Goal: Information Seeking & Learning: Check status

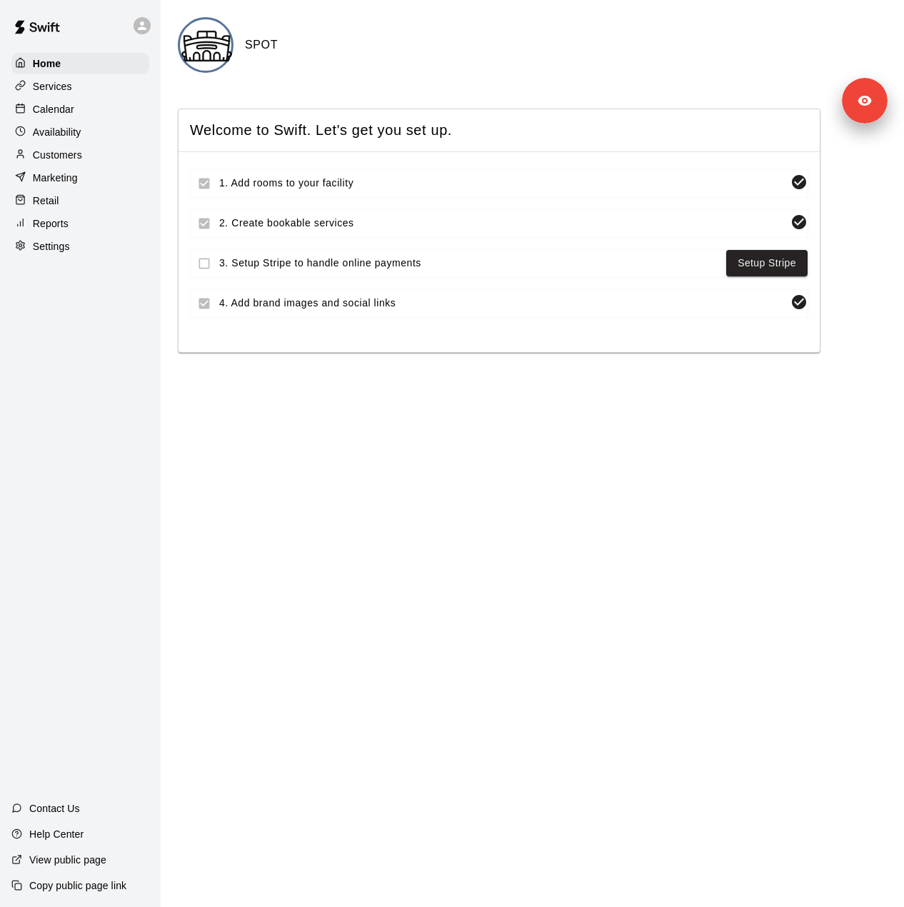
click at [83, 86] on div "Services" at bounding box center [80, 86] width 138 height 21
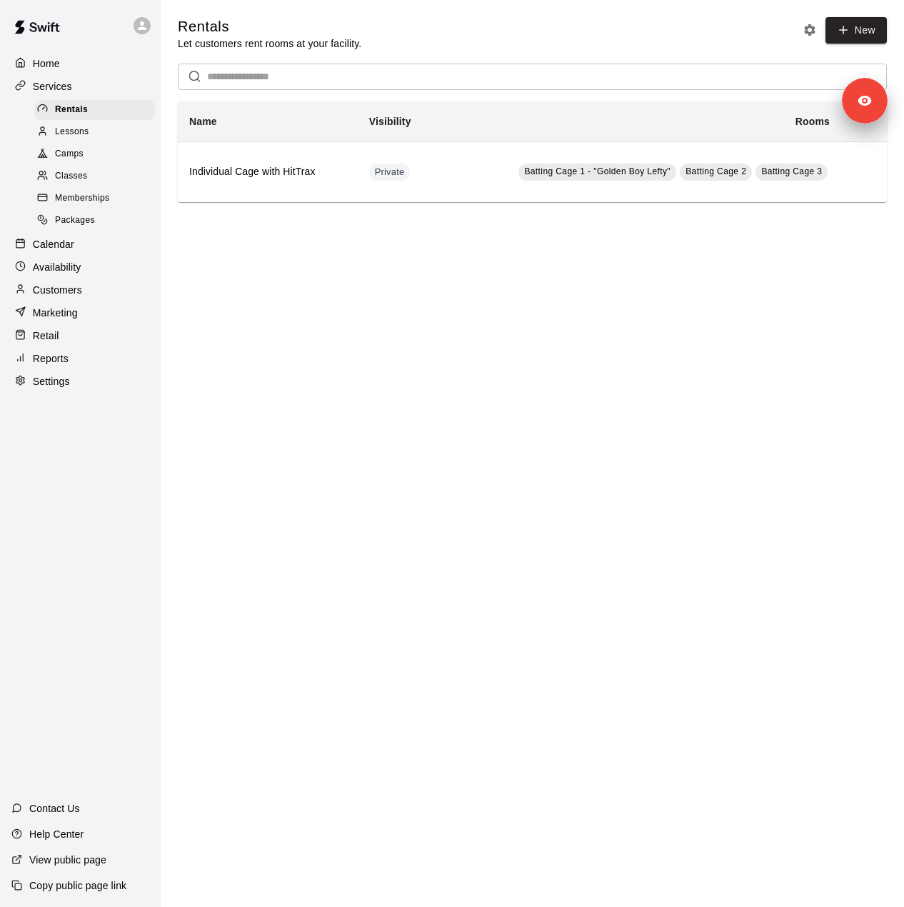
click at [64, 388] on p "Settings" at bounding box center [51, 381] width 37 height 14
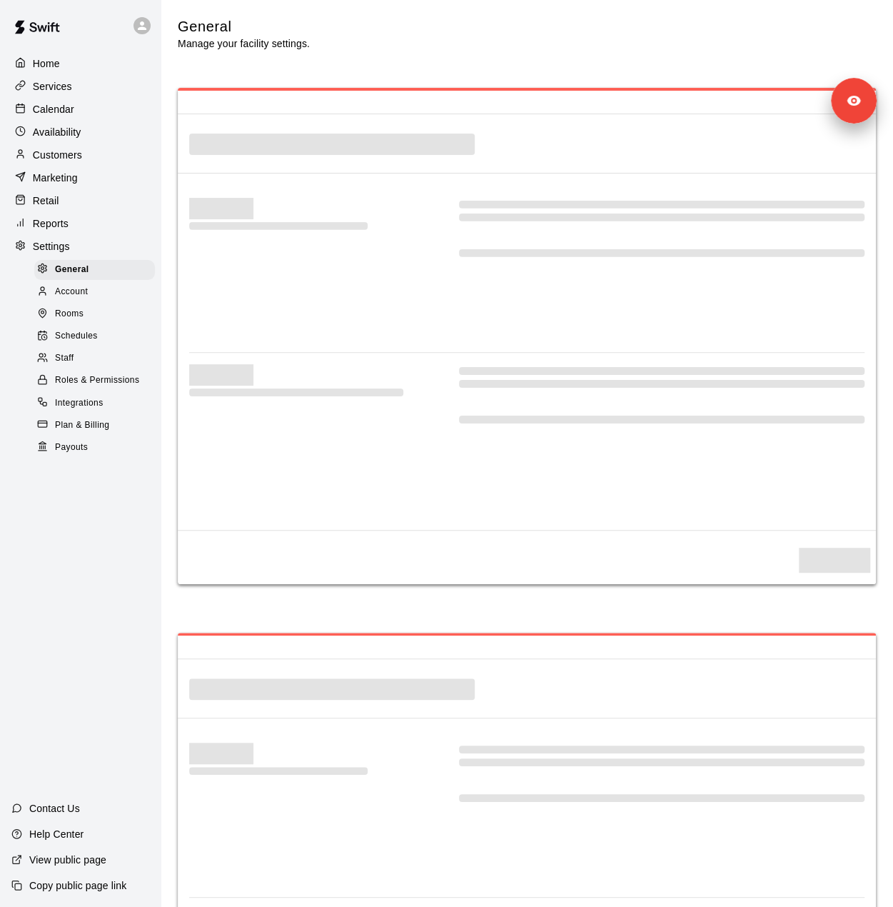
select select "**"
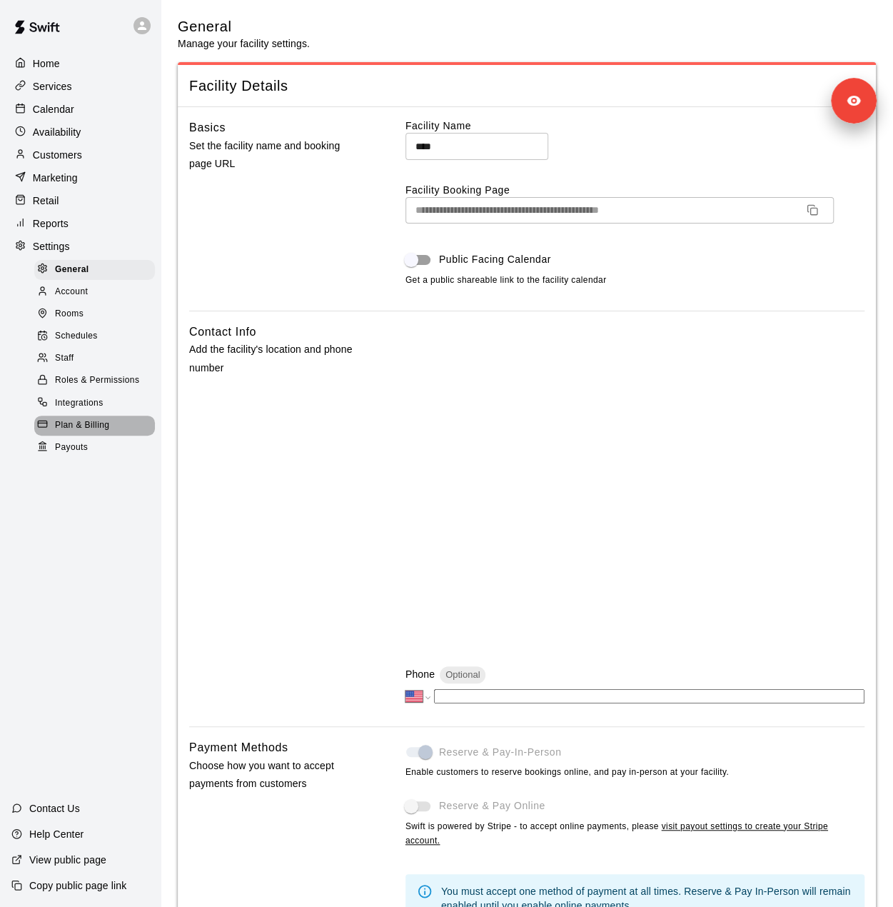
click at [77, 433] on span "Plan & Billing" at bounding box center [82, 425] width 54 height 14
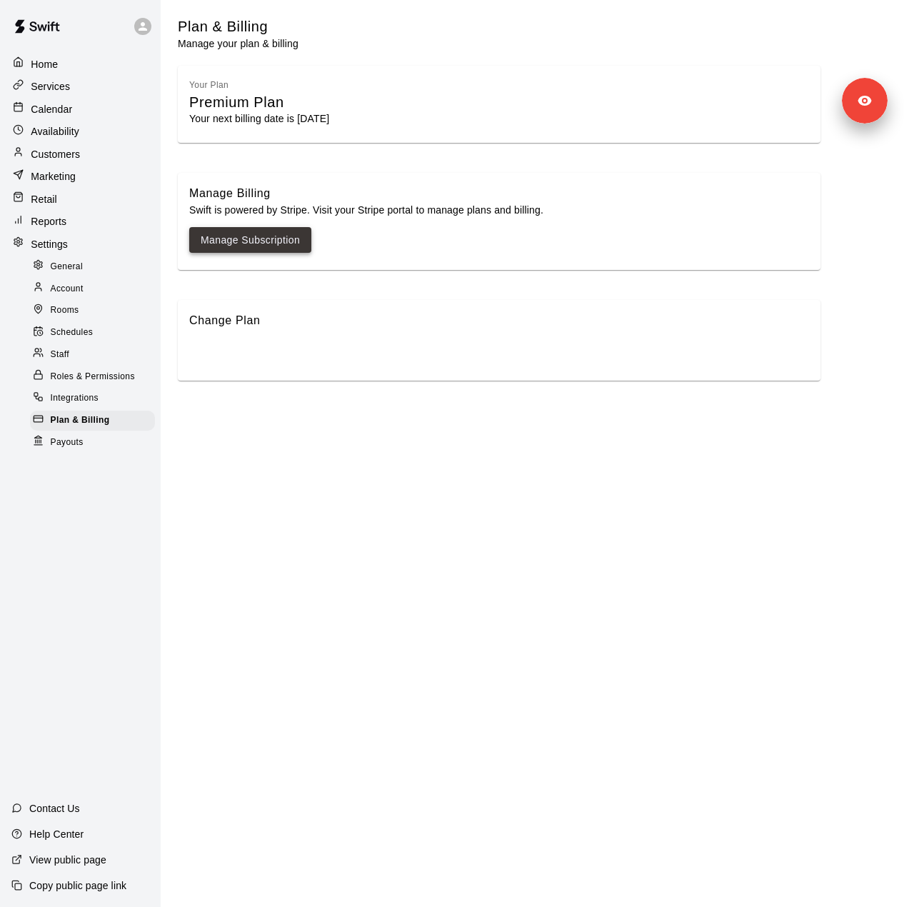
click at [260, 244] on link "Manage Subscription" at bounding box center [250, 240] width 99 height 18
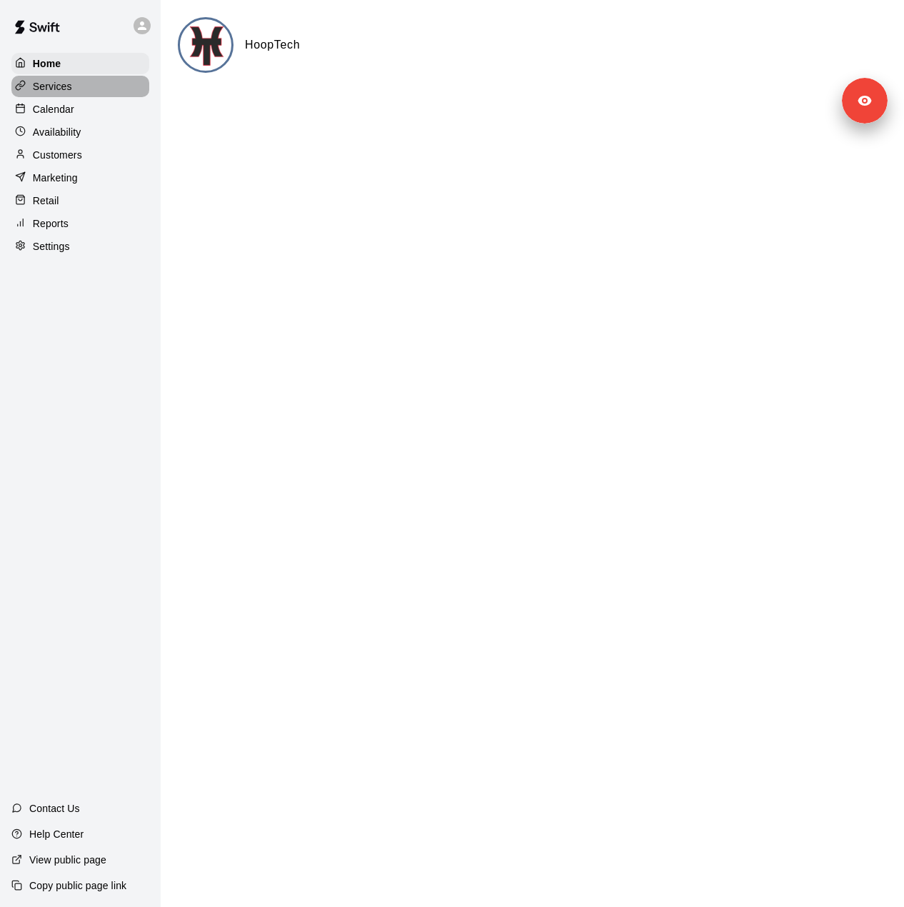
click at [109, 97] on div "Services" at bounding box center [80, 86] width 138 height 21
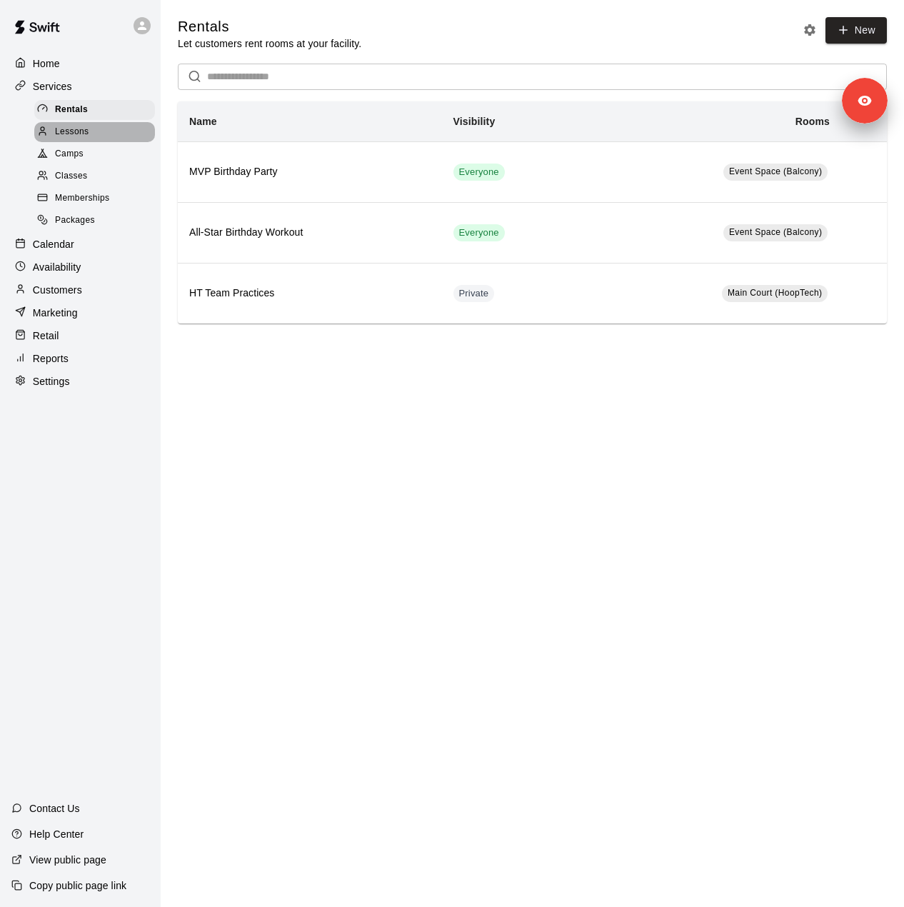
click at [97, 142] on div "Lessons" at bounding box center [94, 132] width 121 height 20
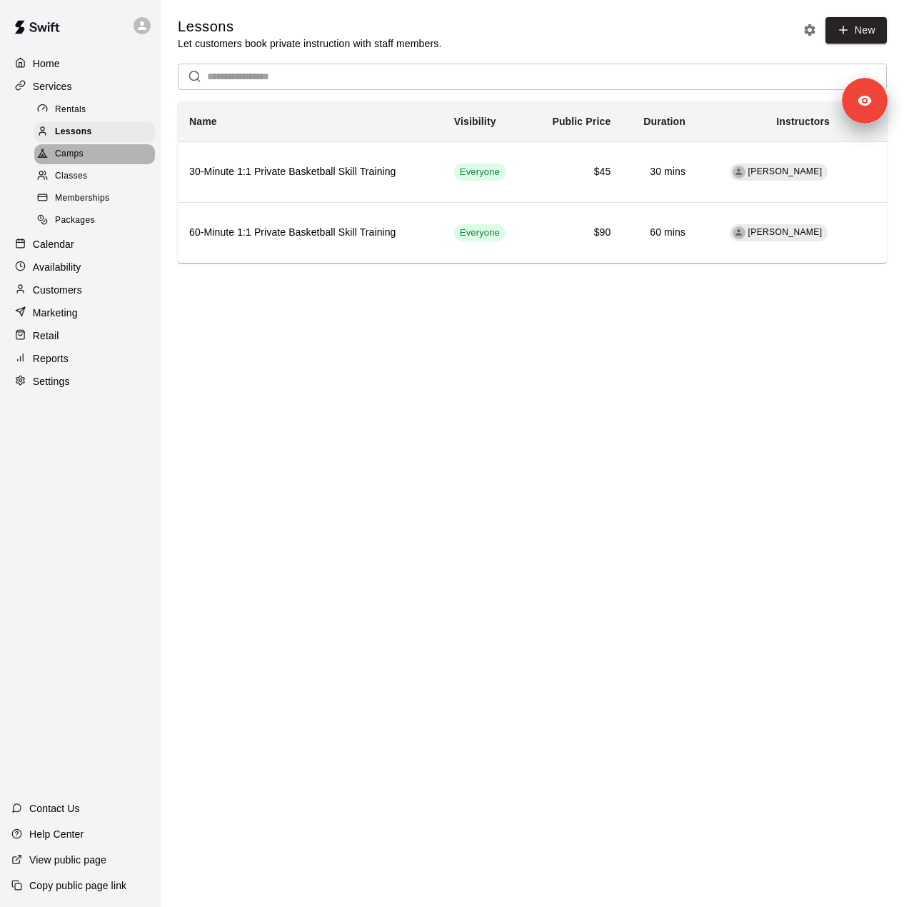
click at [64, 161] on span "Camps" at bounding box center [69, 154] width 29 height 14
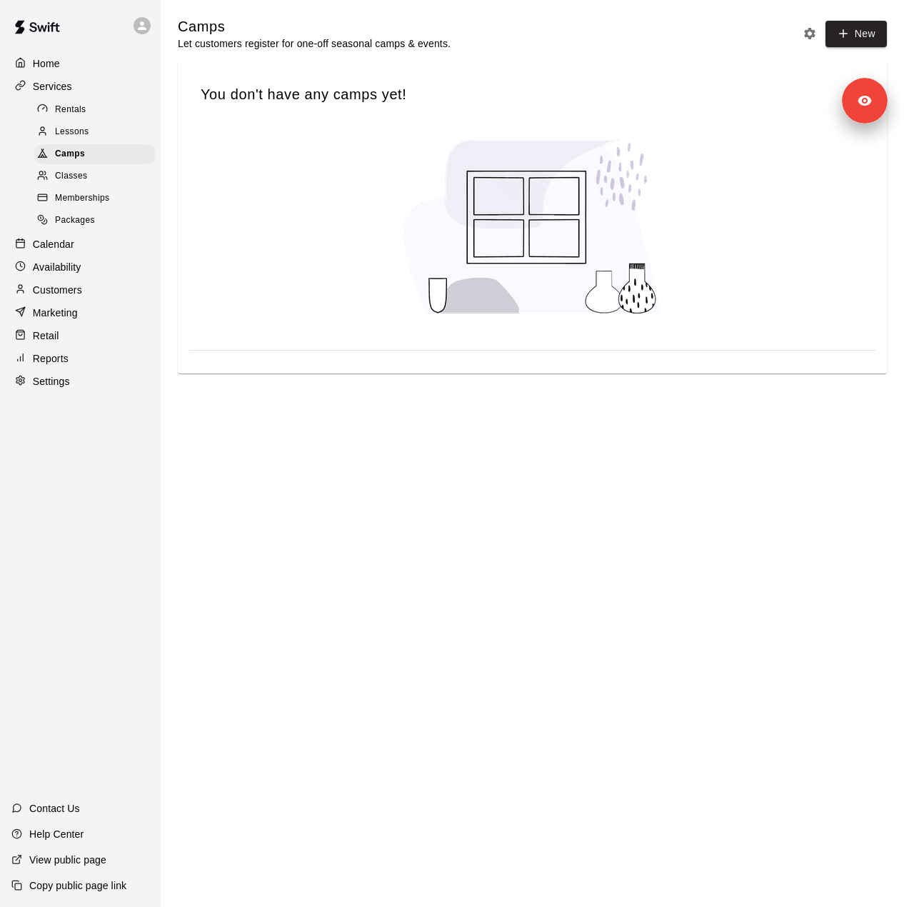
click at [64, 184] on span "Classes" at bounding box center [71, 176] width 32 height 14
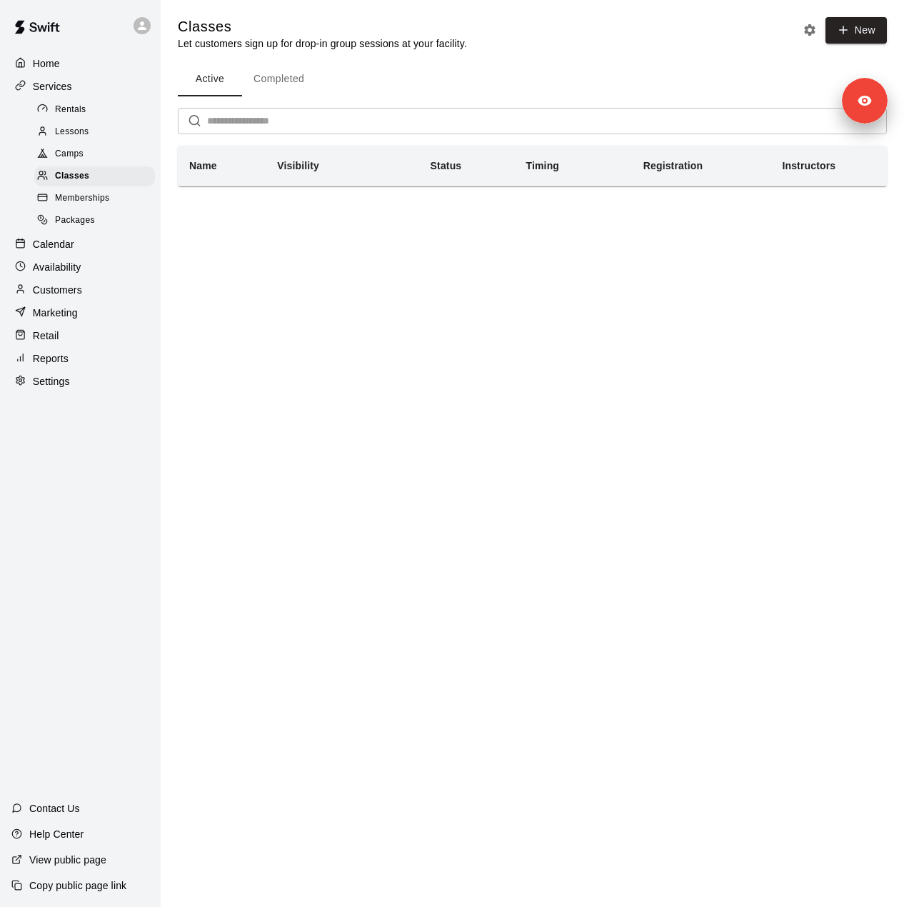
click at [75, 206] on span "Memberships" at bounding box center [82, 198] width 54 height 14
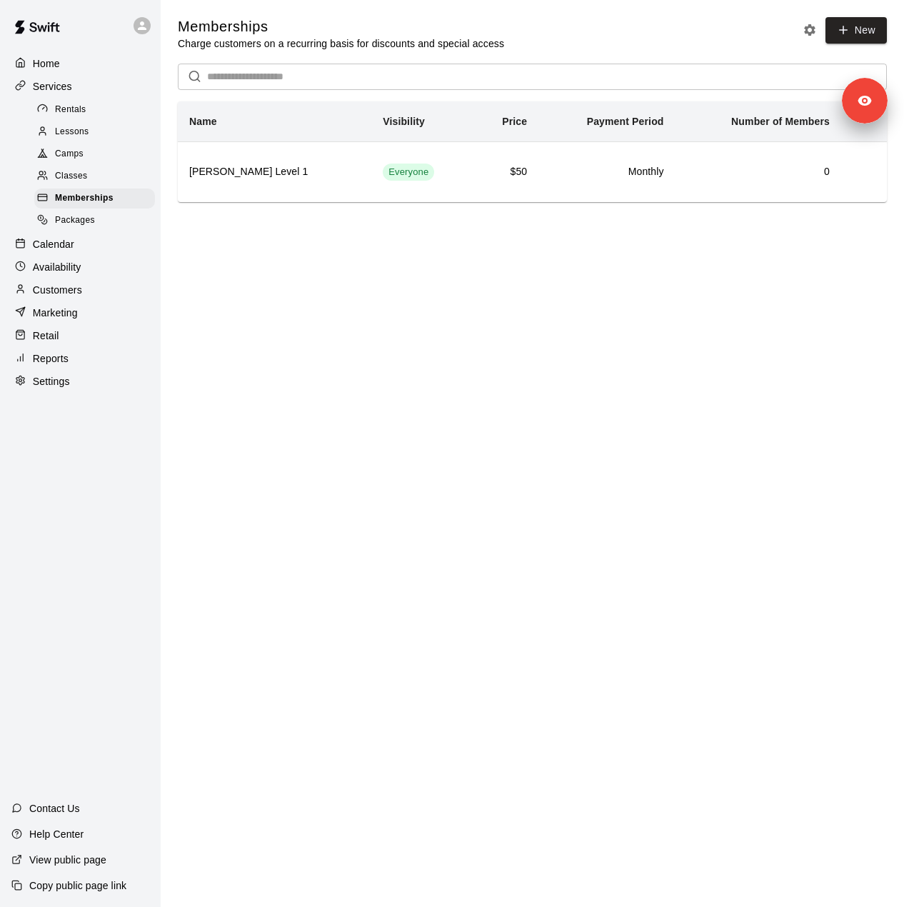
click at [73, 226] on span "Packages" at bounding box center [75, 221] width 40 height 14
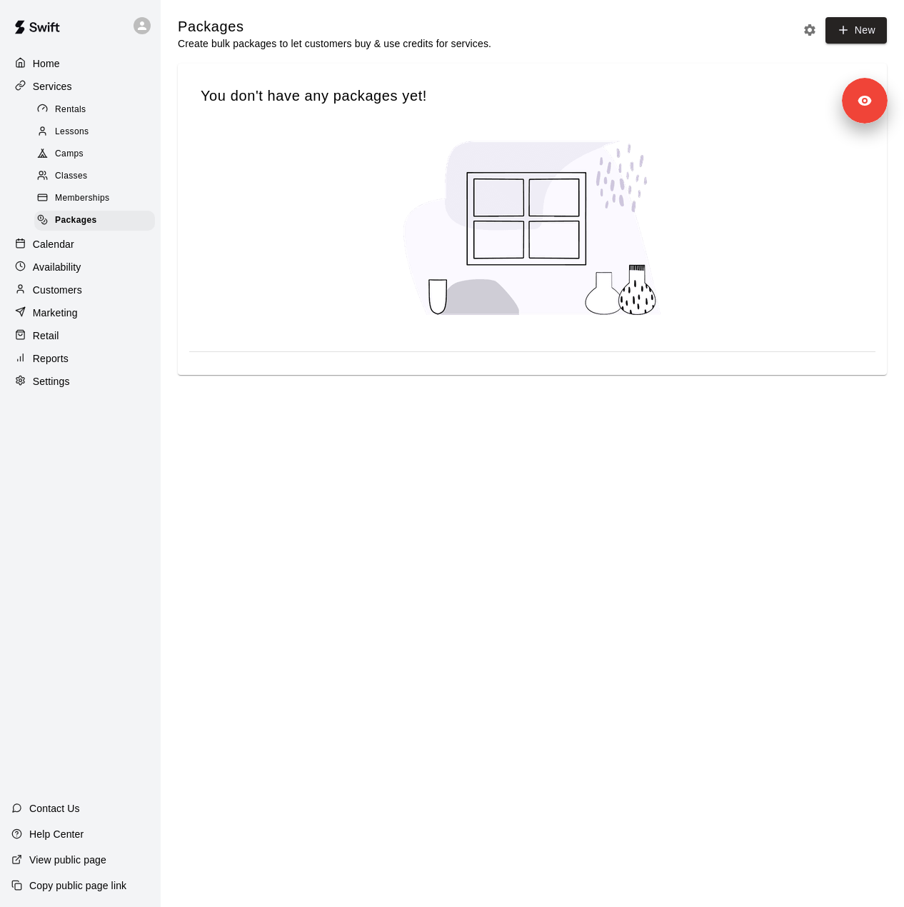
click at [67, 269] on p "Availability" at bounding box center [57, 267] width 49 height 14
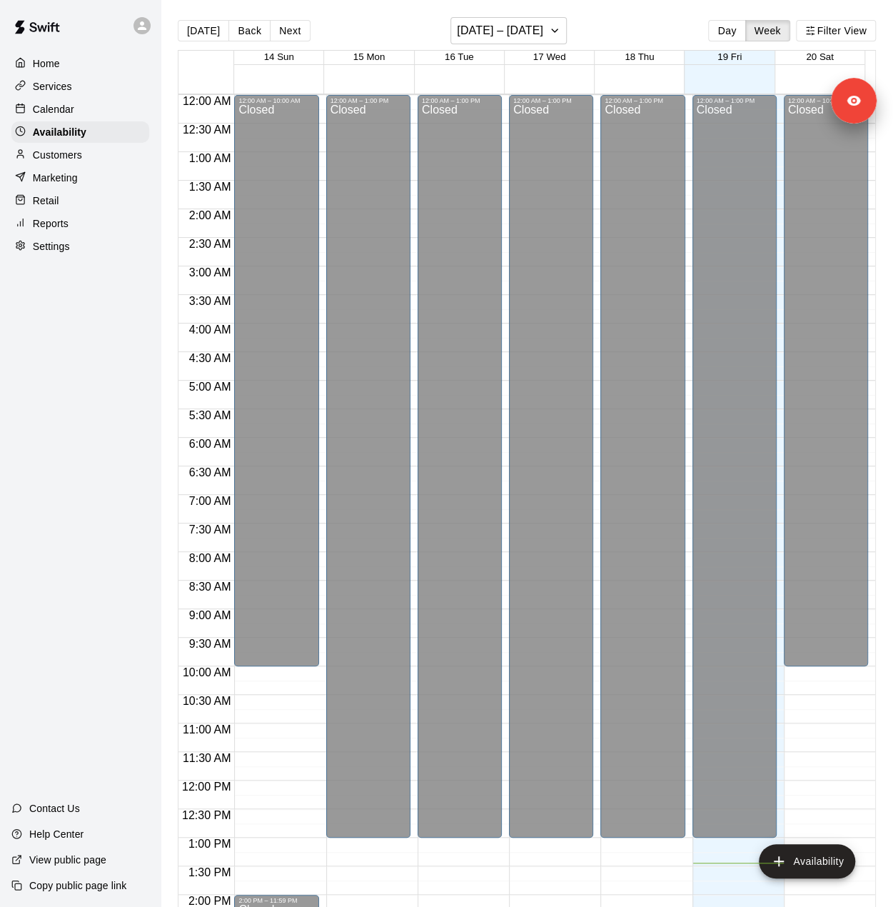
scroll to position [543, 0]
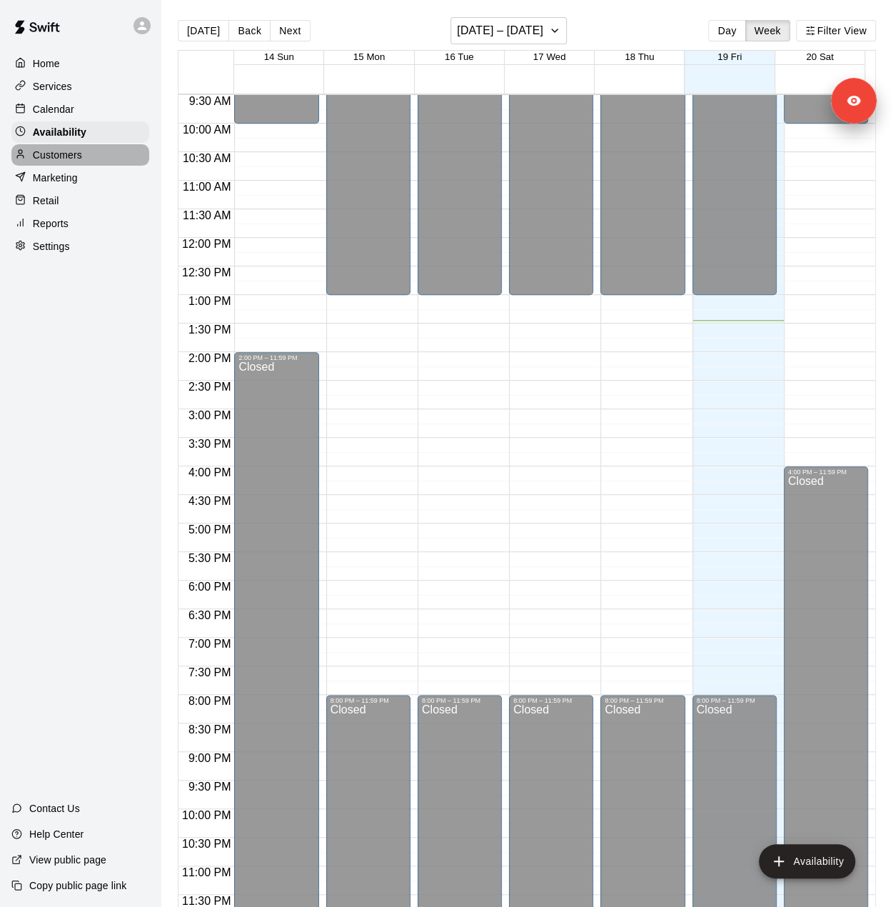
click at [60, 158] on p "Customers" at bounding box center [57, 155] width 49 height 14
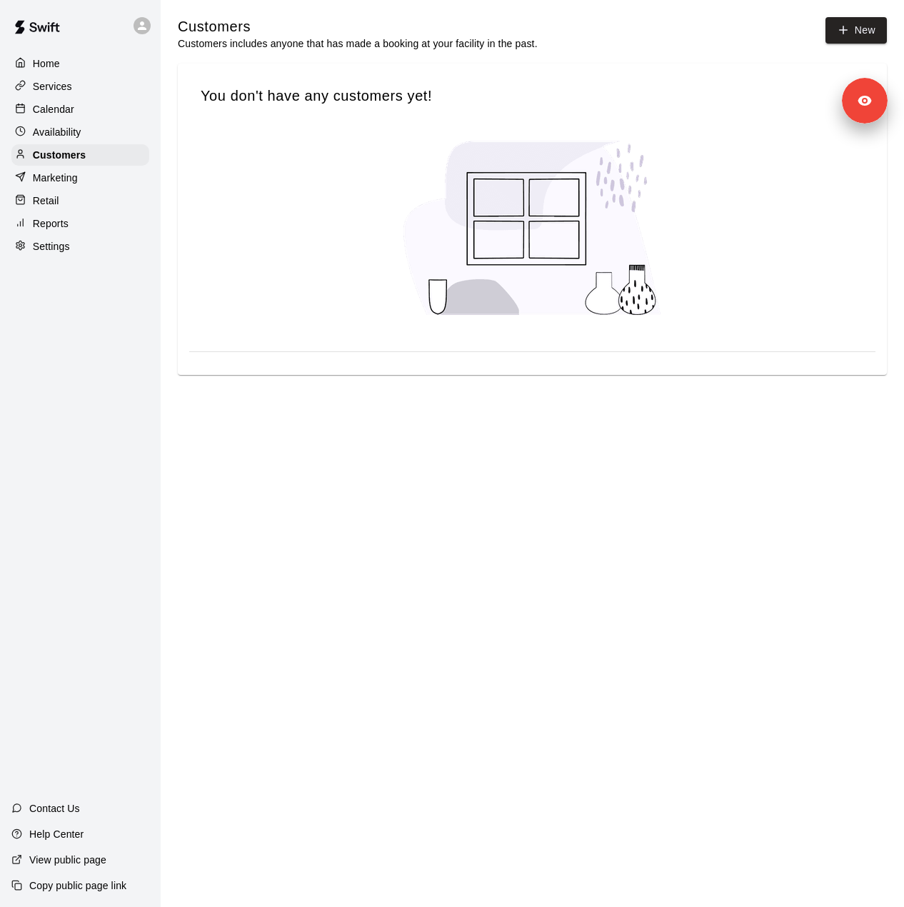
click at [57, 195] on div "Retail" at bounding box center [80, 200] width 138 height 21
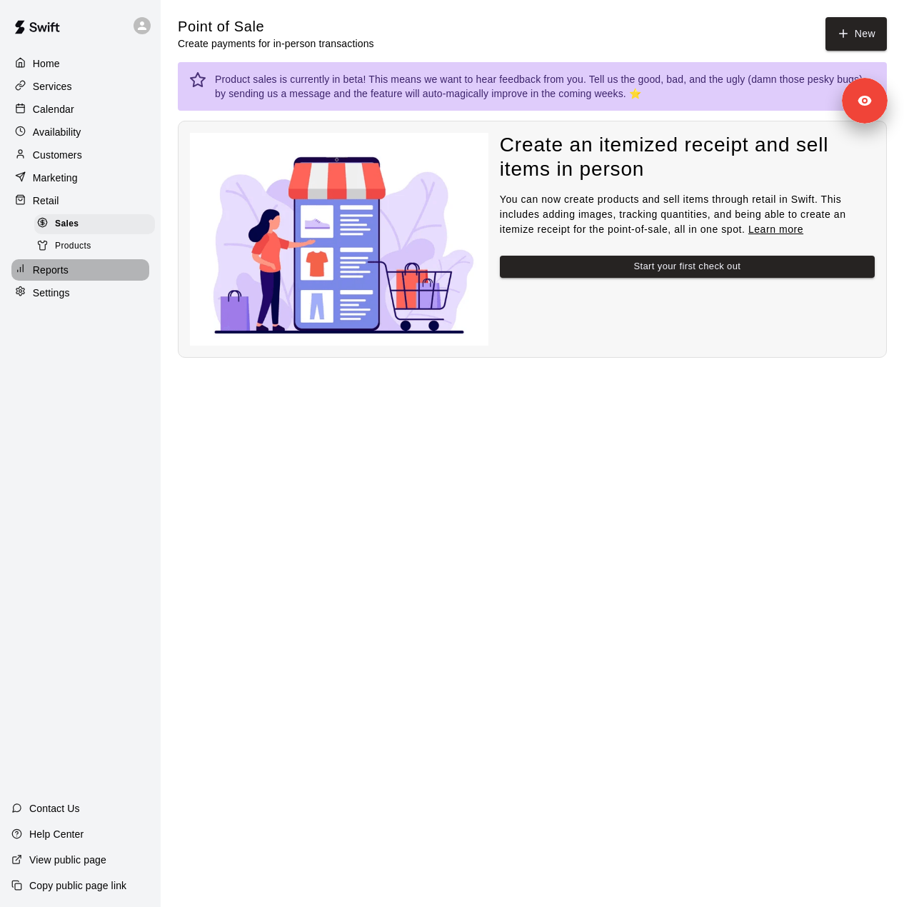
click at [48, 277] on p "Reports" at bounding box center [51, 270] width 36 height 14
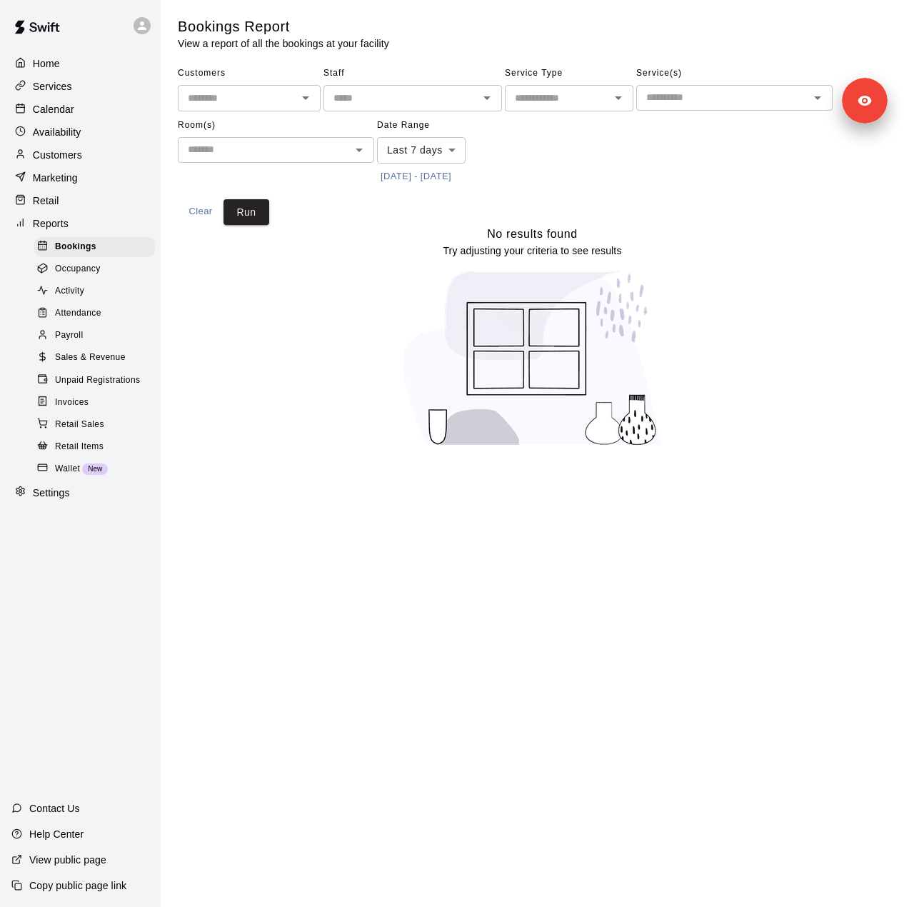
click at [79, 503] on div "Settings" at bounding box center [80, 492] width 138 height 21
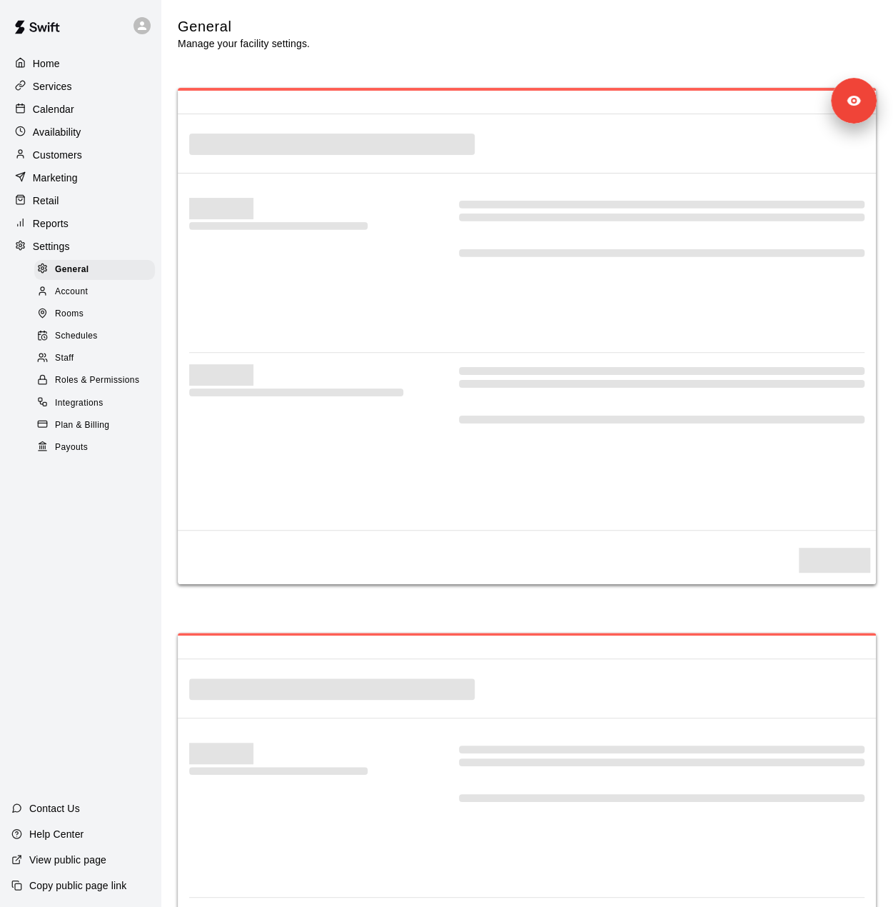
select select "**"
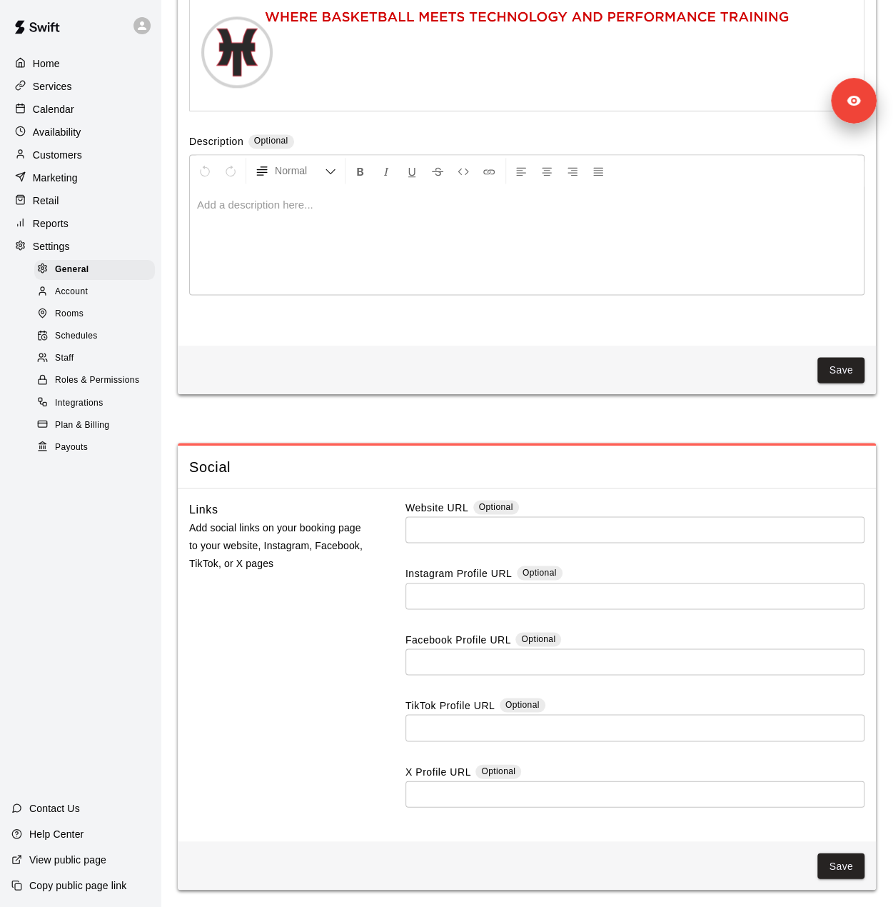
scroll to position [3628, 0]
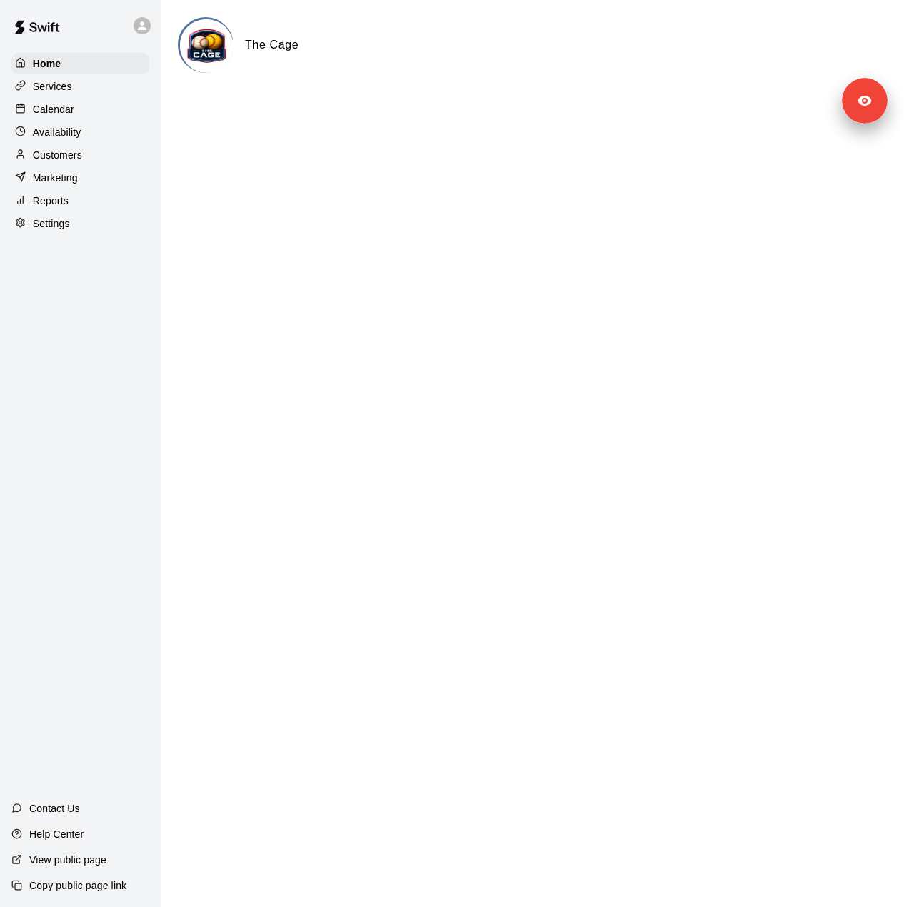
click at [51, 236] on div "Home Services Calendar Availability Customers Marketing Reports Settings" at bounding box center [80, 143] width 161 height 184
click at [45, 231] on p "Settings" at bounding box center [51, 223] width 37 height 14
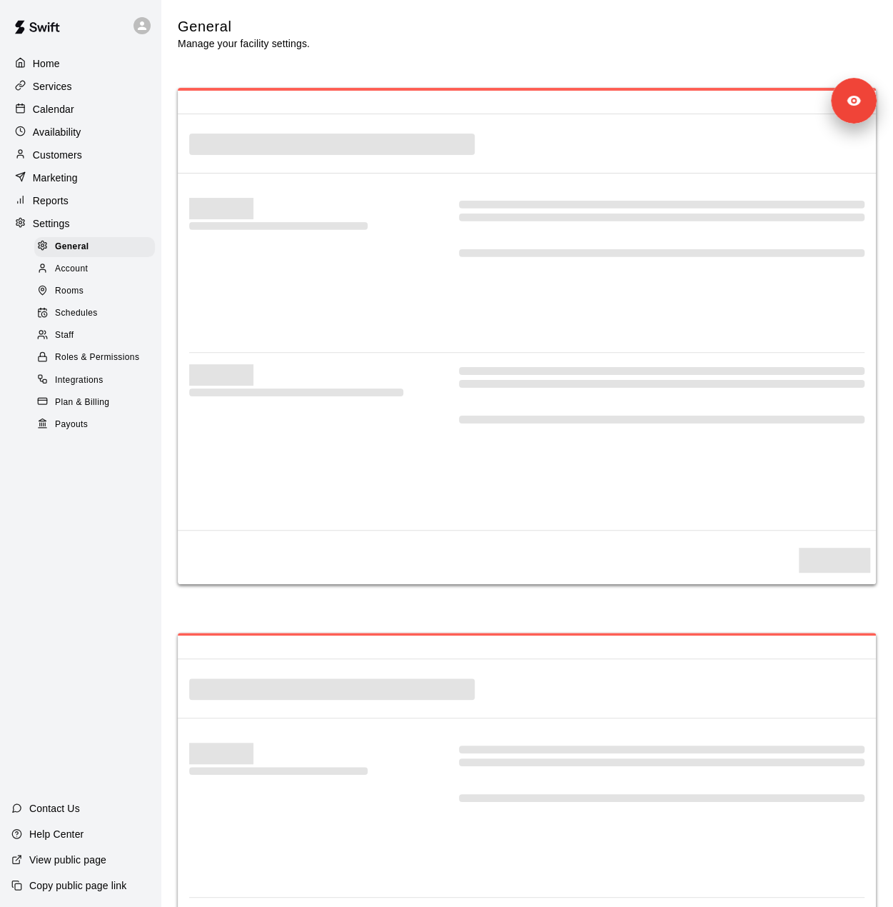
select select "**"
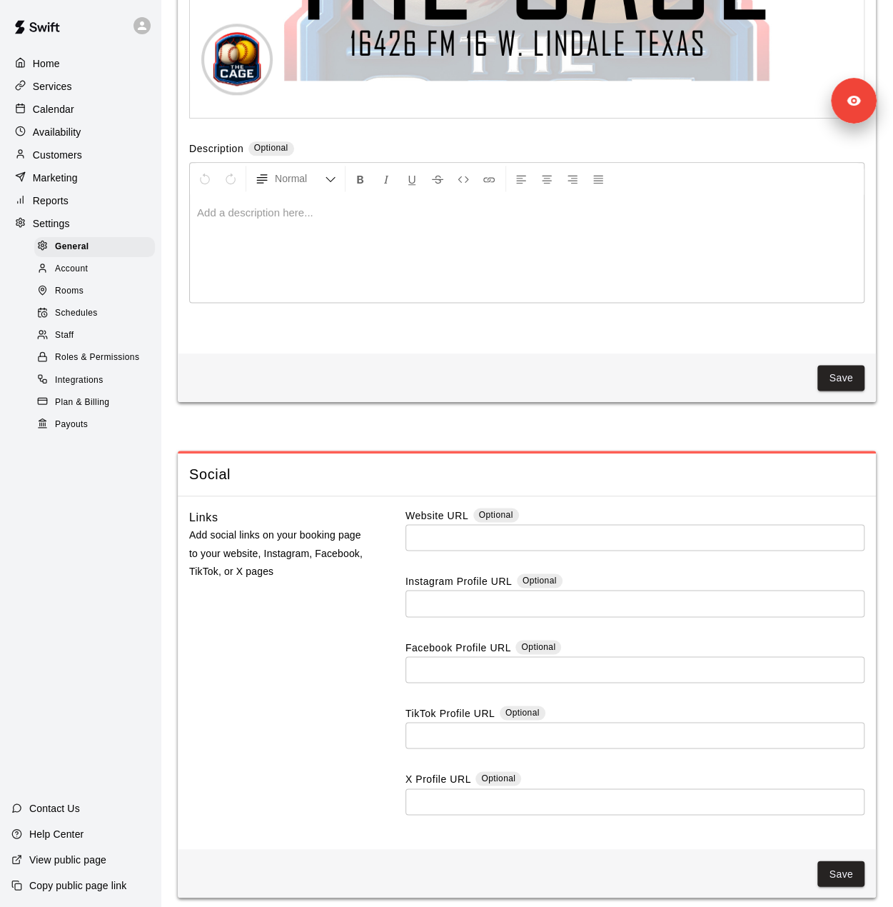
scroll to position [3488, 0]
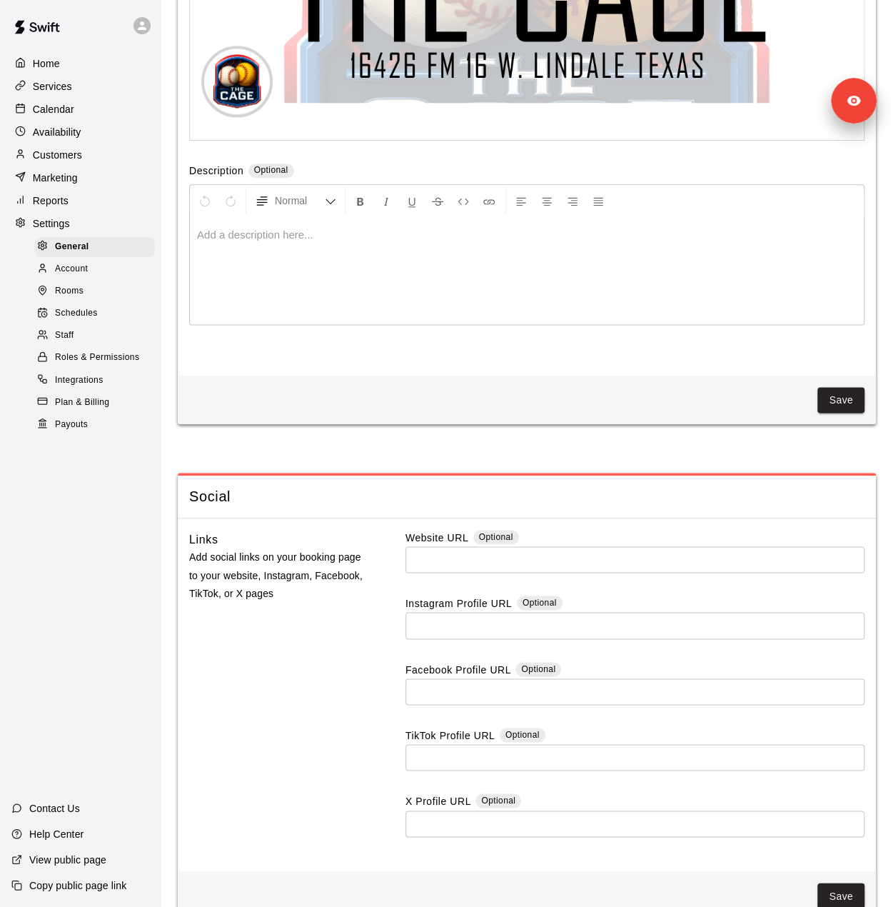
click at [58, 432] on span "Payouts" at bounding box center [71, 425] width 33 height 14
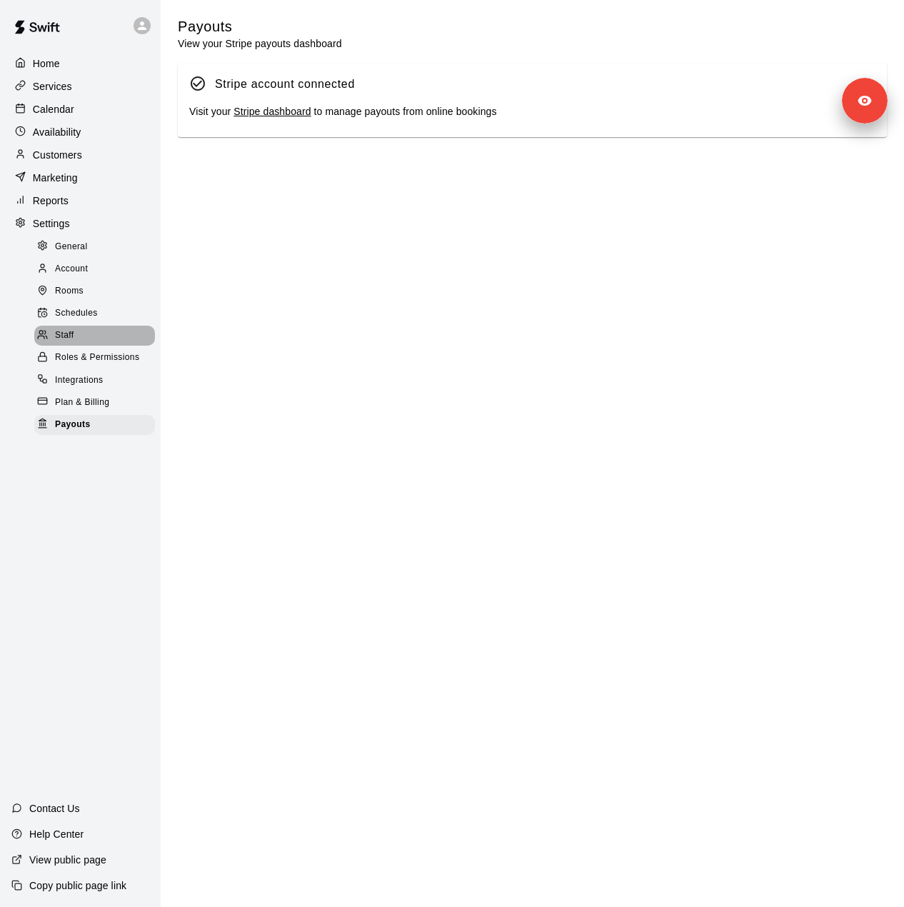
click at [62, 343] on span "Staff" at bounding box center [64, 335] width 19 height 14
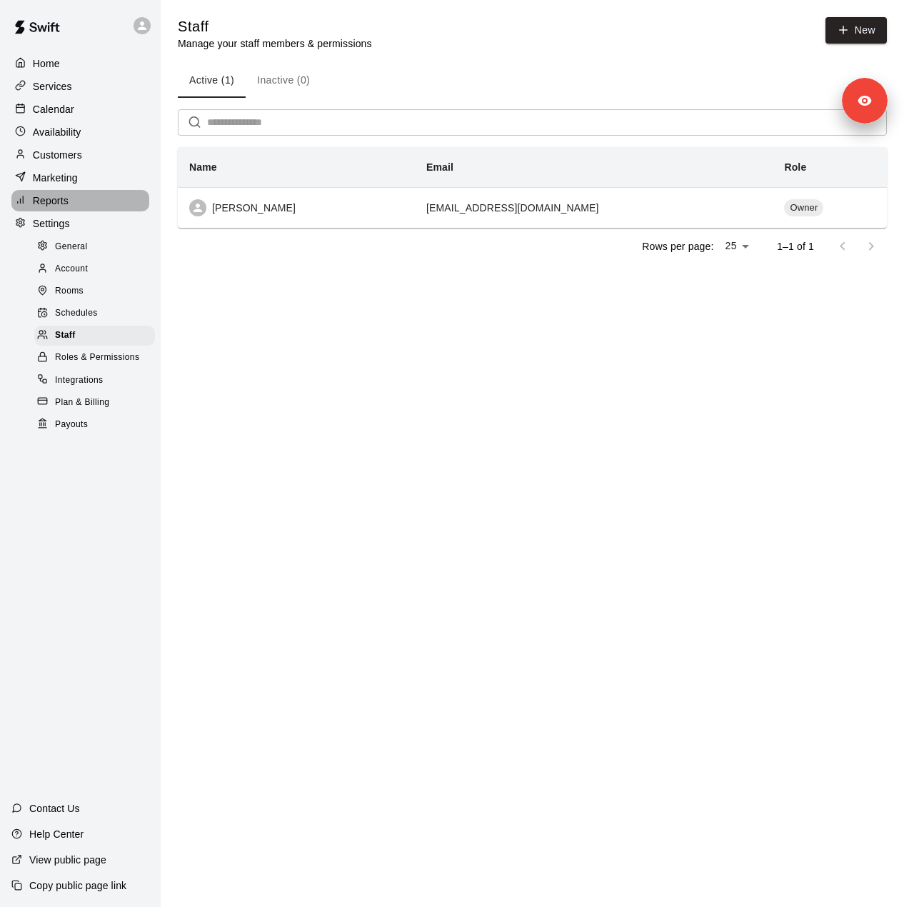
click at [58, 208] on p "Reports" at bounding box center [51, 201] width 36 height 14
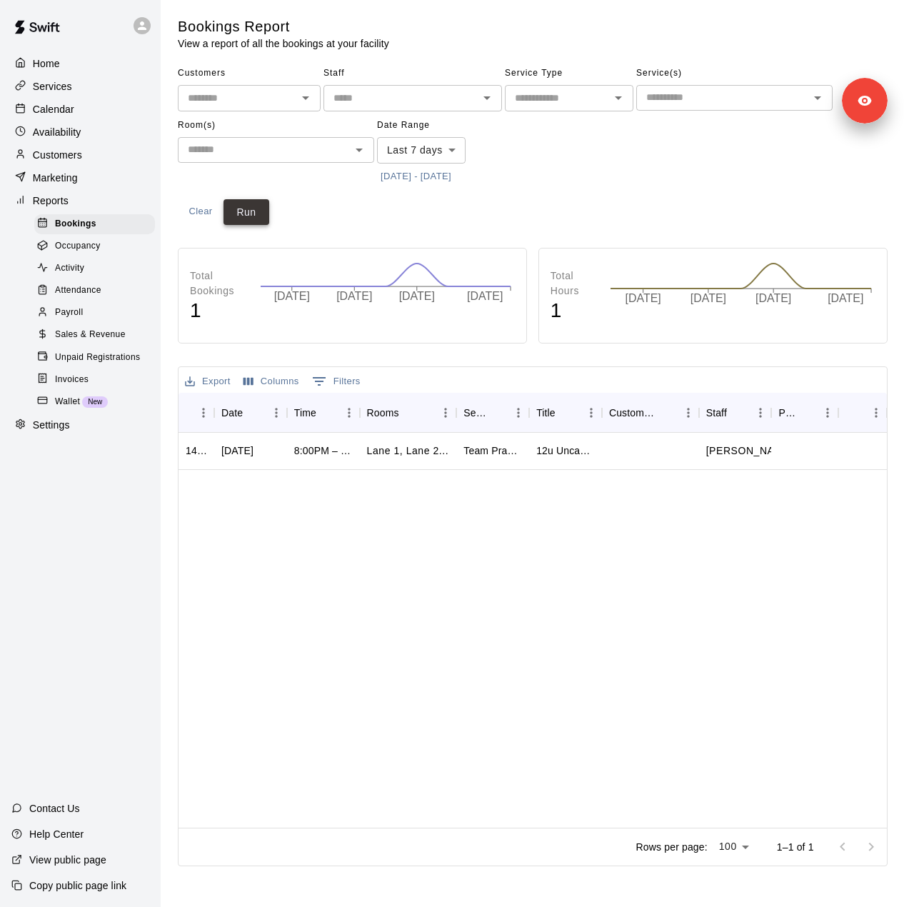
click at [246, 211] on button "Run" at bounding box center [247, 212] width 46 height 26
click at [96, 342] on span "Sales & Revenue" at bounding box center [90, 335] width 71 height 14
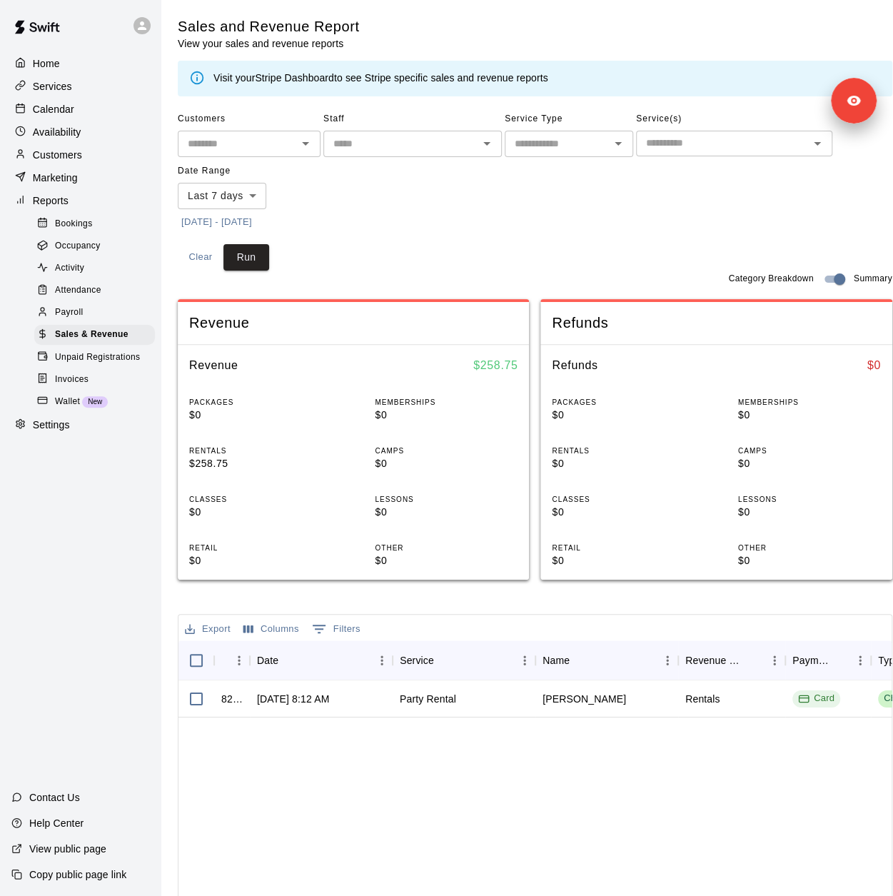
click at [256, 196] on body "Home Services Calendar Availability Customers Marketing Reports Bookings Occupa…" at bounding box center [446, 560] width 893 height 1120
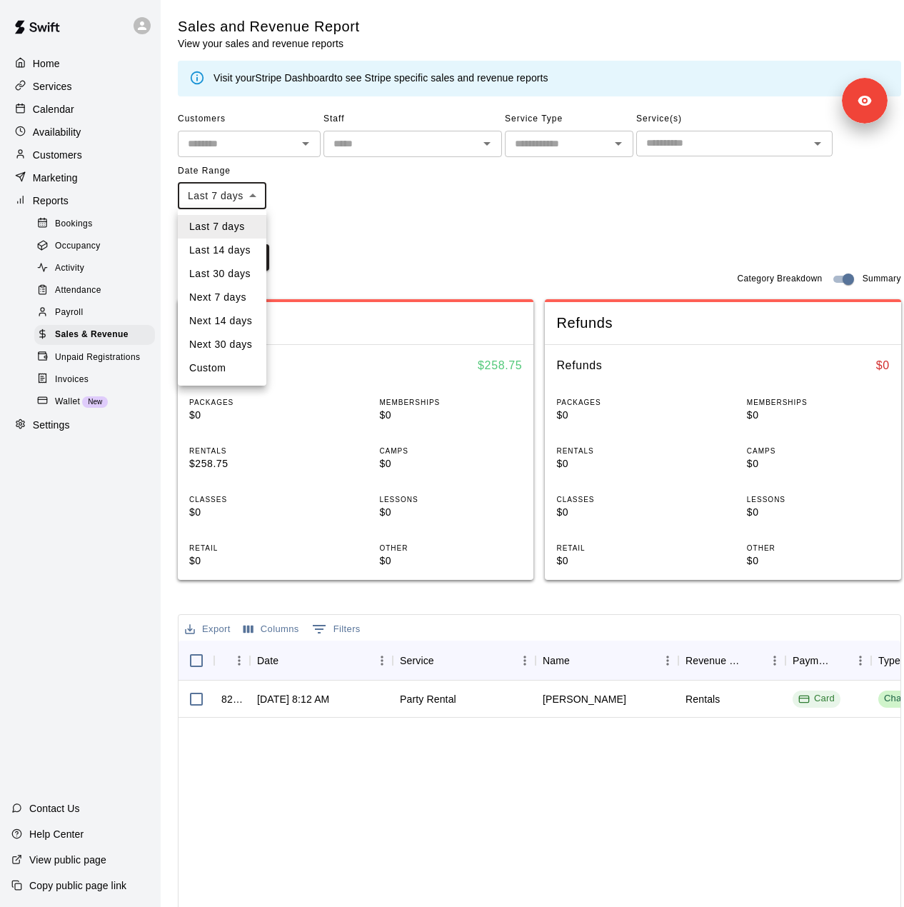
click at [279, 227] on div at bounding box center [452, 453] width 904 height 907
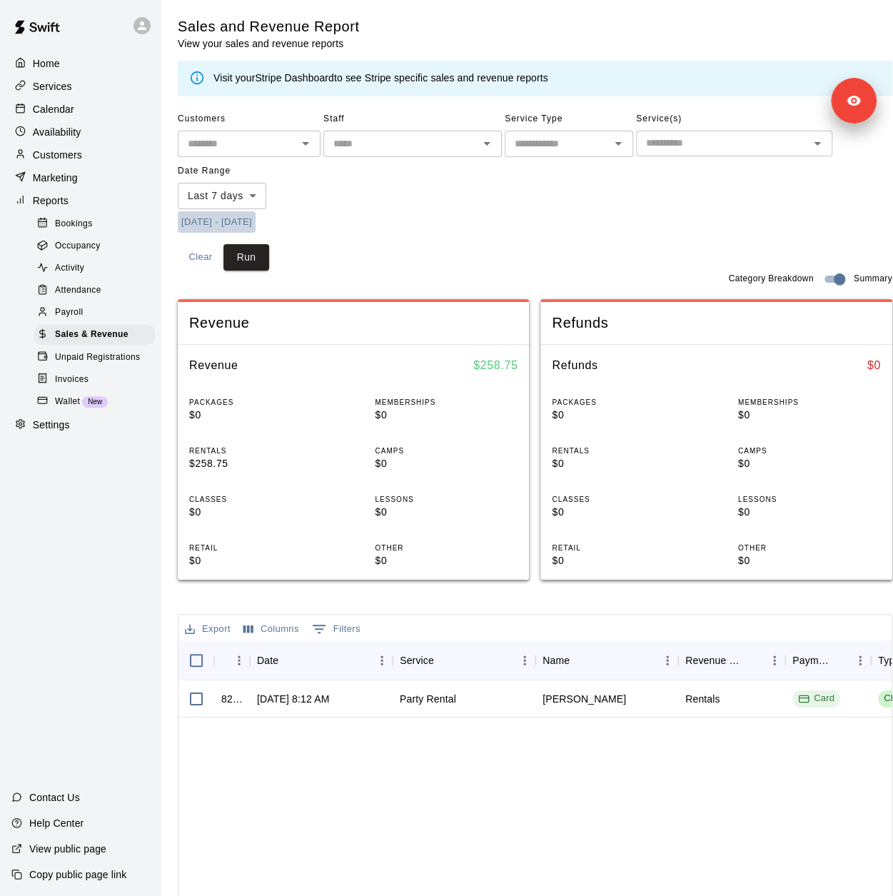
click at [256, 220] on button "[DATE] - [DATE]" at bounding box center [217, 222] width 78 height 22
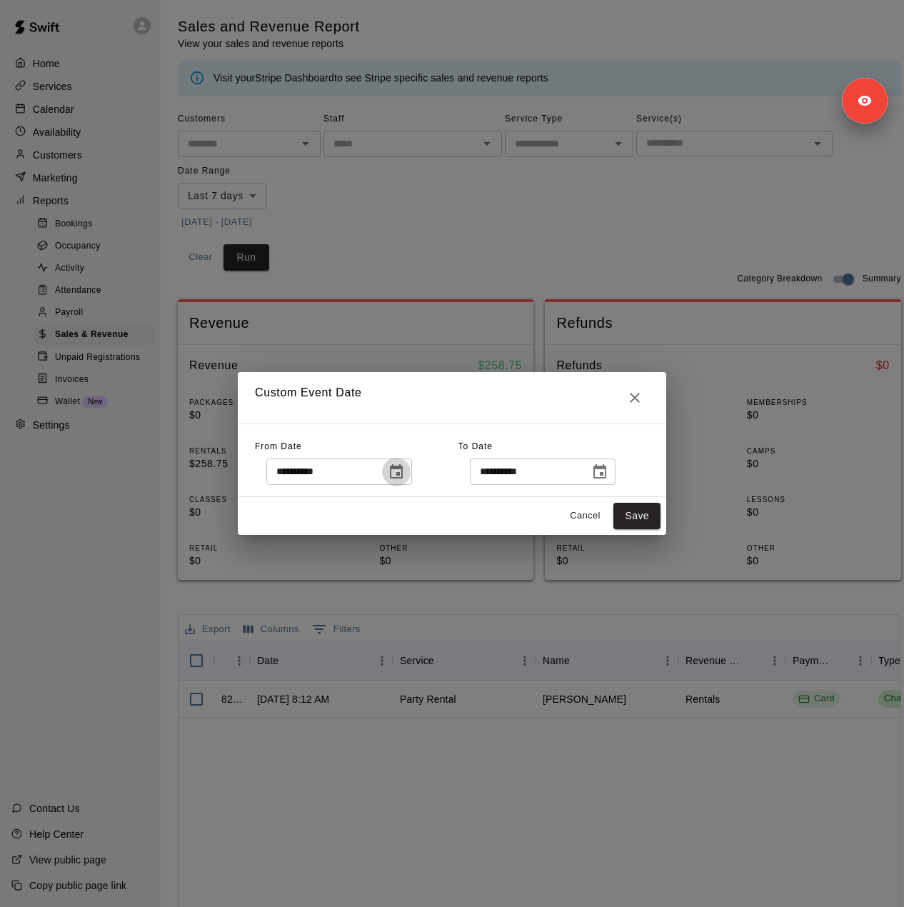
click at [405, 471] on icon "Choose date, selected date is Sep 12, 2025" at bounding box center [396, 471] width 17 height 17
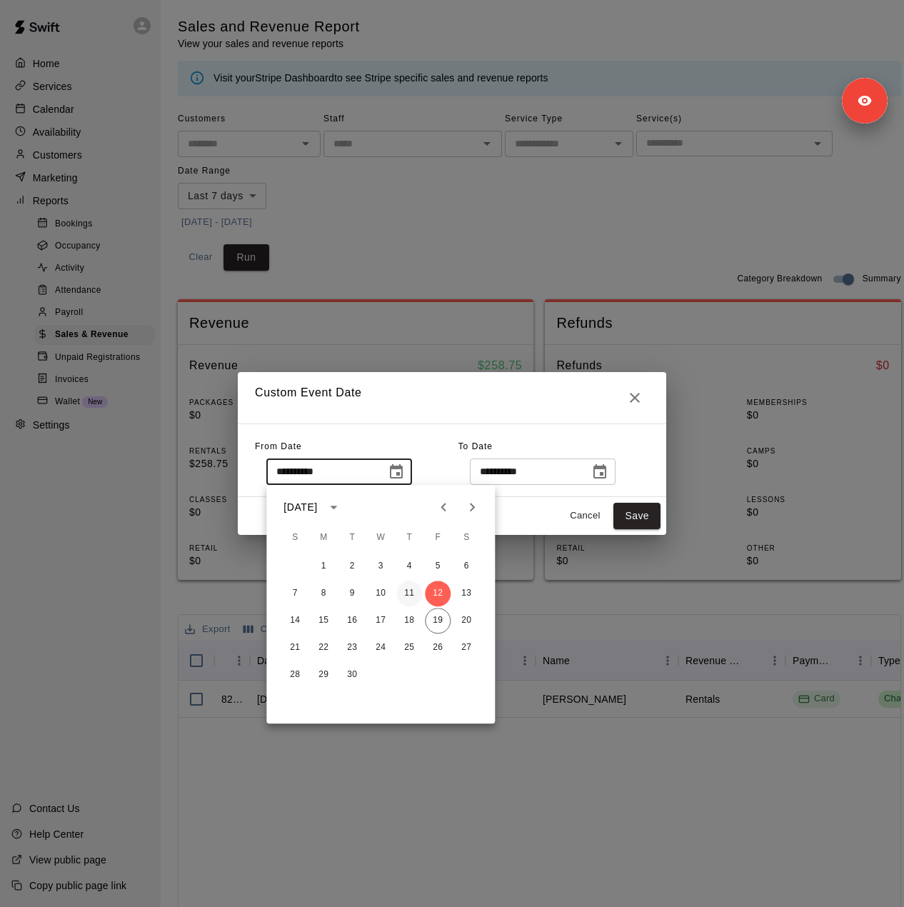
click at [411, 593] on button "11" at bounding box center [409, 594] width 26 height 26
type input "**********"
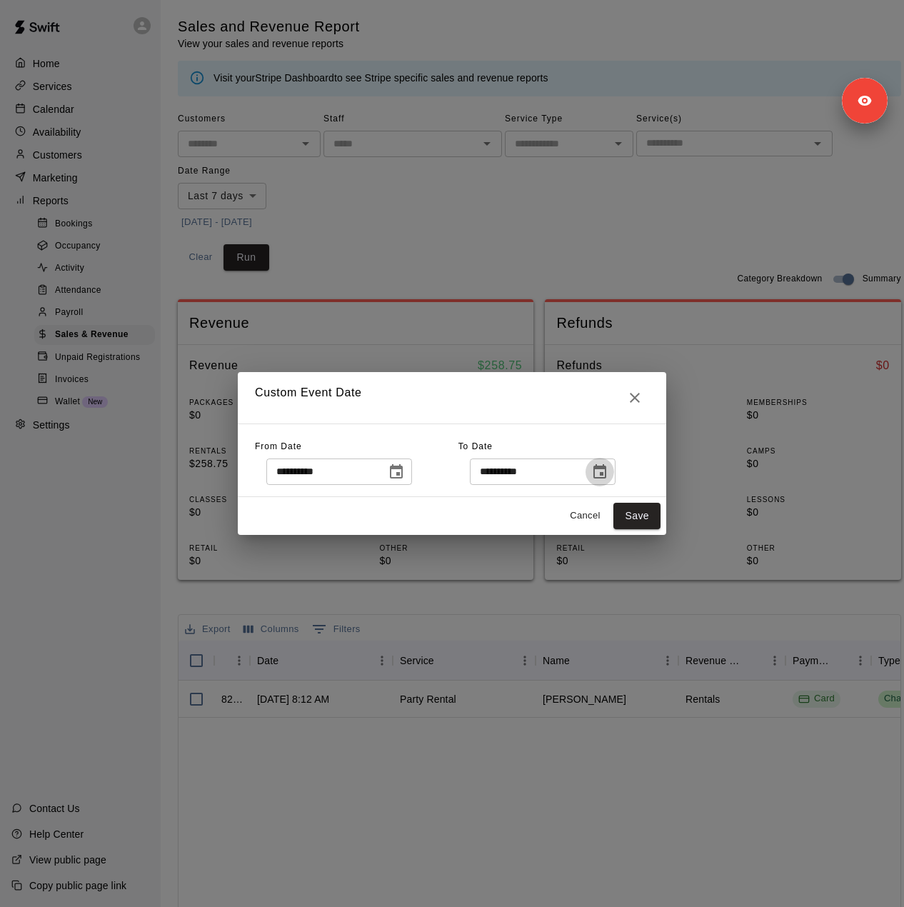
click at [608, 475] on icon "Choose date, selected date is Sep 20, 2025" at bounding box center [599, 471] width 17 height 17
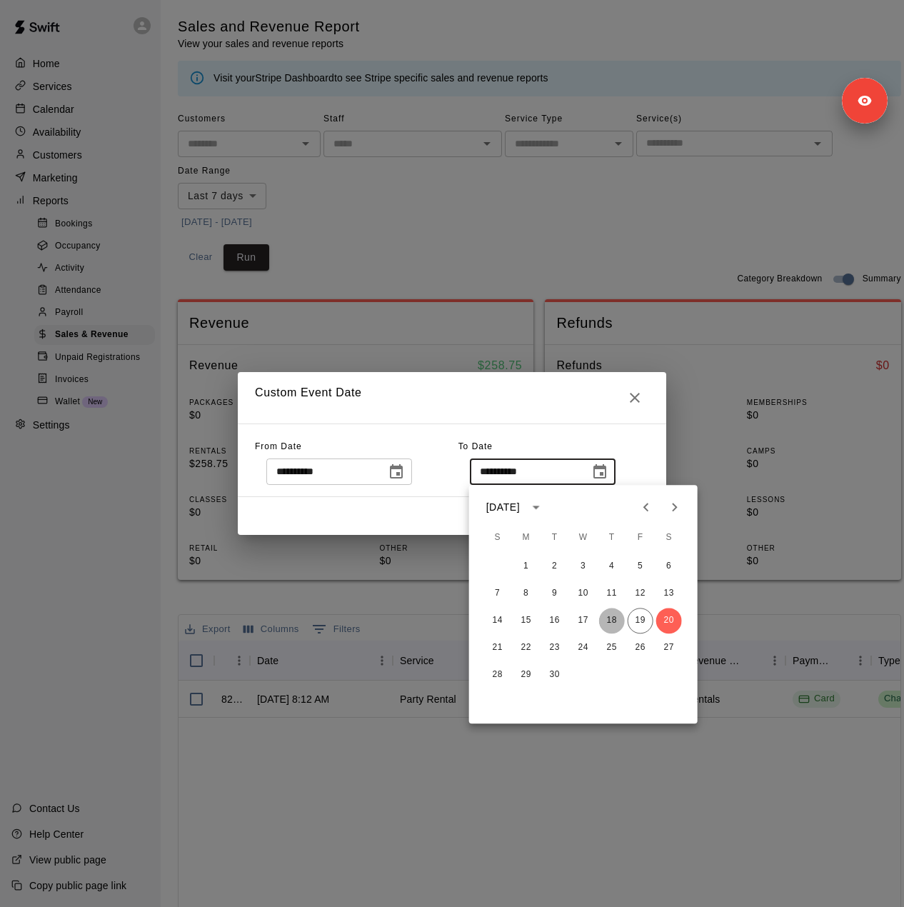
click at [611, 621] on button "18" at bounding box center [612, 621] width 26 height 26
type input "**********"
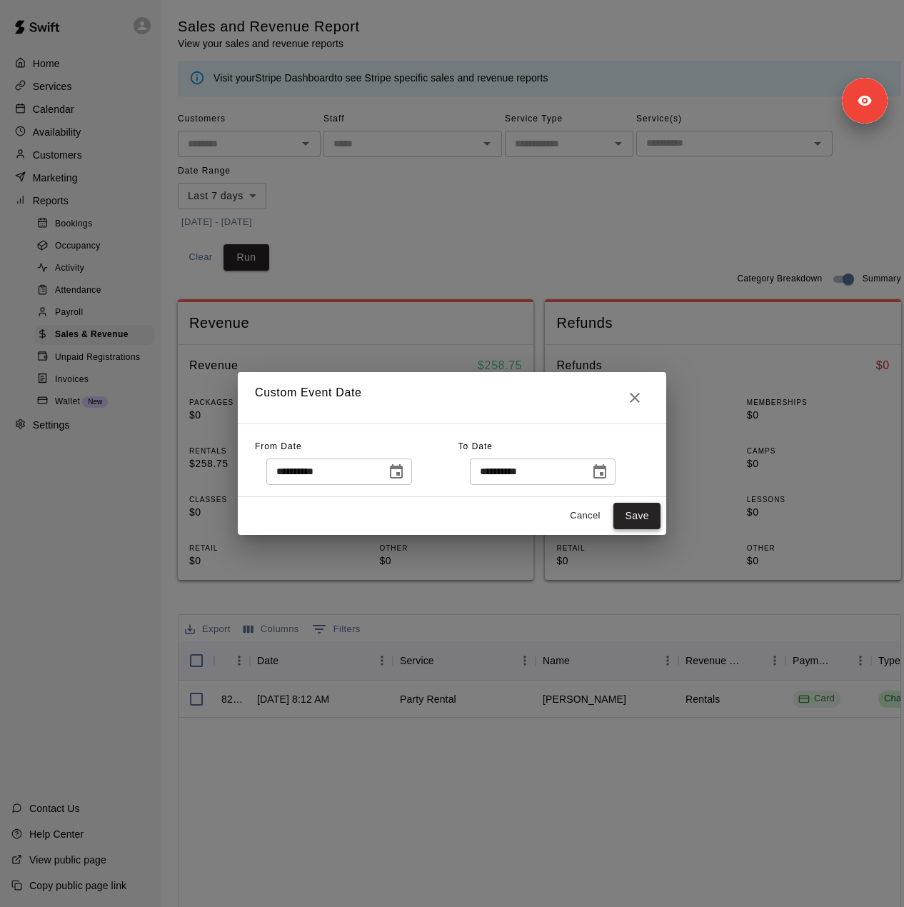
click at [628, 508] on button "Save" at bounding box center [636, 516] width 47 height 26
type input "******"
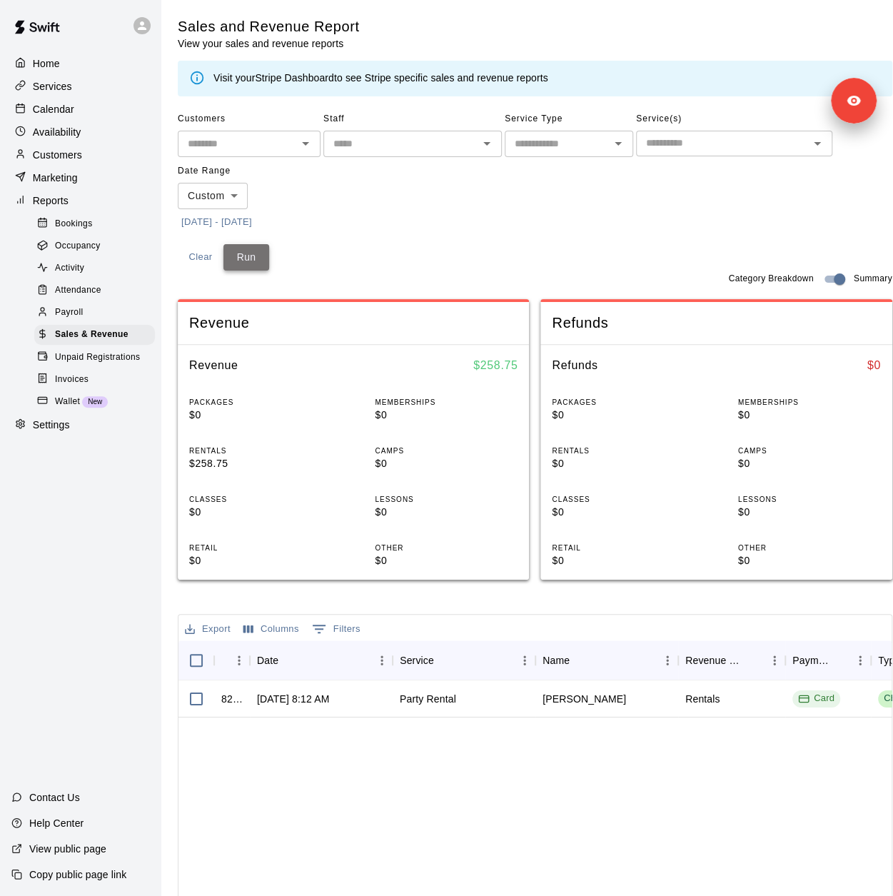
click at [258, 257] on button "Run" at bounding box center [247, 257] width 46 height 26
click at [86, 231] on span "Bookings" at bounding box center [74, 224] width 38 height 14
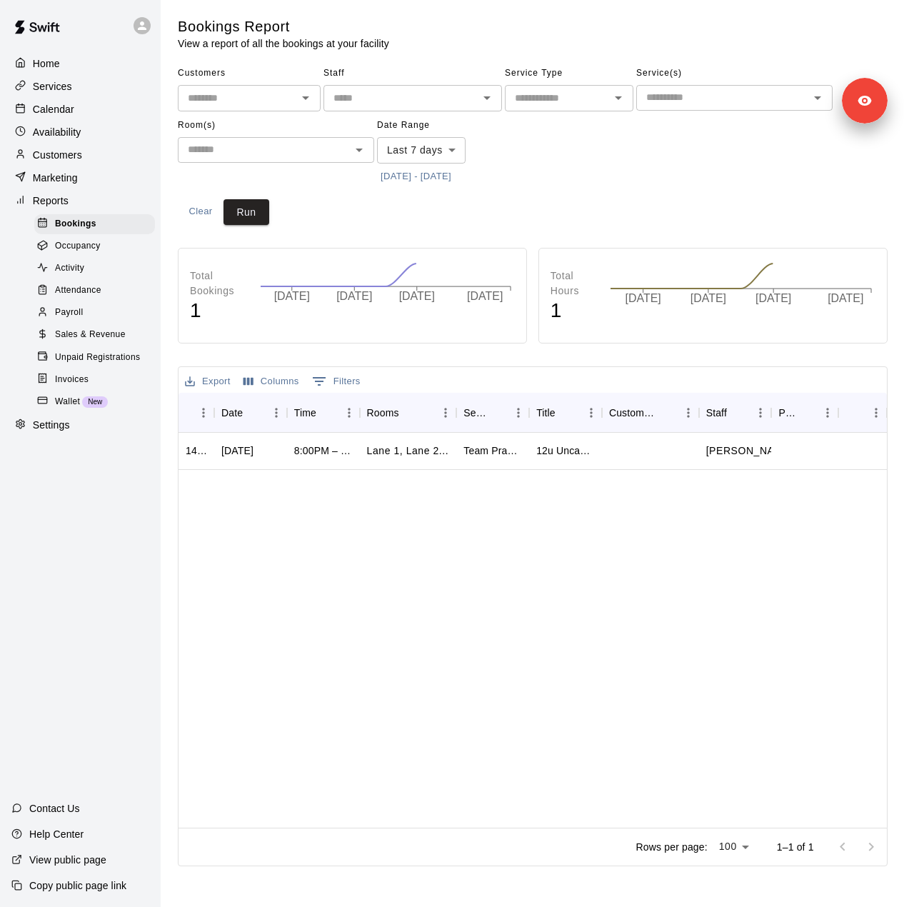
click at [414, 153] on body "Home Services Calendar Availability Customers Marketing Reports Bookings Occupa…" at bounding box center [452, 436] width 904 height 872
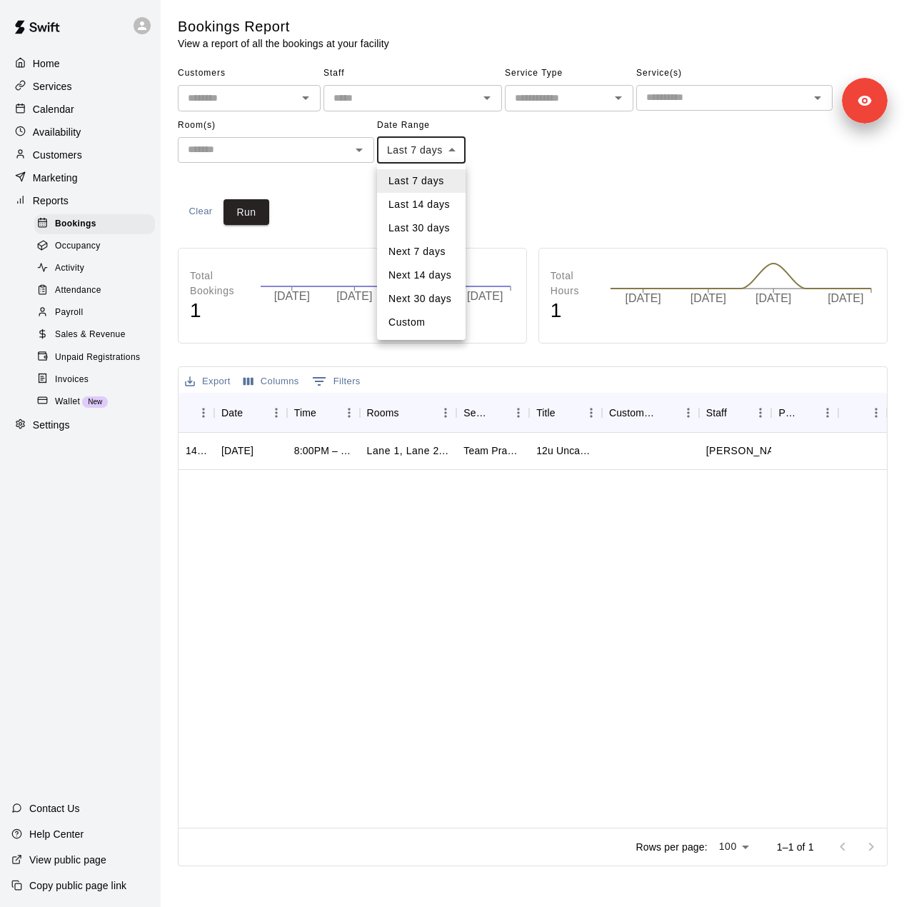
click at [398, 324] on li "Custom" at bounding box center [421, 323] width 89 height 24
type input "******"
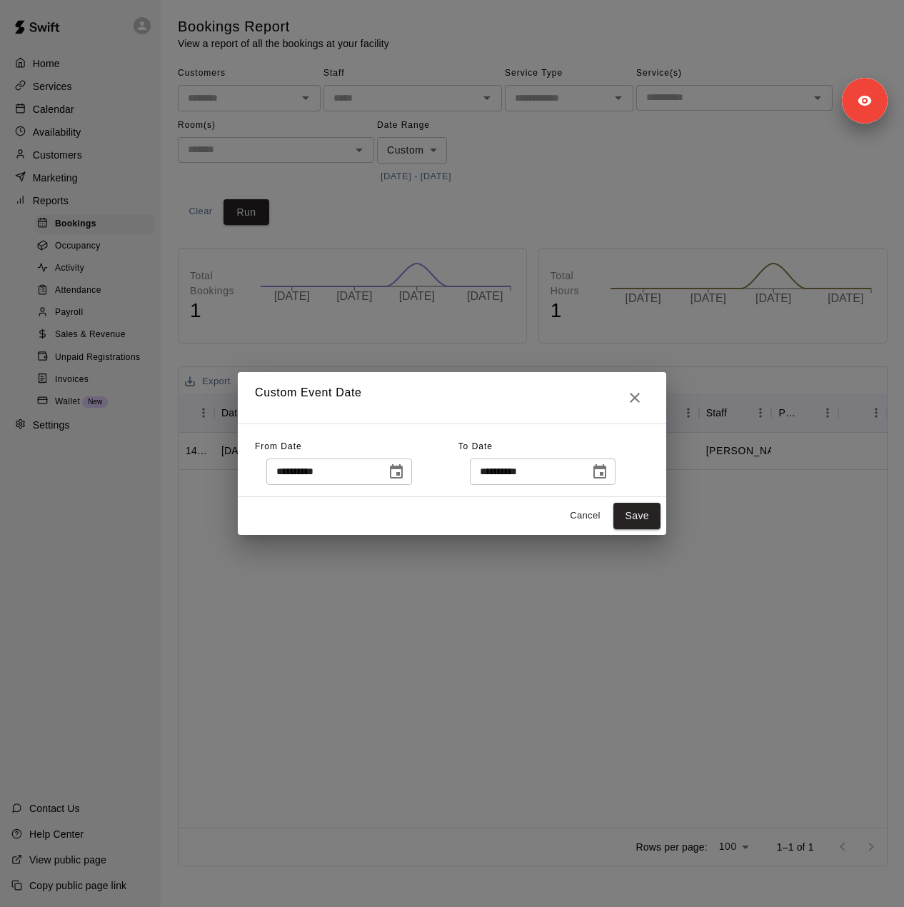
click at [405, 479] on icon "Choose date, selected date is Sep 12, 2025" at bounding box center [396, 471] width 17 height 17
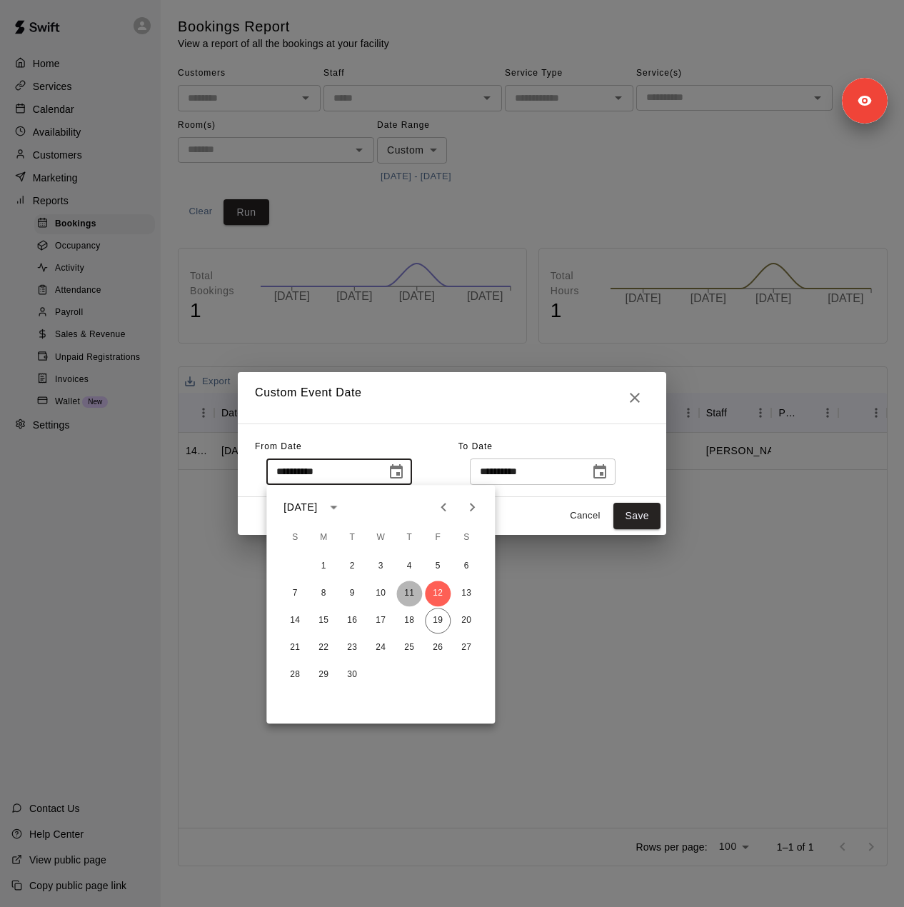
click at [404, 594] on button "11" at bounding box center [409, 594] width 26 height 26
type input "**********"
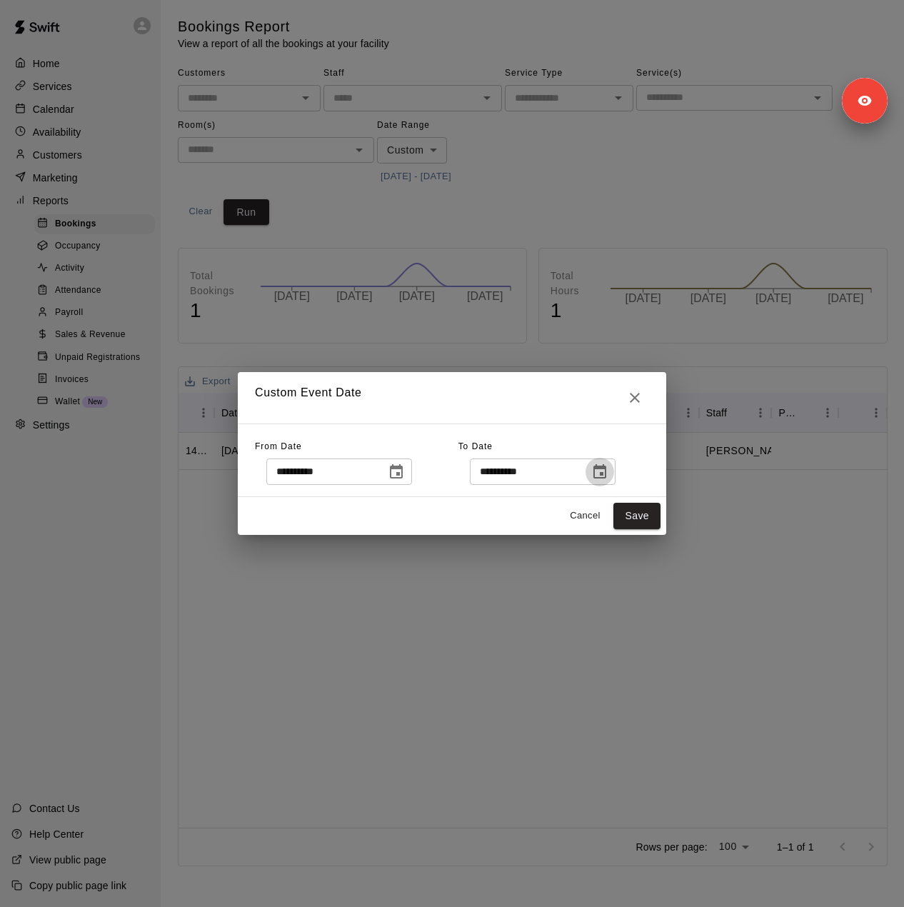
click at [608, 471] on icon "Choose date, selected date is Sep 20, 2025" at bounding box center [599, 471] width 17 height 17
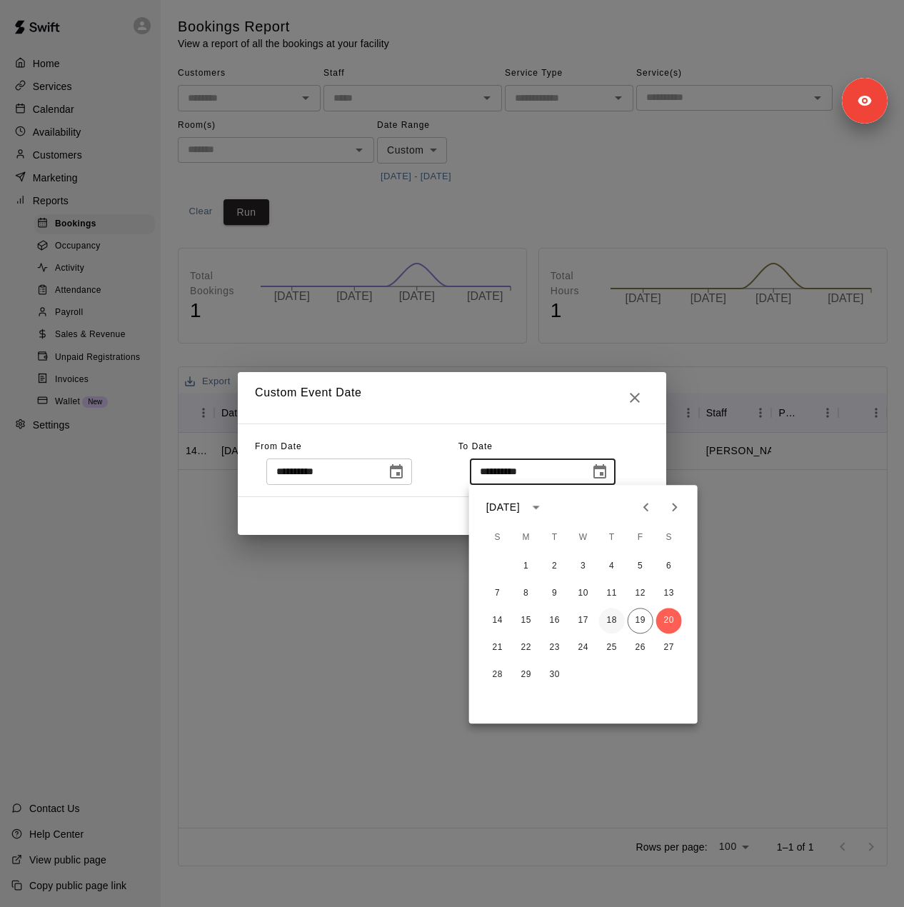
click at [603, 626] on button "18" at bounding box center [612, 621] width 26 height 26
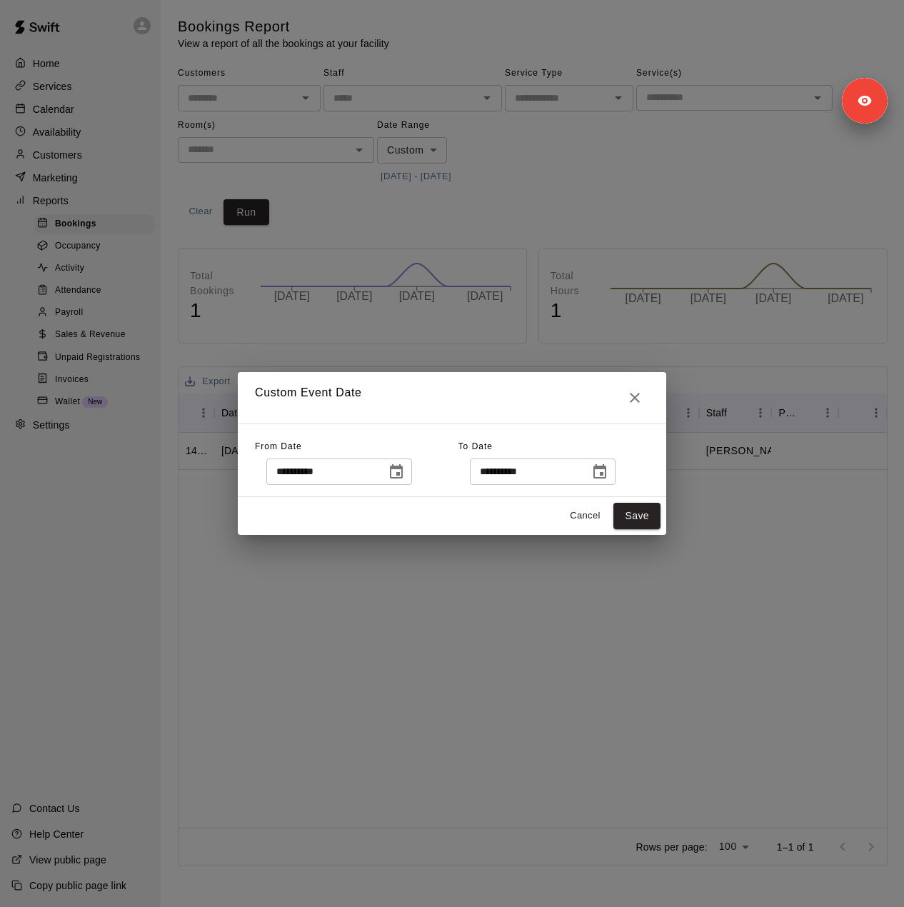
type input "**********"
click at [644, 512] on button "Save" at bounding box center [636, 516] width 47 height 26
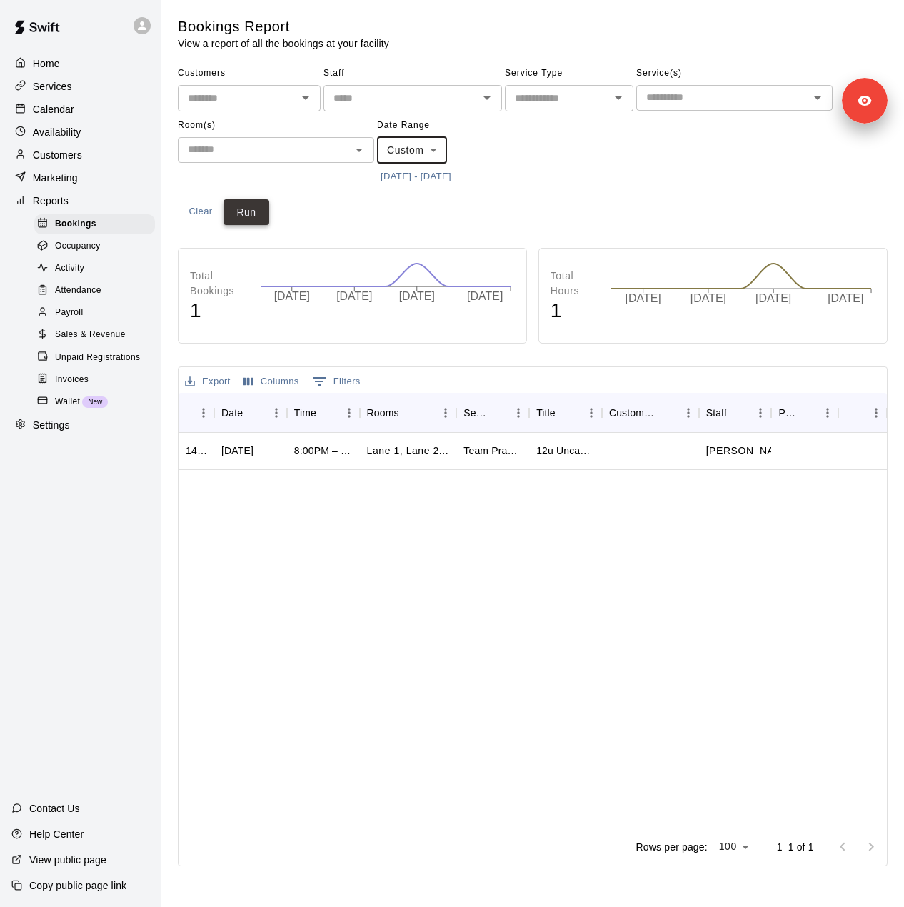
click at [253, 208] on button "Run" at bounding box center [247, 212] width 46 height 26
click at [67, 94] on div "Services" at bounding box center [80, 86] width 138 height 21
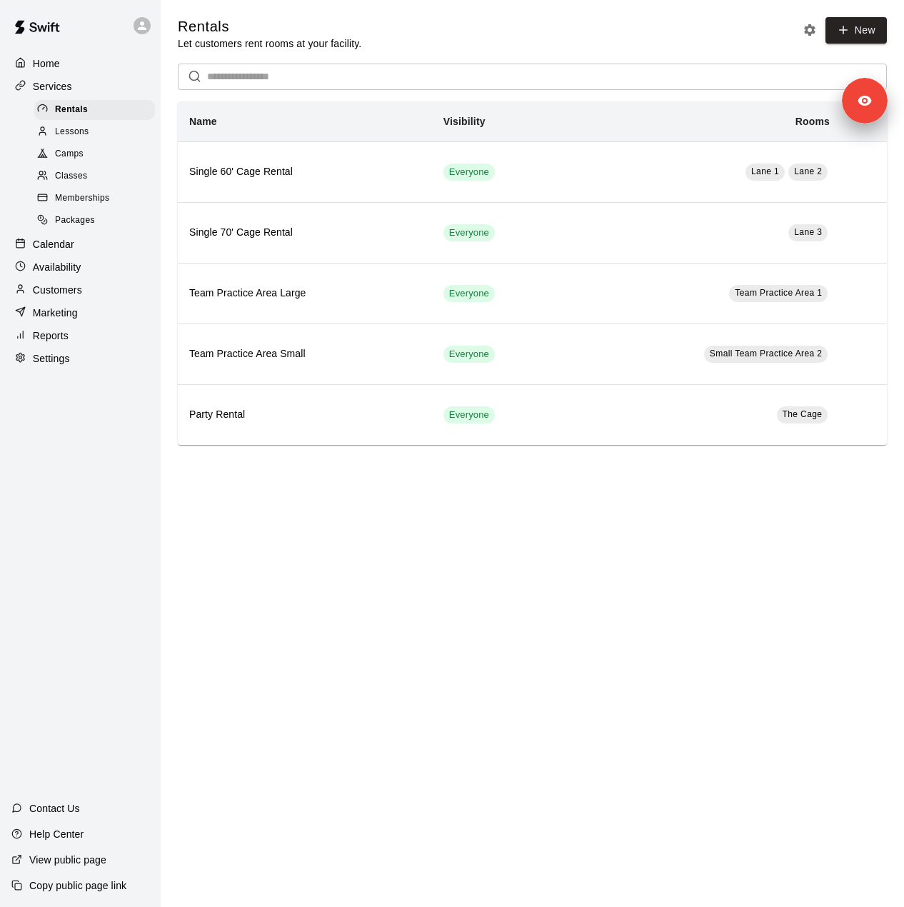
click at [74, 209] on div "Memberships" at bounding box center [94, 199] width 121 height 20
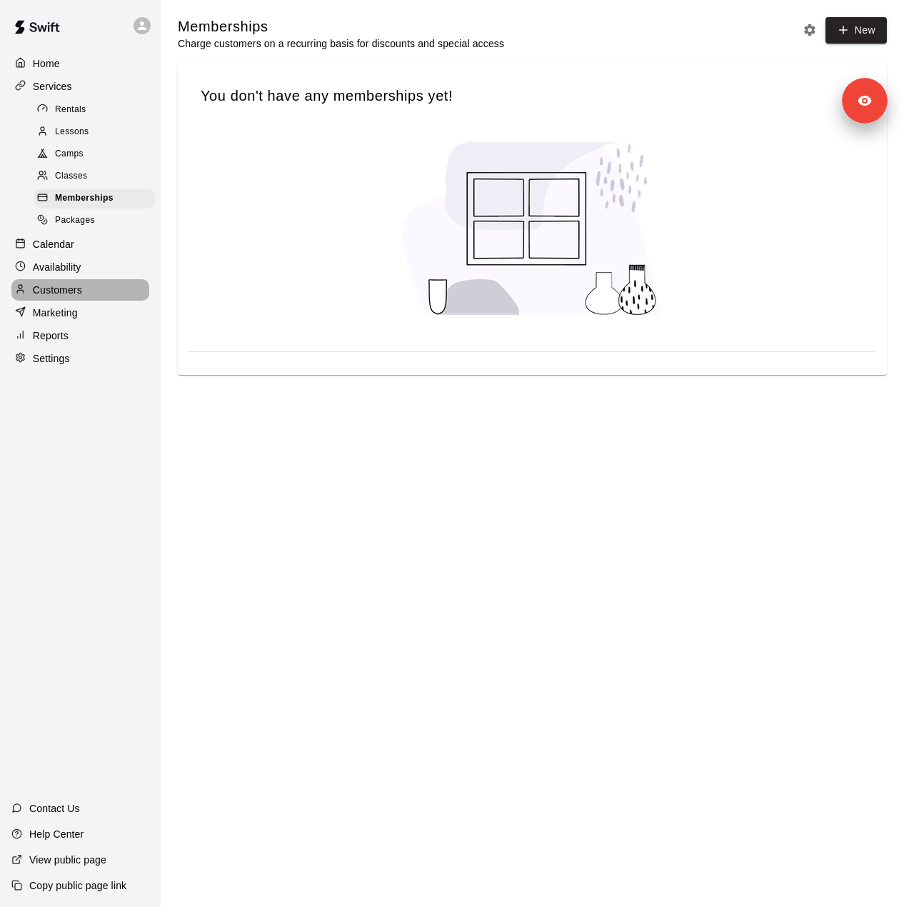
click at [49, 301] on div "Customers" at bounding box center [80, 289] width 138 height 21
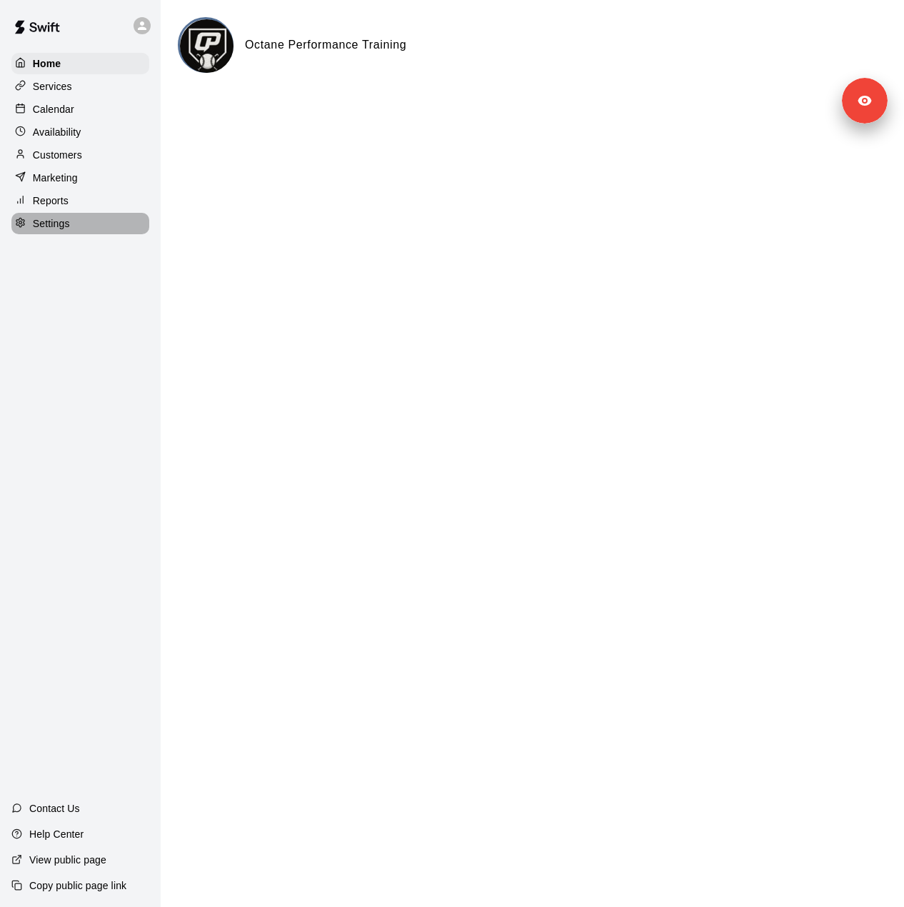
click at [54, 228] on p "Settings" at bounding box center [51, 223] width 37 height 14
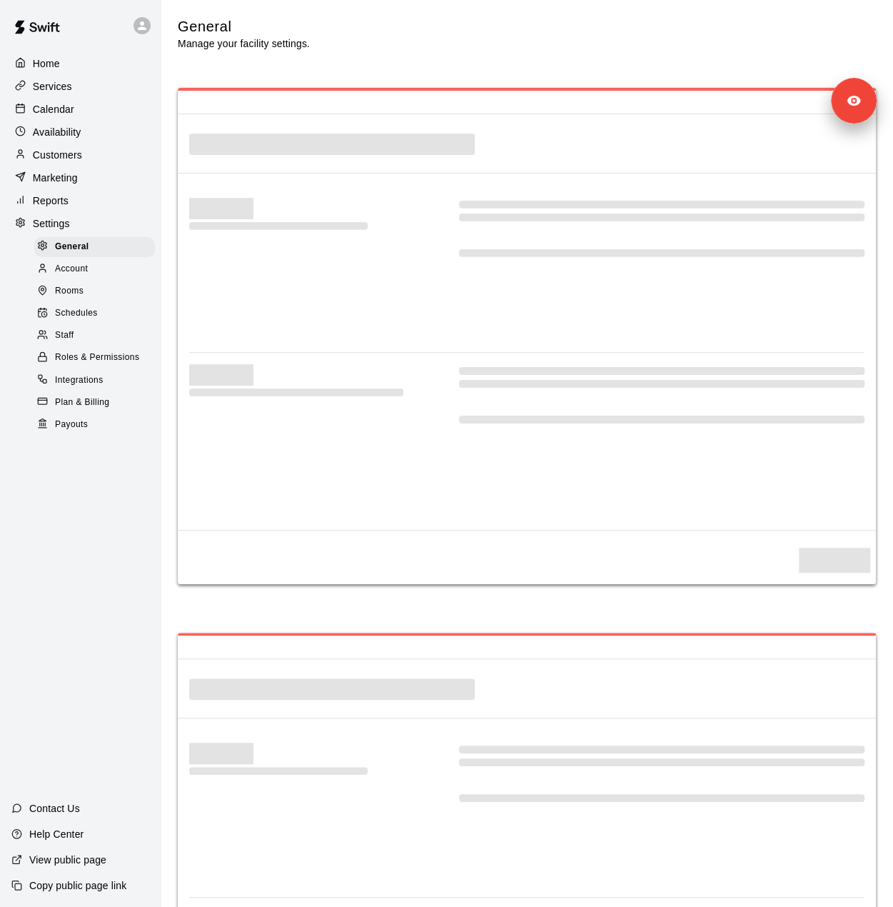
select select "**"
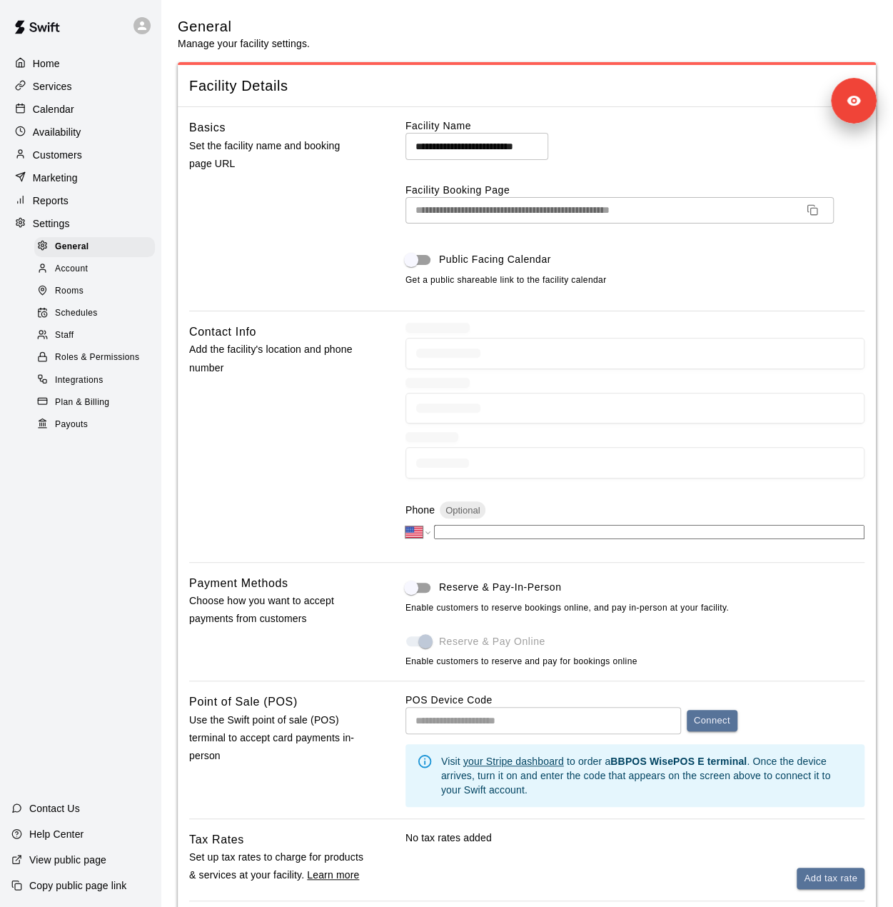
click at [73, 276] on span "Account" at bounding box center [71, 269] width 33 height 14
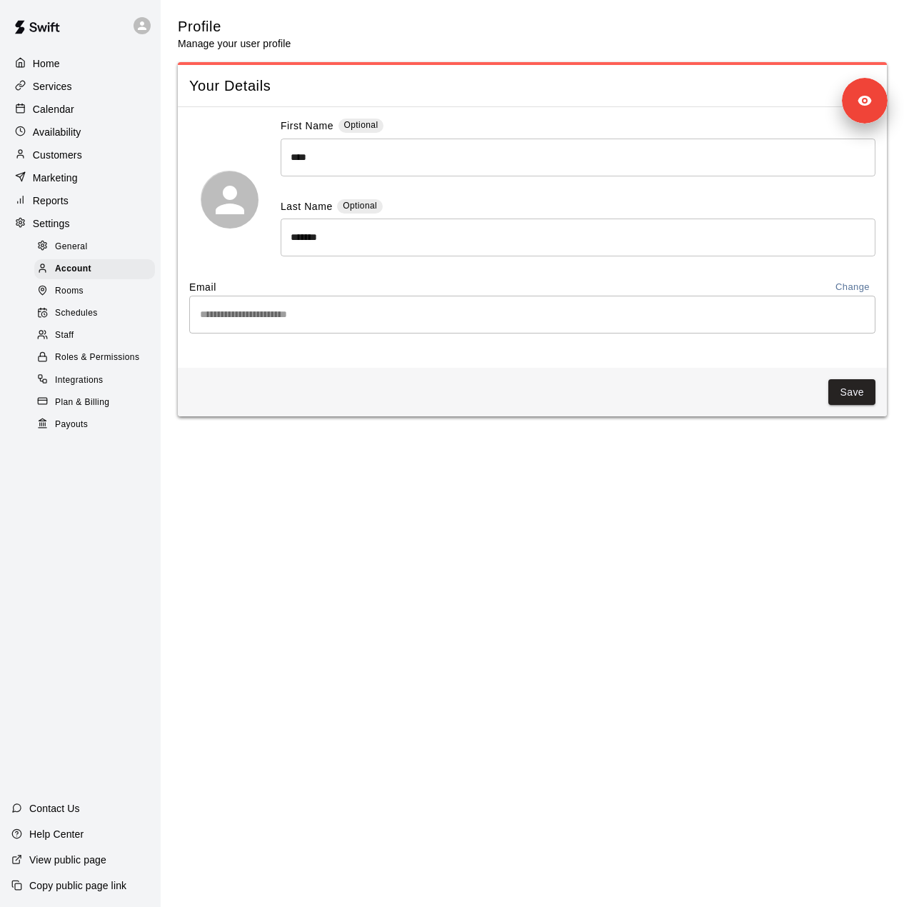
click at [83, 410] on span "Plan & Billing" at bounding box center [82, 403] width 54 height 14
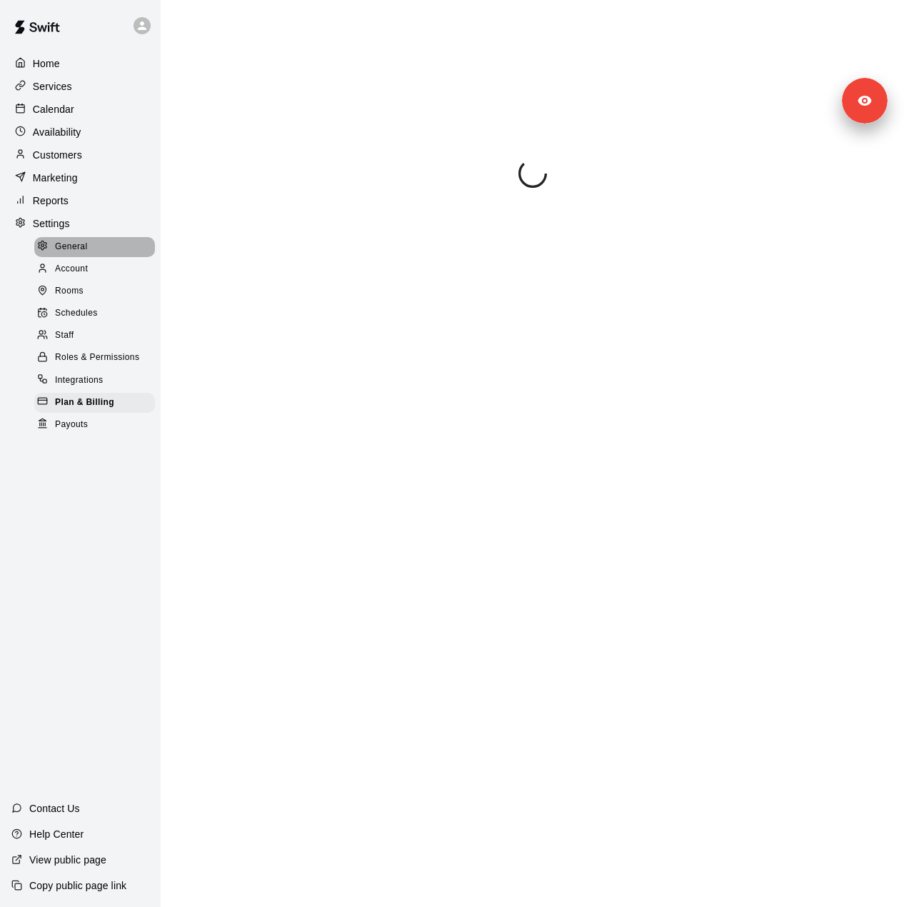
click at [80, 249] on span "General" at bounding box center [71, 247] width 33 height 14
select select "**"
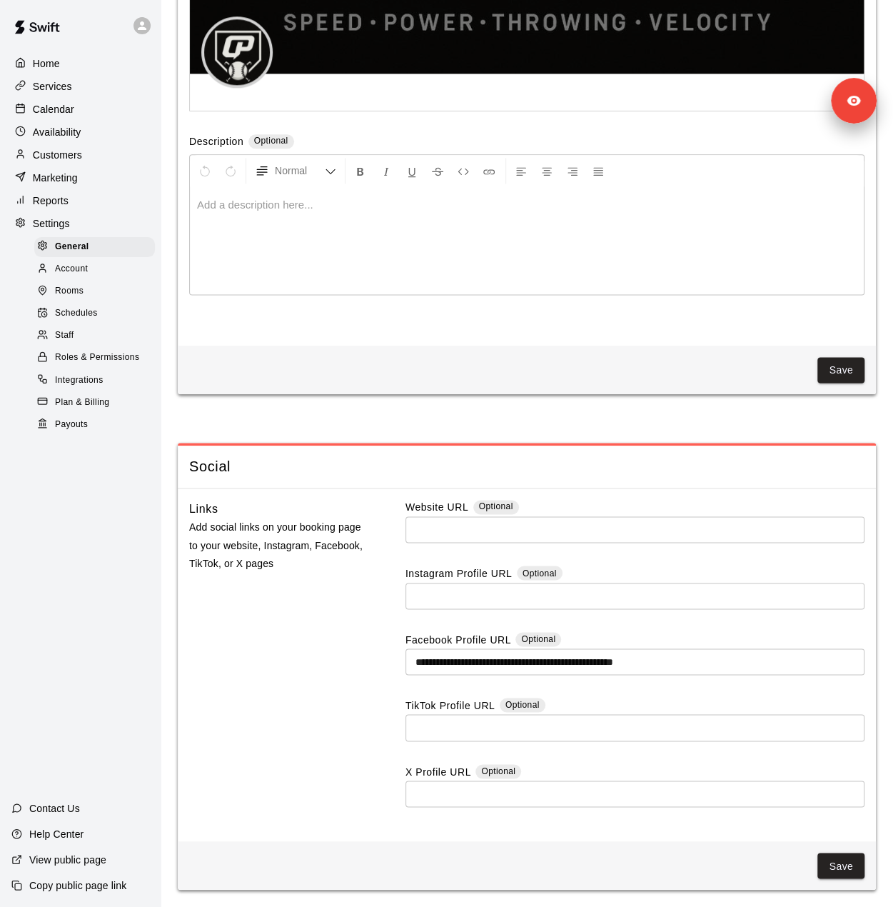
scroll to position [3499, 0]
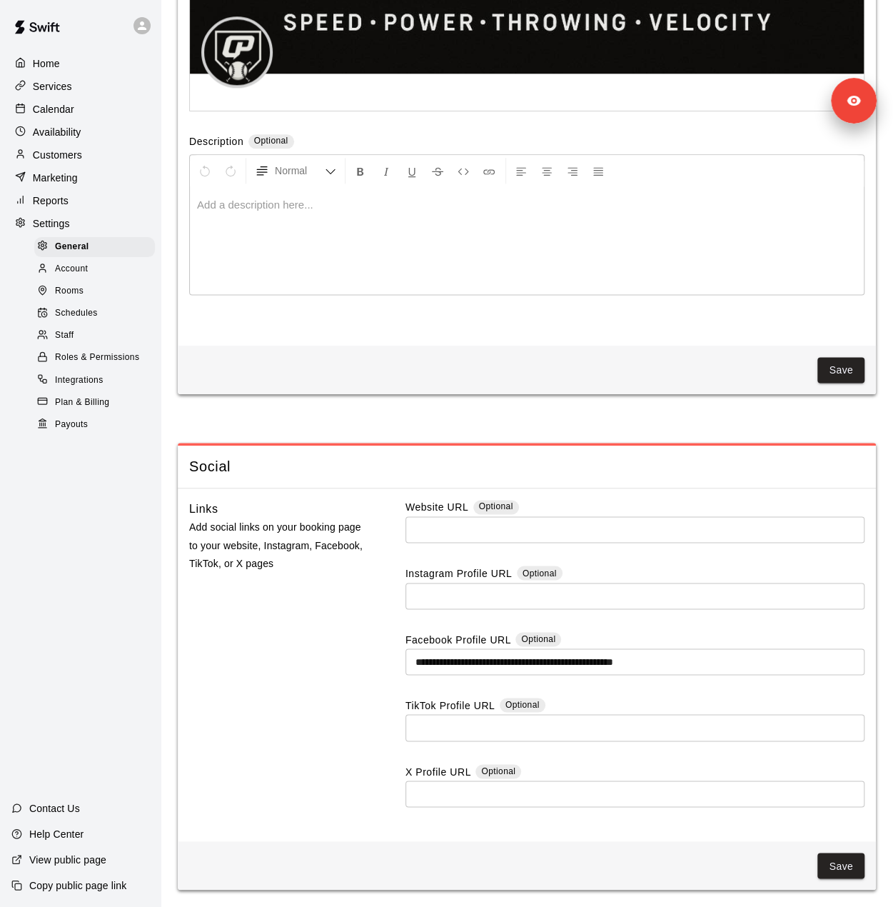
click at [83, 345] on div "Staff" at bounding box center [94, 336] width 121 height 20
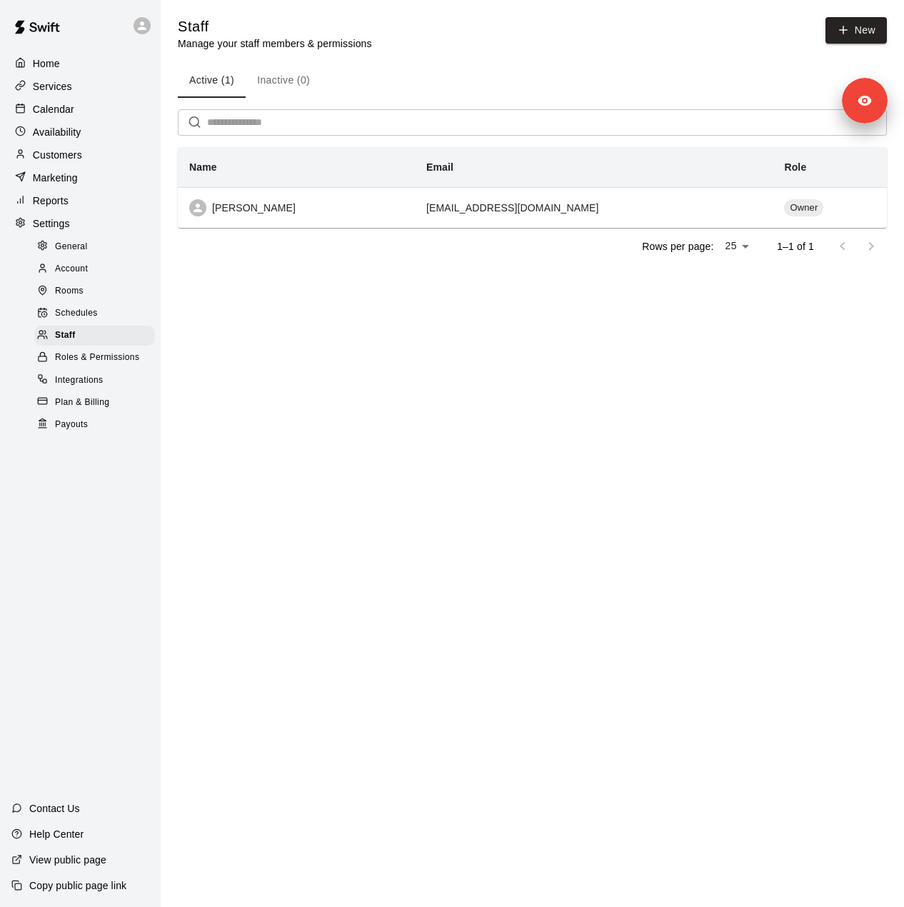
click at [90, 164] on div "Customers" at bounding box center [80, 154] width 138 height 21
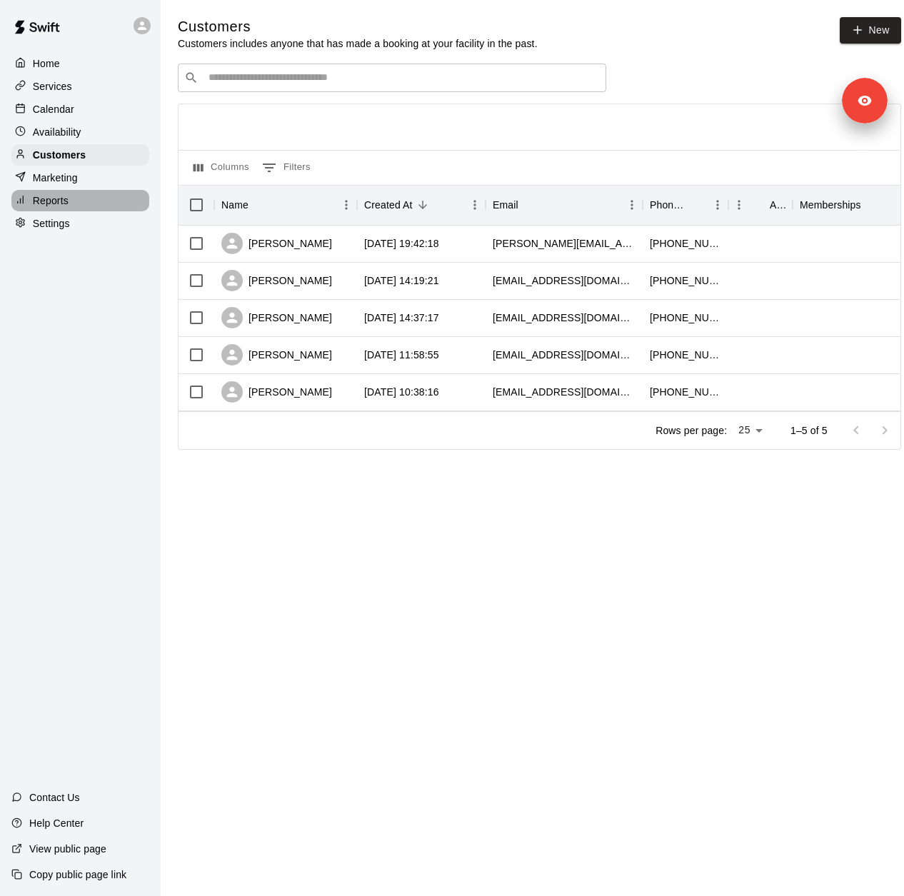
click at [80, 209] on div "Reports" at bounding box center [80, 200] width 138 height 21
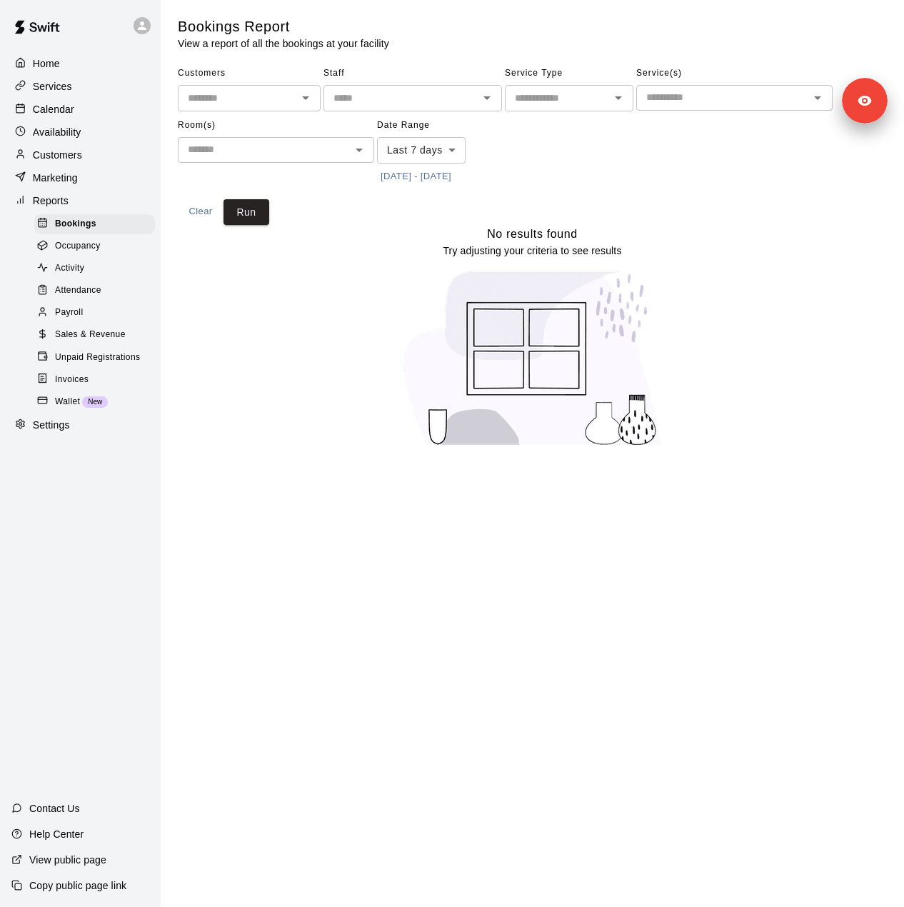
click at [425, 159] on body "Home Services Calendar Availability Customers Marketing Reports Bookings Occupa…" at bounding box center [452, 232] width 904 height 464
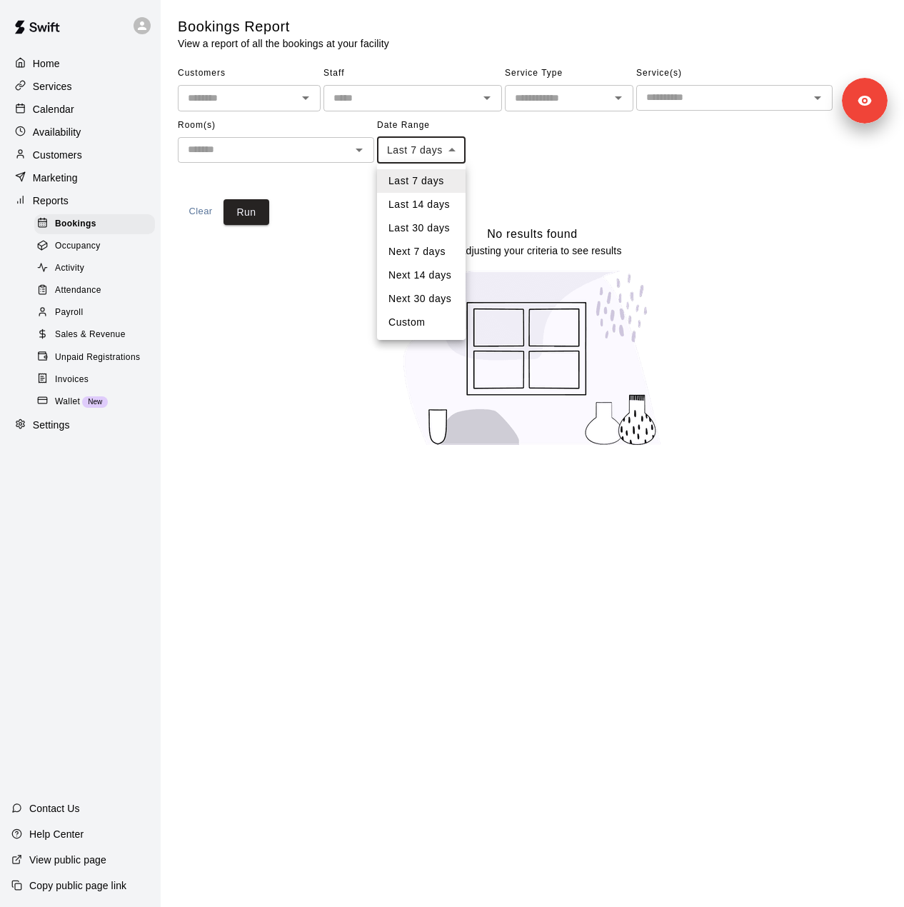
click at [430, 317] on li "Custom" at bounding box center [421, 323] width 89 height 24
type input "******"
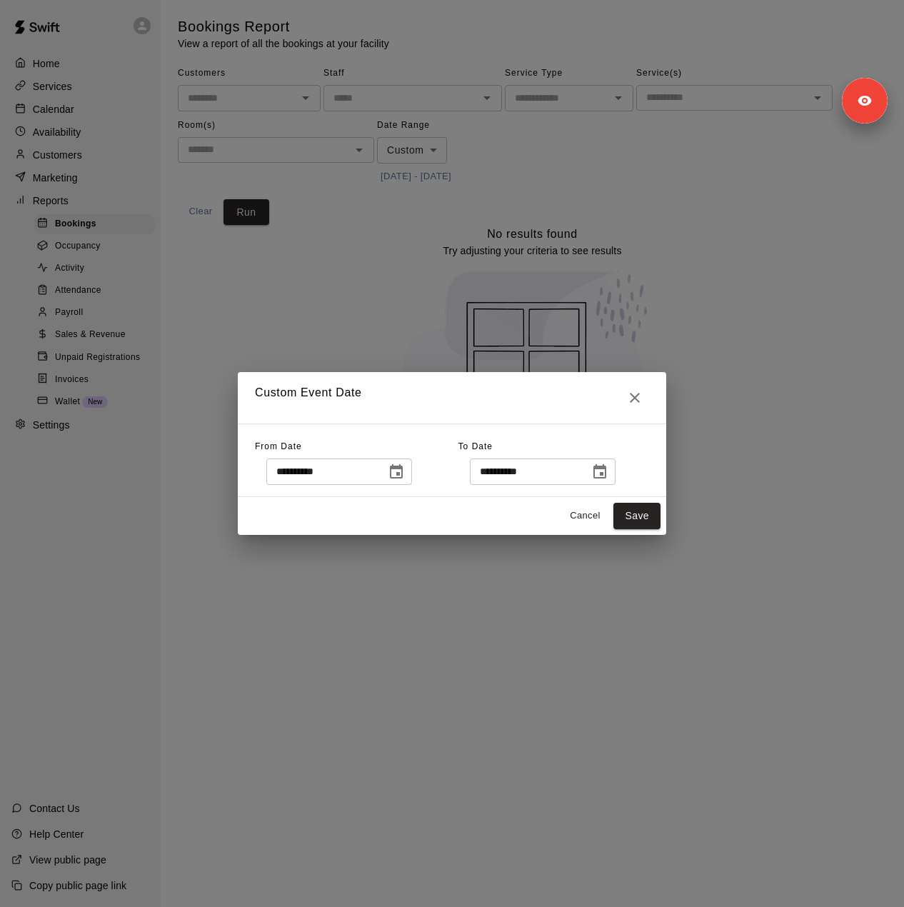
click at [405, 469] on icon "Choose date, selected date is Sep 12, 2025" at bounding box center [396, 471] width 17 height 17
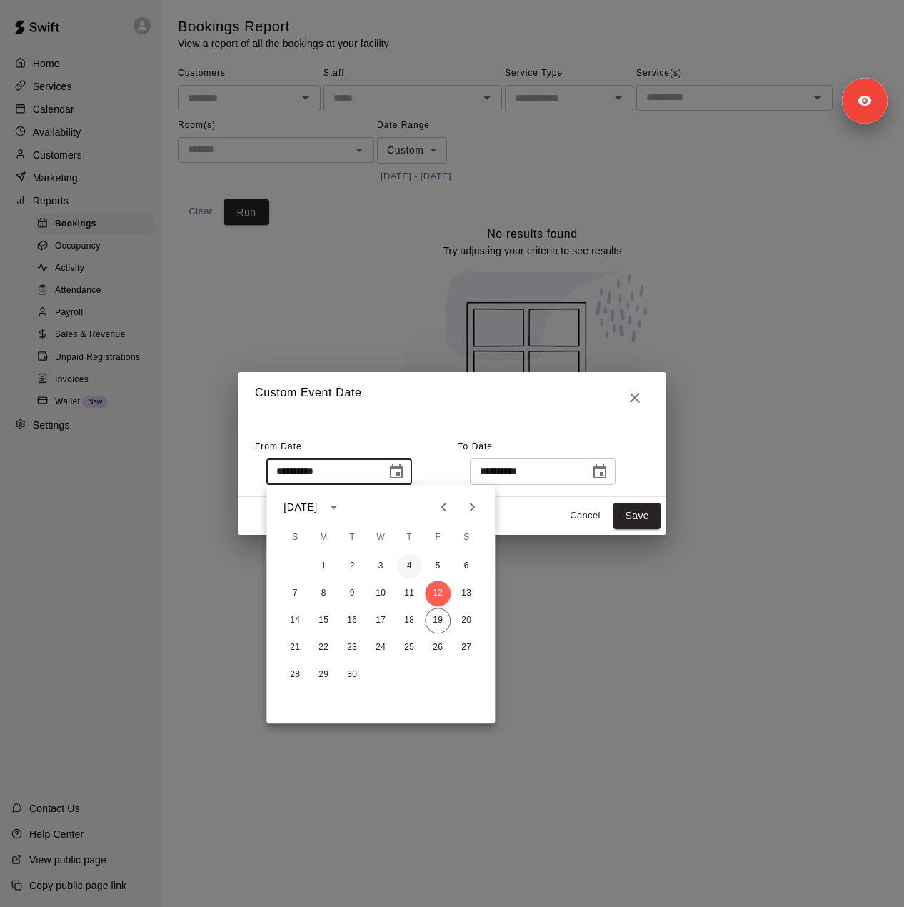
click at [408, 568] on button "4" at bounding box center [409, 566] width 26 height 26
type input "**********"
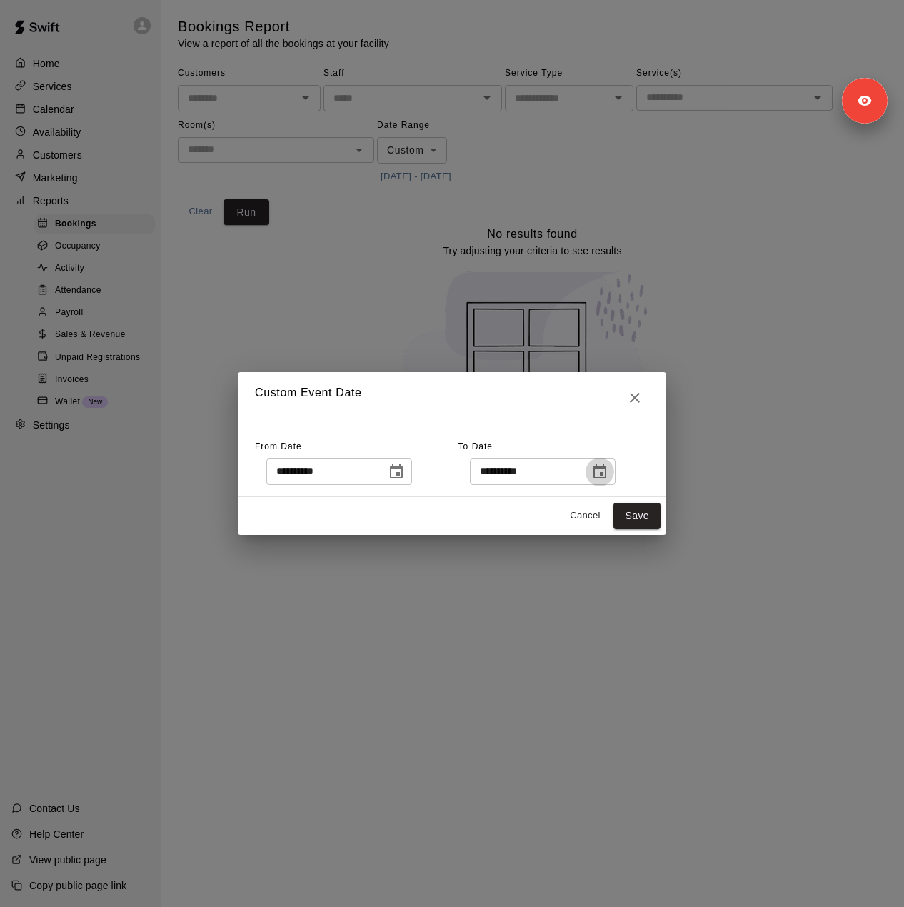
click at [606, 466] on icon "Choose date, selected date is Sep 20, 2025" at bounding box center [599, 471] width 13 height 14
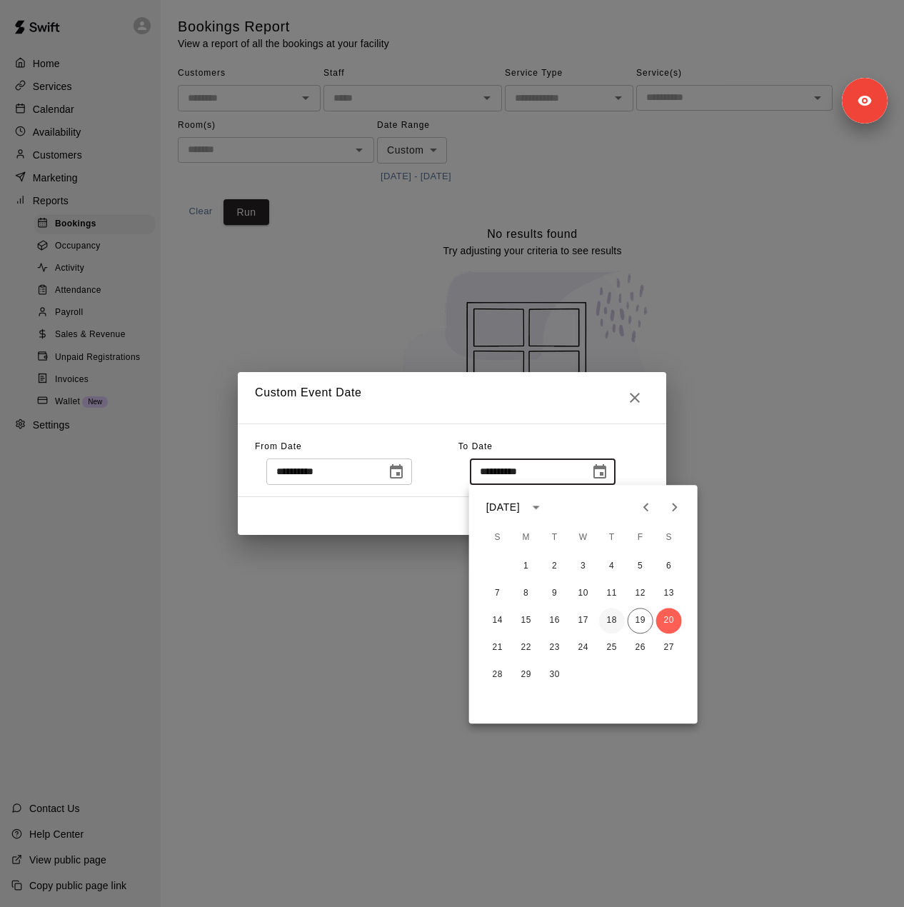
click at [610, 622] on button "18" at bounding box center [612, 621] width 26 height 26
type input "**********"
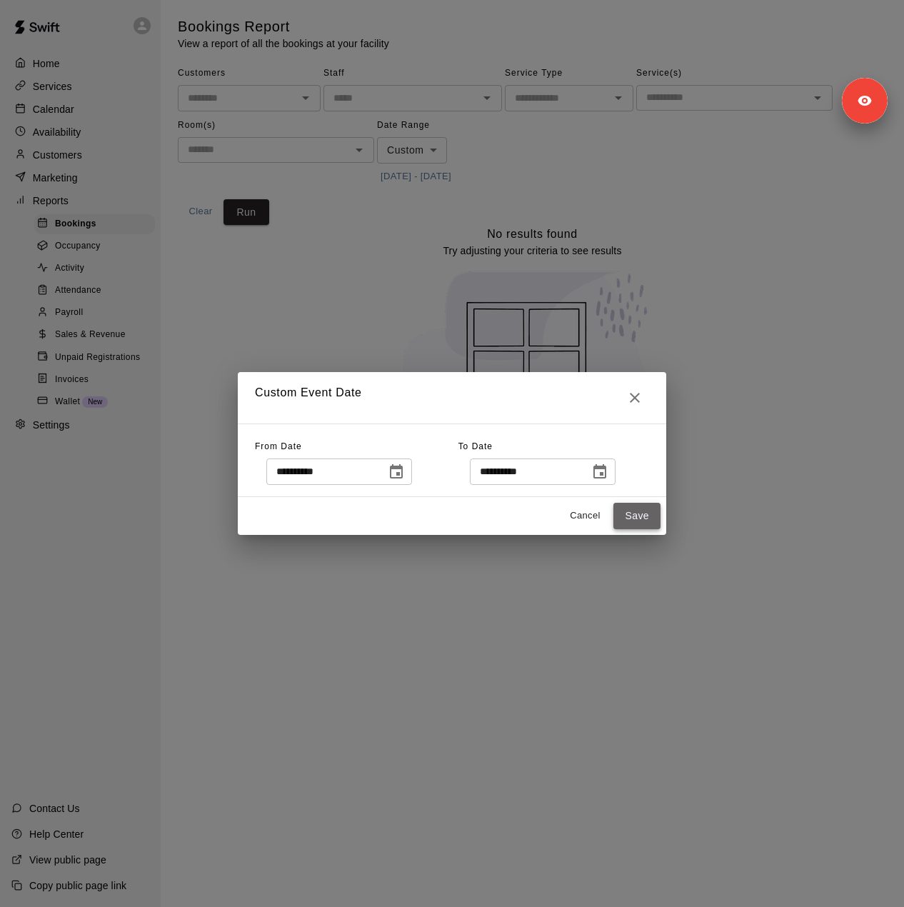
click at [646, 518] on button "Save" at bounding box center [636, 516] width 47 height 26
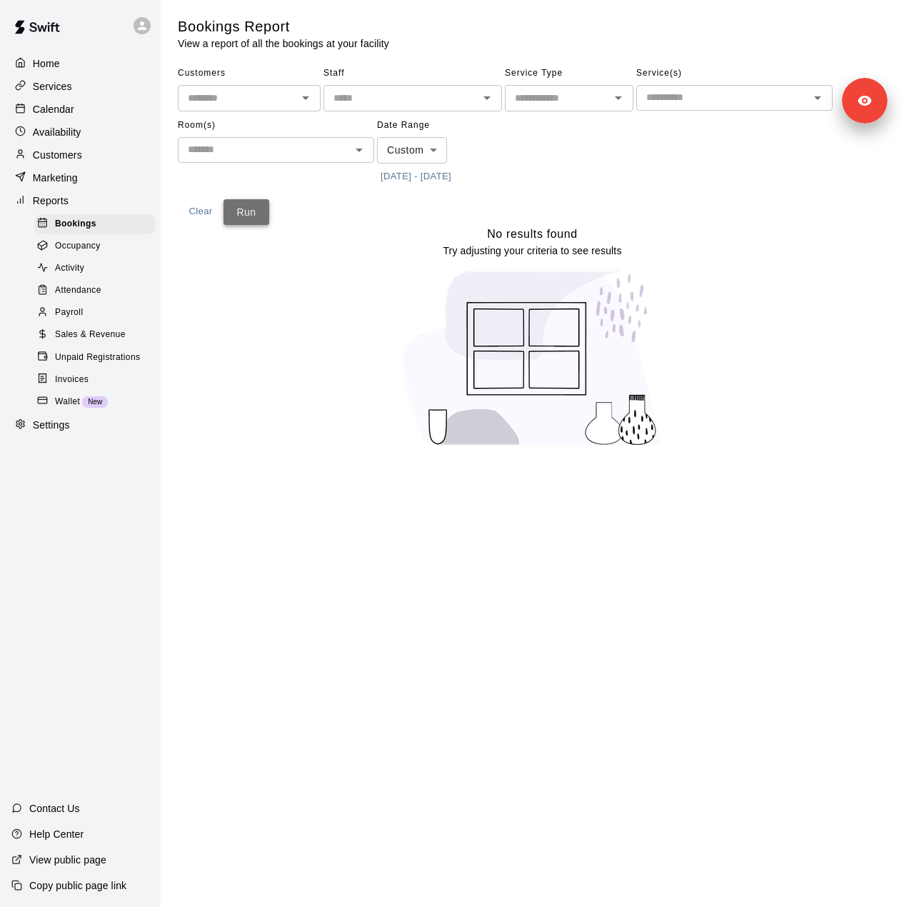
click at [263, 225] on button "Run" at bounding box center [247, 212] width 46 height 26
click at [261, 219] on button "Run" at bounding box center [247, 212] width 46 height 26
click at [86, 86] on div "Services" at bounding box center [80, 86] width 138 height 21
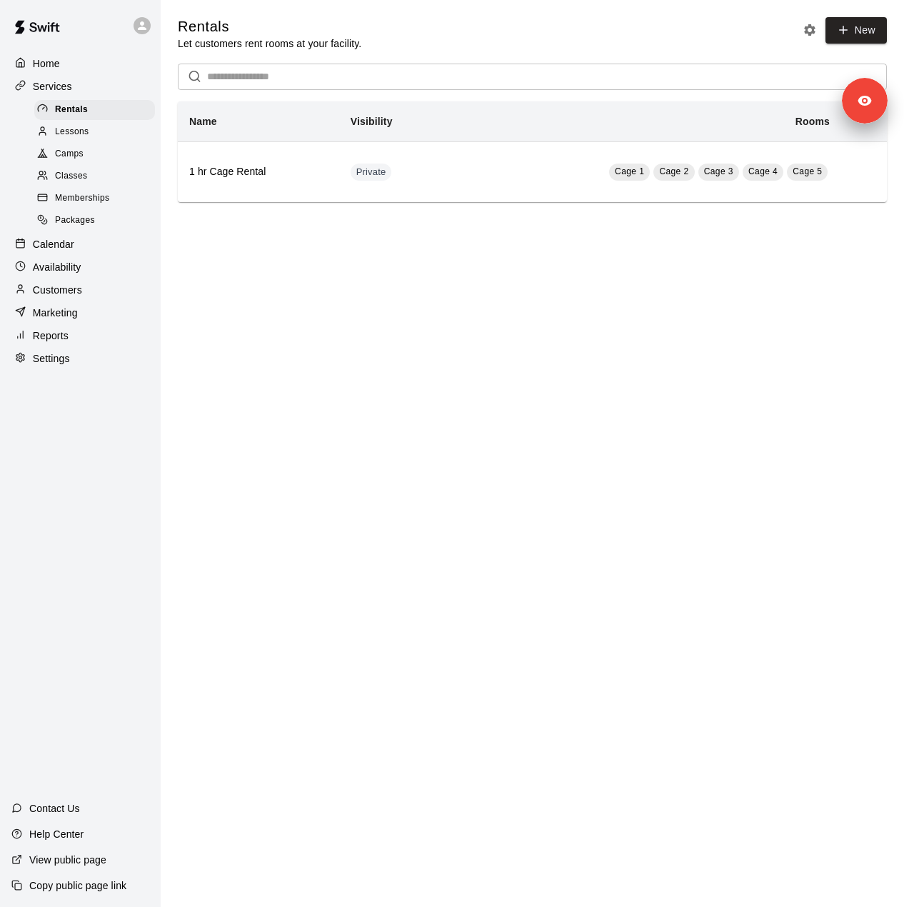
click at [96, 206] on span "Memberships" at bounding box center [82, 198] width 54 height 14
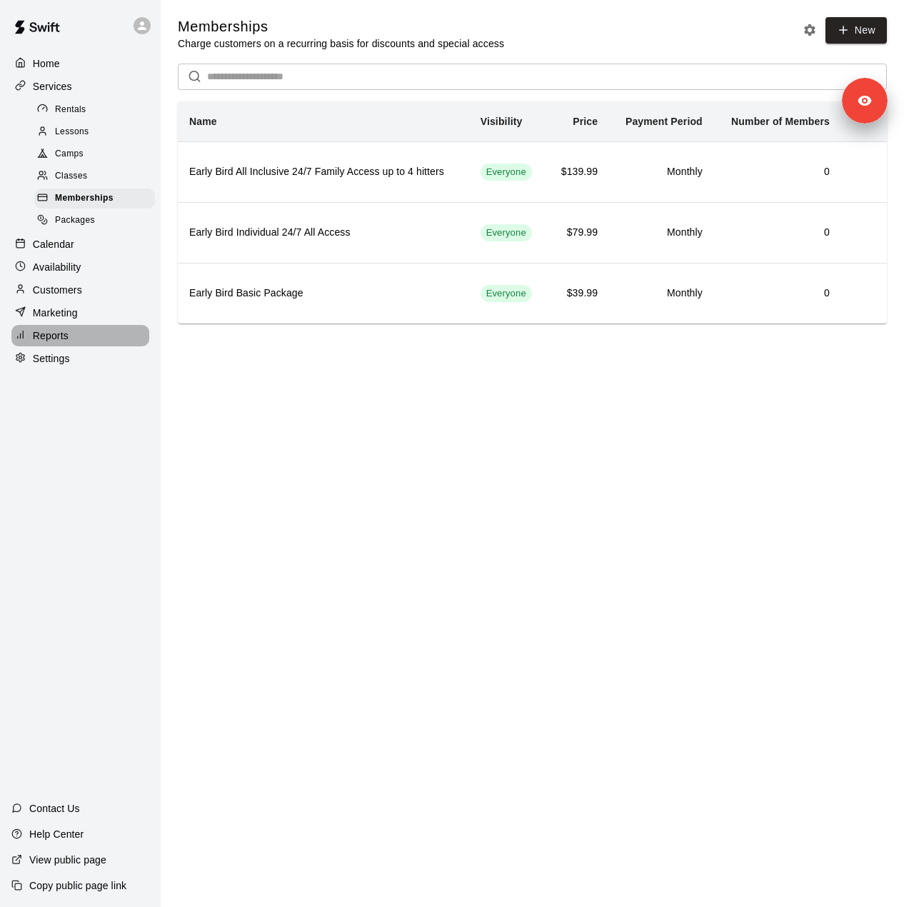
click at [76, 343] on div "Reports" at bounding box center [80, 335] width 138 height 21
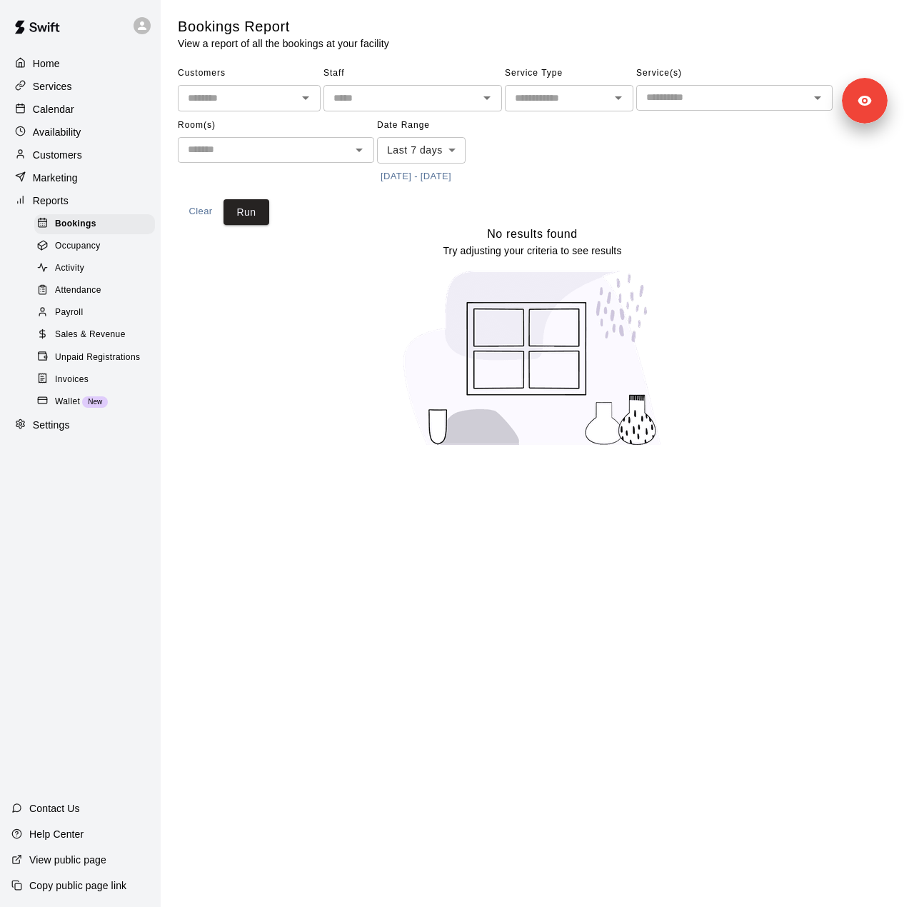
click at [433, 146] on body "Home Services Calendar Availability Customers Marketing Reports Bookings Occupa…" at bounding box center [452, 232] width 904 height 464
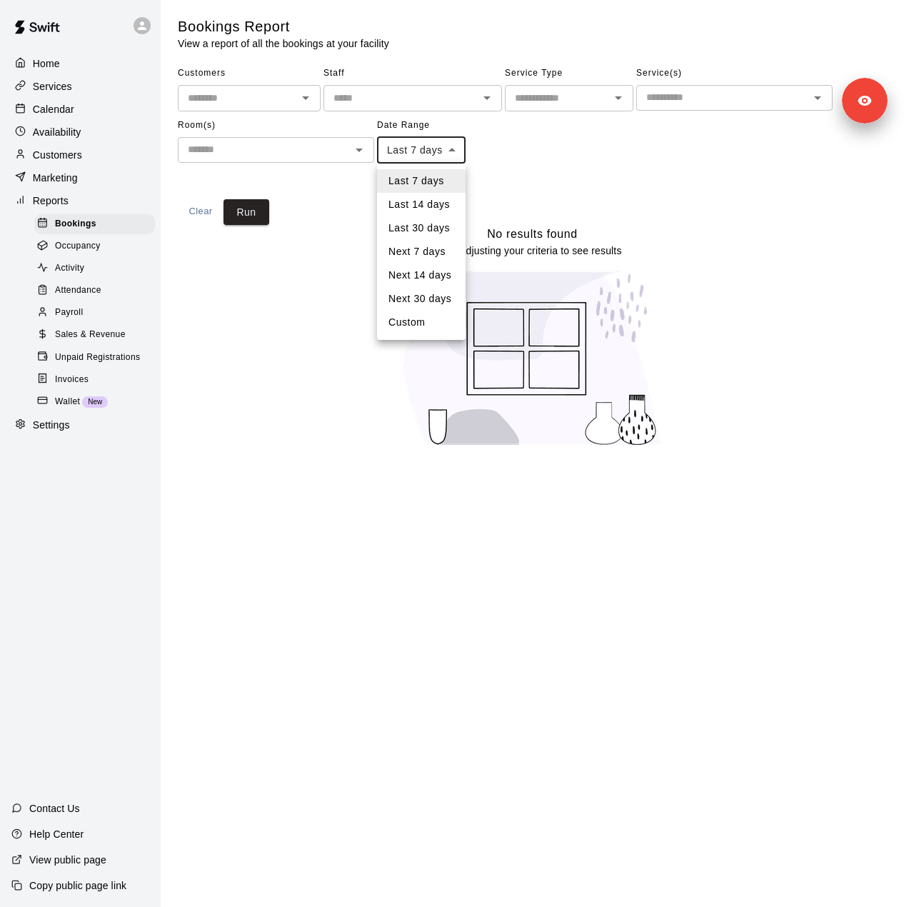
click at [403, 328] on li "Custom" at bounding box center [421, 323] width 89 height 24
type input "******"
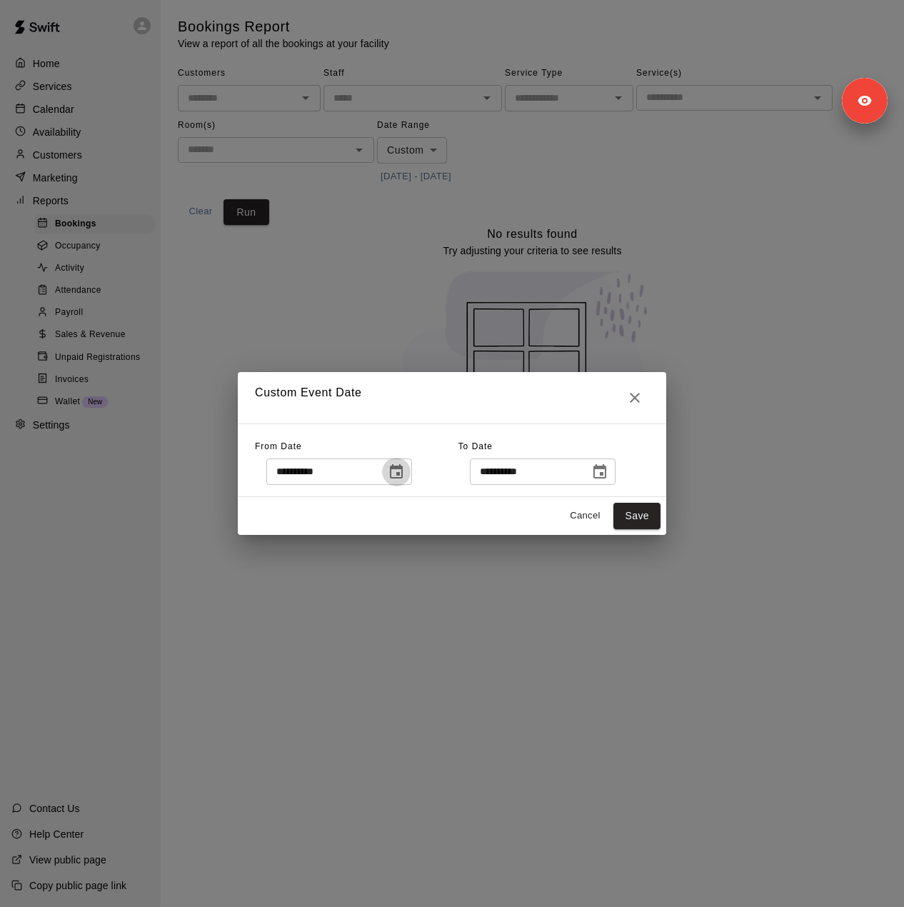
click at [403, 468] on icon "Choose date, selected date is Sep 12, 2025" at bounding box center [396, 471] width 13 height 14
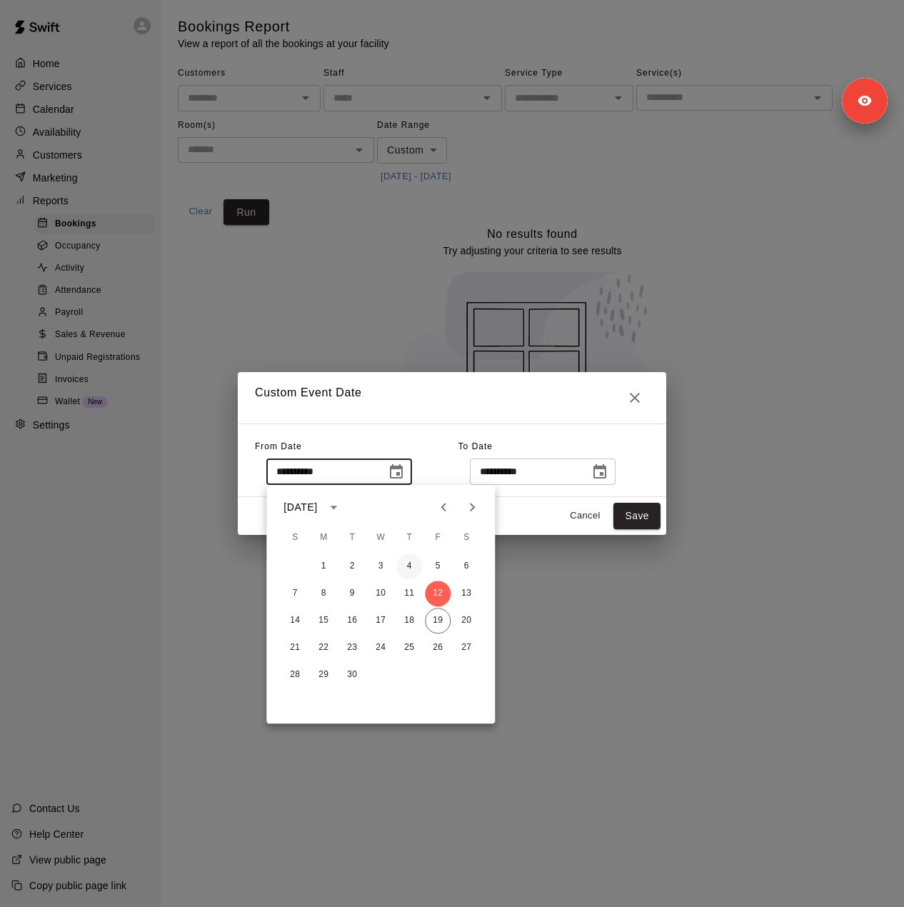
click at [406, 560] on button "4" at bounding box center [409, 566] width 26 height 26
type input "**********"
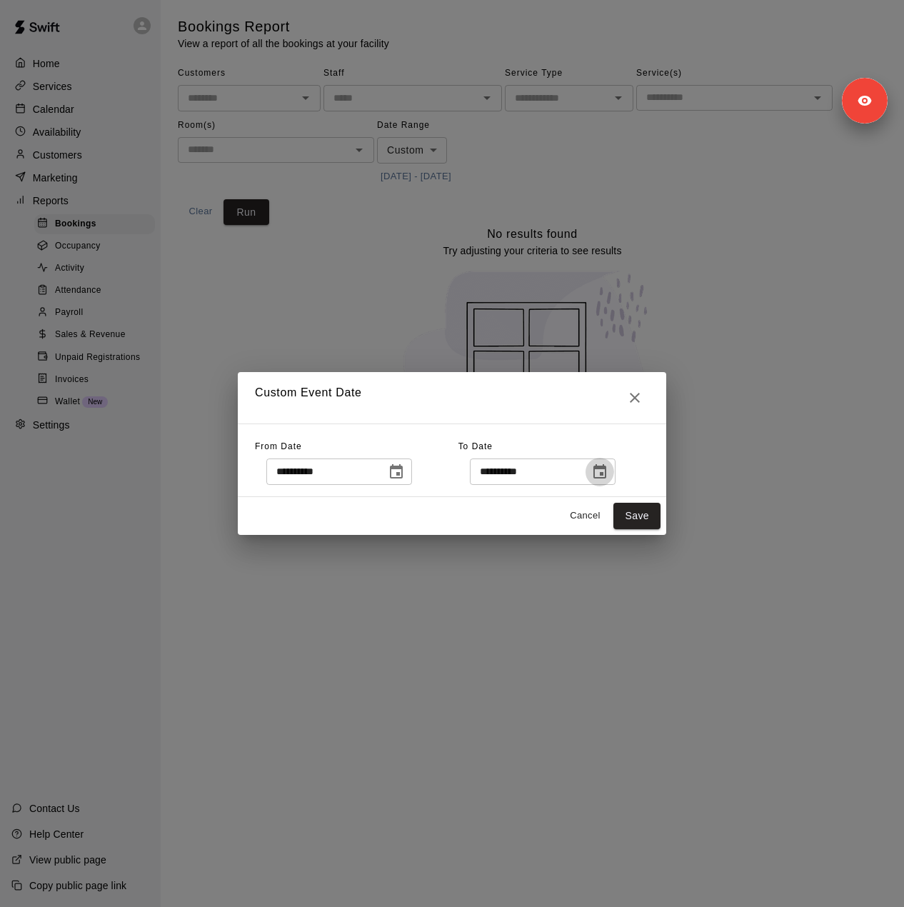
click at [608, 465] on icon "Choose date, selected date is Sep 20, 2025" at bounding box center [599, 471] width 17 height 17
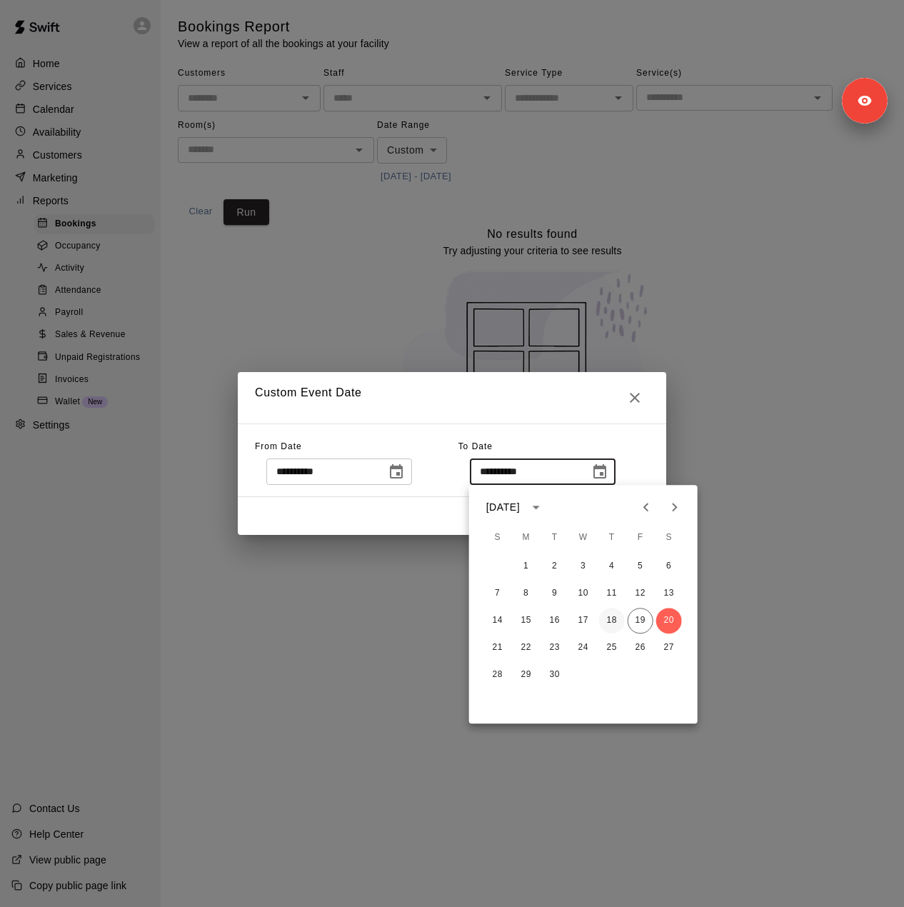
click at [615, 619] on button "18" at bounding box center [612, 621] width 26 height 26
type input "**********"
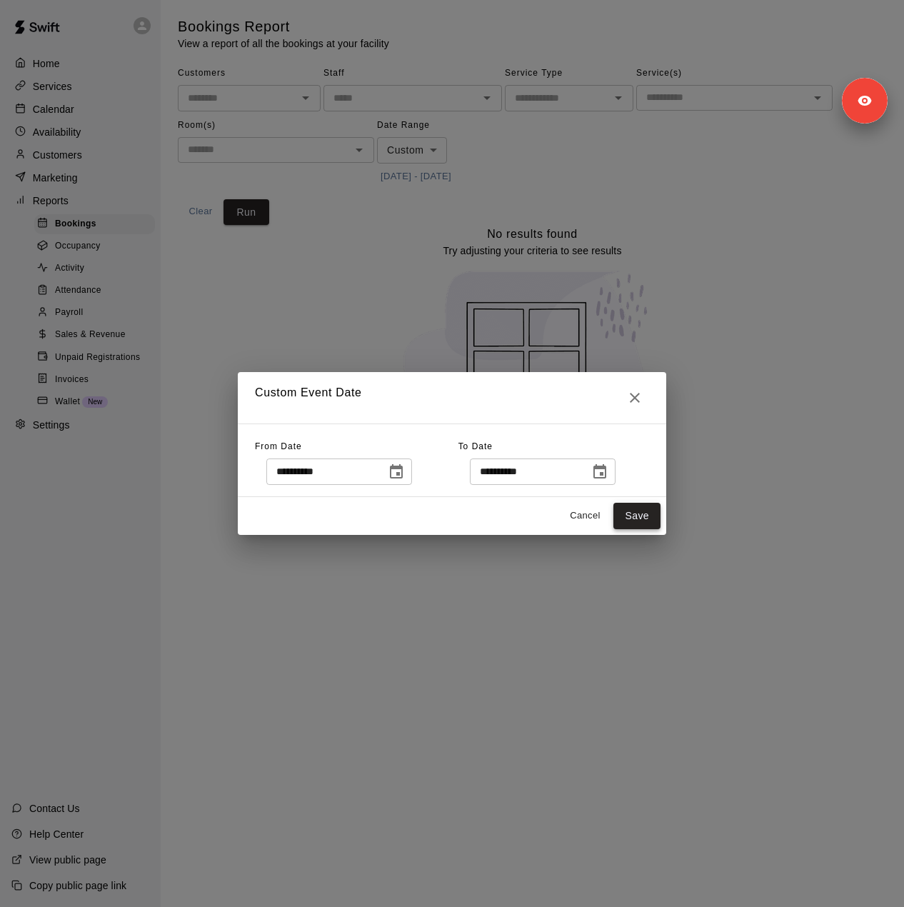
click at [641, 520] on button "Save" at bounding box center [636, 516] width 47 height 26
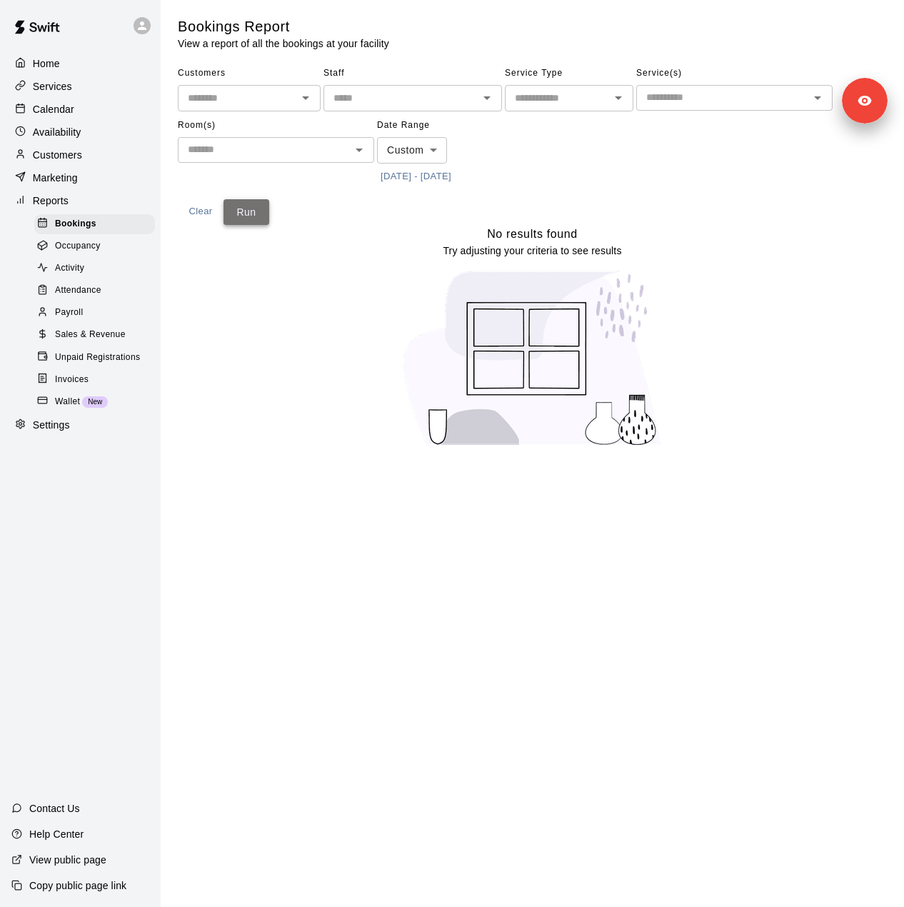
click at [234, 206] on button "Run" at bounding box center [247, 212] width 46 height 26
click at [100, 342] on span "Sales & Revenue" at bounding box center [90, 335] width 71 height 14
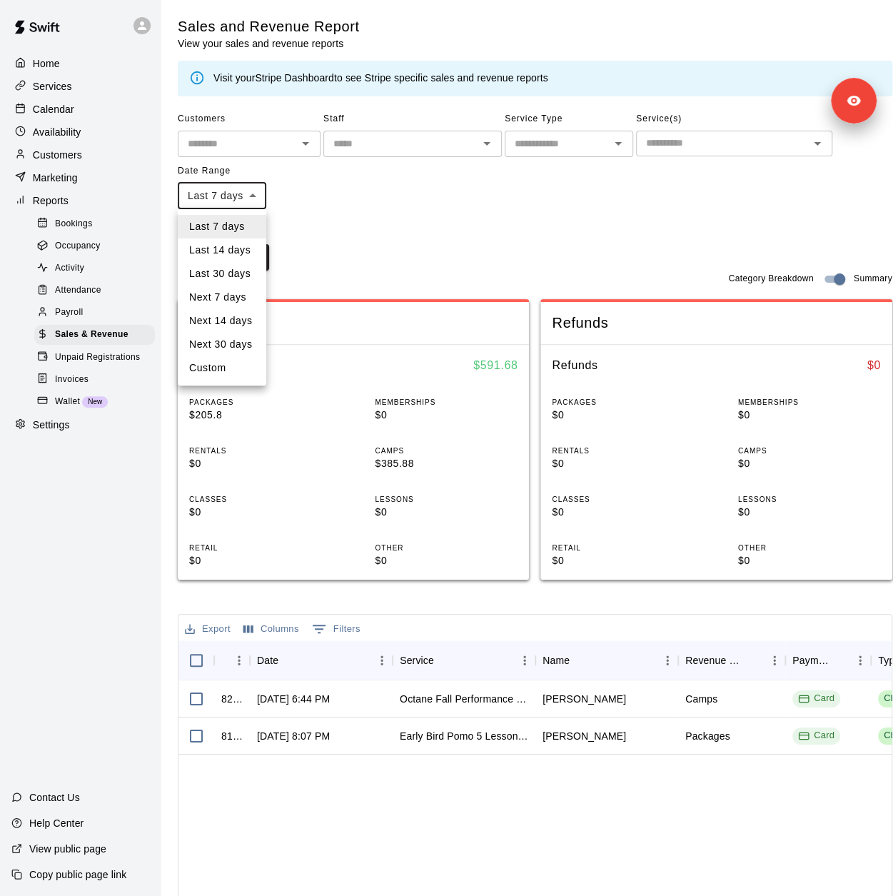
click at [262, 206] on body "Home Services Calendar Availability Customers Marketing Reports Bookings Occupa…" at bounding box center [446, 560] width 893 height 1120
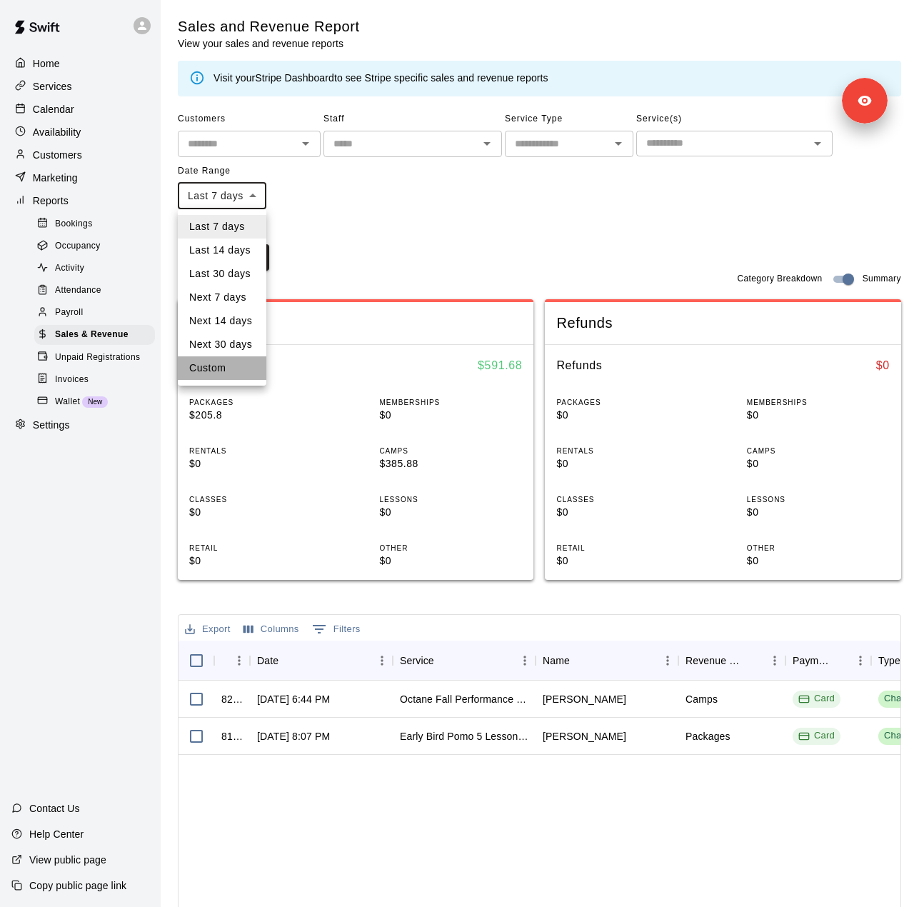
click at [233, 376] on li "Custom" at bounding box center [222, 368] width 89 height 24
type input "******"
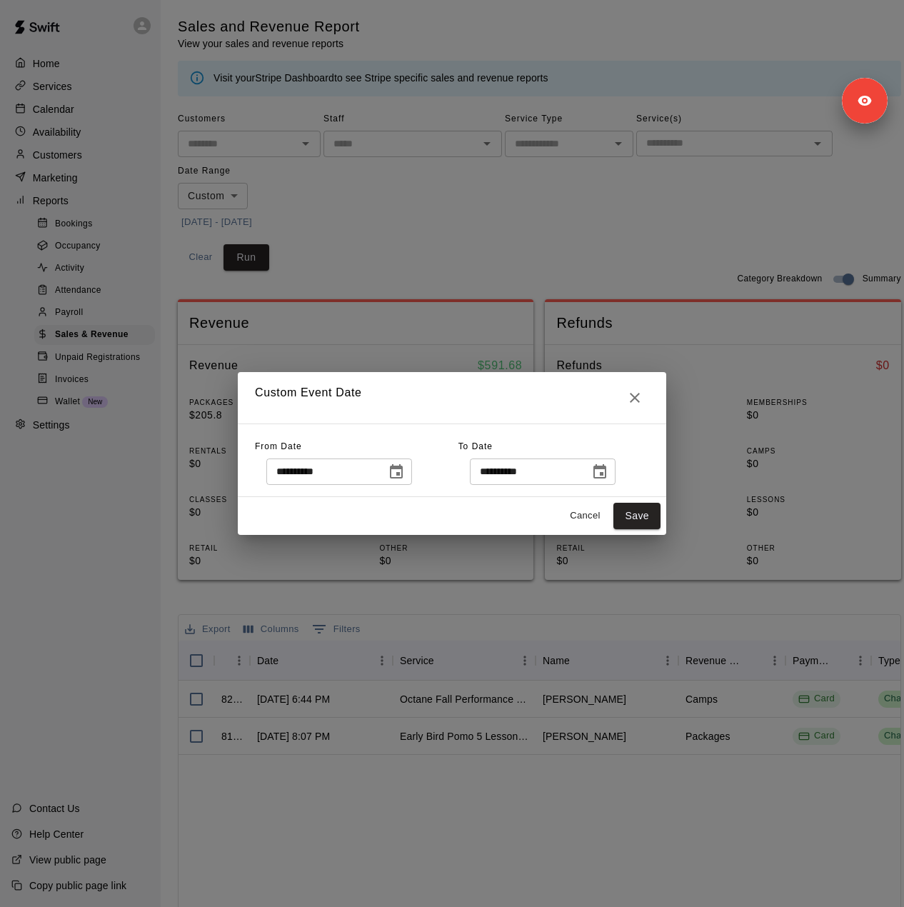
click at [405, 478] on icon "Choose date, selected date is Sep 12, 2025" at bounding box center [396, 471] width 17 height 17
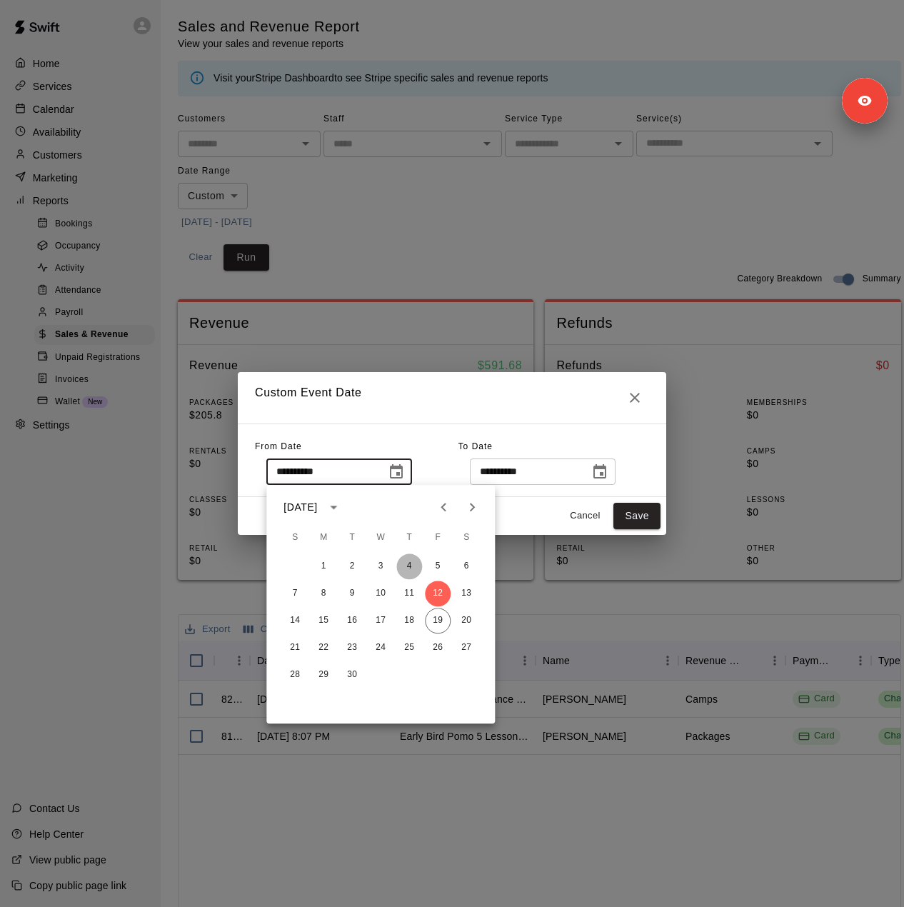
click at [404, 563] on button "4" at bounding box center [409, 566] width 26 height 26
type input "**********"
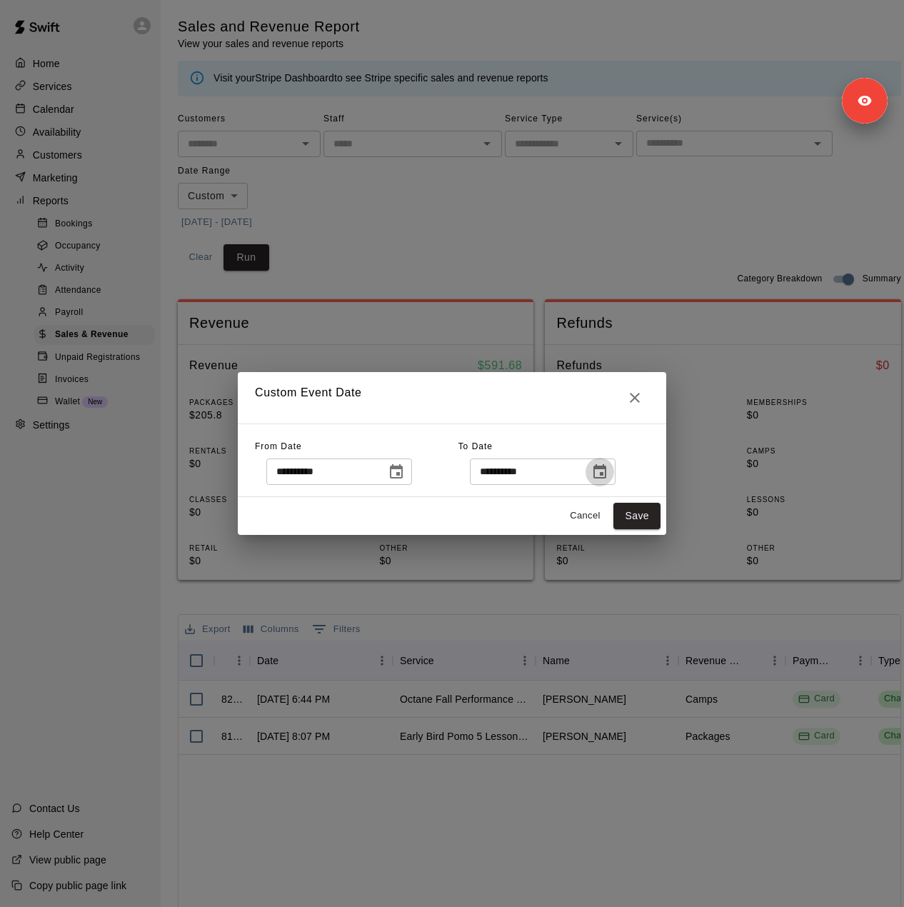
click at [608, 477] on icon "Choose date, selected date is Sep 20, 2025" at bounding box center [599, 471] width 17 height 17
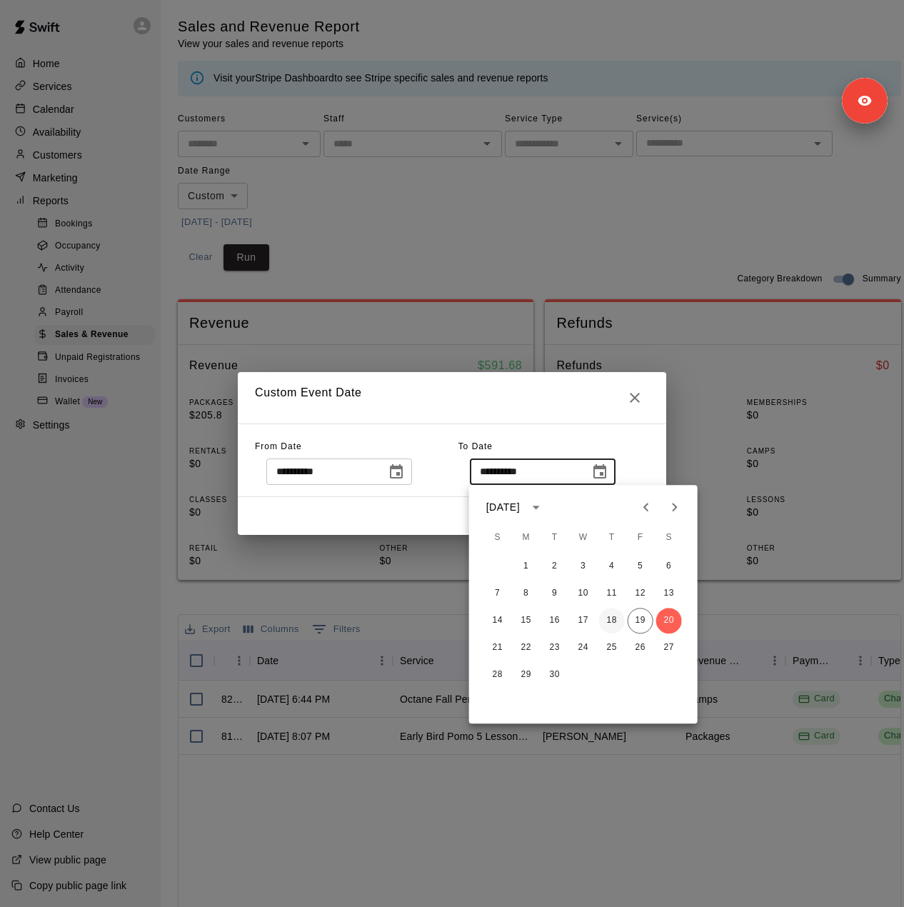
click at [616, 609] on button "18" at bounding box center [612, 621] width 26 height 26
type input "**********"
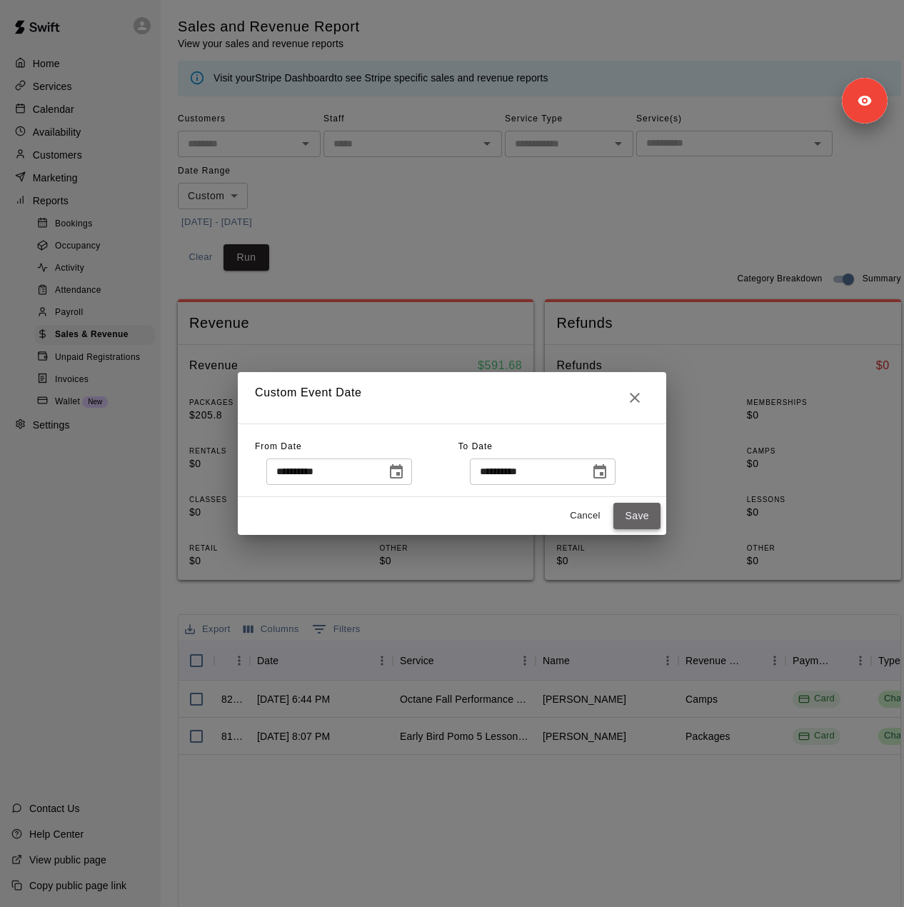
click at [638, 514] on button "Save" at bounding box center [636, 516] width 47 height 26
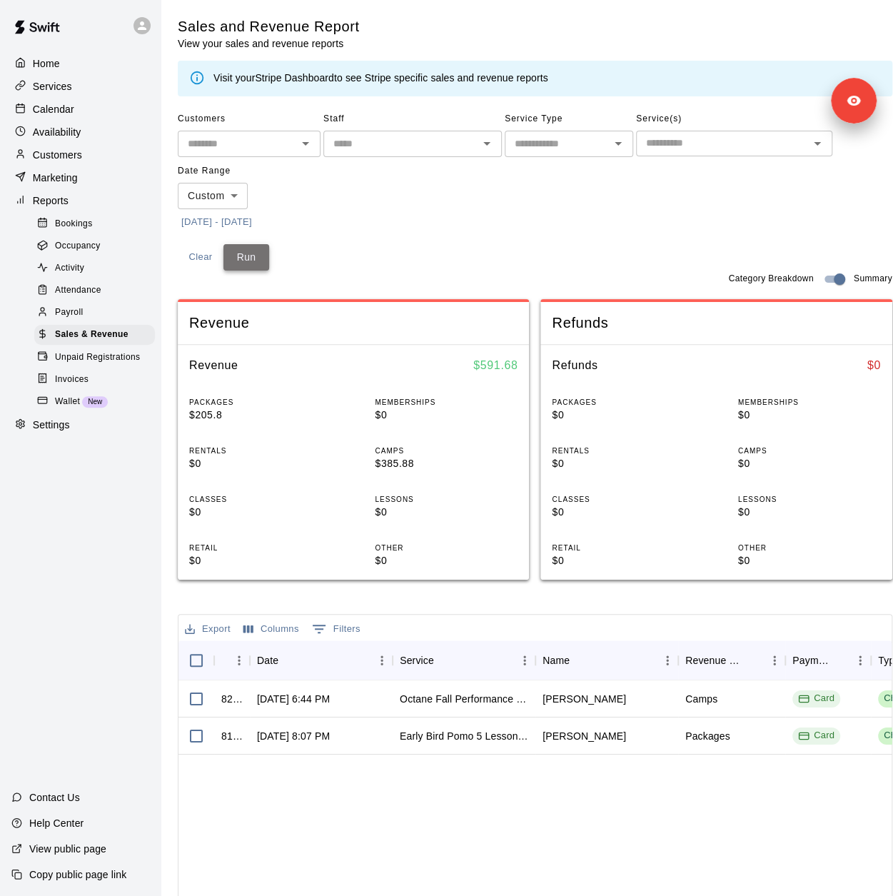
click at [237, 256] on button "Run" at bounding box center [247, 257] width 46 height 26
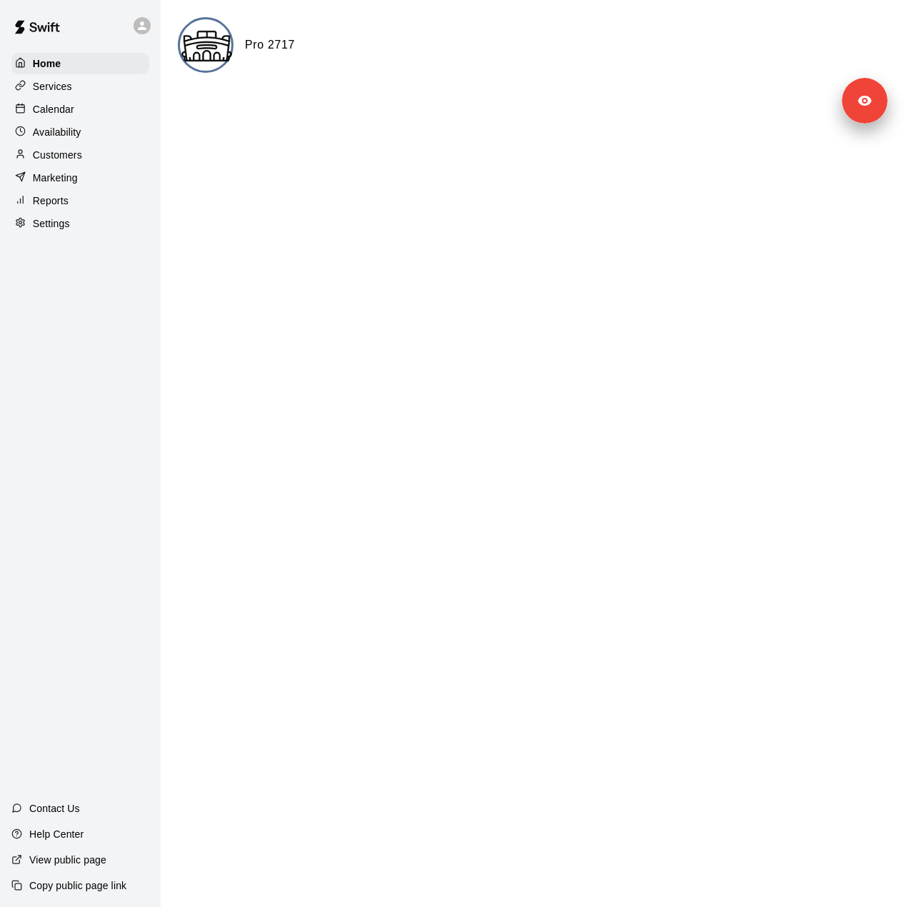
click at [99, 234] on div "Settings" at bounding box center [80, 223] width 138 height 21
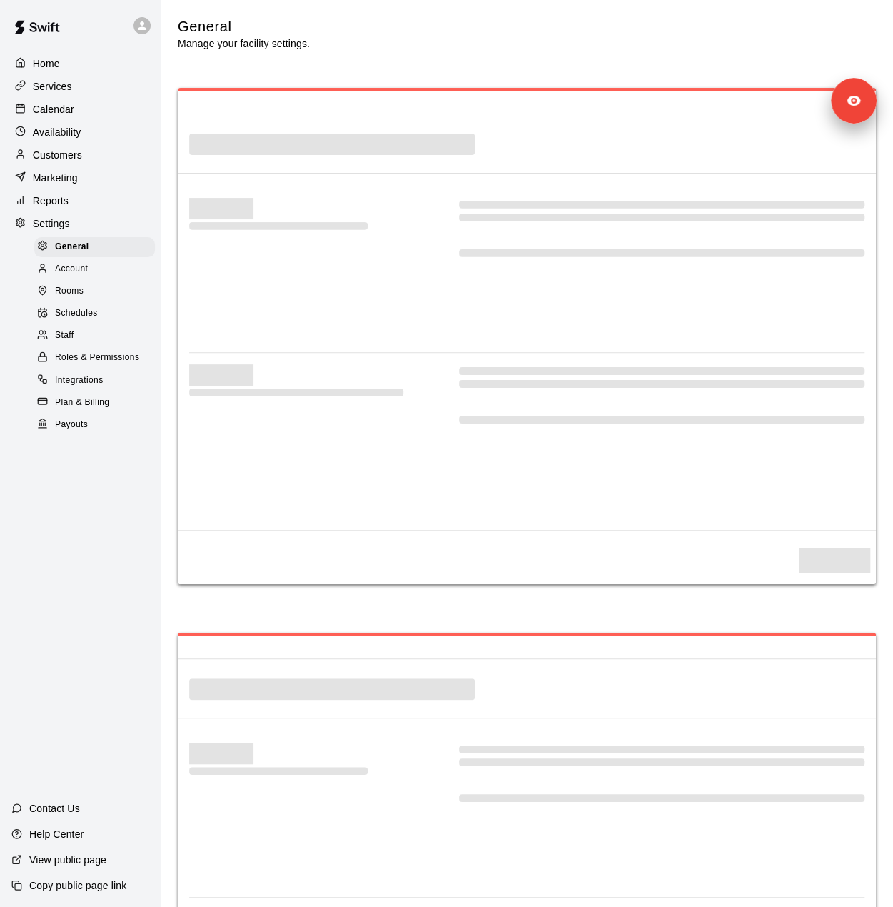
select select "**"
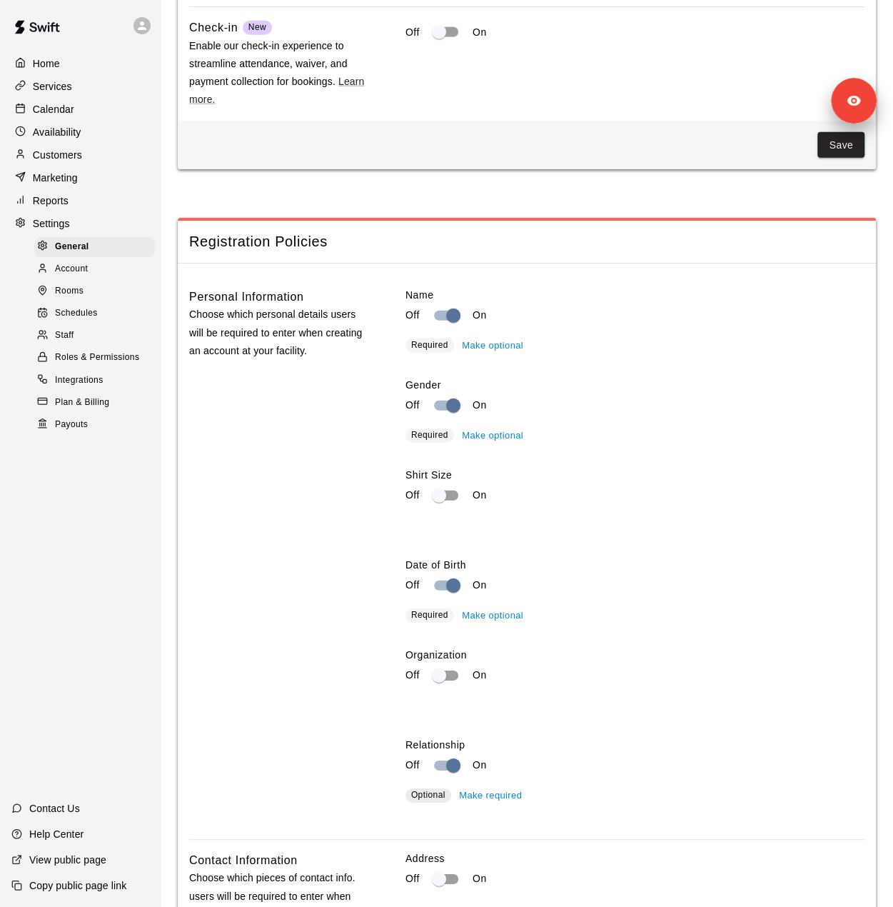
scroll to position [1210, 0]
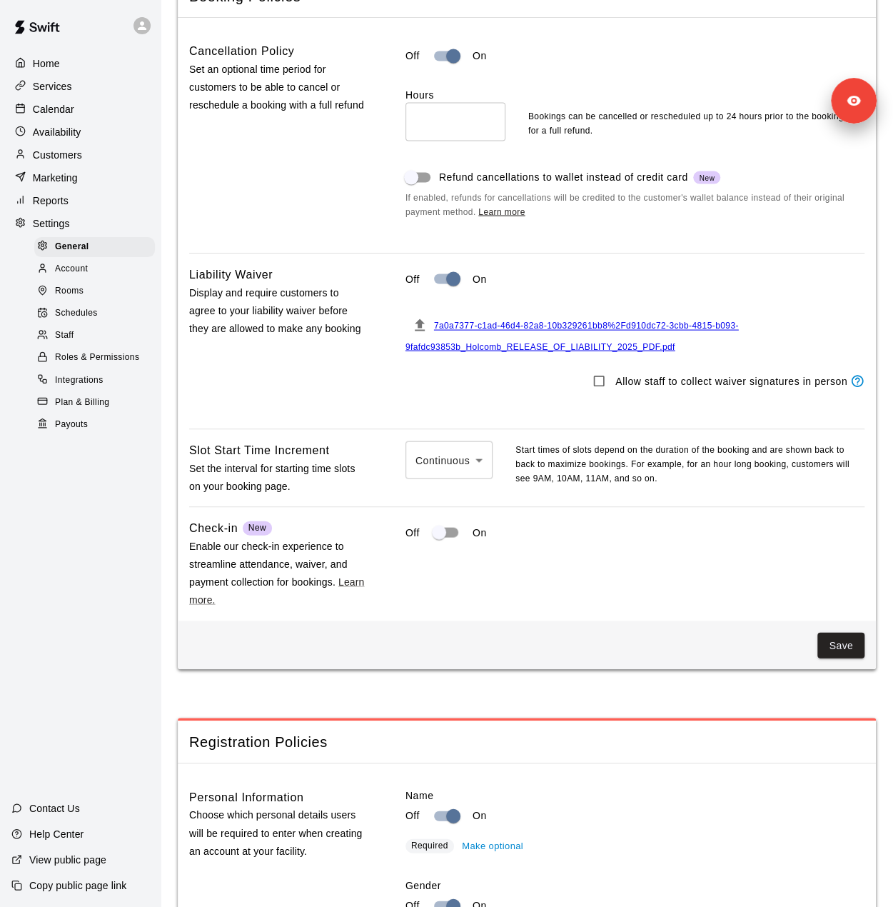
click at [71, 343] on span "Staff" at bounding box center [64, 335] width 19 height 14
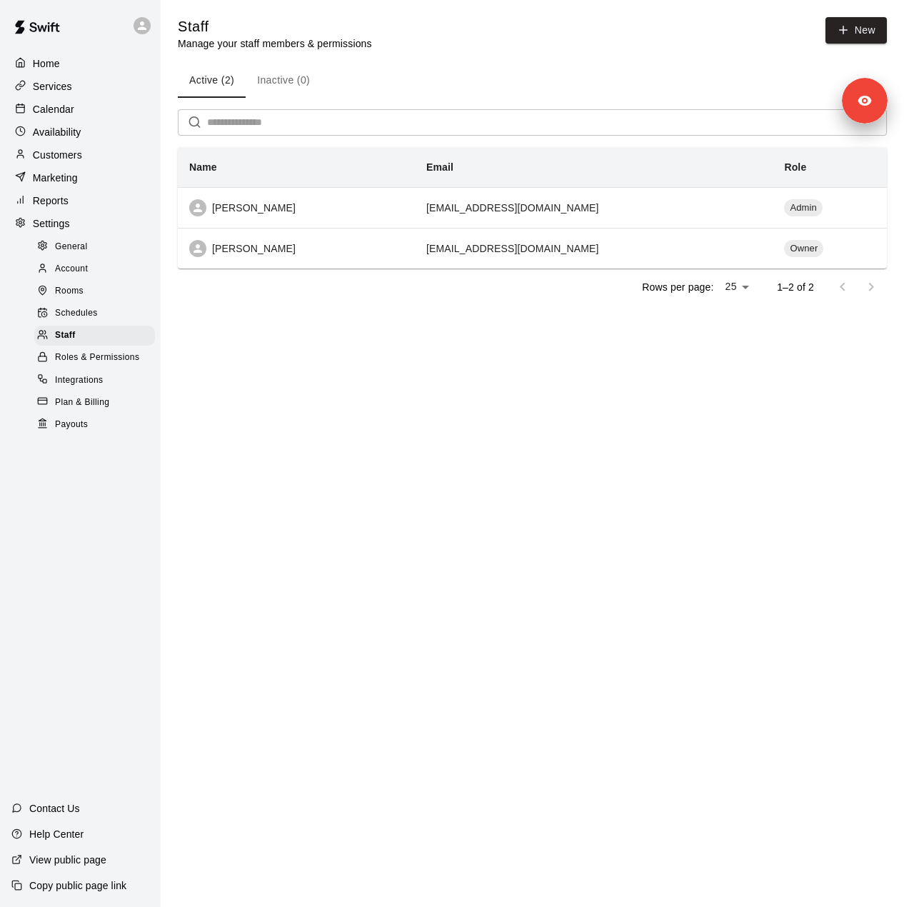
click at [62, 157] on p "Customers" at bounding box center [57, 155] width 49 height 14
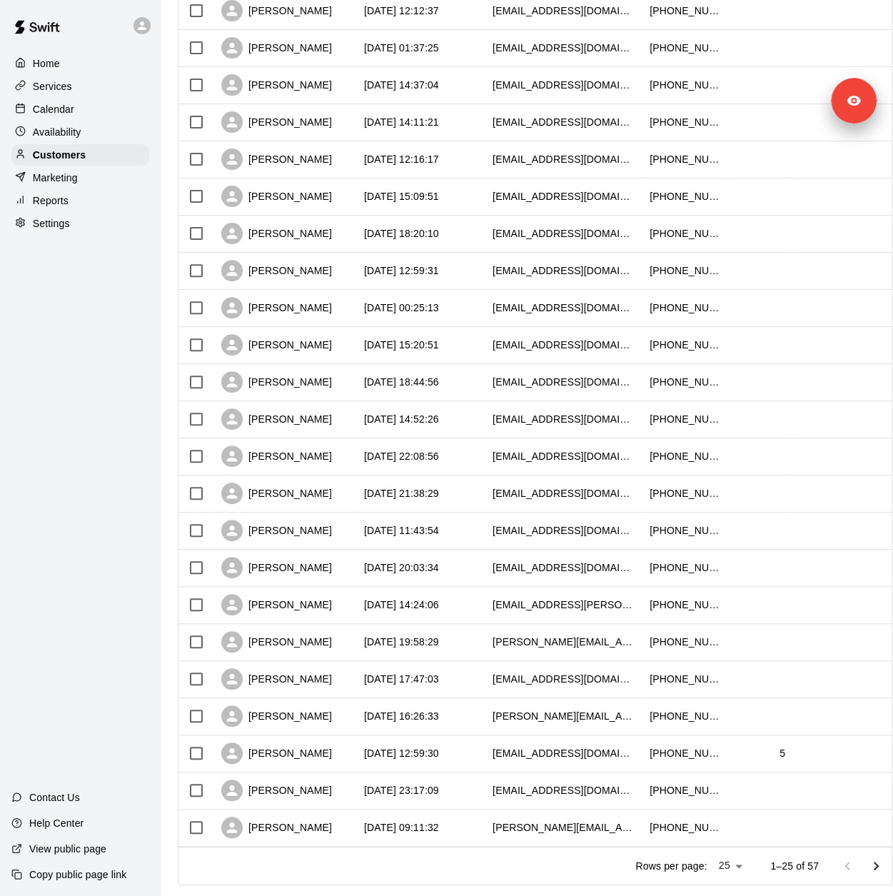
scroll to position [348, 0]
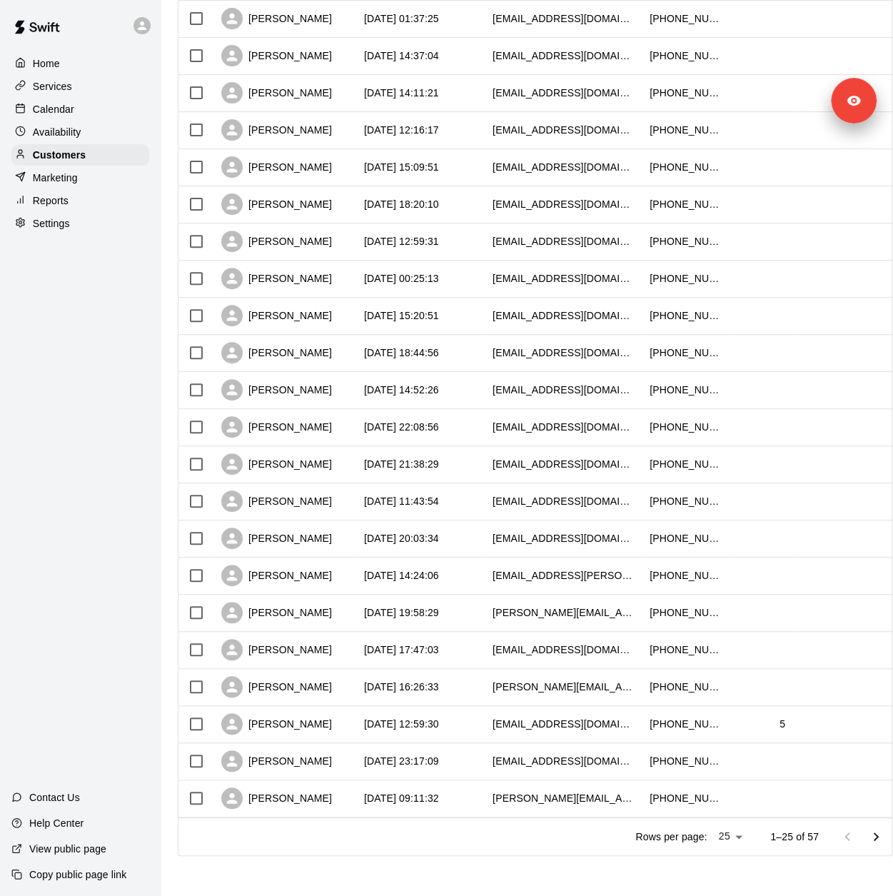
click at [63, 184] on p "Marketing" at bounding box center [55, 178] width 45 height 14
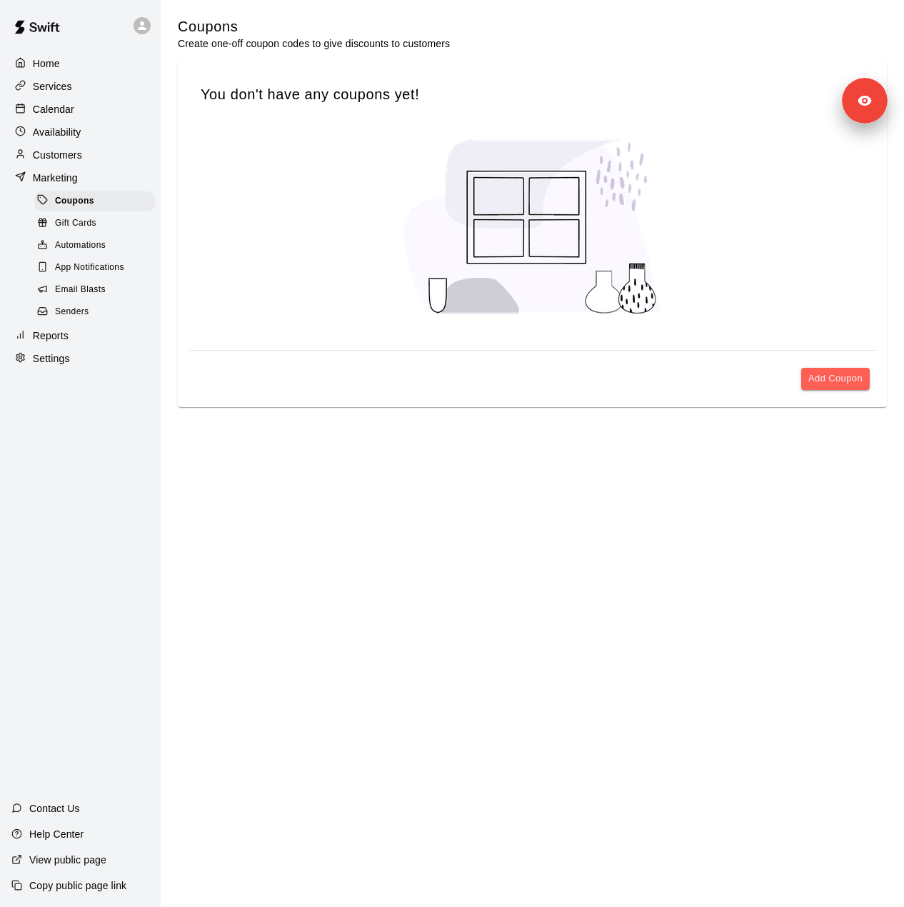
click at [71, 319] on span "Senders" at bounding box center [72, 312] width 34 height 14
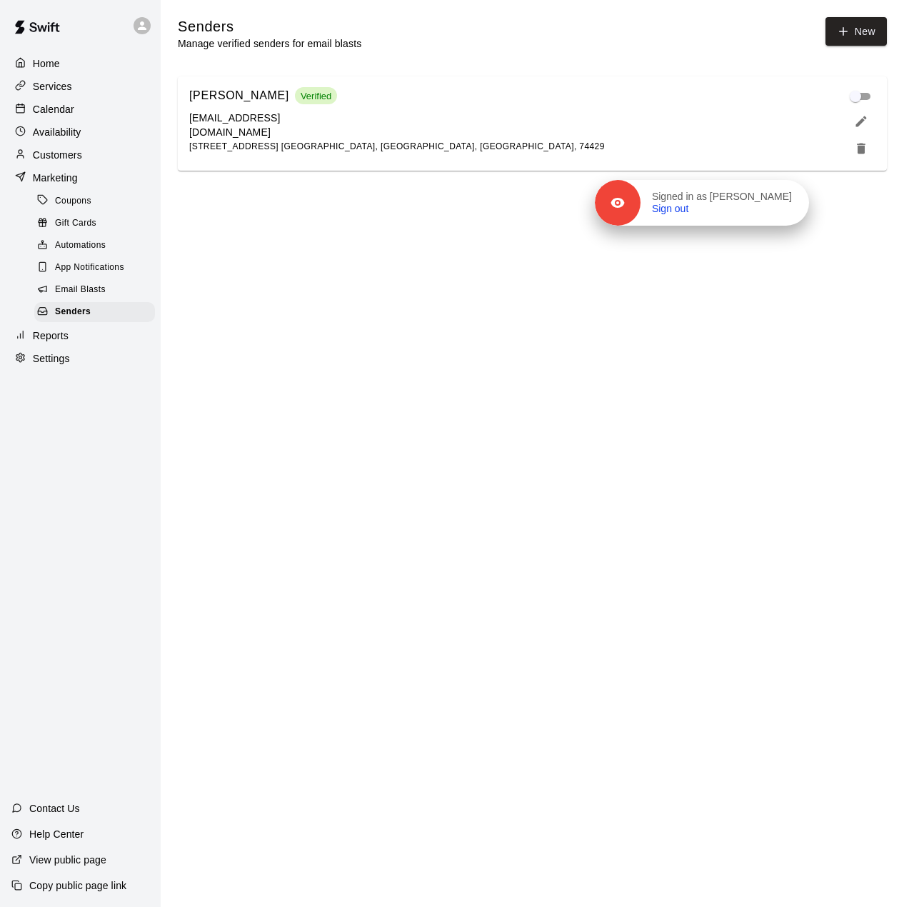
drag, startPoint x: 833, startPoint y: 123, endPoint x: 628, endPoint y: 493, distance: 423.5
click at [652, 204] on p "Signed in as [PERSON_NAME]" at bounding box center [722, 197] width 140 height 13
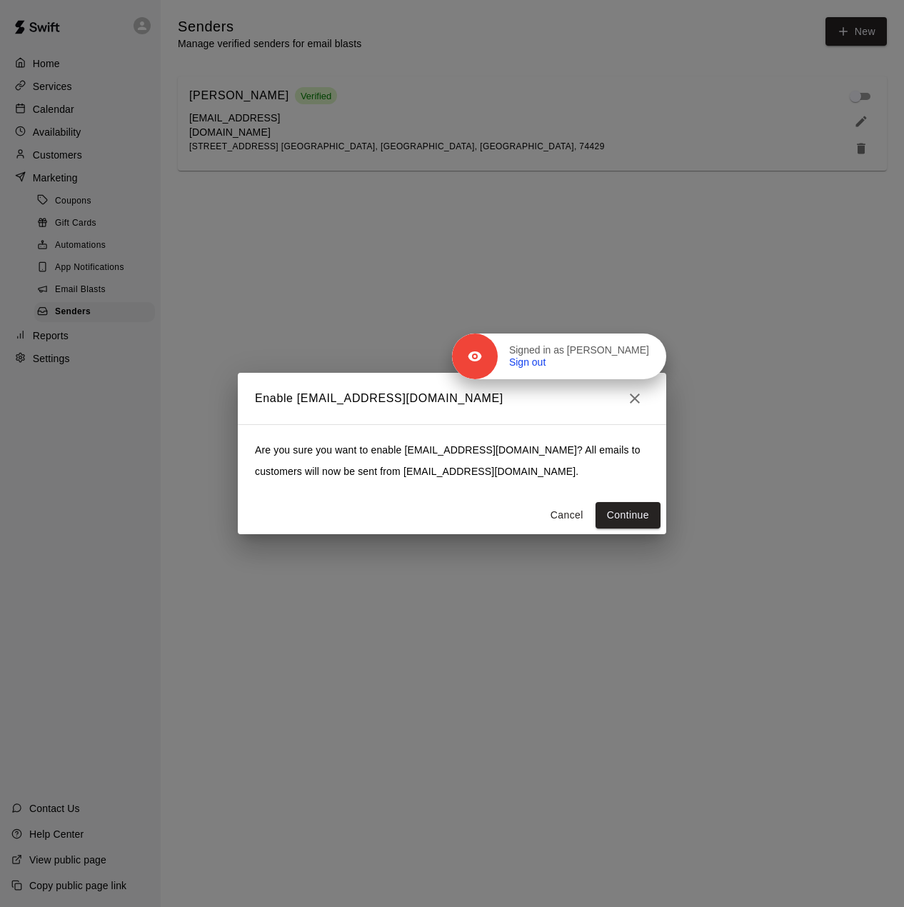
drag, startPoint x: 640, startPoint y: 489, endPoint x: 661, endPoint y: 299, distance: 191.2
click at [649, 344] on p "Signed in as [PERSON_NAME]" at bounding box center [579, 350] width 140 height 13
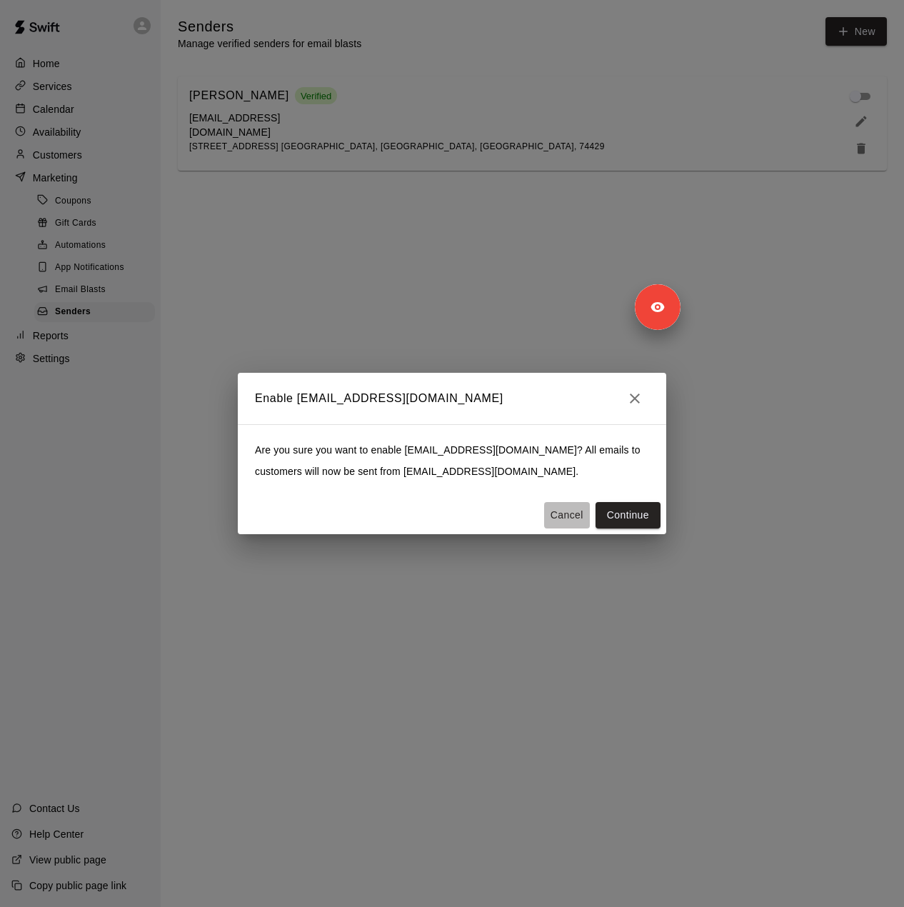
click at [559, 518] on button "Cancel" at bounding box center [567, 515] width 46 height 26
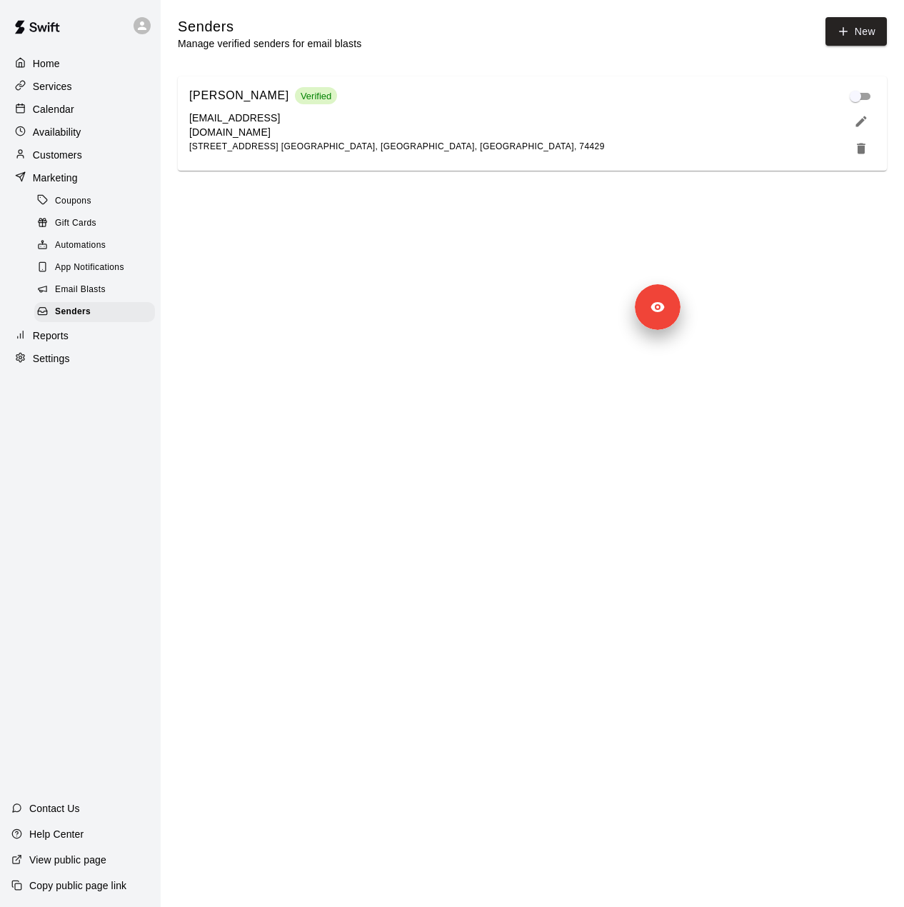
click at [53, 85] on p "Services" at bounding box center [52, 86] width 39 height 14
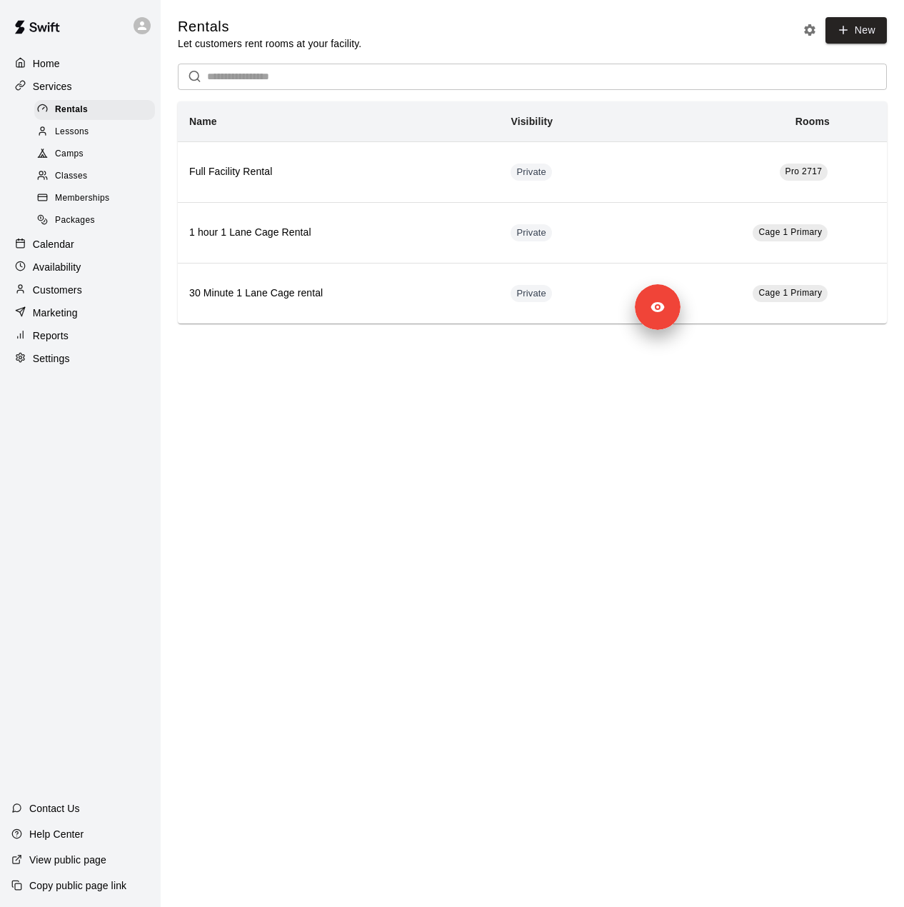
click at [76, 206] on span "Memberships" at bounding box center [82, 198] width 54 height 14
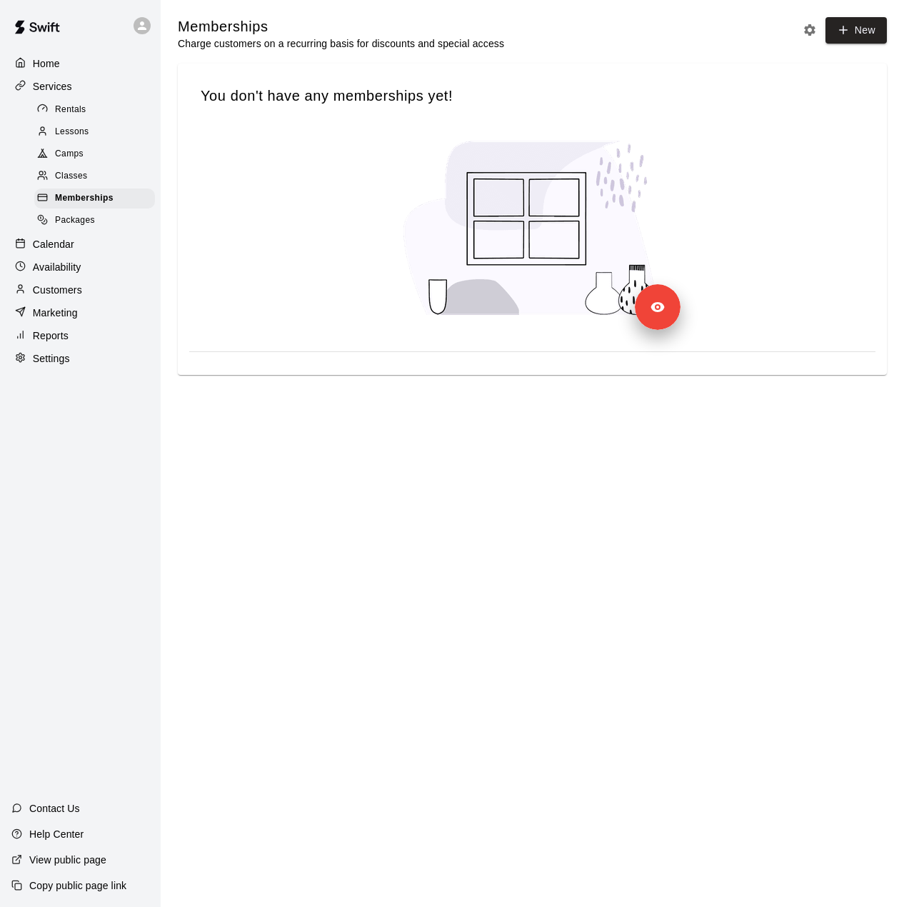
click at [63, 359] on div "Home Services Rentals Lessons Camps Classes Memberships Packages Calendar Avail…" at bounding box center [80, 210] width 161 height 319
click at [61, 343] on p "Reports" at bounding box center [51, 335] width 36 height 14
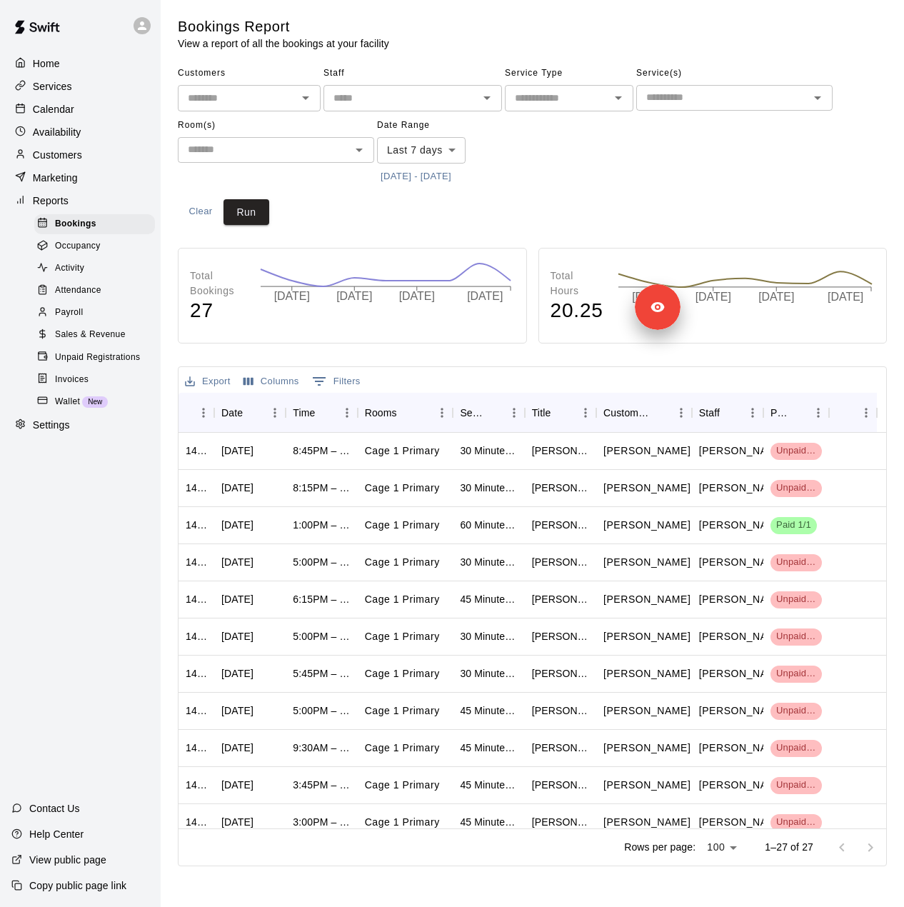
click at [428, 152] on body "Home Services Calendar Availability Customers Marketing Reports Bookings Occupa…" at bounding box center [452, 436] width 904 height 872
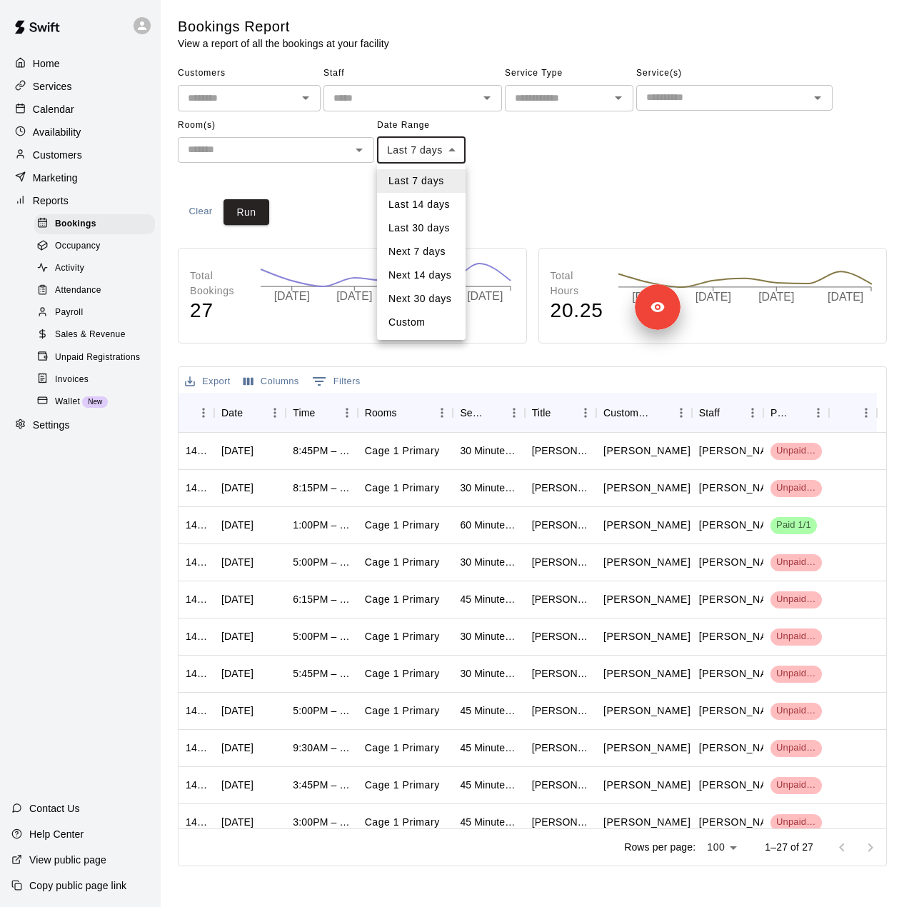
click at [396, 329] on li "Custom" at bounding box center [421, 323] width 89 height 24
type input "******"
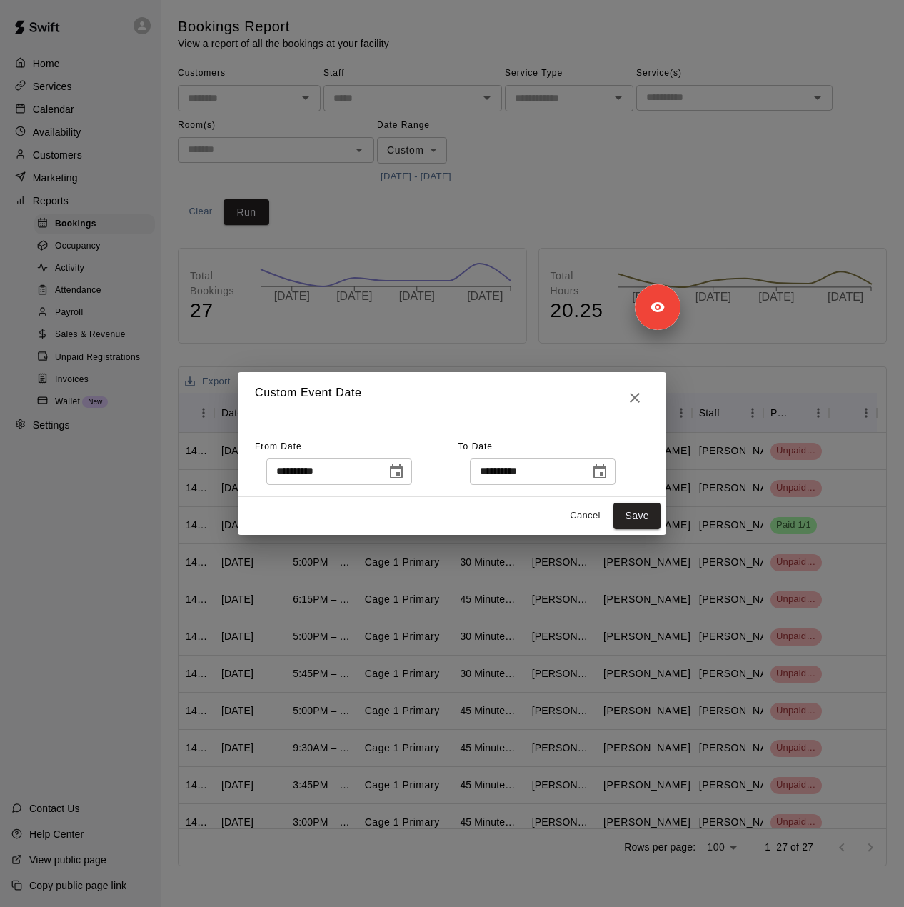
click at [405, 471] on icon "Choose date, selected date is Sep 12, 2025" at bounding box center [396, 471] width 17 height 17
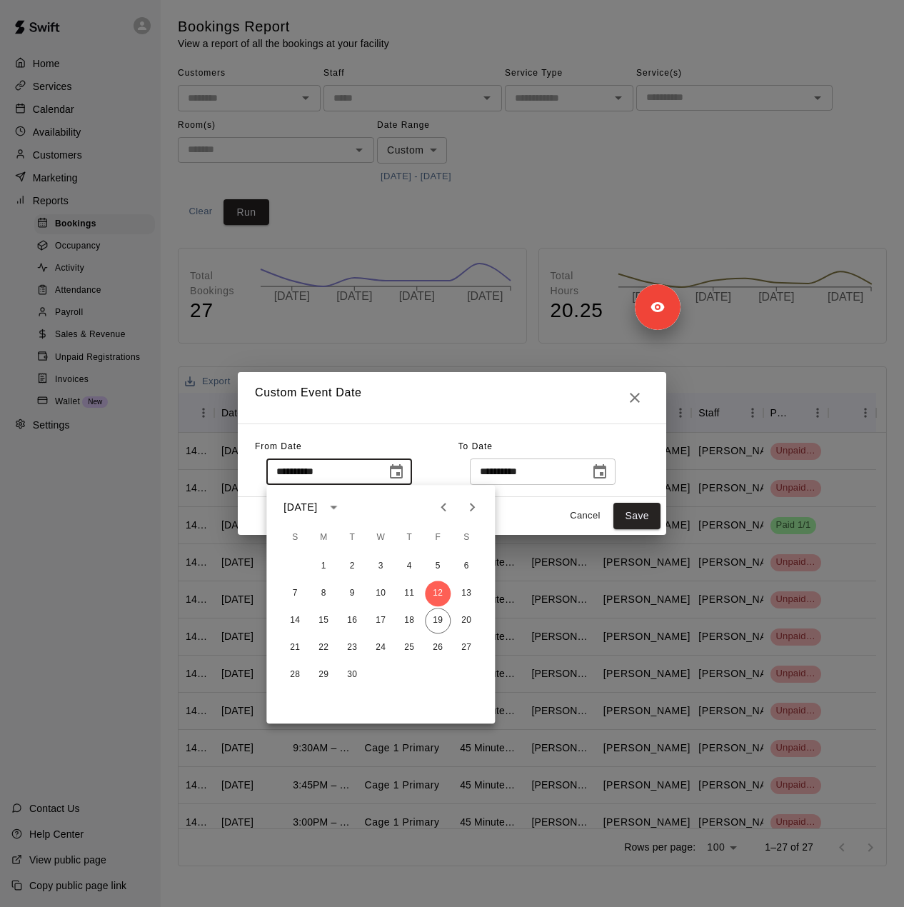
click at [441, 503] on icon "Previous month" at bounding box center [443, 506] width 17 height 17
click at [415, 593] on button "10" at bounding box center [409, 594] width 26 height 26
type input "**********"
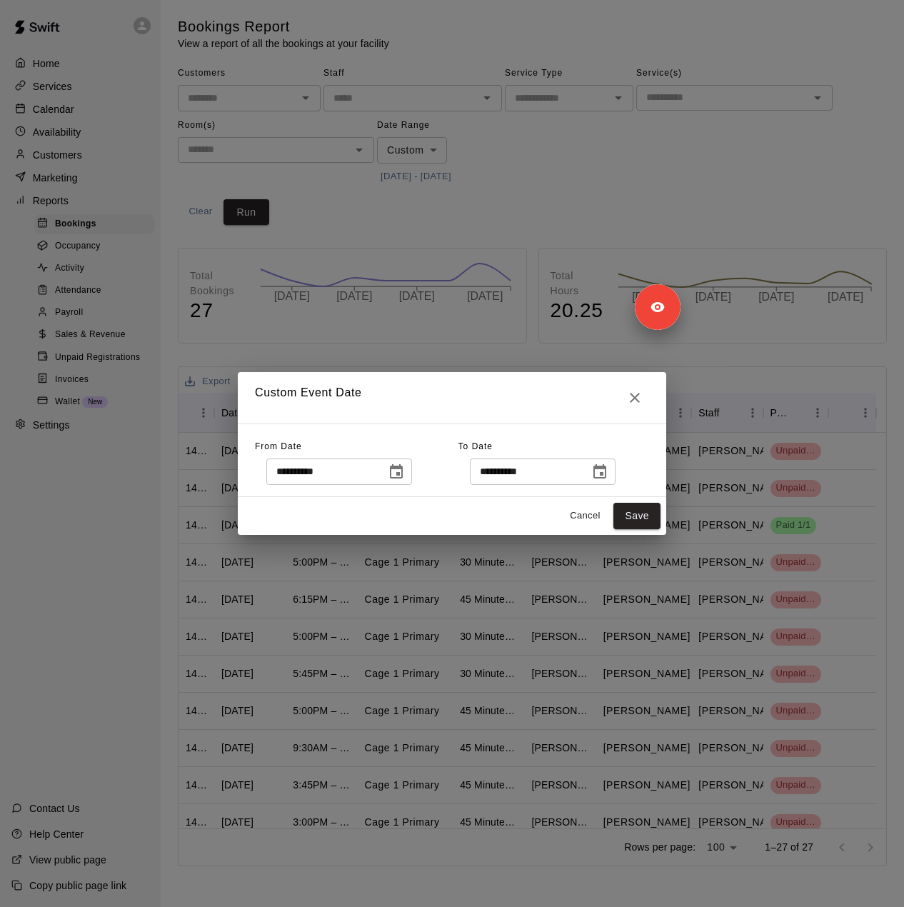
click at [606, 468] on icon "Choose date, selected date is Sep 20, 2025" at bounding box center [599, 471] width 13 height 14
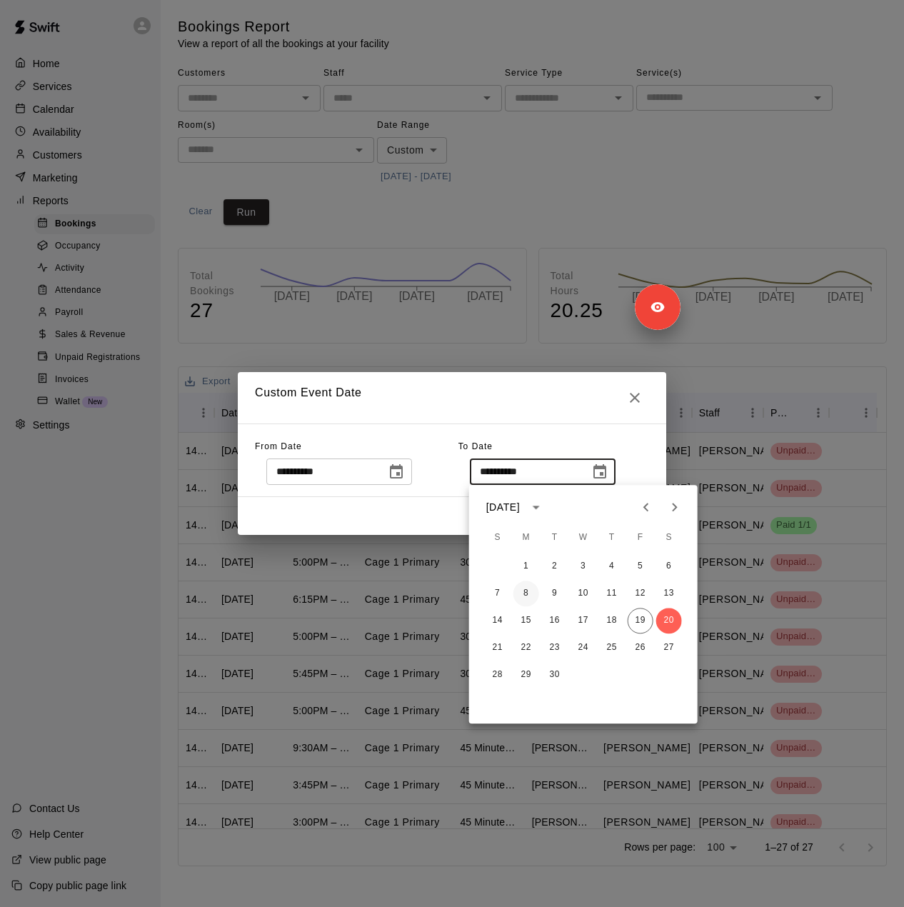
click at [531, 589] on button "8" at bounding box center [526, 594] width 26 height 26
type input "**********"
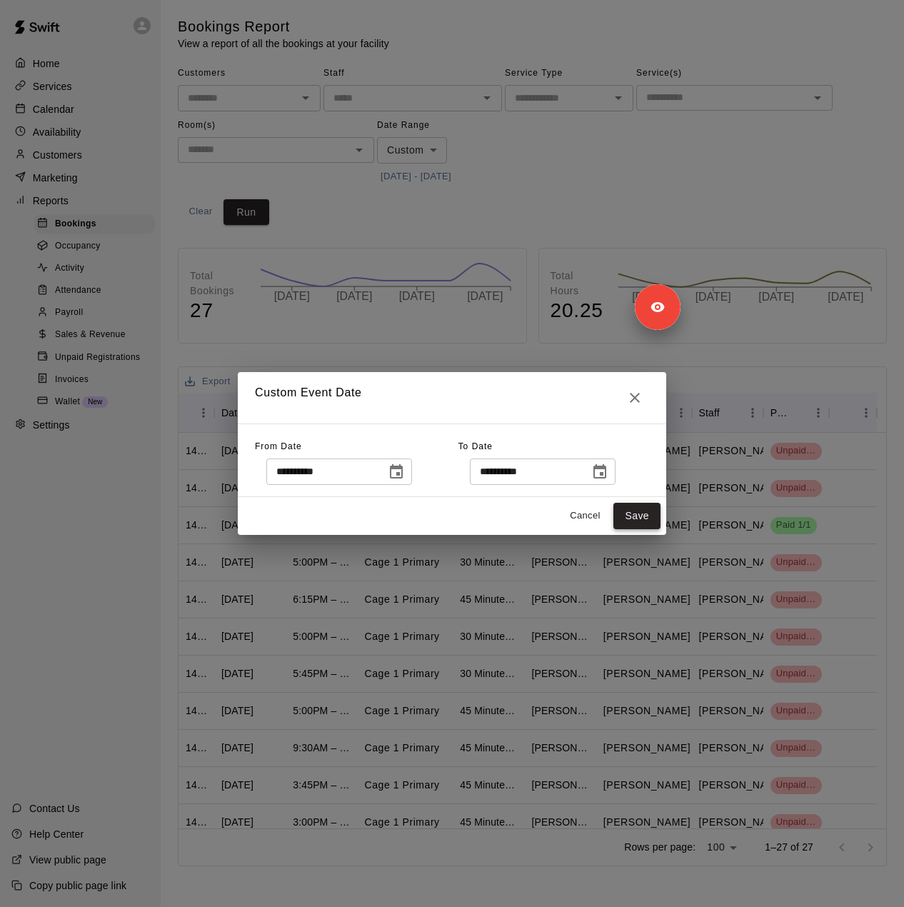
click at [641, 511] on button "Save" at bounding box center [636, 516] width 47 height 26
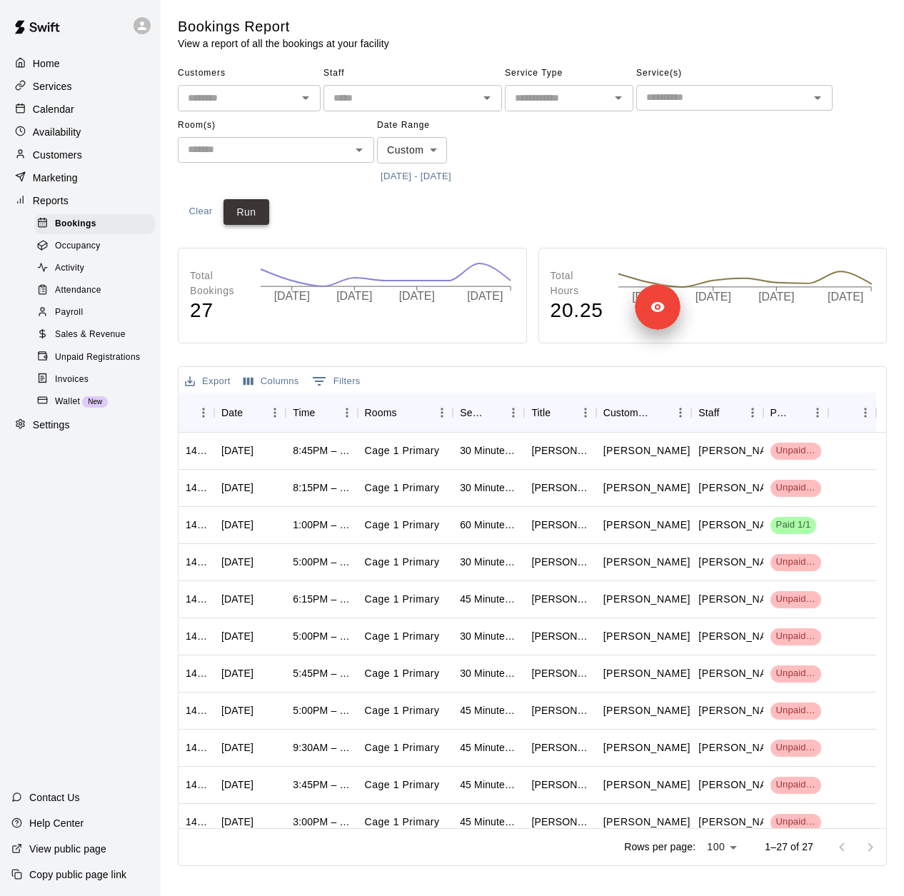
click at [258, 211] on button "Run" at bounding box center [247, 212] width 46 height 26
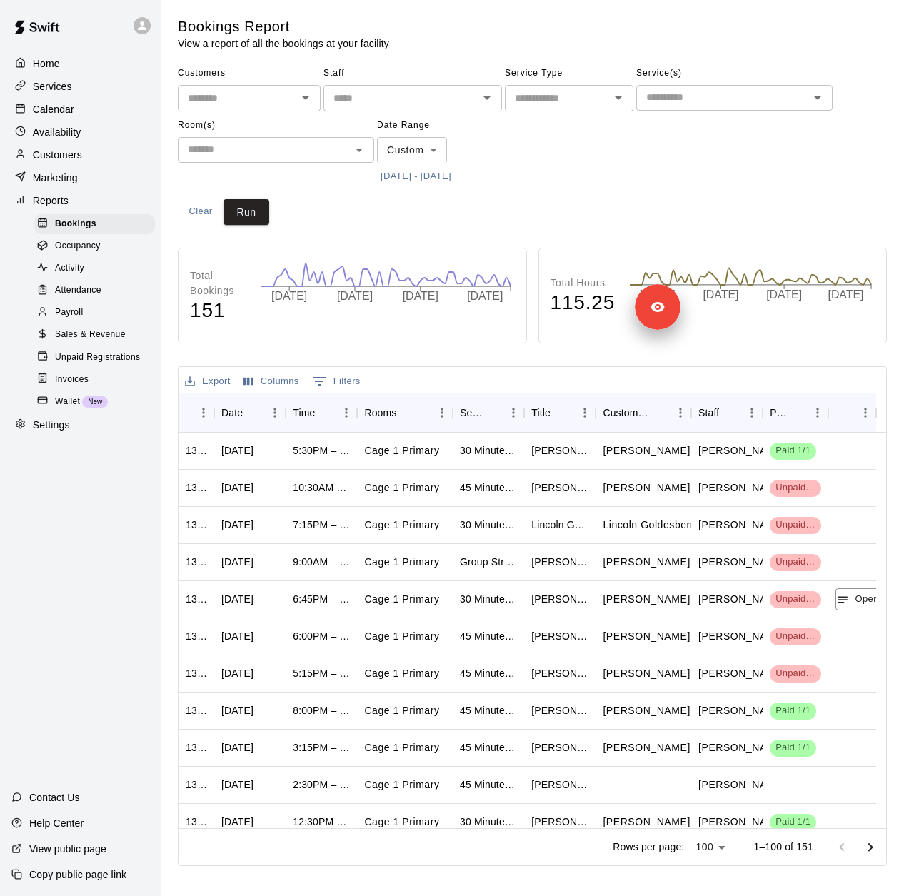
click at [446, 176] on button "7/10/2025 - 9/8/2025" at bounding box center [416, 177] width 78 height 22
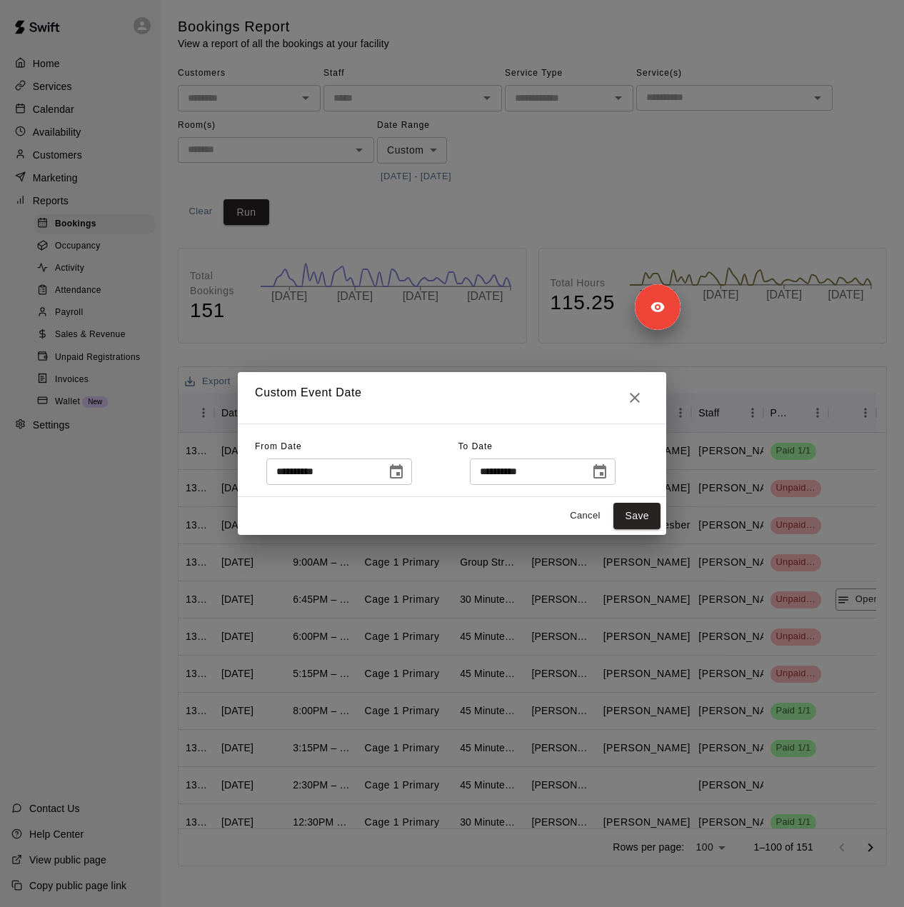
click at [614, 472] on button "Choose date, selected date is Sep 8, 2025" at bounding box center [600, 472] width 29 height 29
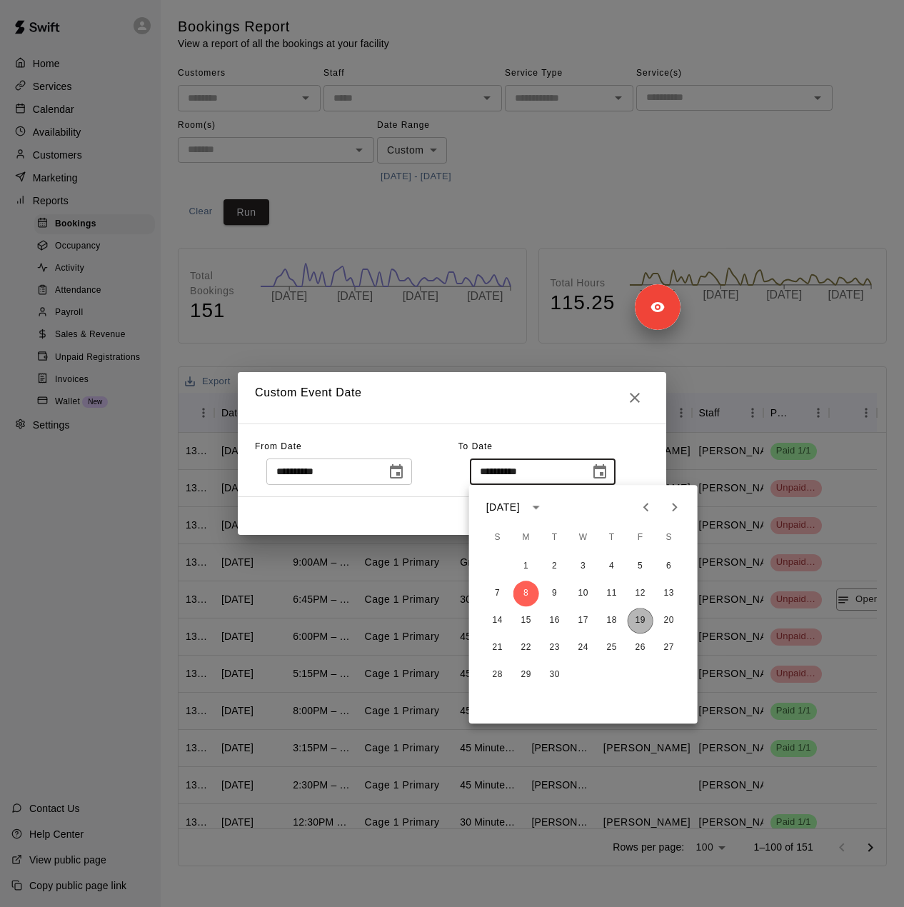
click at [640, 623] on button "19" at bounding box center [641, 621] width 26 height 26
type input "**********"
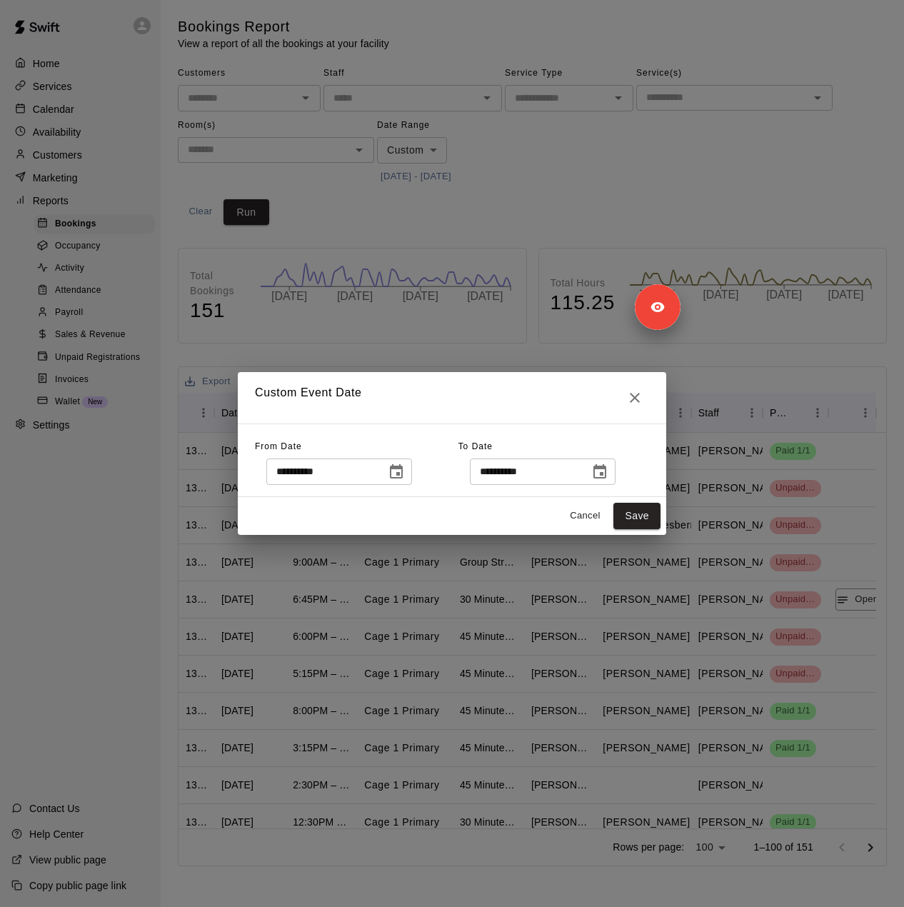
drag, startPoint x: 651, startPoint y: 519, endPoint x: 451, endPoint y: 516, distance: 199.3
click at [651, 518] on button "Save" at bounding box center [636, 516] width 47 height 26
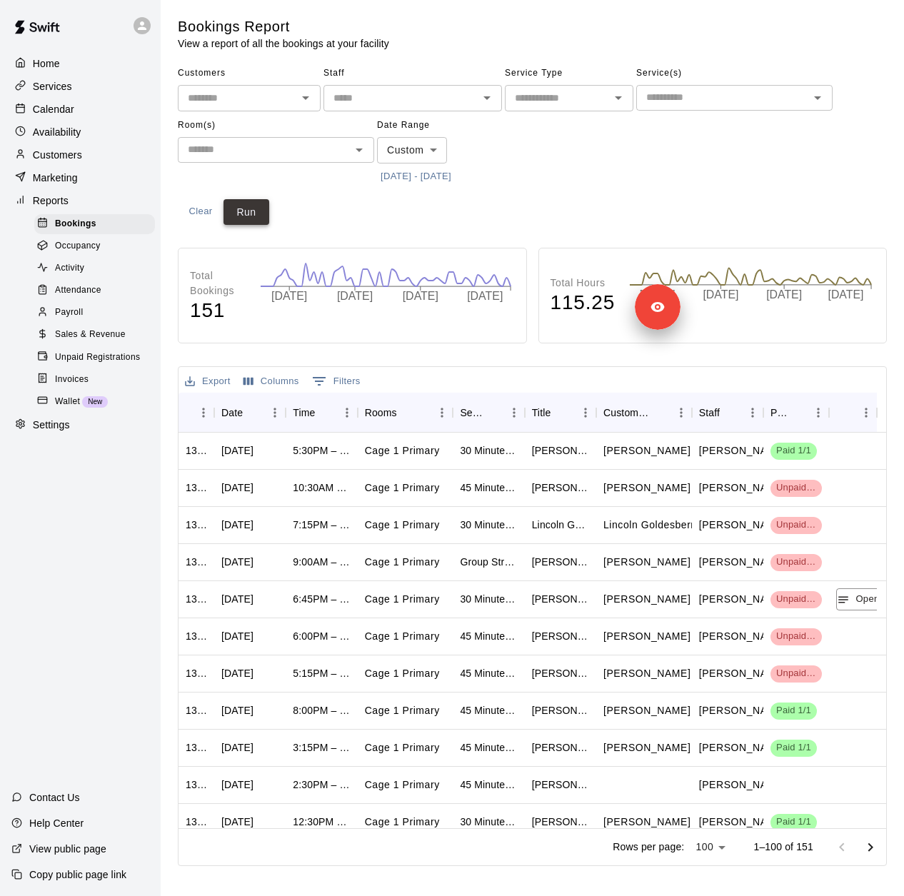
click at [241, 212] on button "Run" at bounding box center [247, 212] width 46 height 26
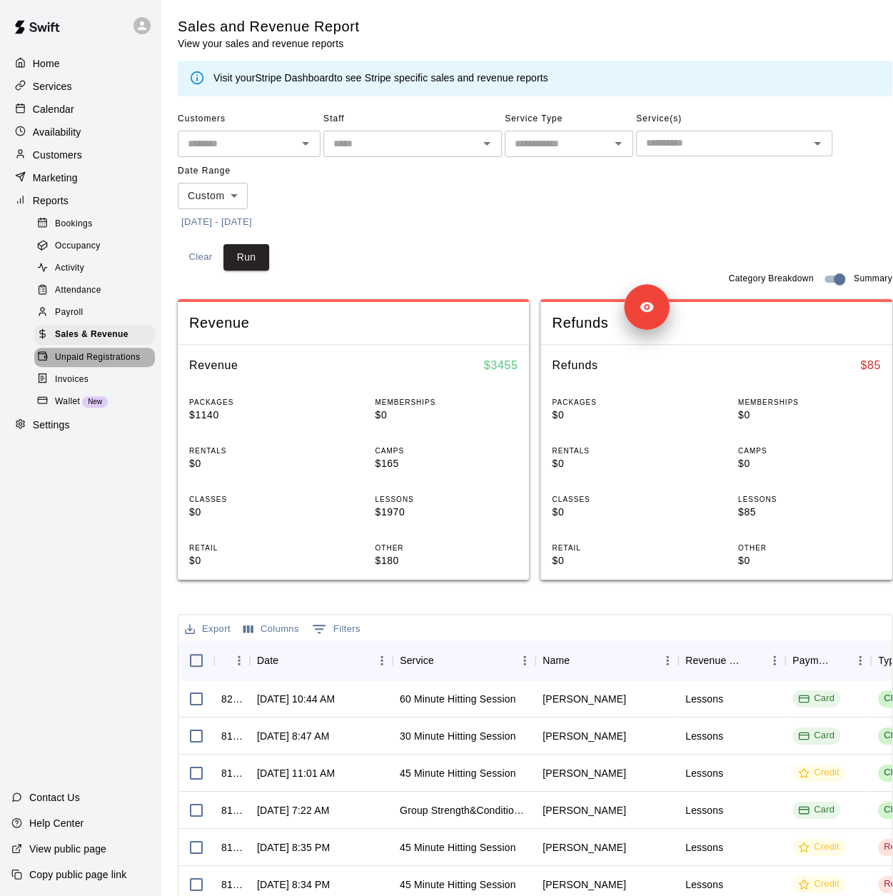
click at [87, 365] on span "Unpaid Registrations" at bounding box center [97, 358] width 85 height 14
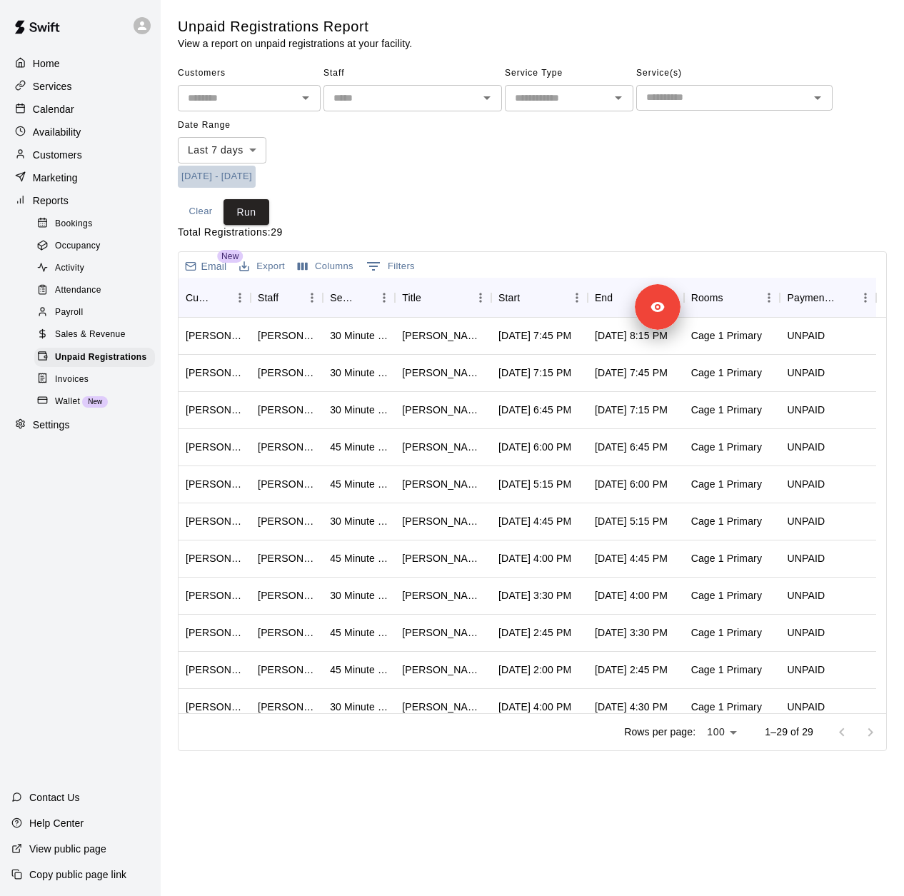
click at [224, 174] on button "[DATE] - [DATE]" at bounding box center [217, 177] width 78 height 22
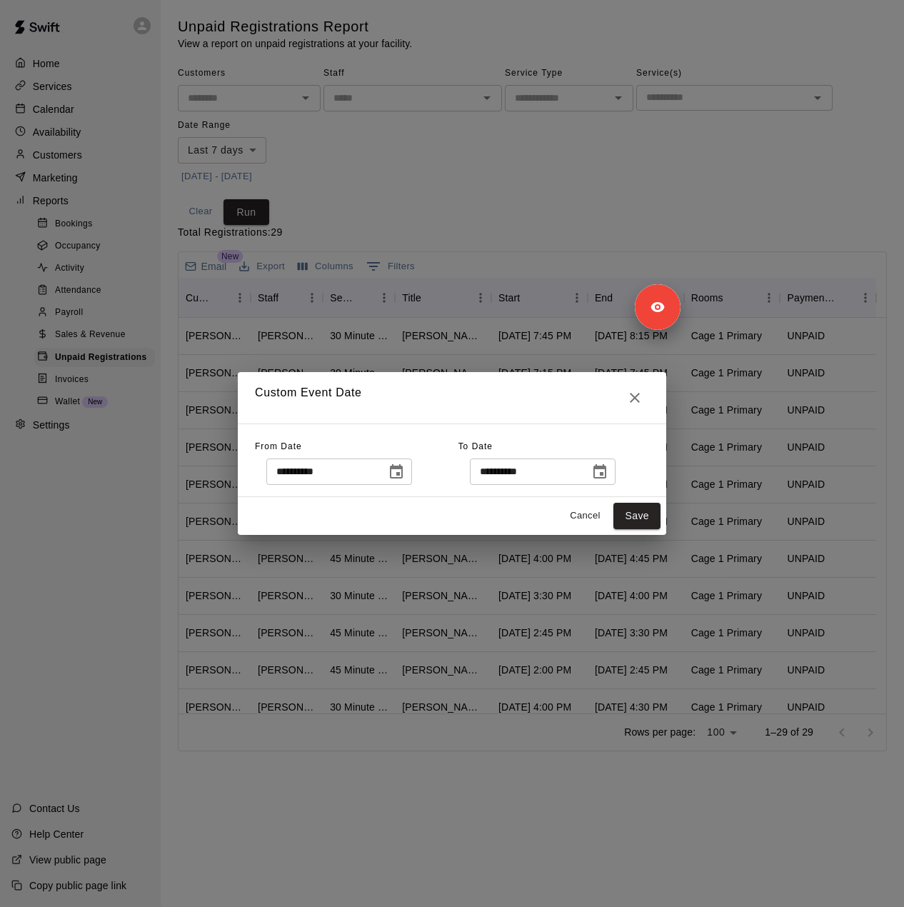
click at [606, 467] on icon "Choose date, selected date is Sep 20, 2025" at bounding box center [599, 471] width 13 height 14
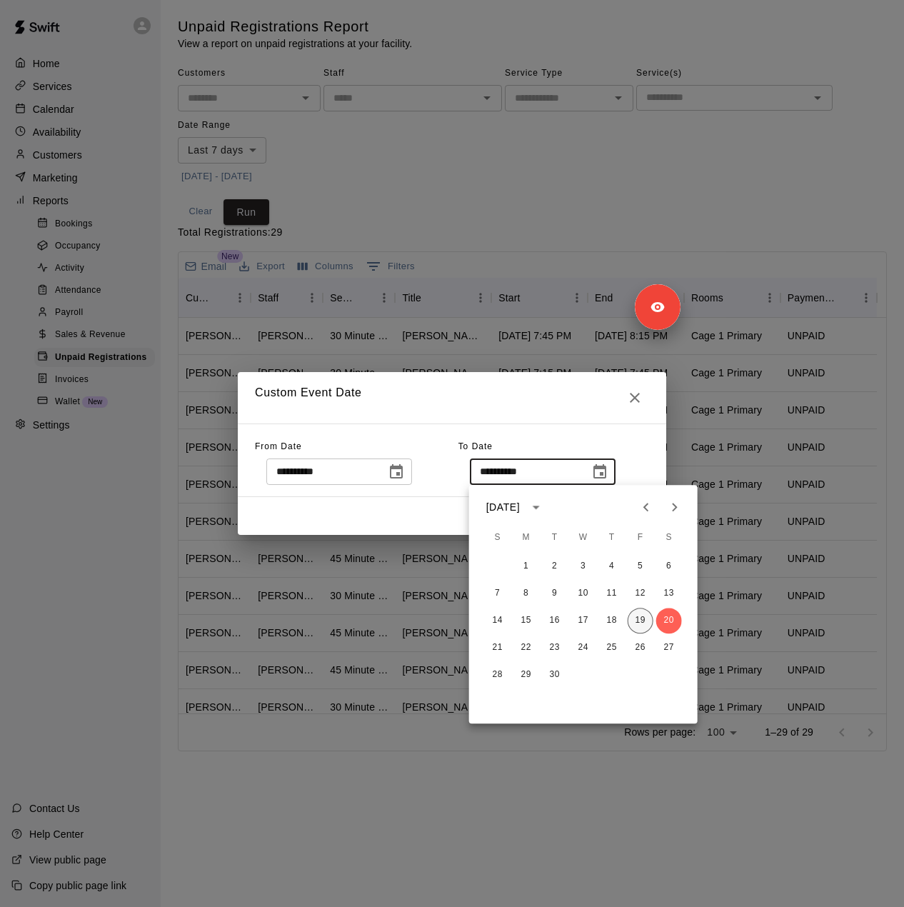
click at [637, 618] on button "19" at bounding box center [641, 621] width 26 height 26
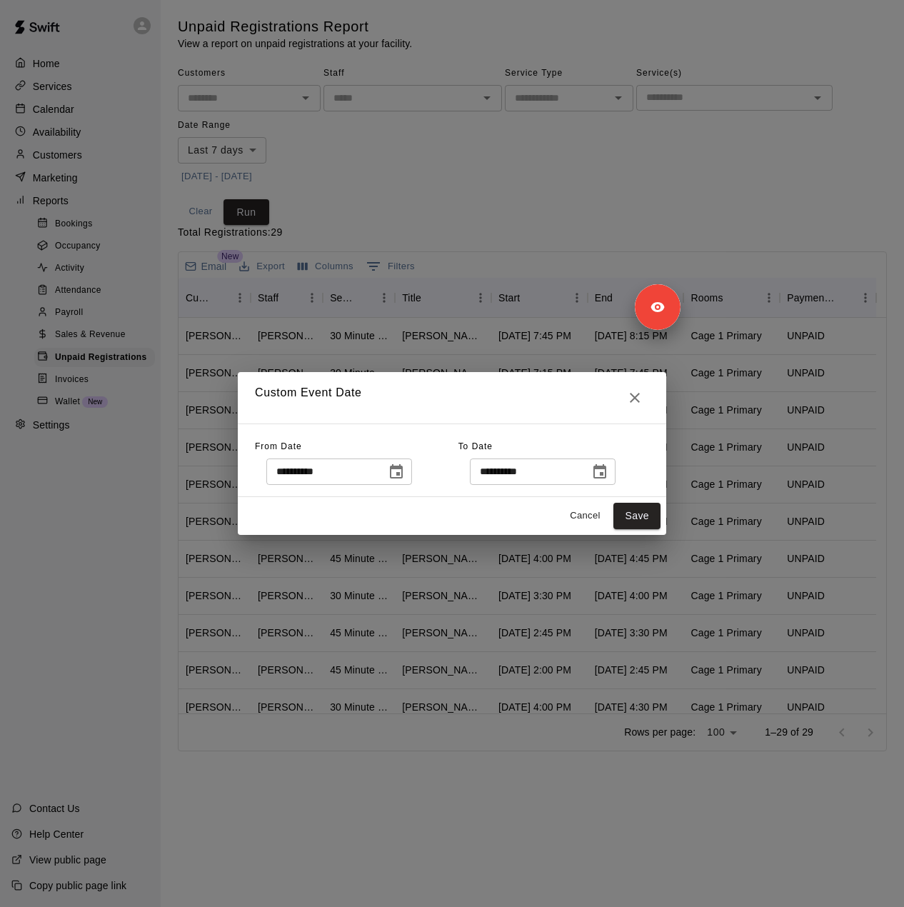
type input "**********"
click at [641, 521] on button "Save" at bounding box center [636, 516] width 47 height 26
type input "******"
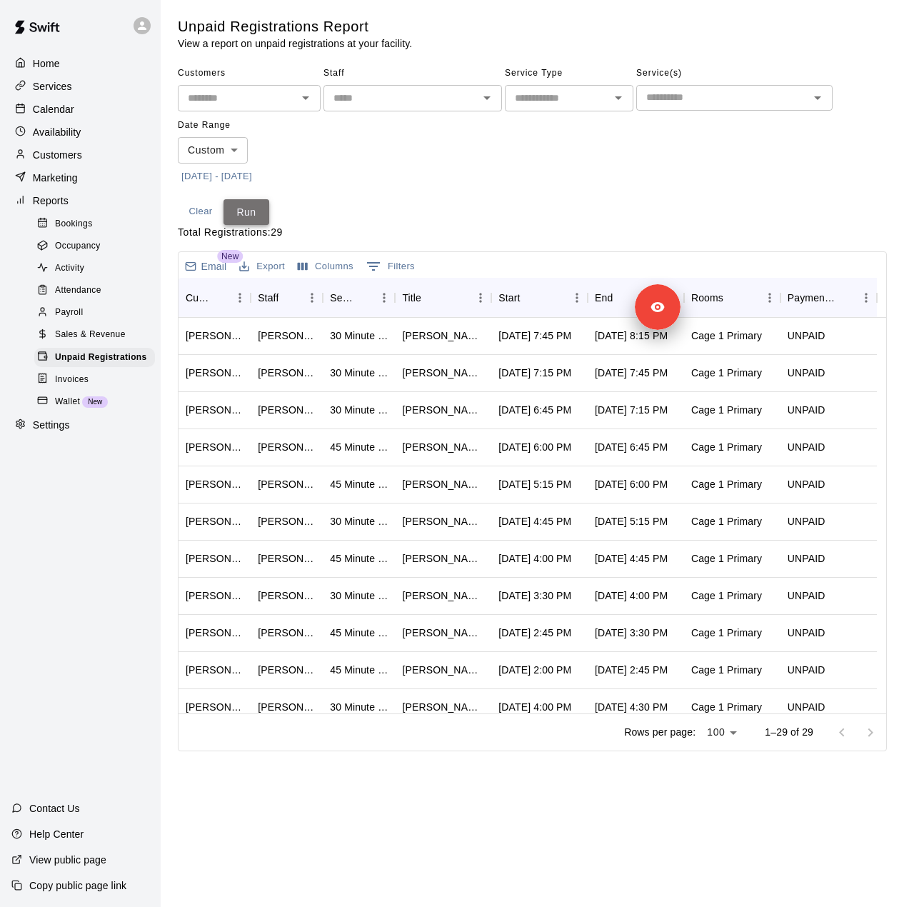
click at [254, 214] on button "Run" at bounding box center [247, 212] width 46 height 26
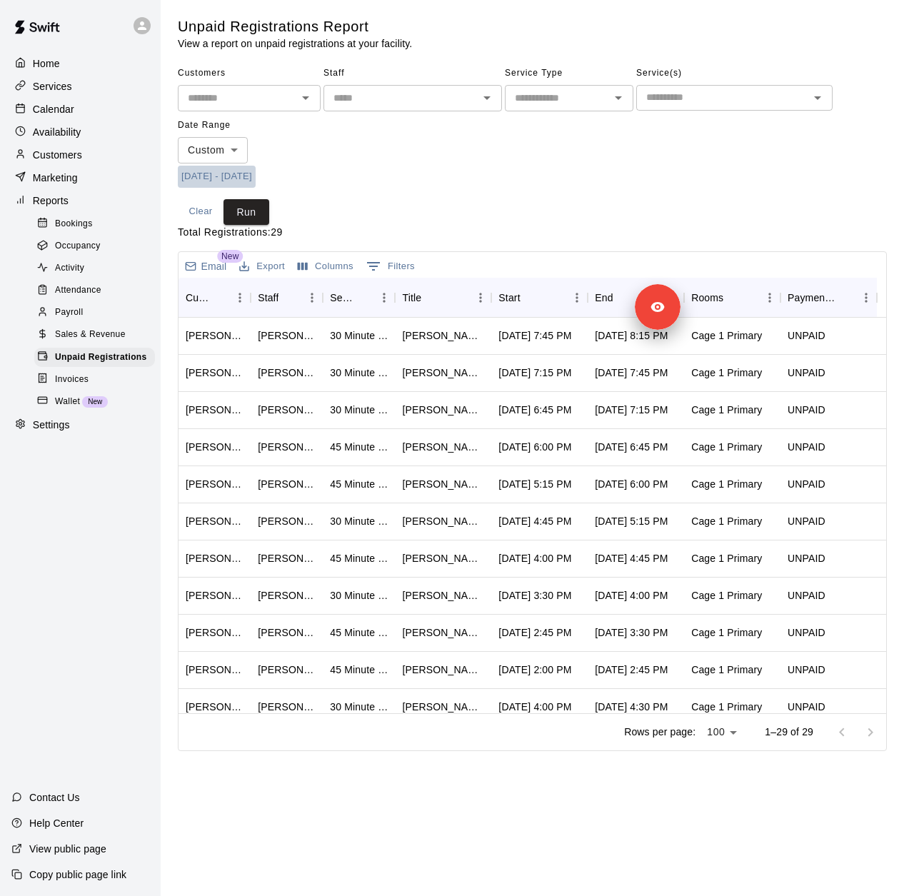
click at [221, 175] on button "[DATE] - [DATE]" at bounding box center [217, 177] width 78 height 22
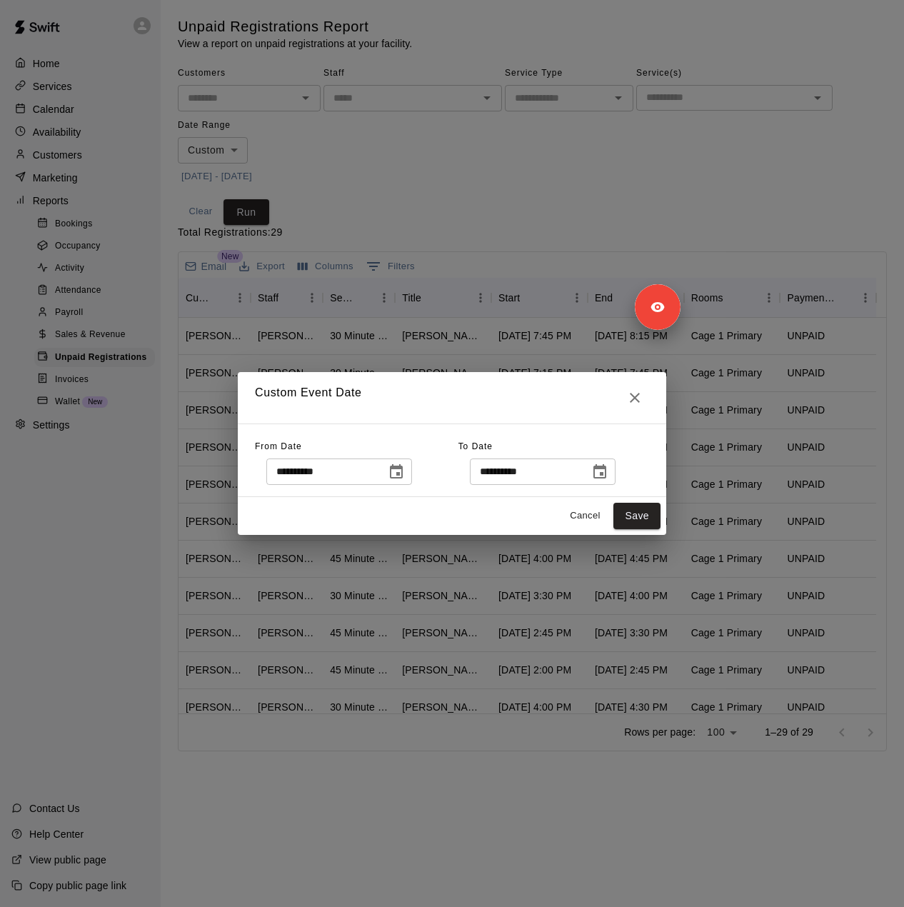
click at [405, 472] on icon "Choose date, selected date is Sep 12, 2025" at bounding box center [396, 471] width 17 height 17
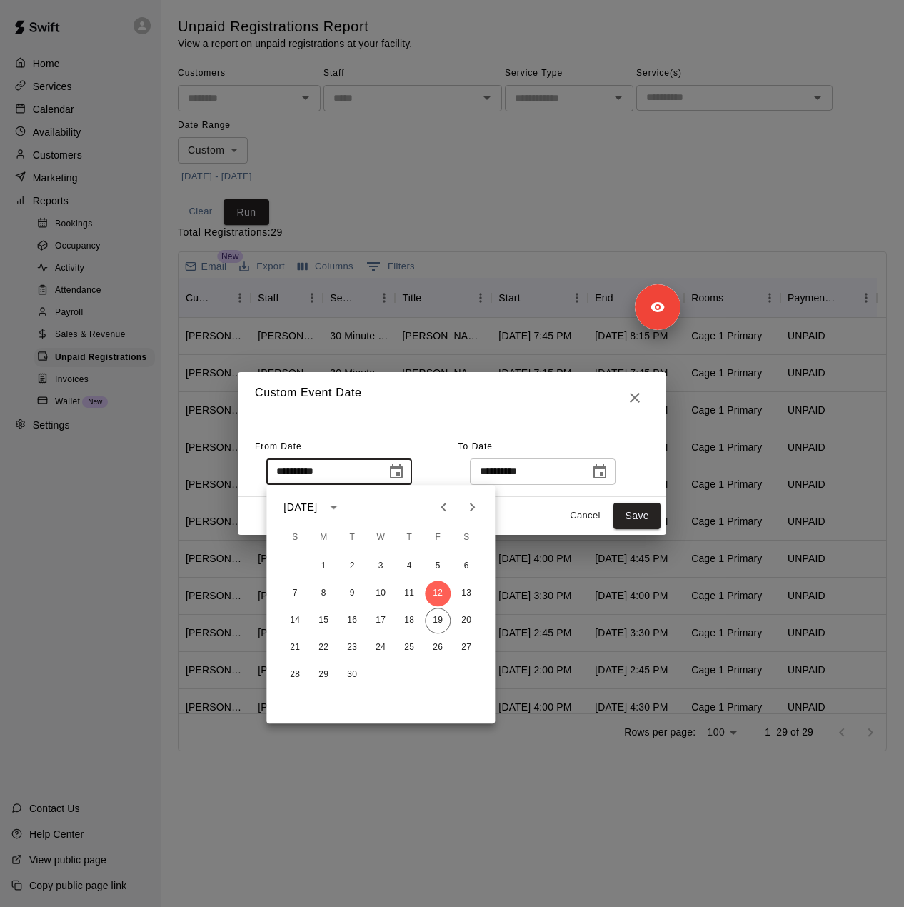
click at [441, 503] on icon "Previous month" at bounding box center [443, 506] width 17 height 17
click at [416, 588] on button "10" at bounding box center [409, 594] width 26 height 26
type input "**********"
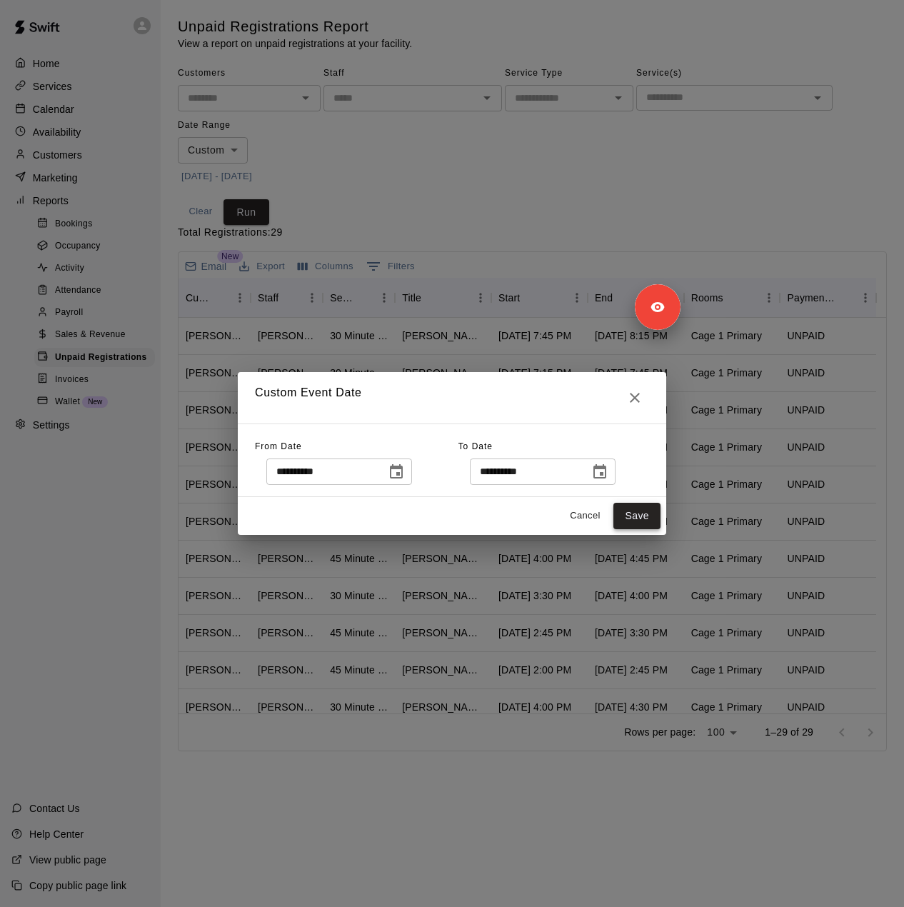
click at [633, 510] on button "Save" at bounding box center [636, 516] width 47 height 26
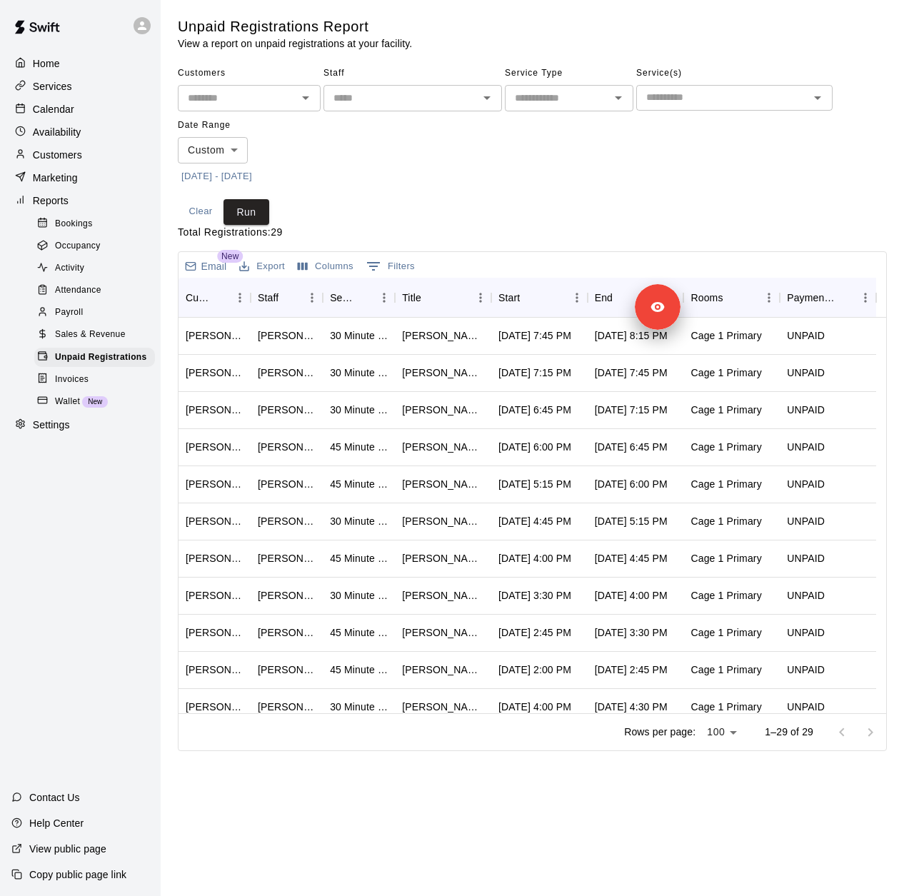
click at [273, 206] on div "Customers ​ Staff ​ Service Type ​ Service(s) ​ Date Range Custom ****** ​ 7/10…" at bounding box center [532, 143] width 709 height 163
click at [263, 211] on button "Run" at bounding box center [247, 212] width 46 height 26
click at [101, 342] on span "Sales & Revenue" at bounding box center [90, 335] width 71 height 14
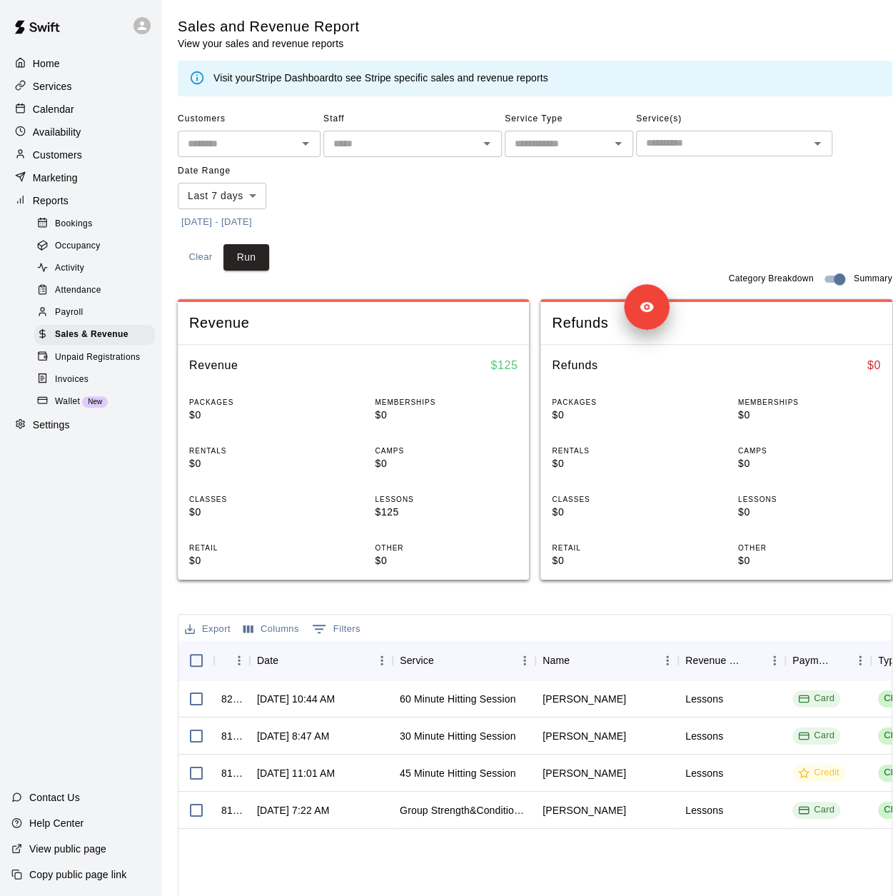
scroll to position [0, 25]
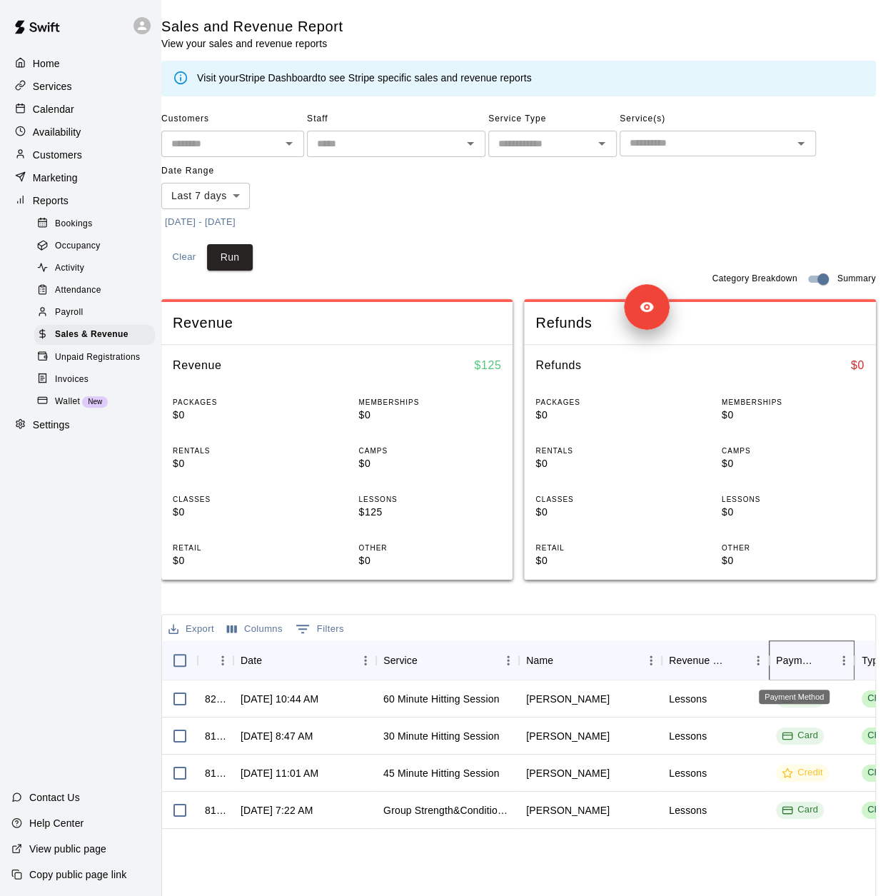
click at [791, 656] on div "Payment Method" at bounding box center [794, 661] width 37 height 40
click at [843, 656] on icon "Menu" at bounding box center [844, 660] width 2 height 9
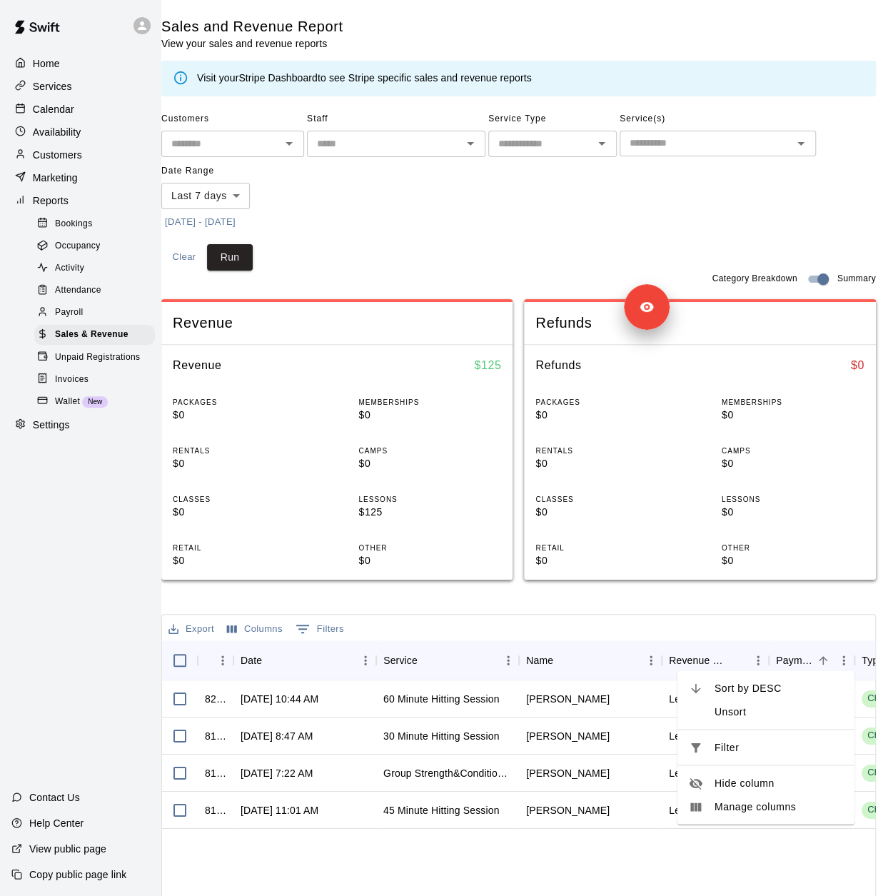
click at [684, 596] on div "Sales and Revenue Report View your sales and revenue reports Visit your Stripe …" at bounding box center [518, 565] width 715 height 1097
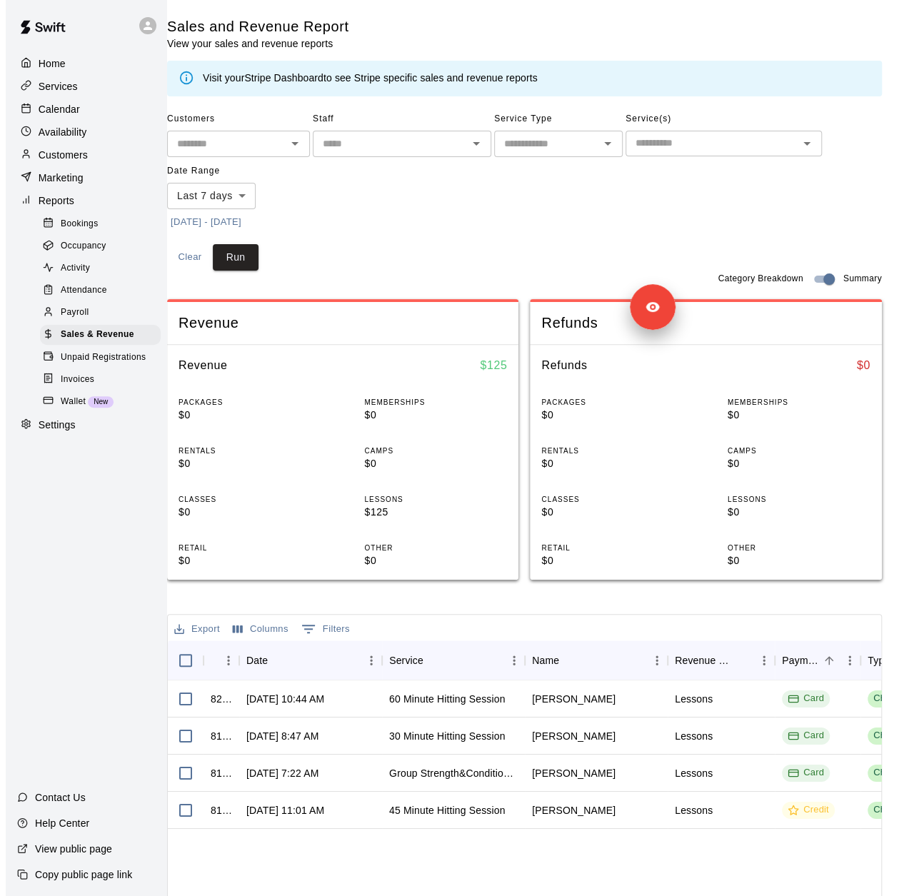
scroll to position [0, 0]
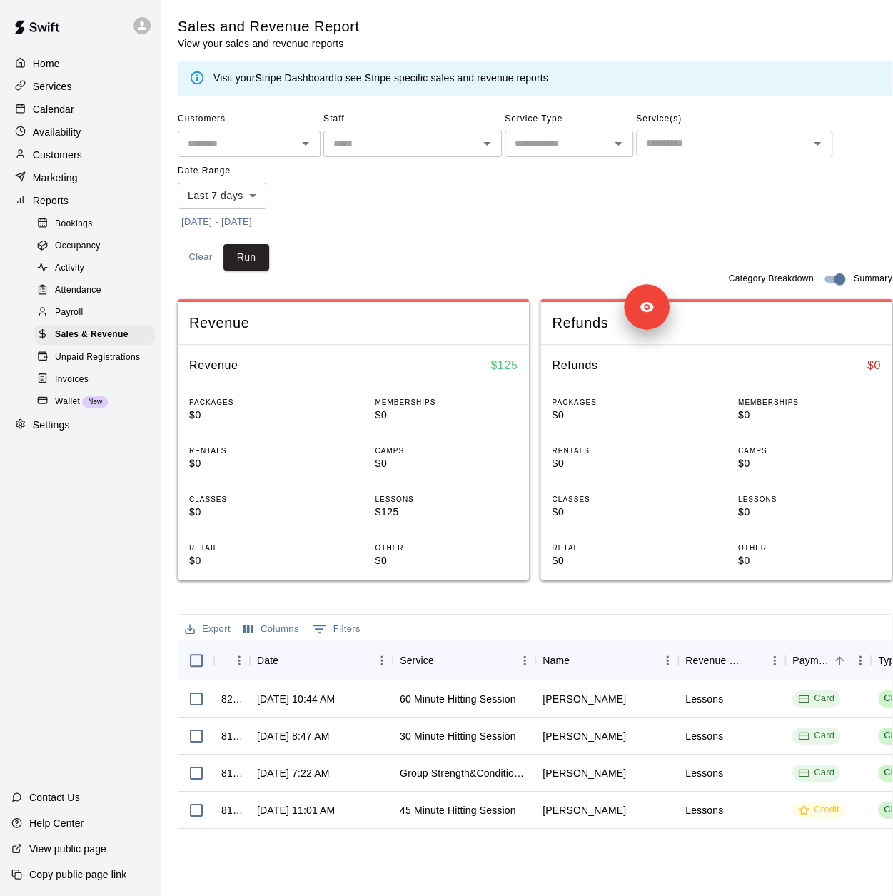
click at [91, 231] on span "Bookings" at bounding box center [74, 224] width 38 height 14
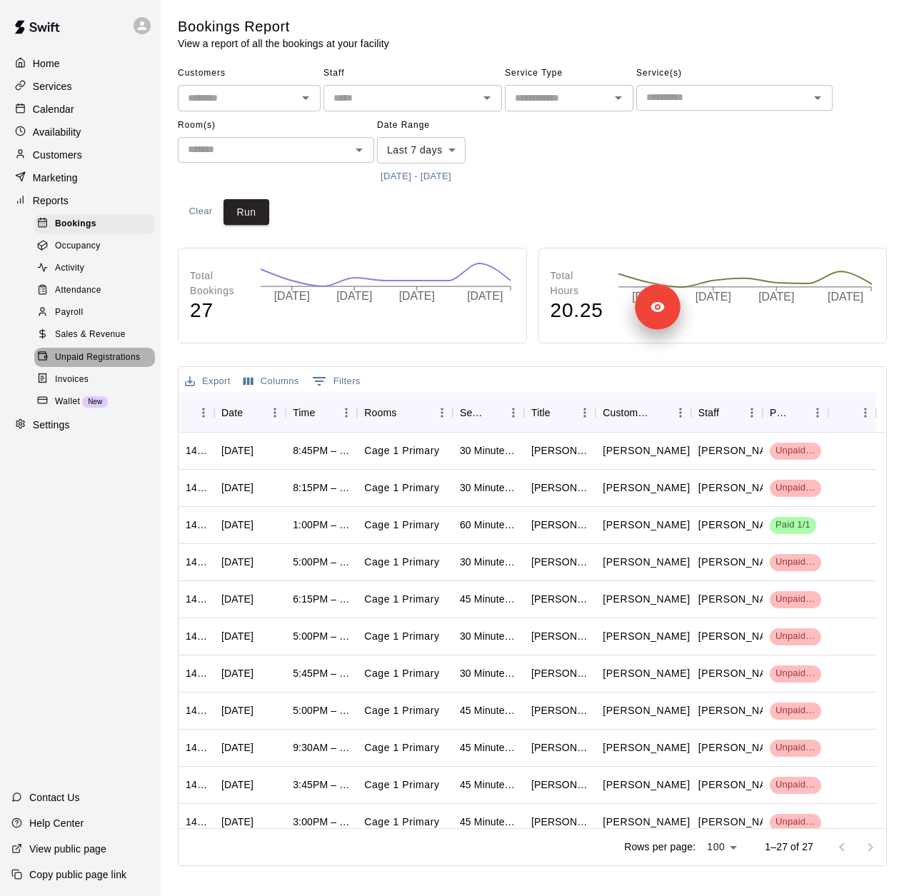
click at [99, 365] on span "Unpaid Registrations" at bounding box center [97, 358] width 85 height 14
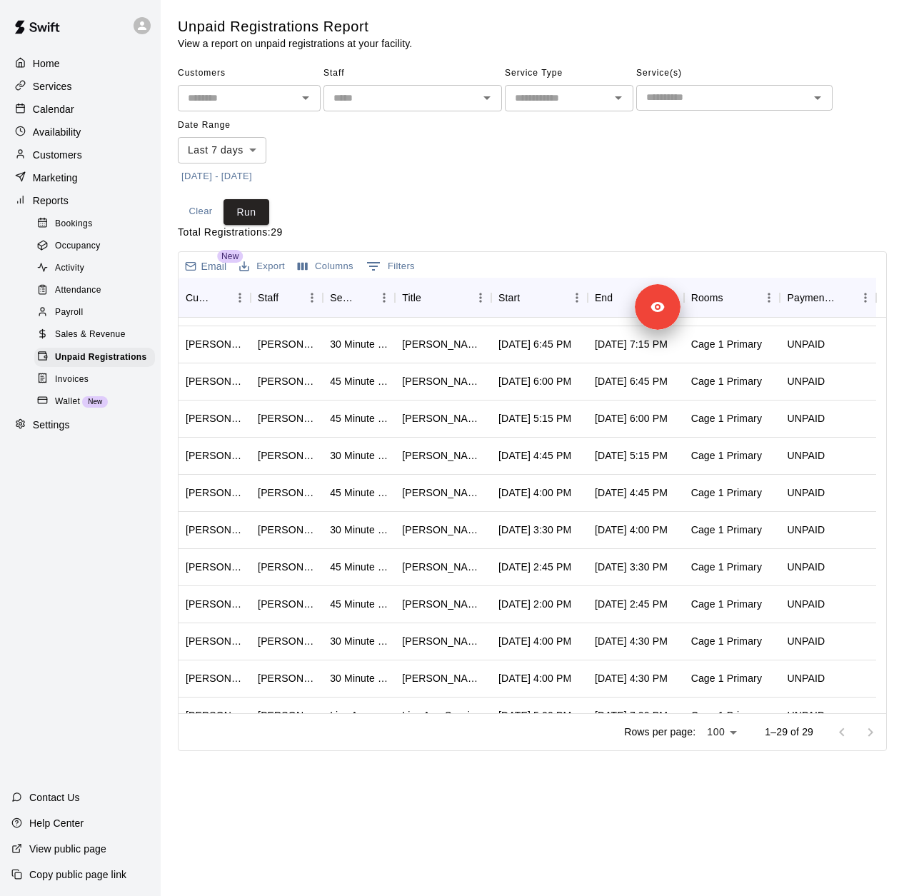
scroll to position [71, 0]
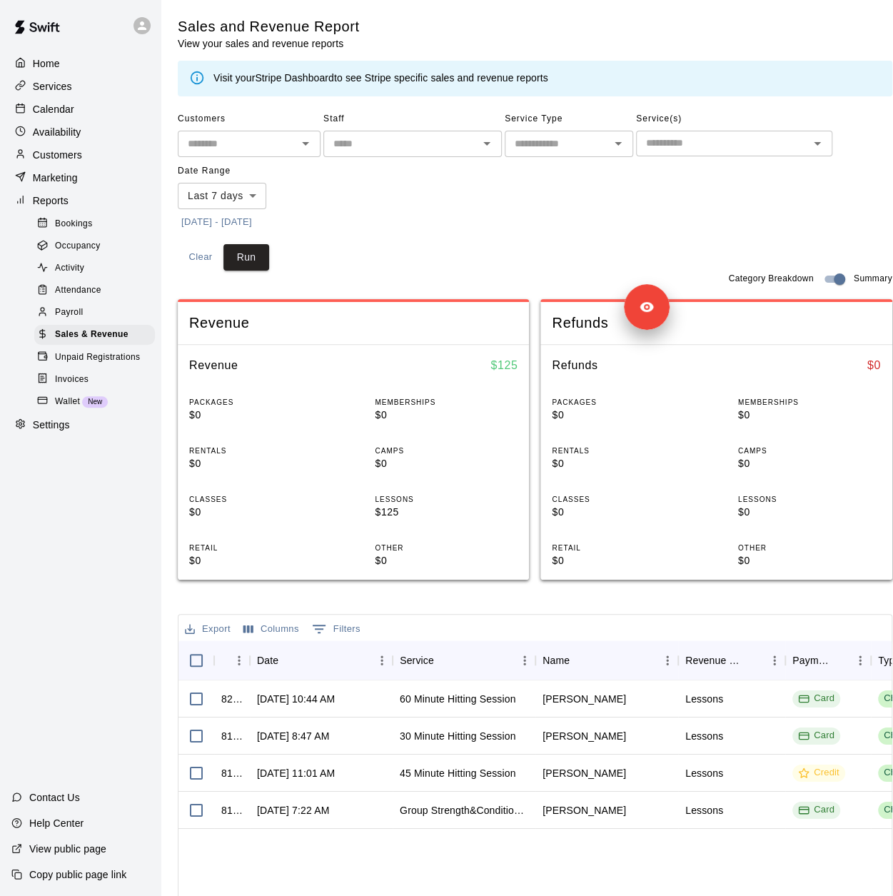
click at [227, 219] on button "[DATE] - [DATE]" at bounding box center [217, 222] width 78 height 22
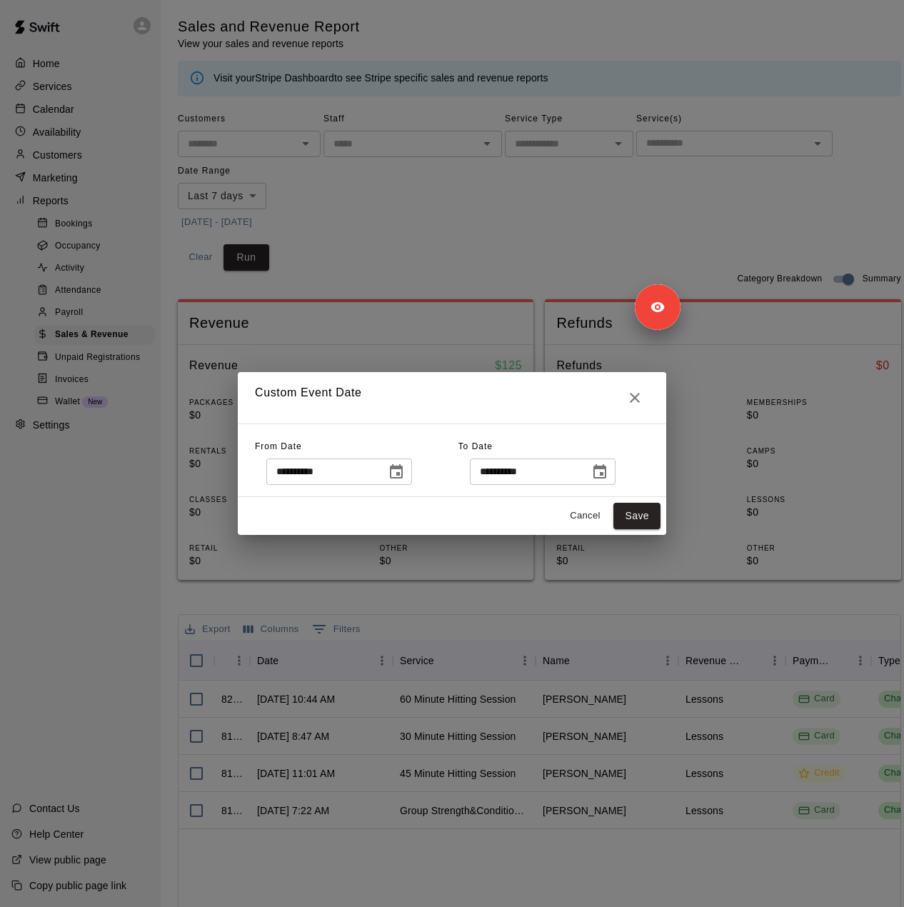
click at [405, 471] on icon "Choose date, selected date is Sep 12, 2025" at bounding box center [396, 471] width 17 height 17
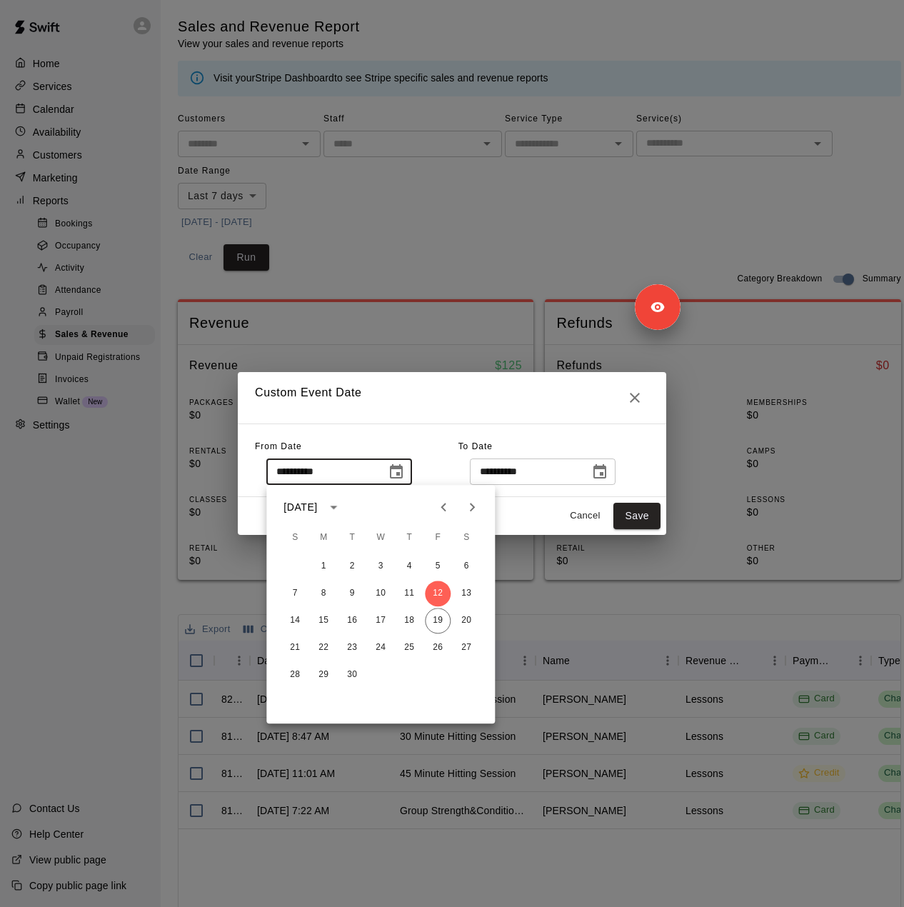
click at [444, 506] on icon "Previous month" at bounding box center [443, 506] width 17 height 17
drag, startPoint x: 415, startPoint y: 591, endPoint x: 424, endPoint y: 588, distance: 9.5
click at [415, 589] on button "10" at bounding box center [409, 594] width 26 height 26
type input "**********"
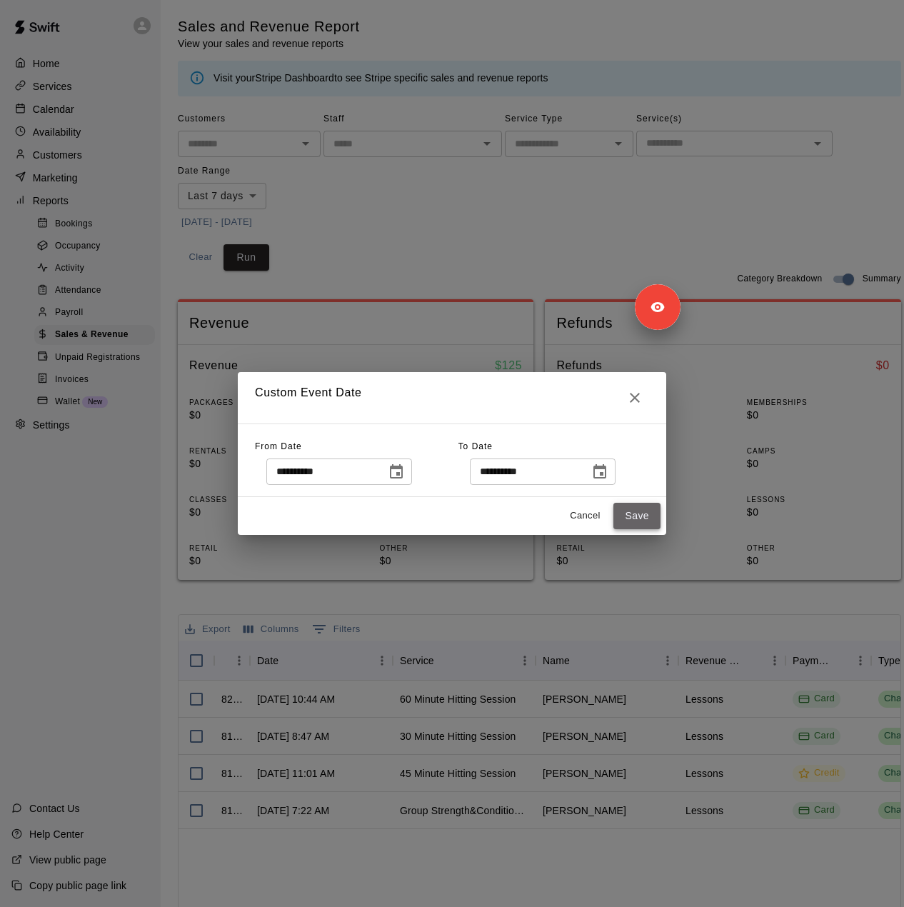
click at [636, 516] on button "Save" at bounding box center [636, 516] width 47 height 26
type input "******"
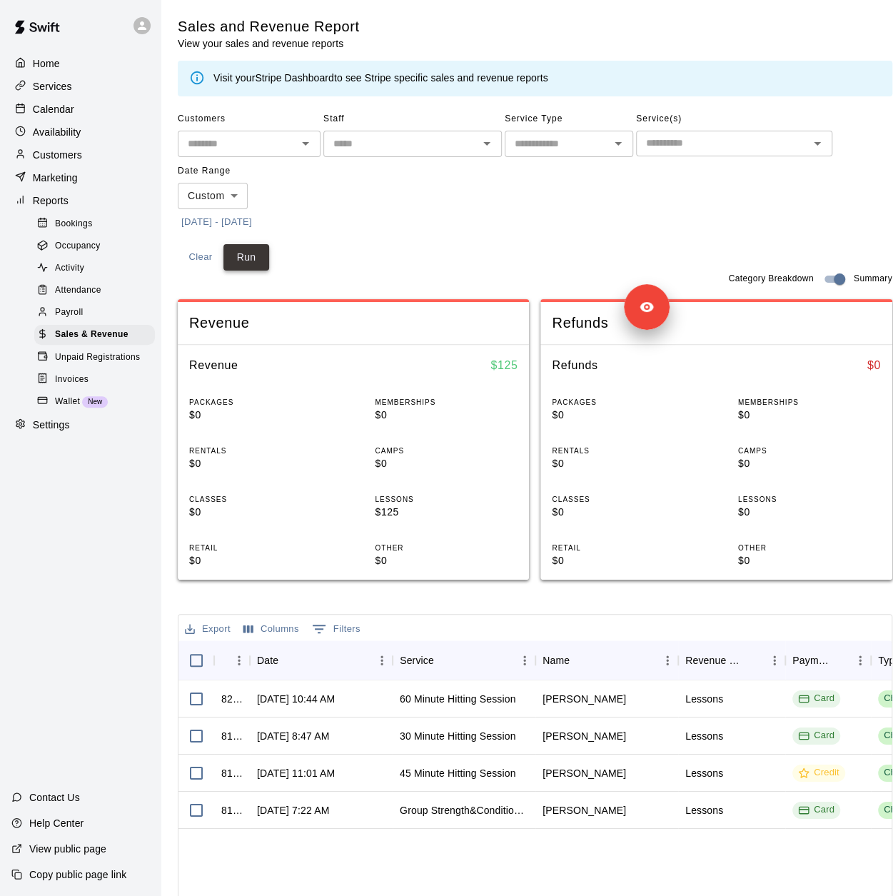
click at [256, 259] on button "Run" at bounding box center [247, 257] width 46 height 26
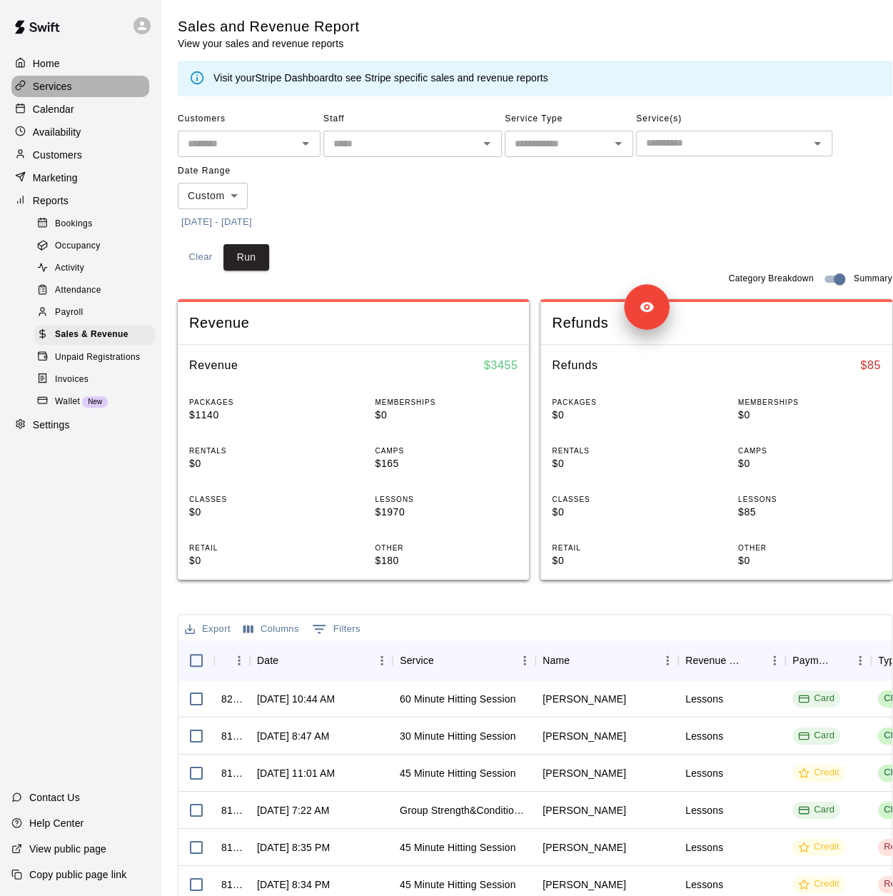
click at [81, 96] on div "Services" at bounding box center [80, 86] width 138 height 21
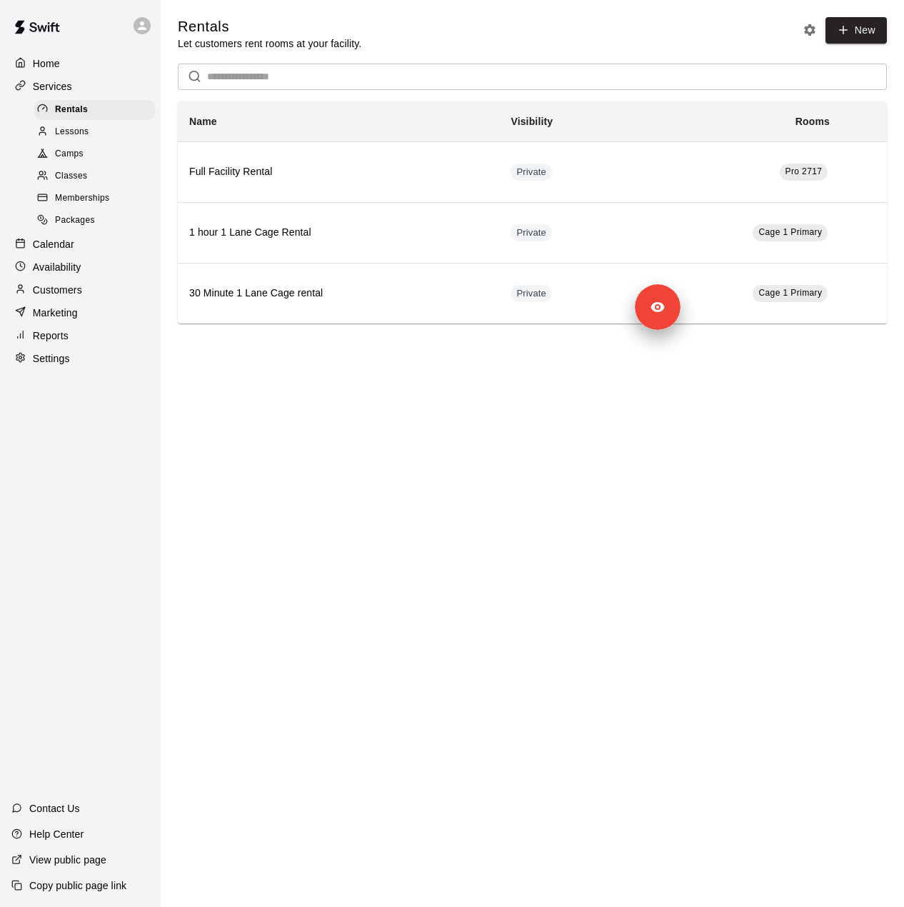
drag, startPoint x: 100, startPoint y: 134, endPoint x: 106, endPoint y: 142, distance: 10.3
click at [100, 134] on div "Lessons" at bounding box center [94, 132] width 121 height 20
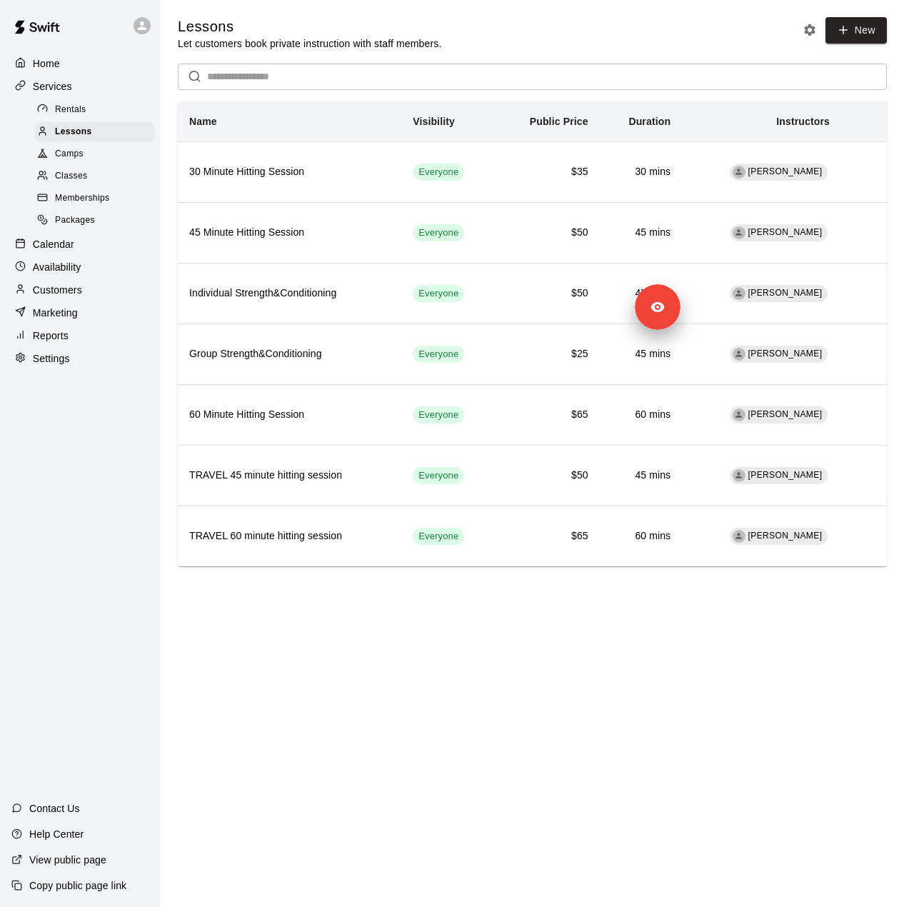
click at [98, 156] on div "Camps" at bounding box center [94, 154] width 121 height 20
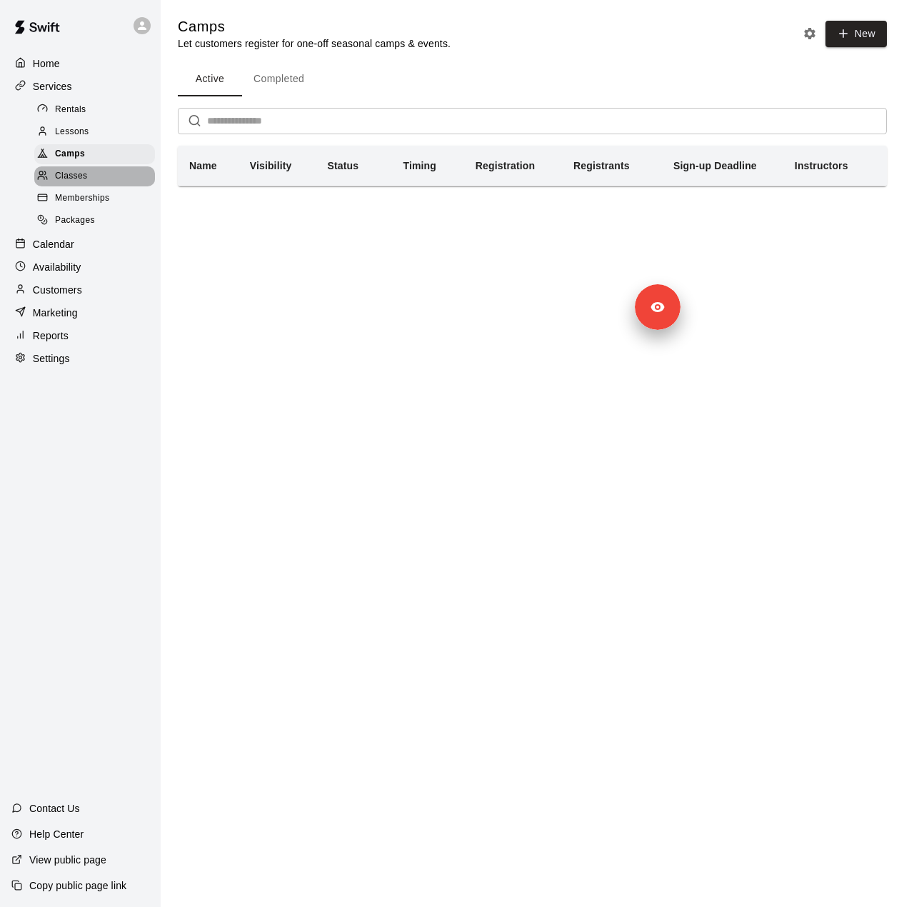
click at [94, 176] on div "Classes" at bounding box center [94, 176] width 121 height 20
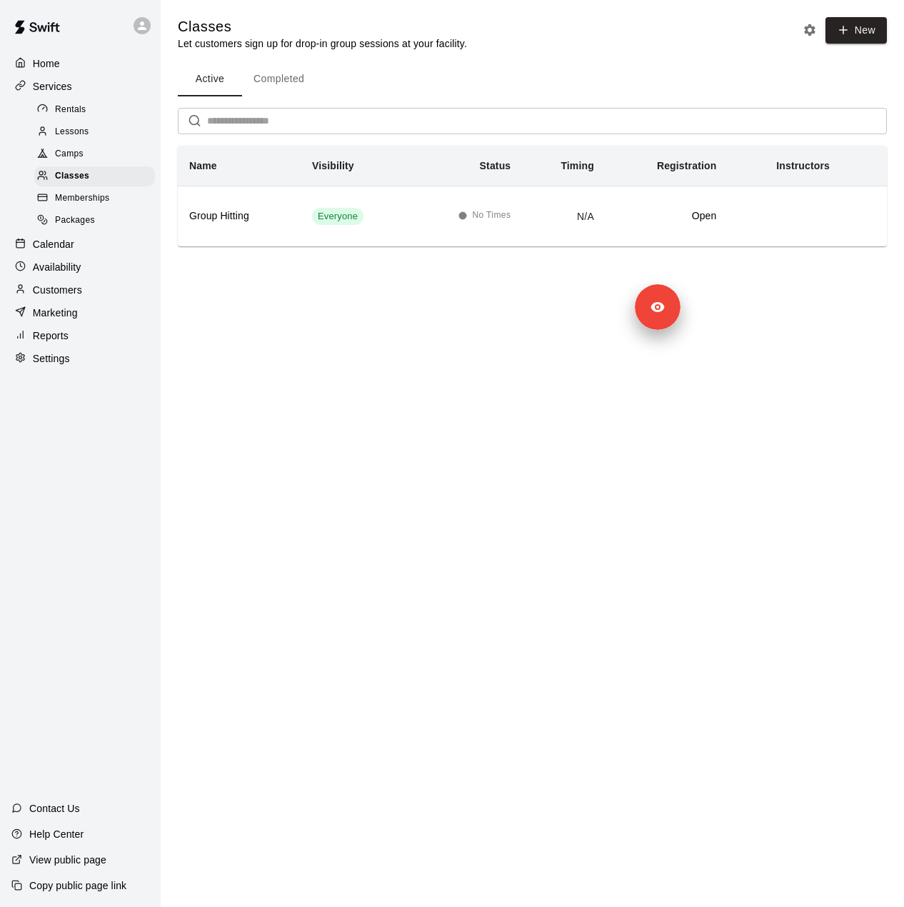
click at [87, 194] on link "Memberships" at bounding box center [97, 199] width 126 height 22
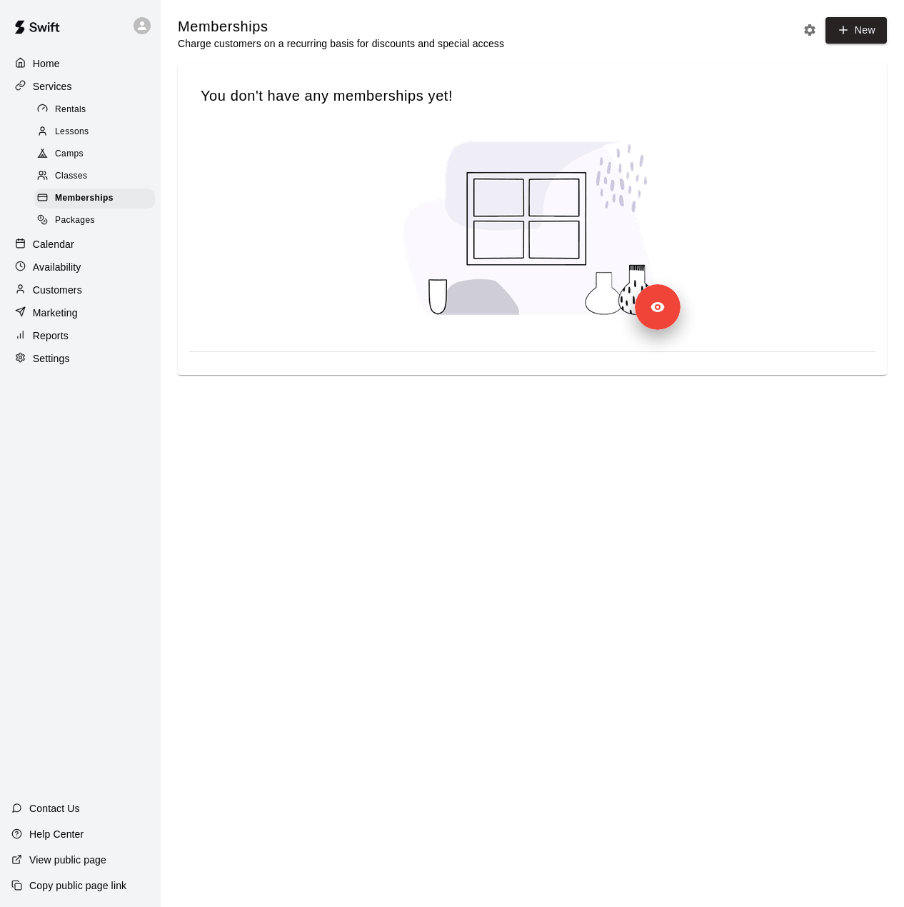
click at [77, 226] on span "Packages" at bounding box center [75, 221] width 40 height 14
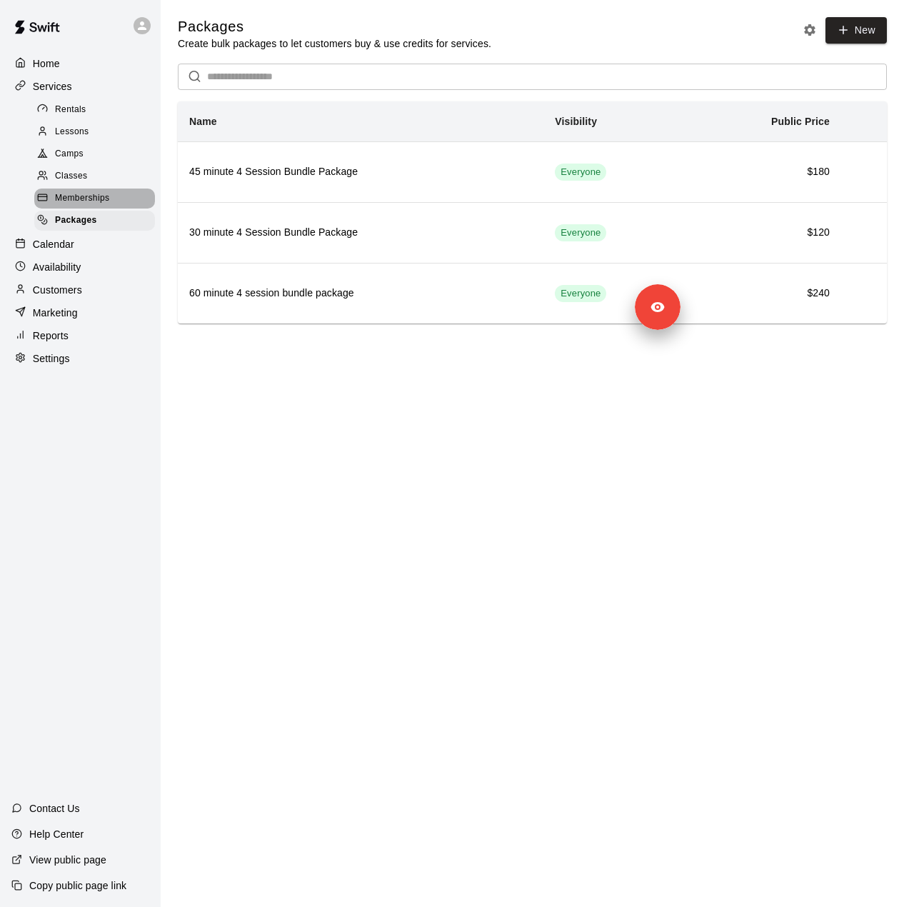
click at [96, 205] on span "Memberships" at bounding box center [82, 198] width 54 height 14
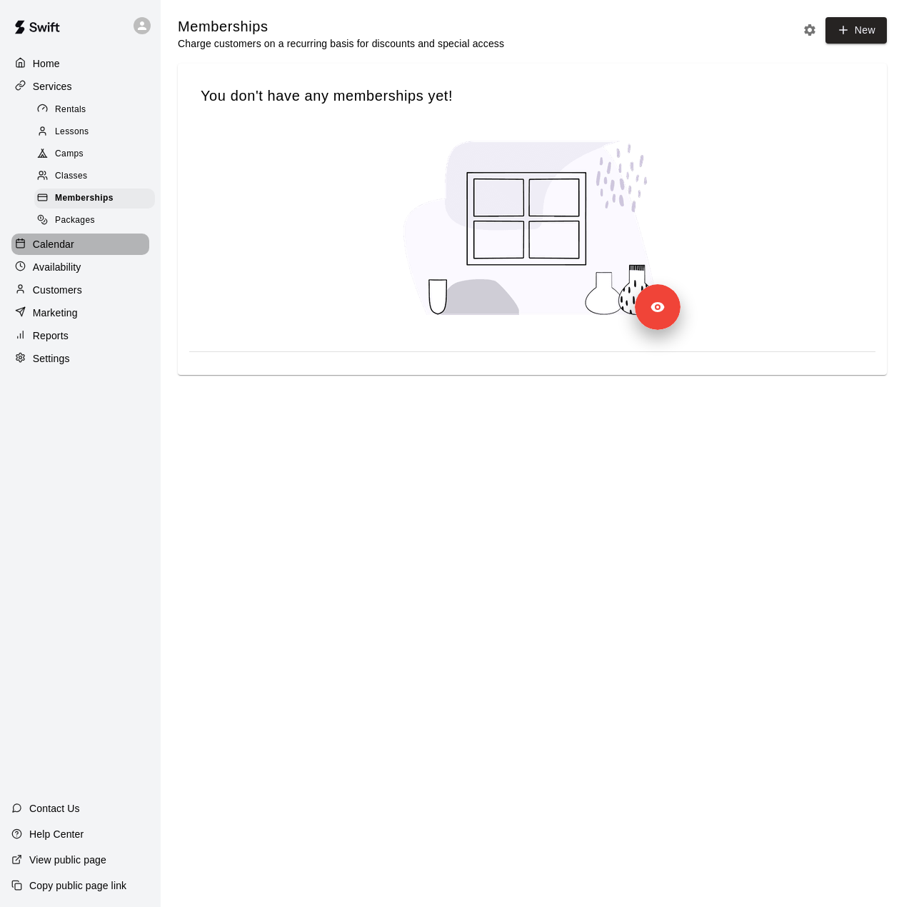
click at [104, 249] on div "Calendar" at bounding box center [80, 244] width 138 height 21
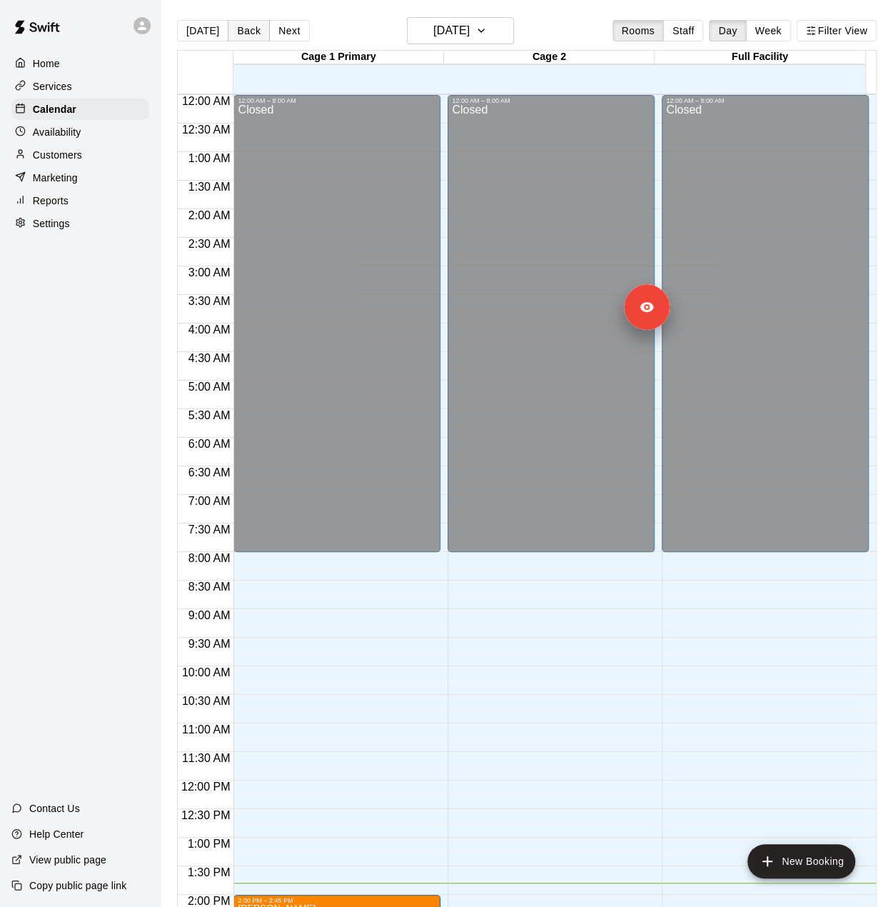
click at [246, 31] on button "Back" at bounding box center [249, 30] width 42 height 21
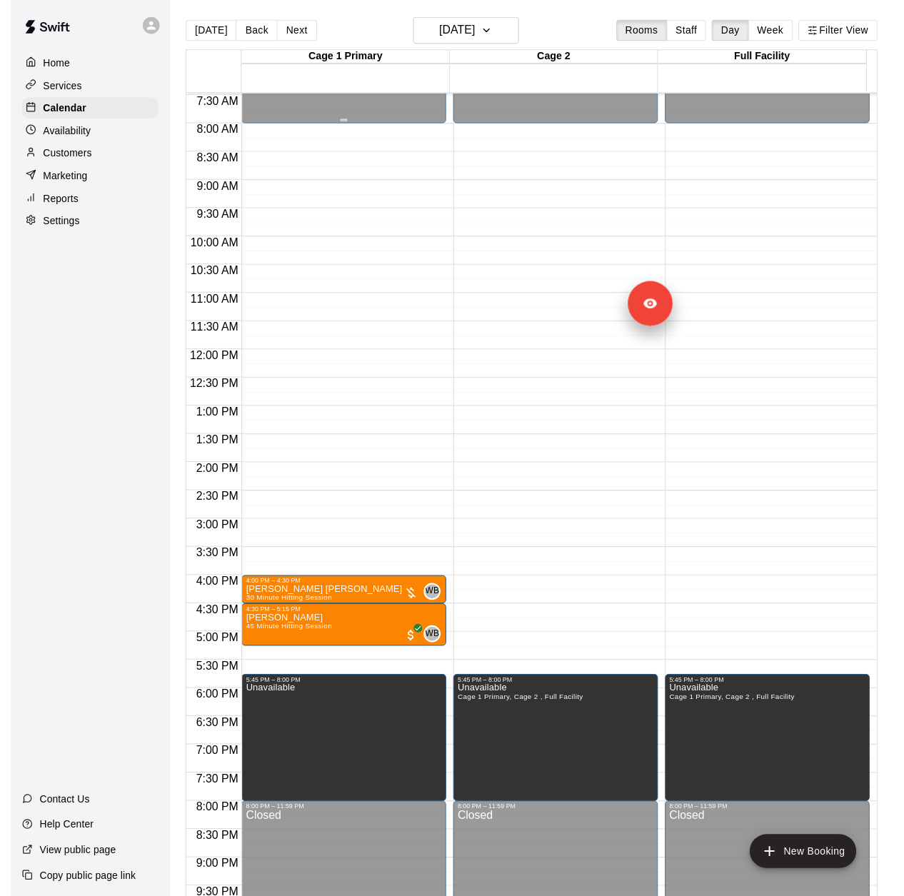
scroll to position [428, 0]
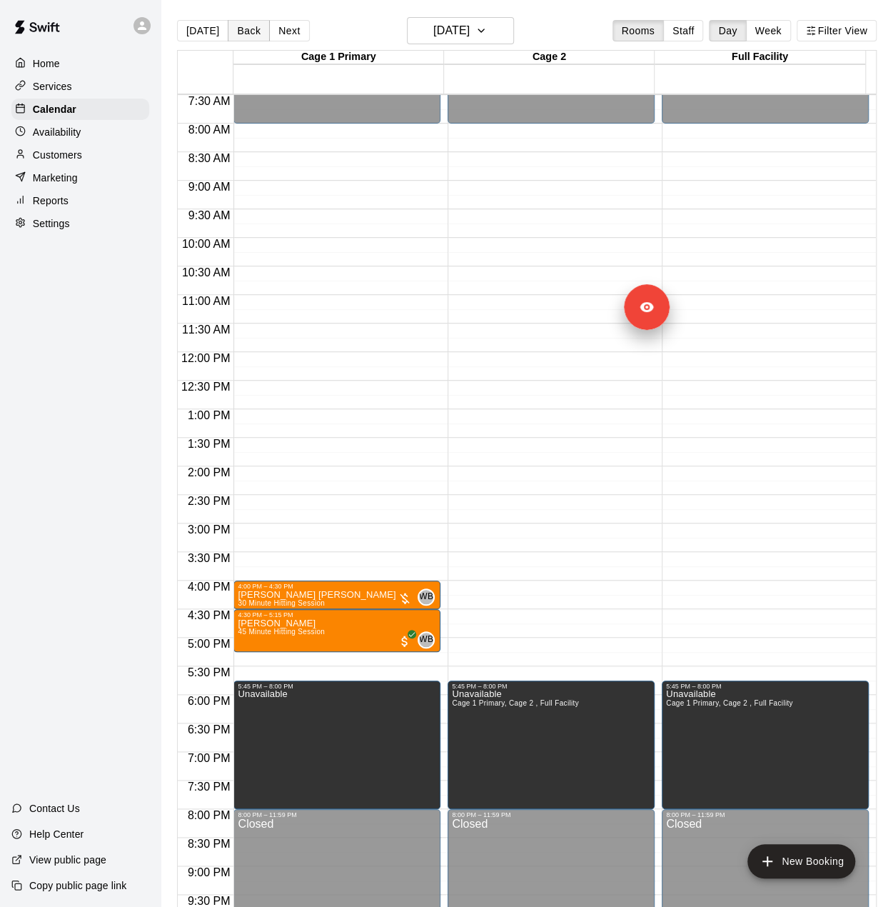
click at [246, 34] on button "Back" at bounding box center [249, 30] width 42 height 21
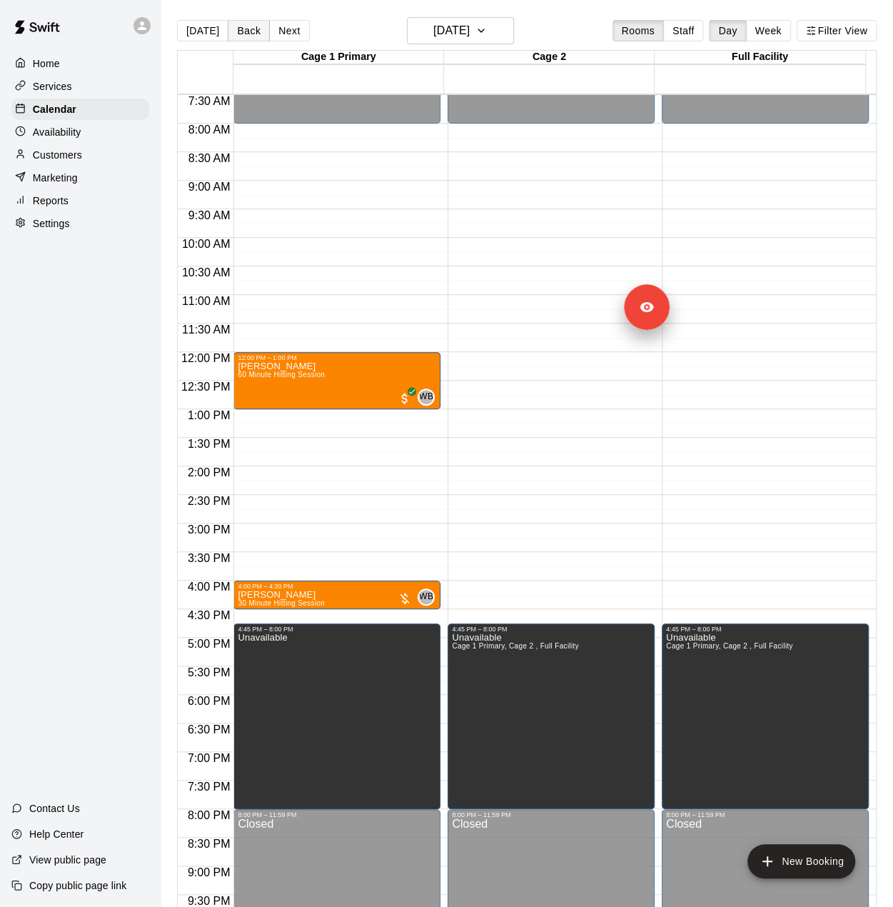
click at [246, 34] on button "Back" at bounding box center [249, 30] width 42 height 21
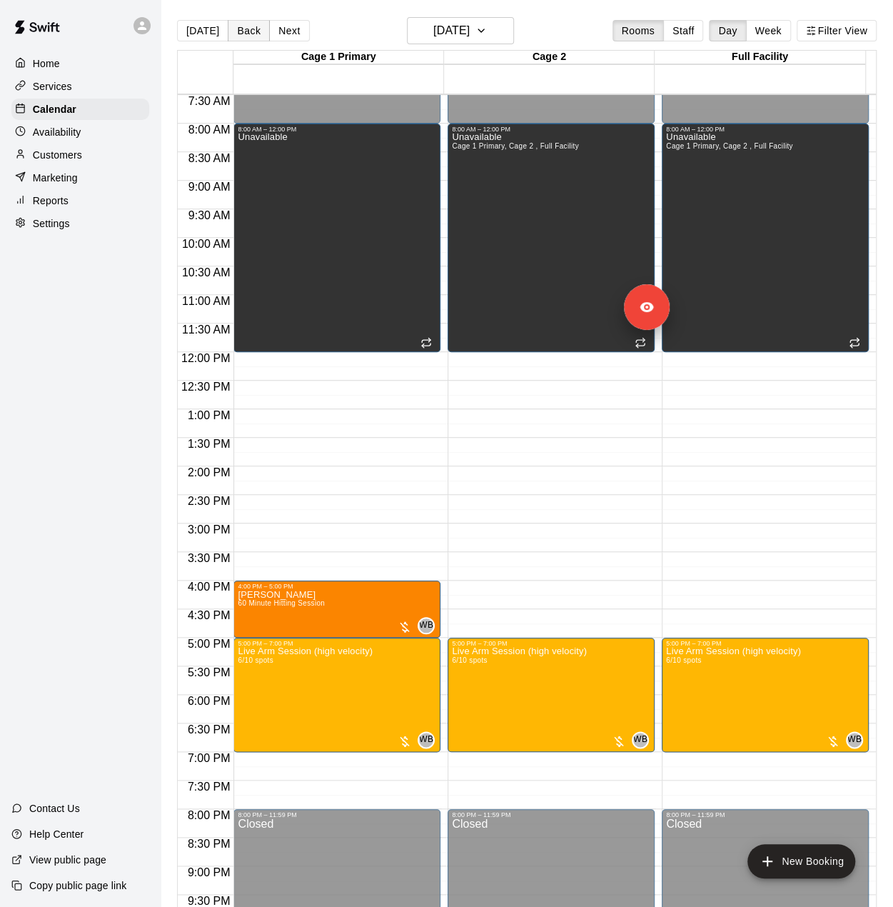
click at [246, 34] on button "Back" at bounding box center [249, 30] width 42 height 21
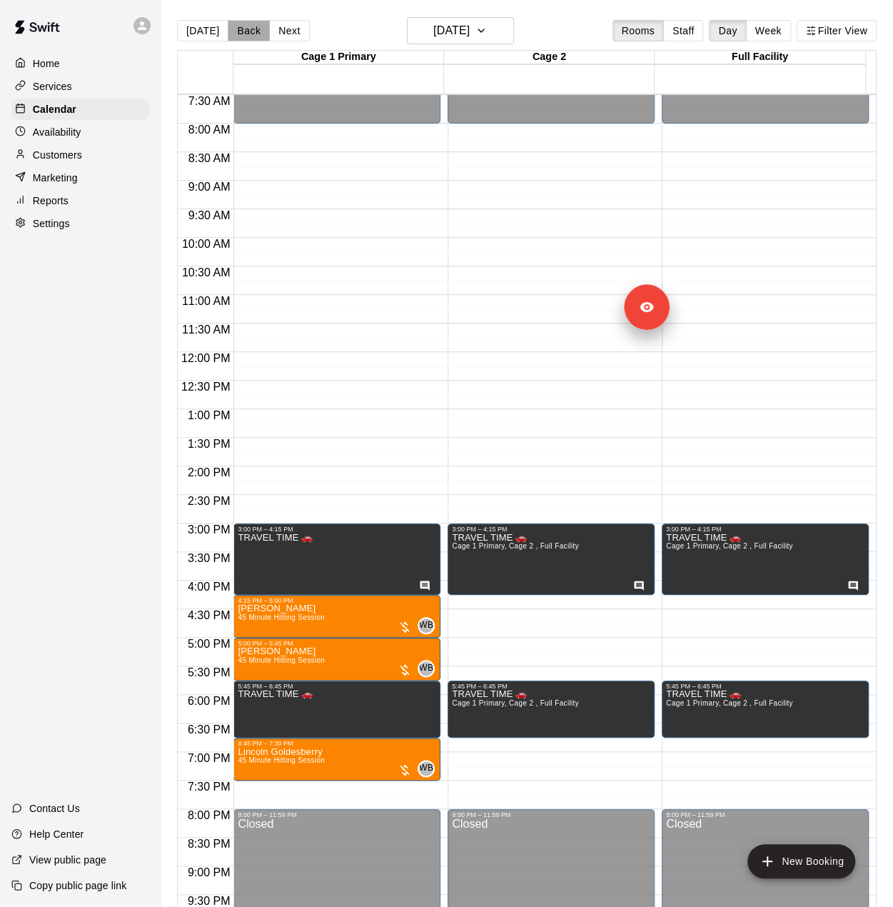
click at [246, 34] on button "Back" at bounding box center [249, 30] width 42 height 21
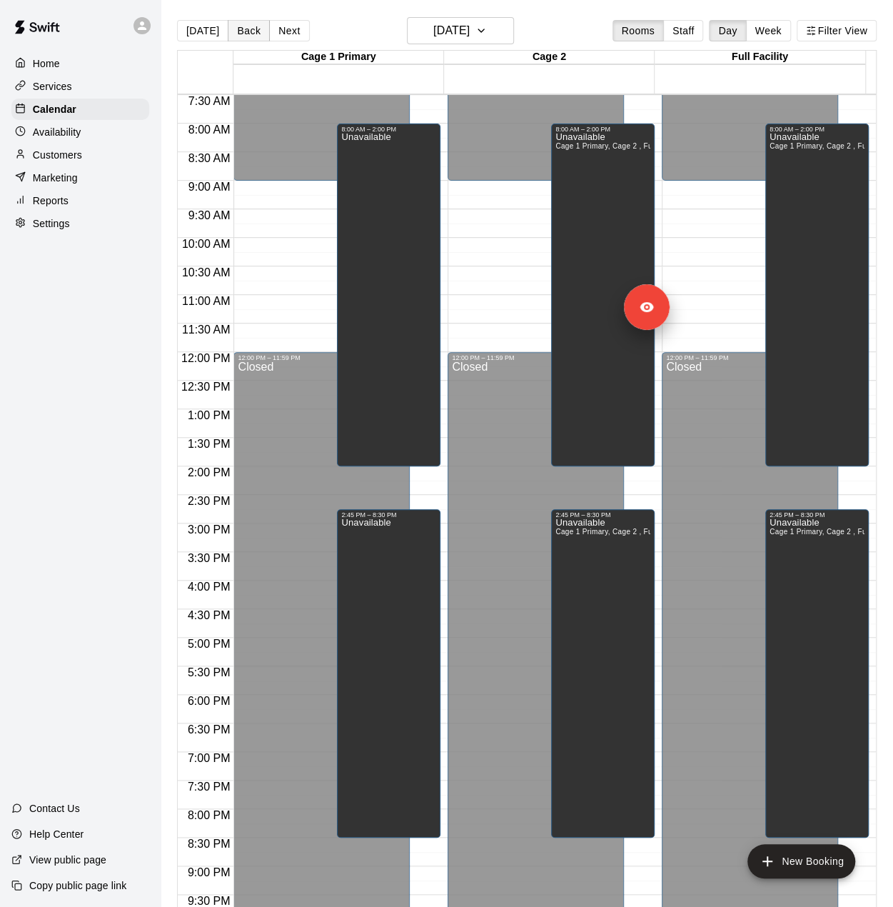
click at [246, 34] on button "Back" at bounding box center [249, 30] width 42 height 21
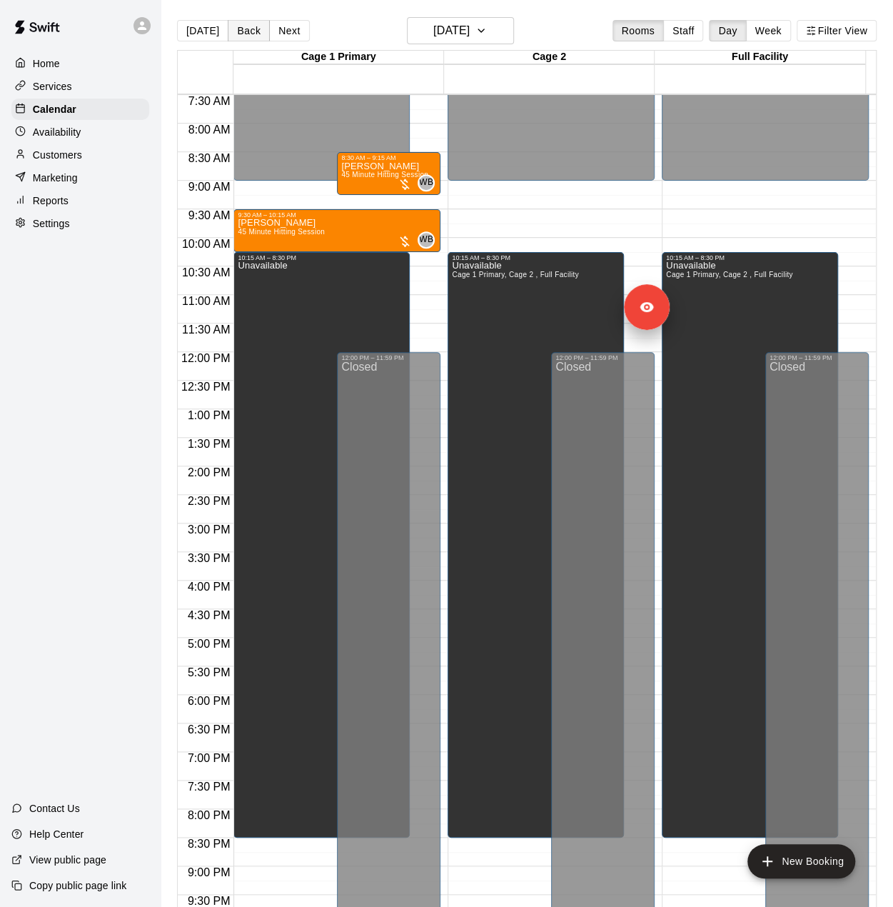
click at [246, 34] on button "Back" at bounding box center [249, 30] width 42 height 21
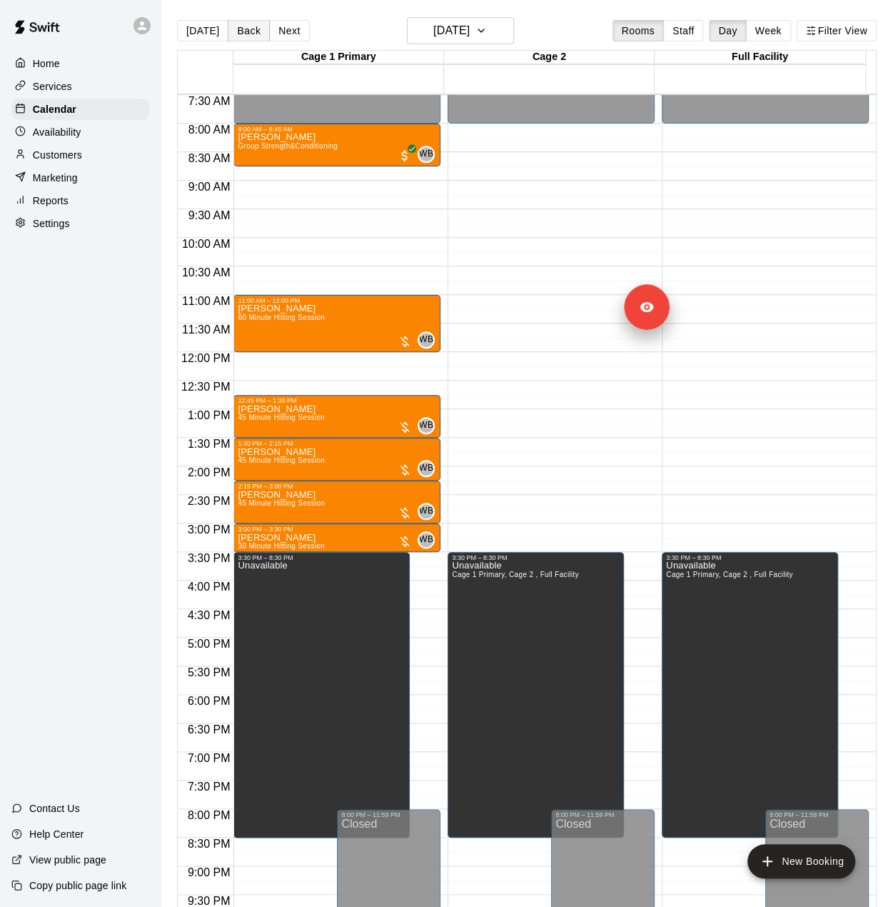
click at [246, 34] on button "Back" at bounding box center [249, 30] width 42 height 21
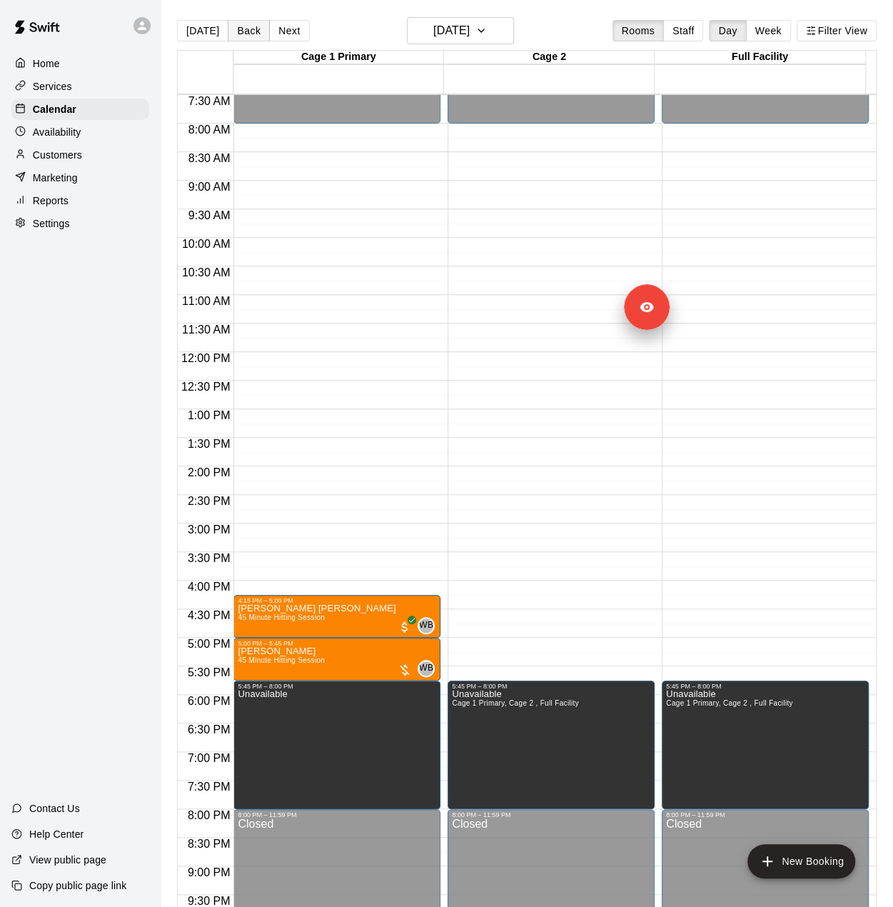
click at [246, 34] on button "Back" at bounding box center [249, 30] width 42 height 21
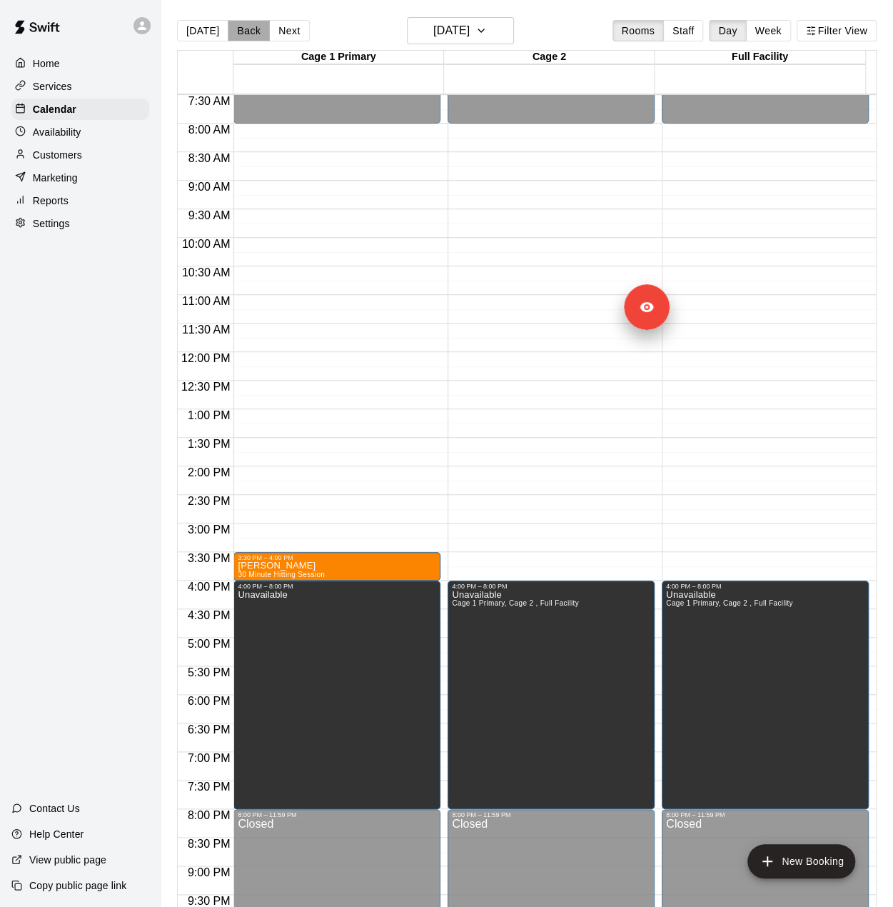
click at [246, 34] on button "Back" at bounding box center [249, 30] width 42 height 21
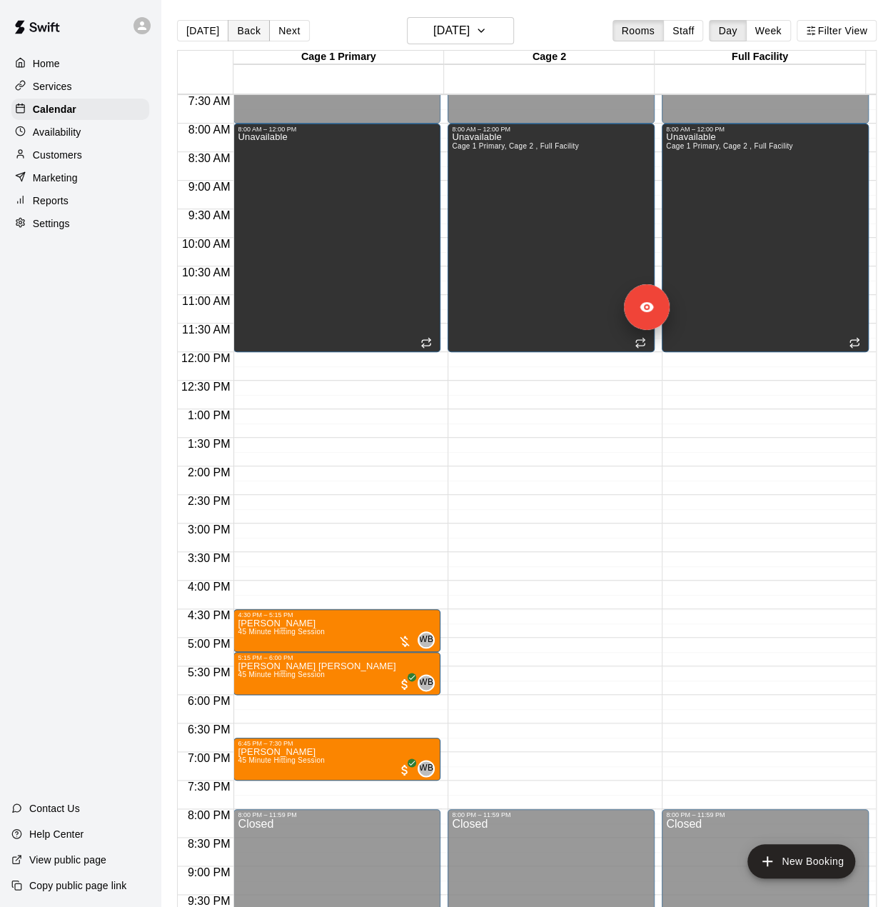
click at [246, 34] on button "Back" at bounding box center [249, 30] width 42 height 21
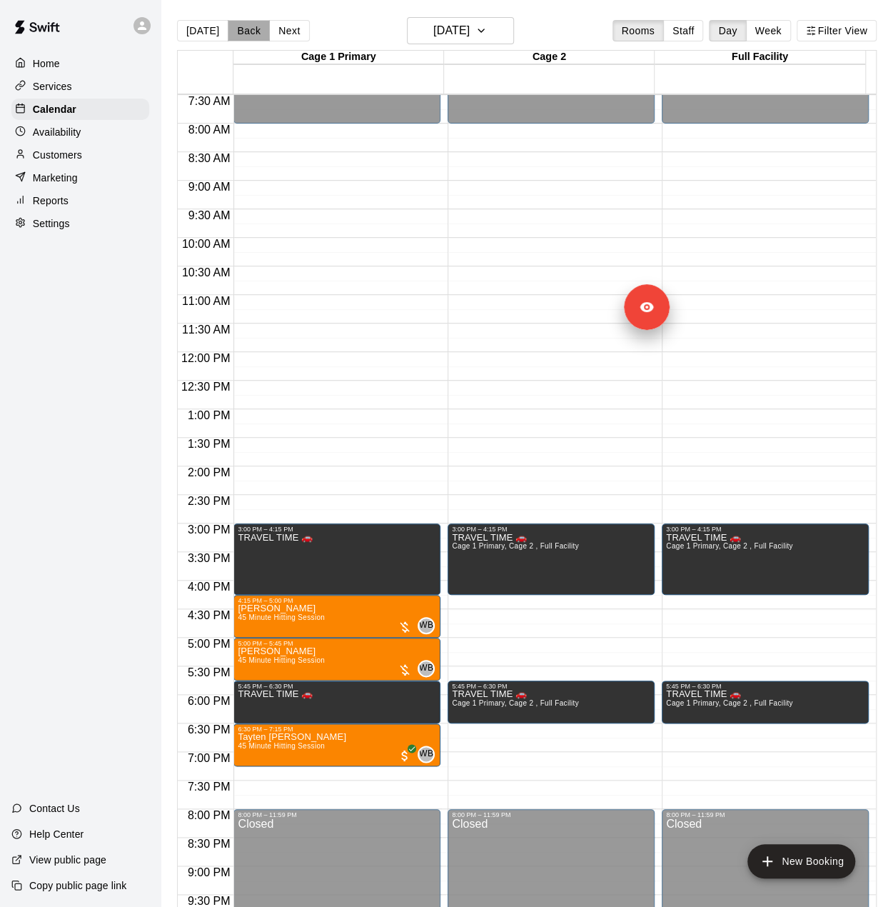
click at [246, 31] on button "Back" at bounding box center [249, 30] width 42 height 21
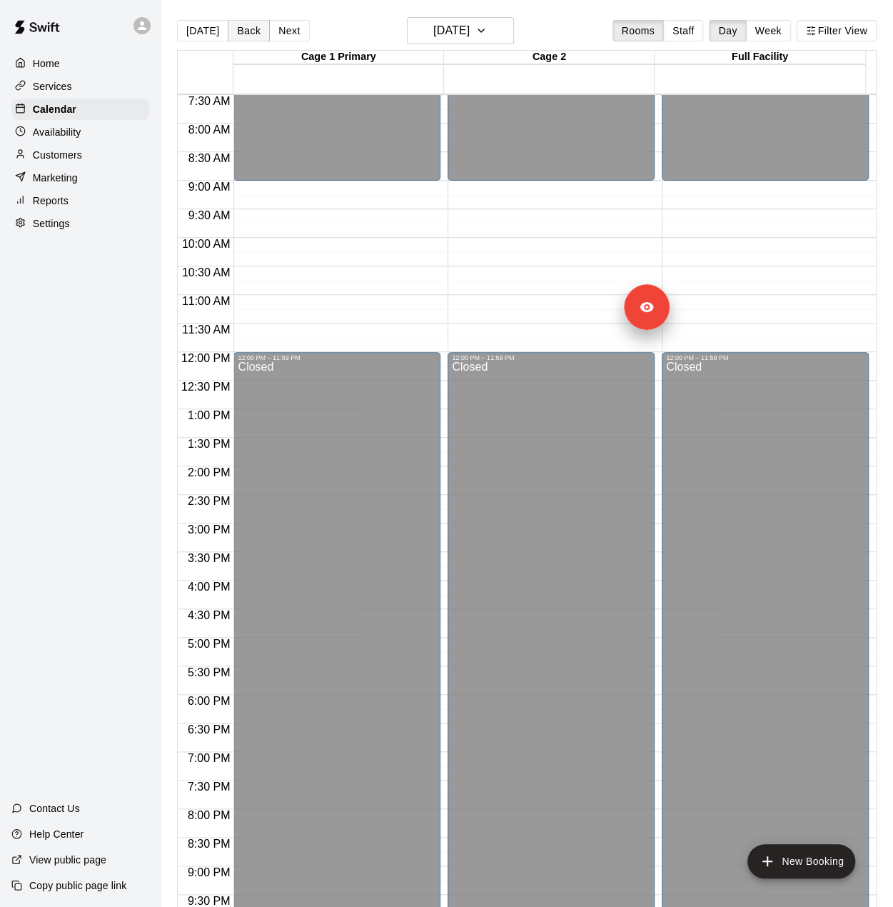
click at [246, 25] on button "Back" at bounding box center [249, 30] width 42 height 21
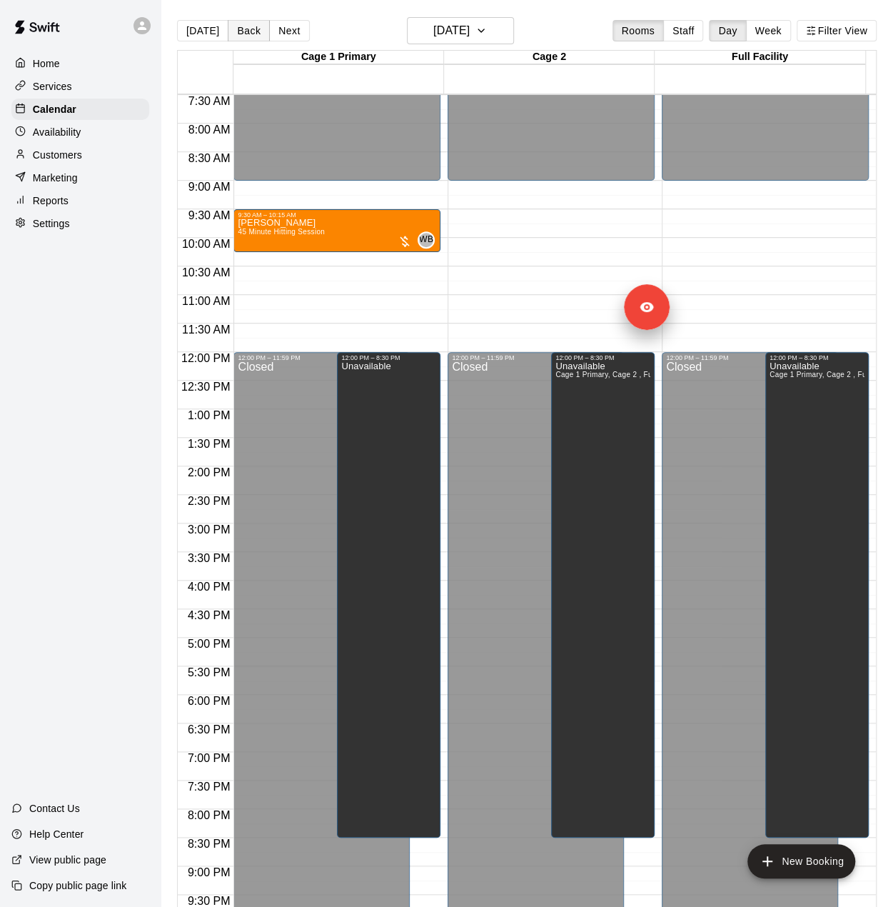
click at [247, 23] on button "Back" at bounding box center [249, 30] width 42 height 21
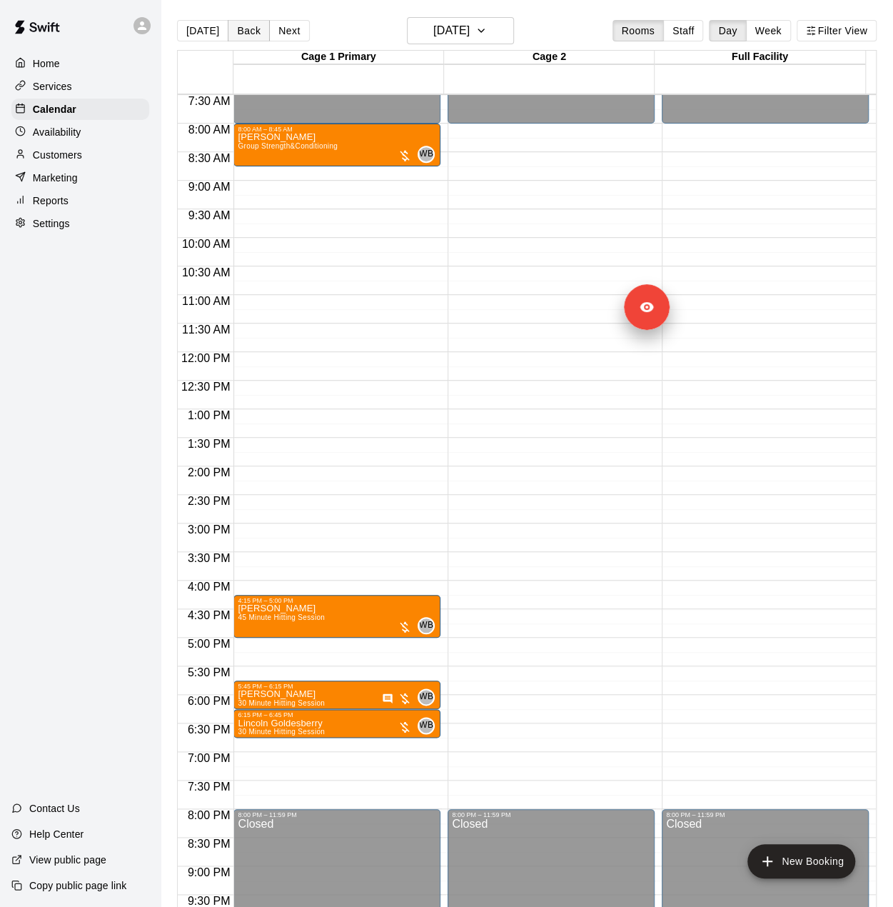
click at [247, 23] on button "Back" at bounding box center [249, 30] width 42 height 21
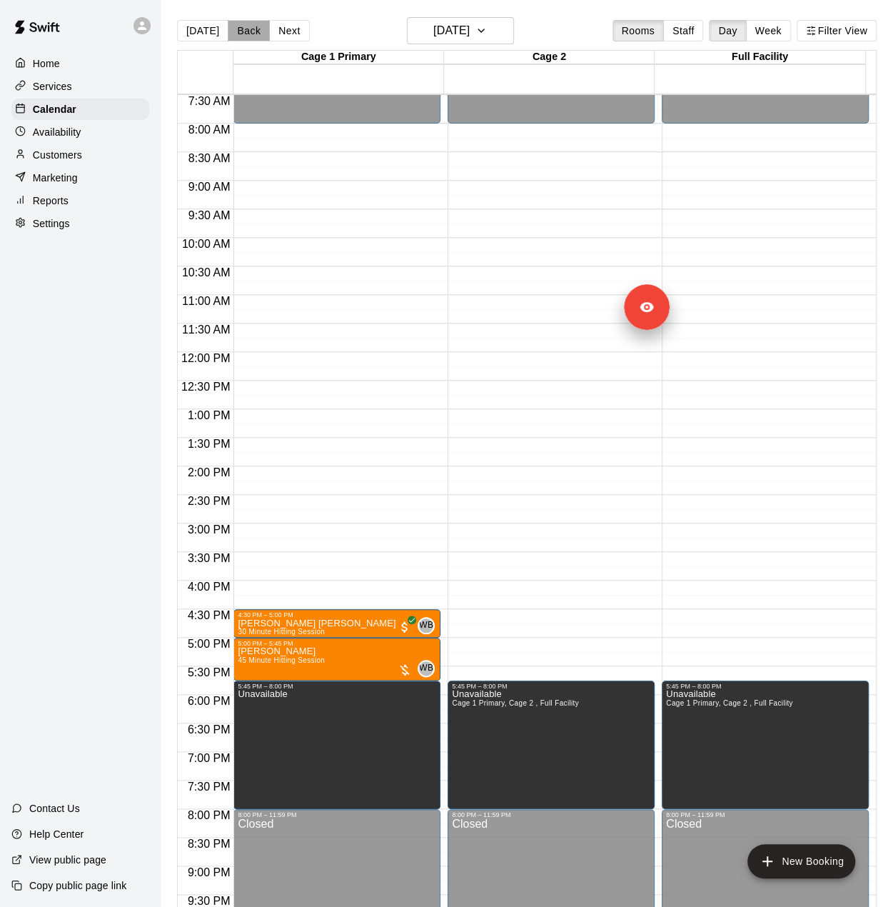
click at [245, 28] on button "Back" at bounding box center [249, 30] width 42 height 21
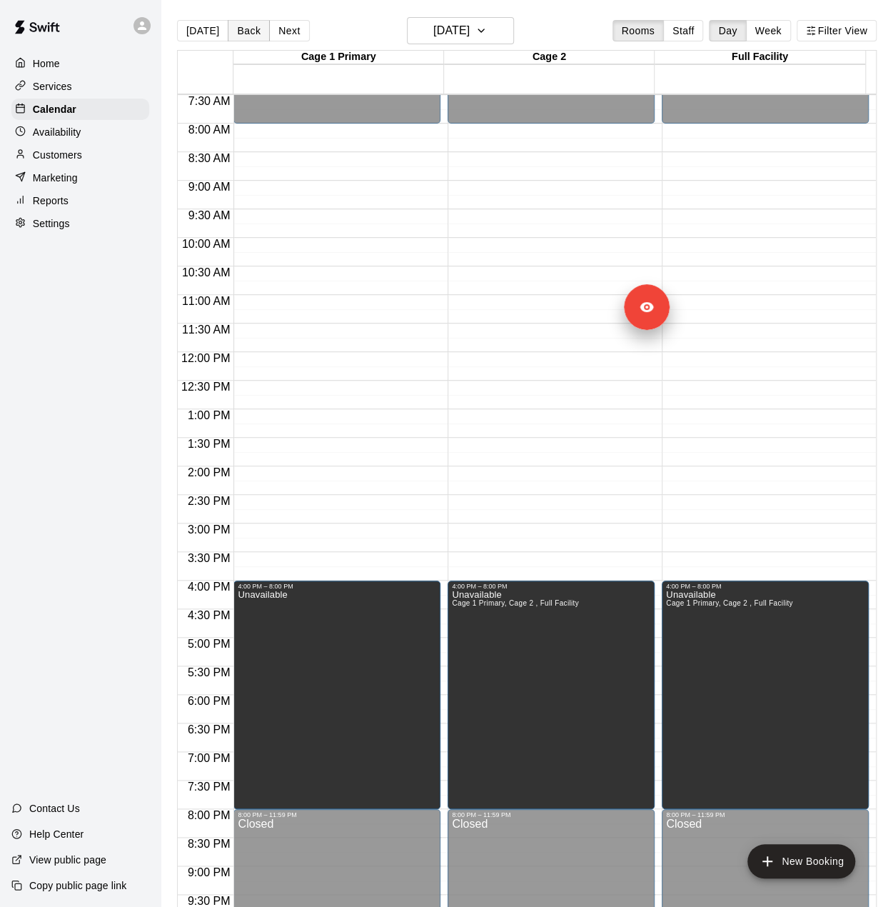
click at [245, 28] on button "Back" at bounding box center [249, 30] width 42 height 21
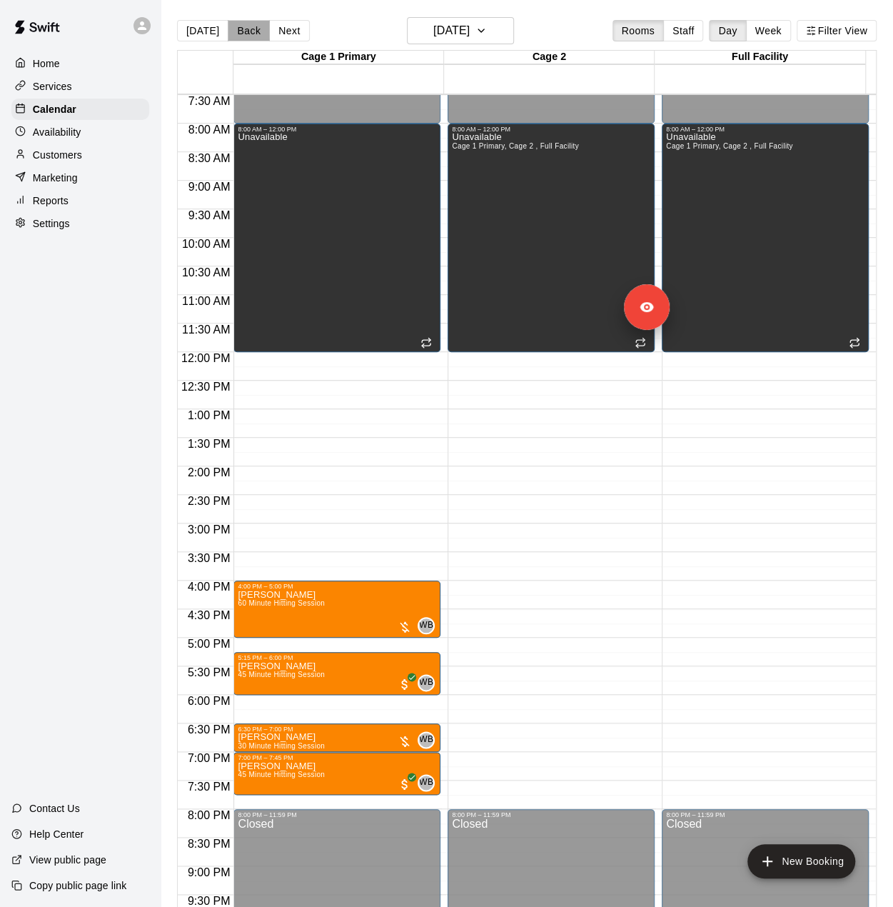
click at [245, 28] on button "Back" at bounding box center [249, 30] width 42 height 21
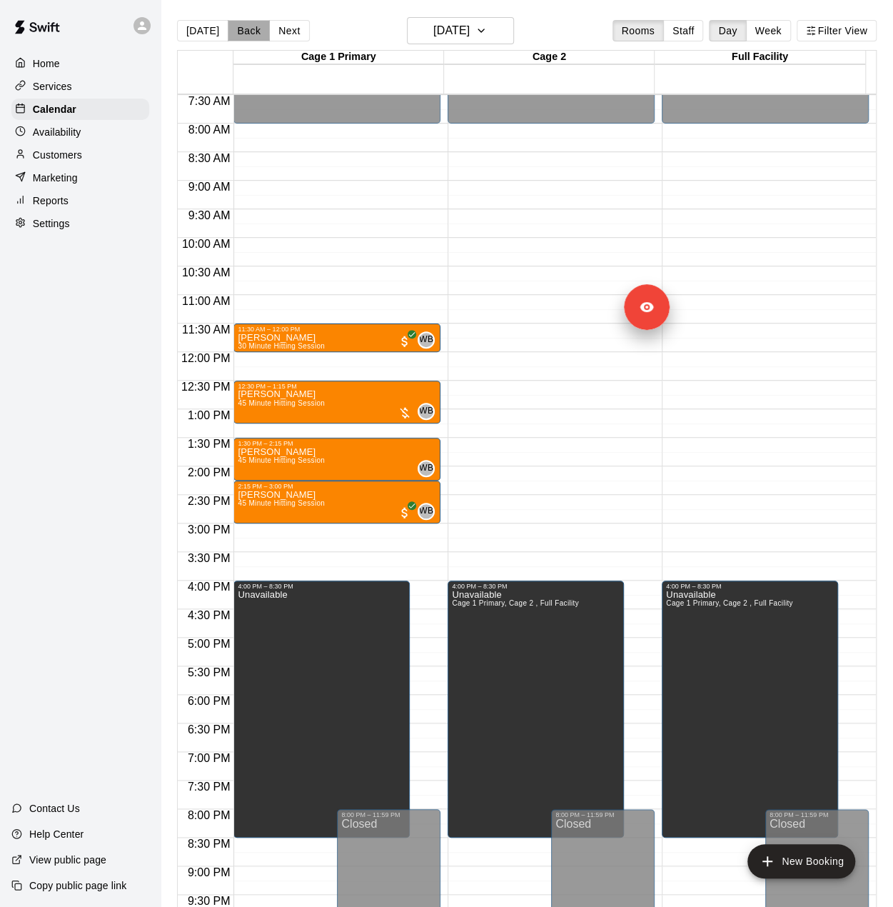
click at [245, 28] on button "Back" at bounding box center [249, 30] width 42 height 21
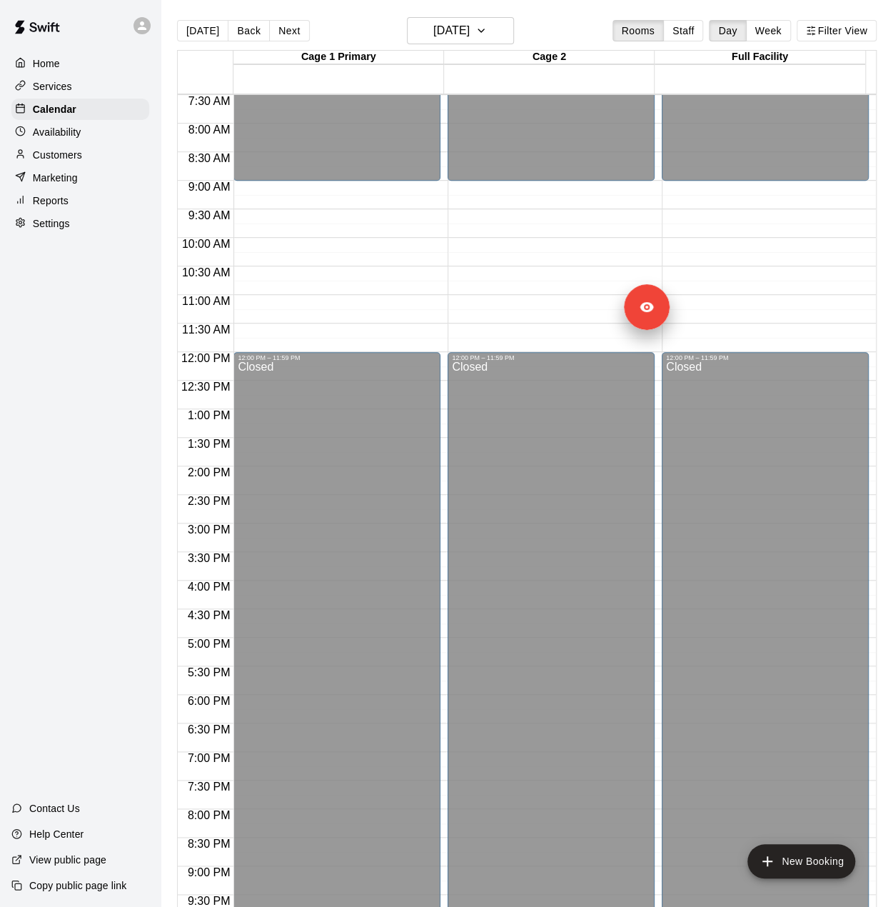
click at [51, 208] on p "Reports" at bounding box center [51, 201] width 36 height 14
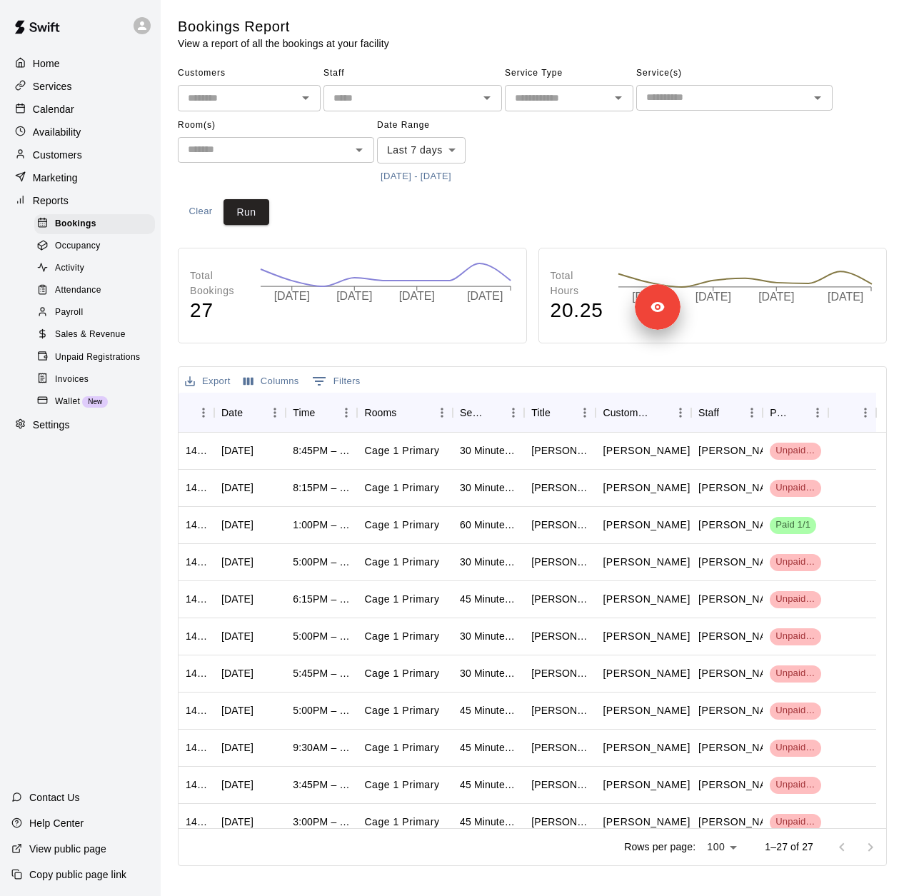
click at [105, 365] on span "Unpaid Registrations" at bounding box center [97, 358] width 85 height 14
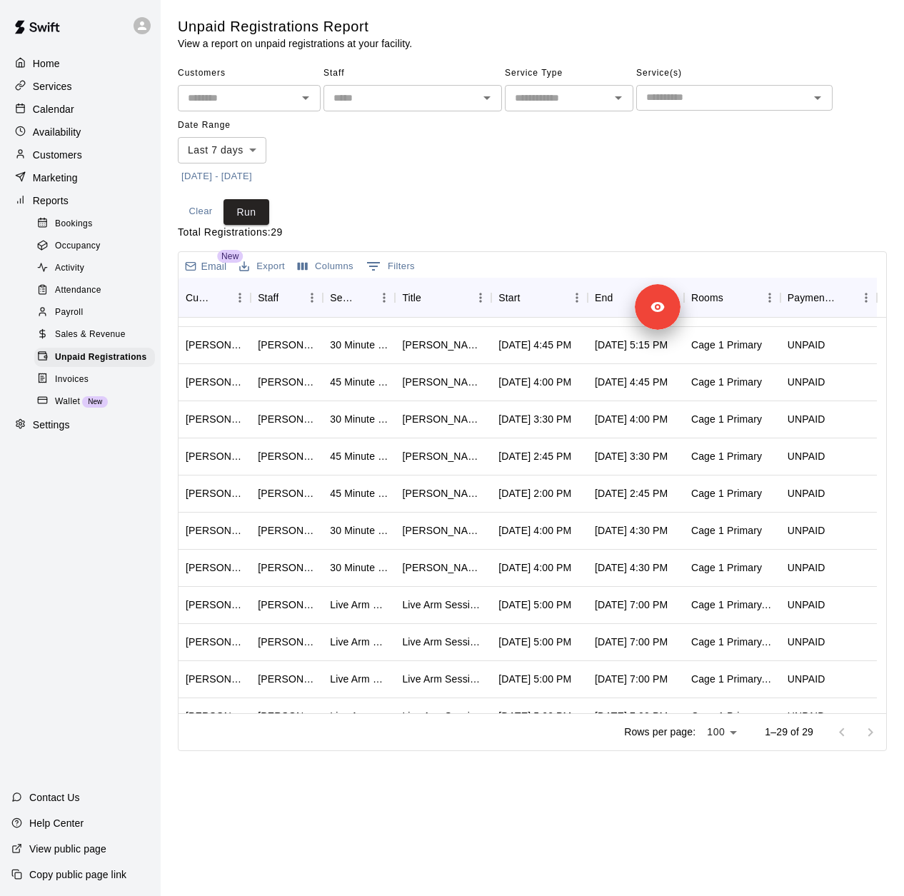
scroll to position [109, 0]
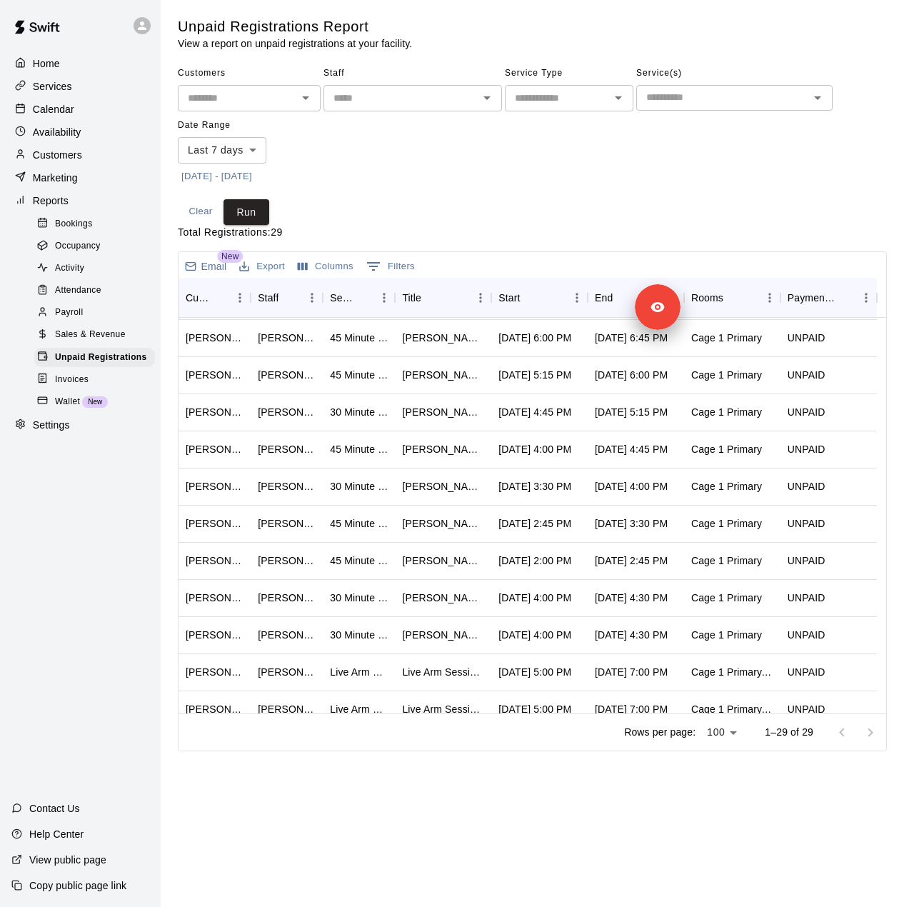
click at [256, 178] on button "[DATE] - [DATE]" at bounding box center [217, 177] width 78 height 22
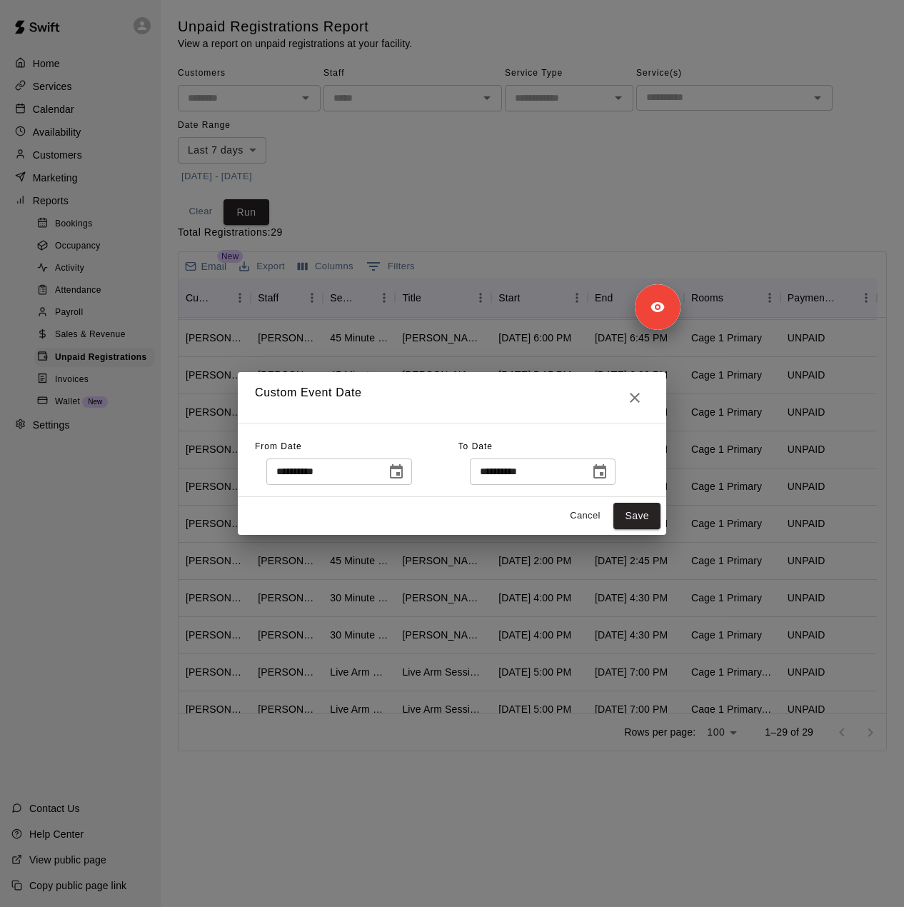
click at [403, 475] on icon "Choose date, selected date is Sep 12, 2025" at bounding box center [396, 471] width 13 height 14
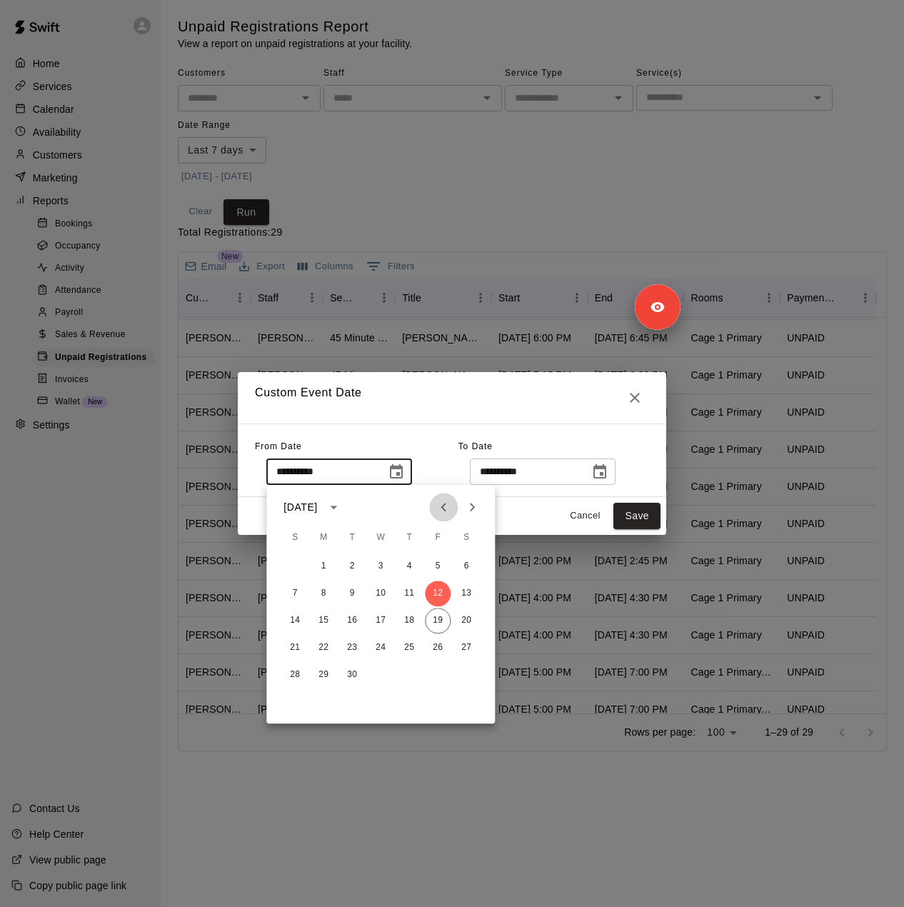
click at [448, 511] on icon "Previous month" at bounding box center [443, 506] width 17 height 17
click at [406, 591] on button "10" at bounding box center [409, 594] width 26 height 26
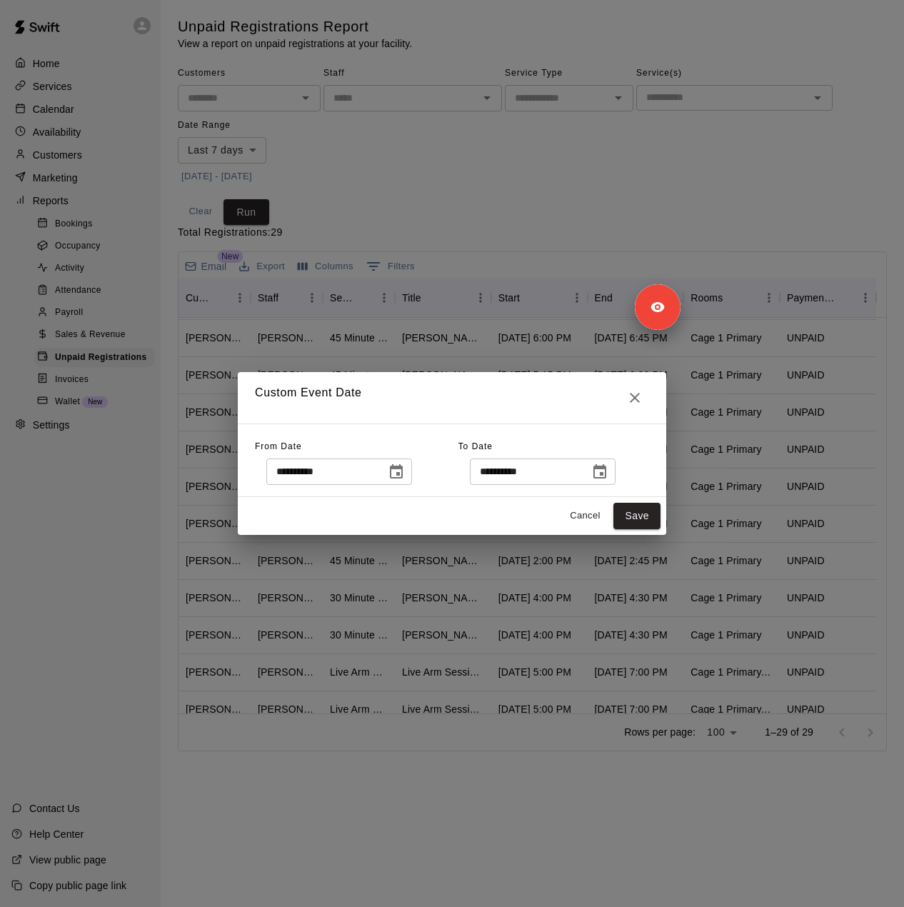
type input "**********"
click at [638, 529] on div "Cancel Save" at bounding box center [452, 516] width 428 height 38
click at [634, 515] on button "Save" at bounding box center [636, 516] width 47 height 26
type input "******"
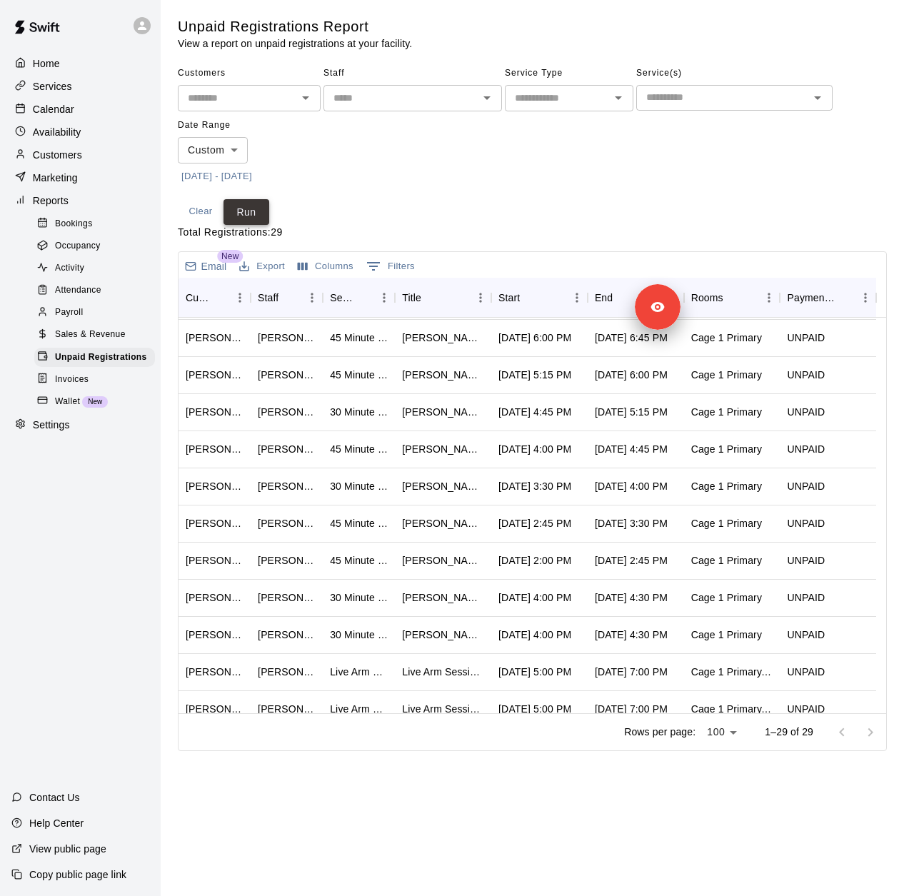
click at [253, 215] on button "Run" at bounding box center [247, 212] width 46 height 26
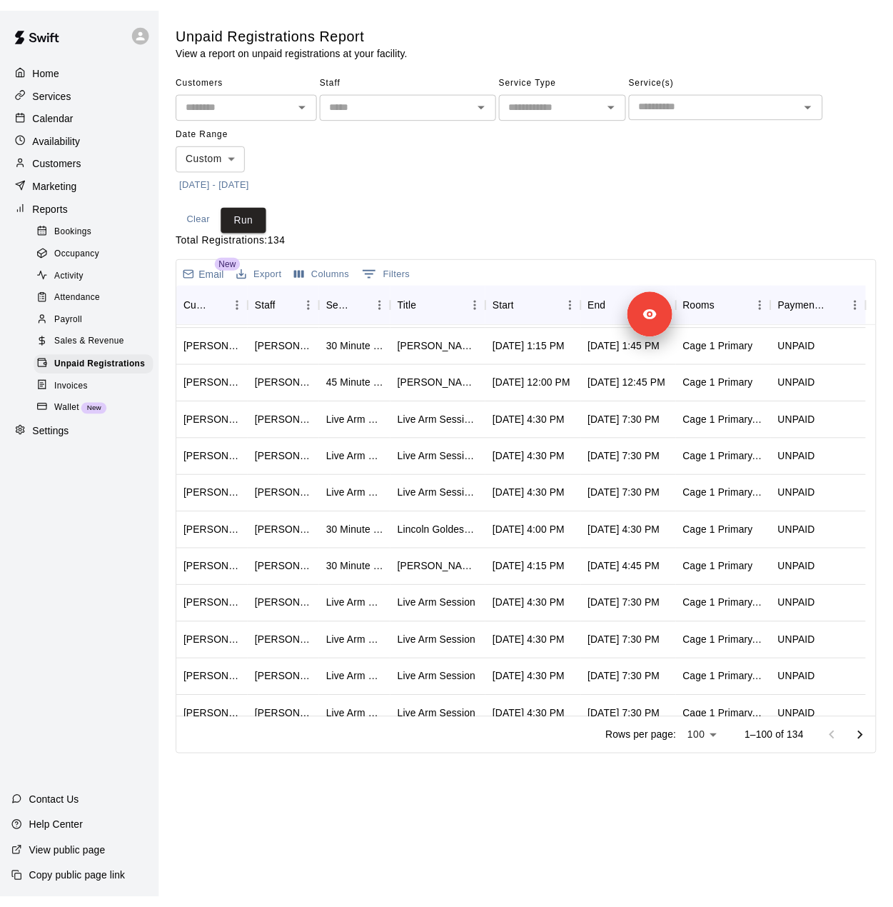
scroll to position [3317, 0]
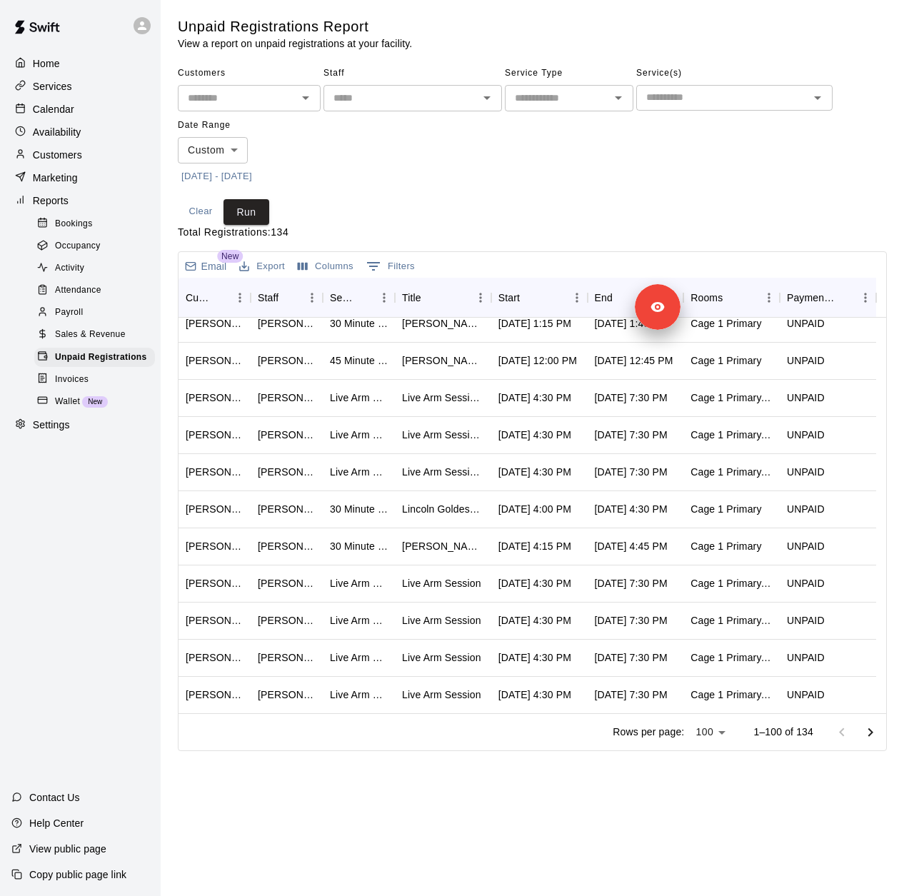
click at [62, 432] on p "Settings" at bounding box center [51, 425] width 37 height 14
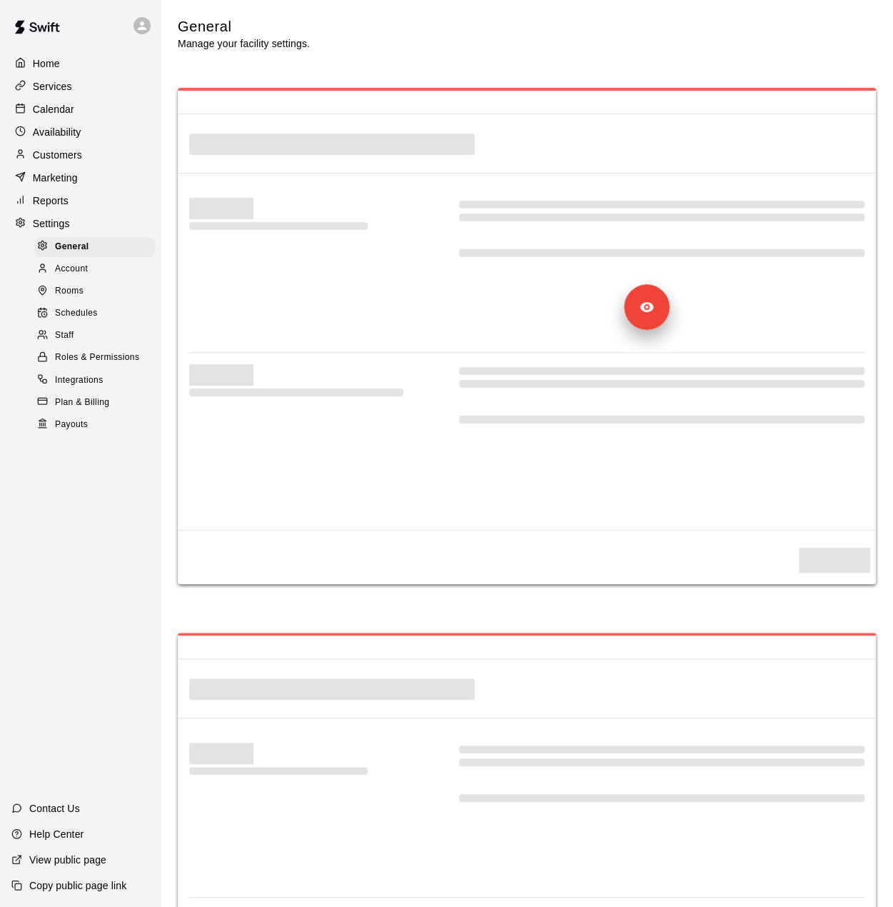
select select "**"
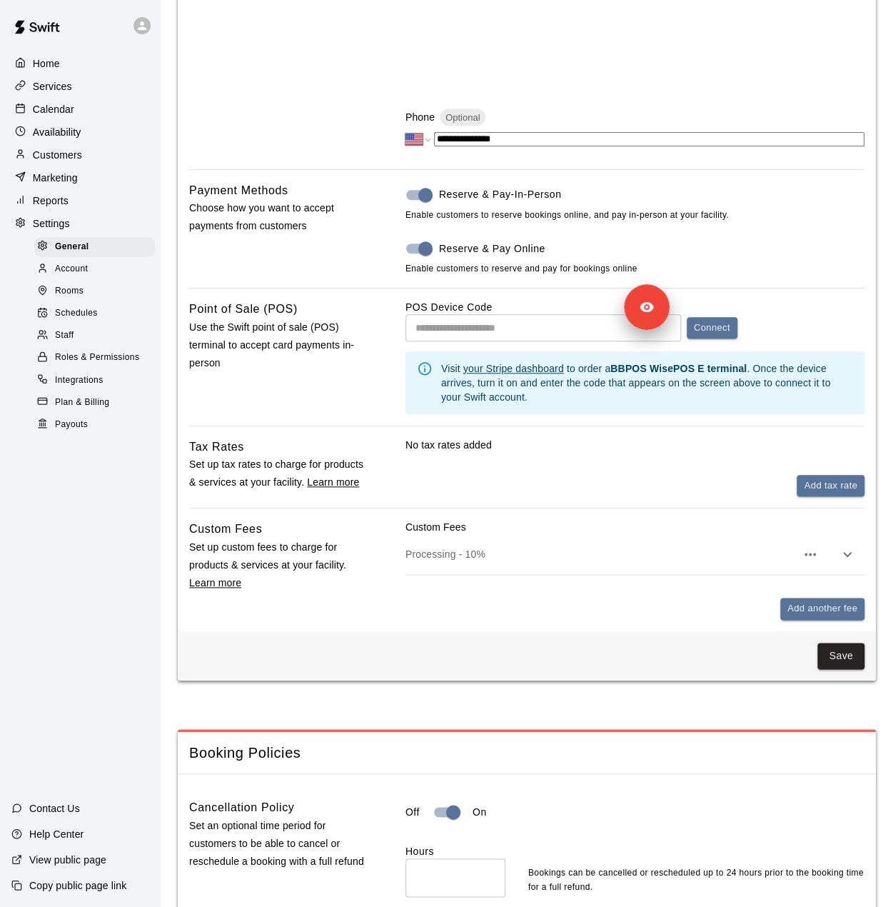
scroll to position [451, 0]
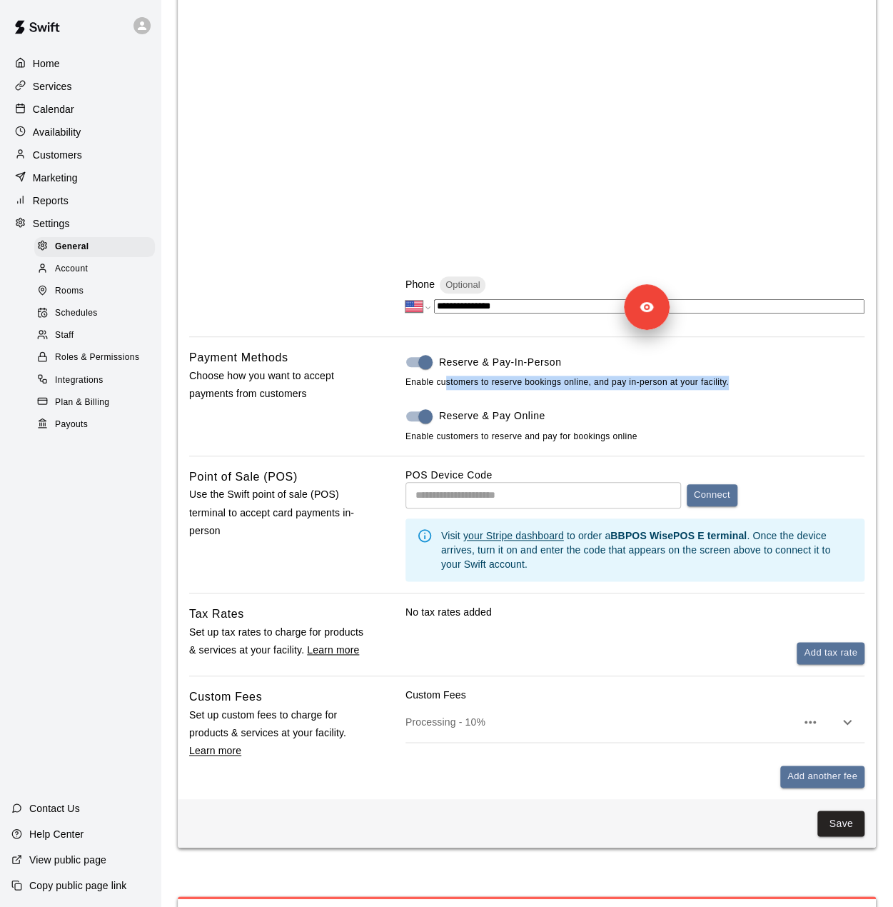
drag, startPoint x: 727, startPoint y: 383, endPoint x: 445, endPoint y: 386, distance: 282.1
click at [445, 386] on span "Enable customers to reserve bookings online, and pay in-person at your facility." at bounding box center [635, 383] width 459 height 14
drag, startPoint x: 555, startPoint y: 368, endPoint x: 448, endPoint y: 372, distance: 106.5
click at [448, 372] on label "Reserve & Pay-In-Person" at bounding box center [626, 361] width 456 height 27
click at [563, 361] on label "Reserve & Pay-In-Person" at bounding box center [626, 361] width 456 height 27
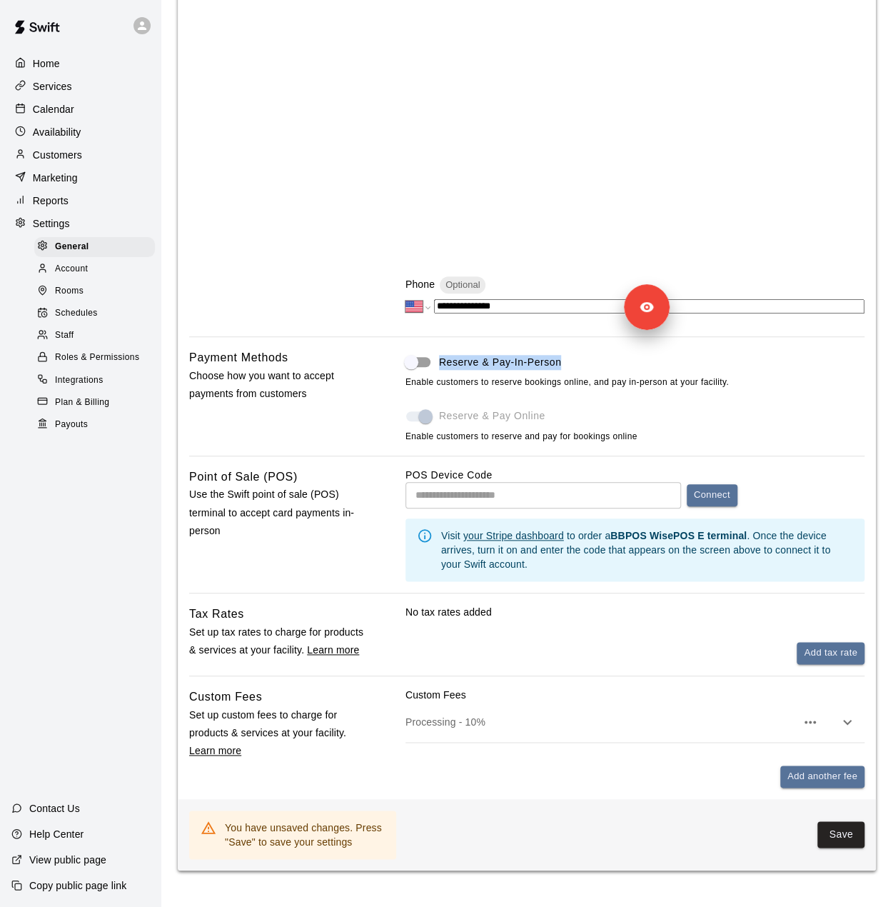
drag, startPoint x: 567, startPoint y: 362, endPoint x: 439, endPoint y: 364, distance: 127.8
click at [439, 364] on label "Reserve & Pay-In-Person" at bounding box center [626, 361] width 456 height 27
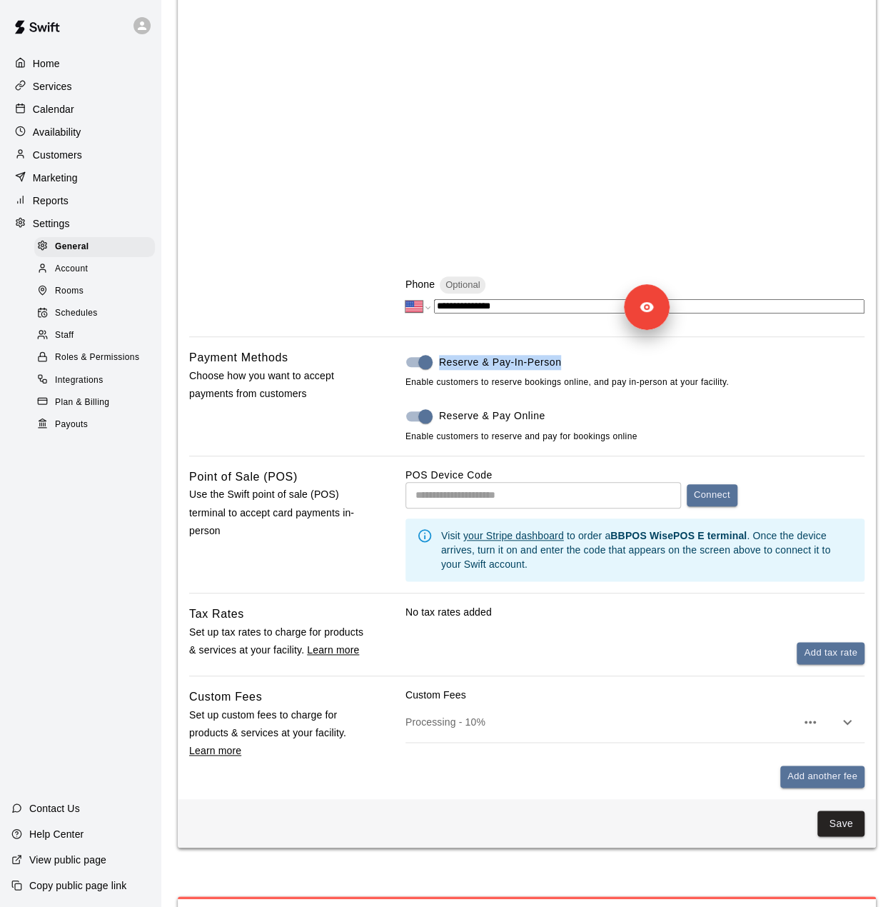
copy span "Reserve & Pay-In-Person"
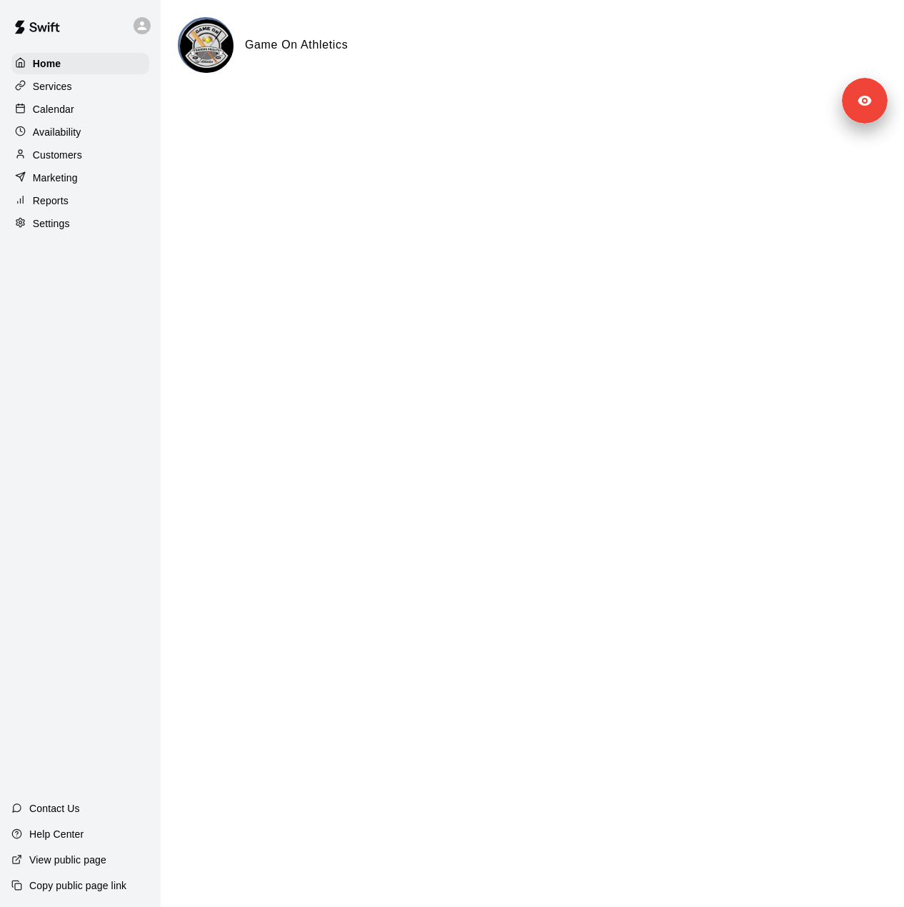
click at [56, 228] on p "Settings" at bounding box center [51, 223] width 37 height 14
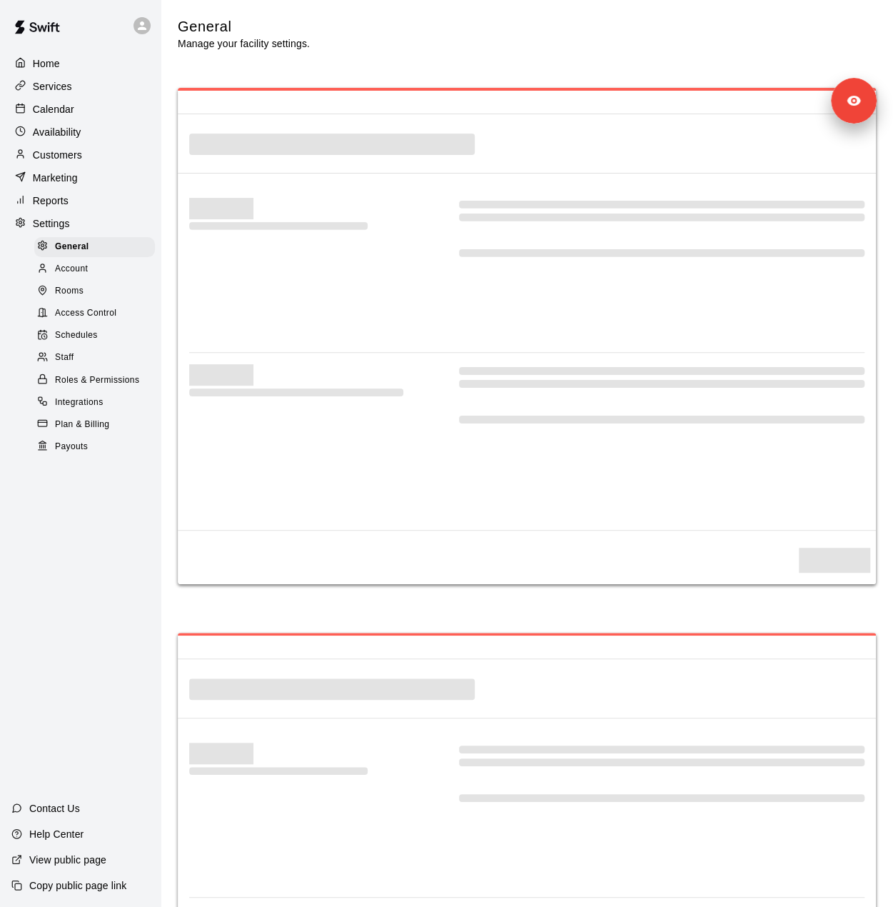
select select "**"
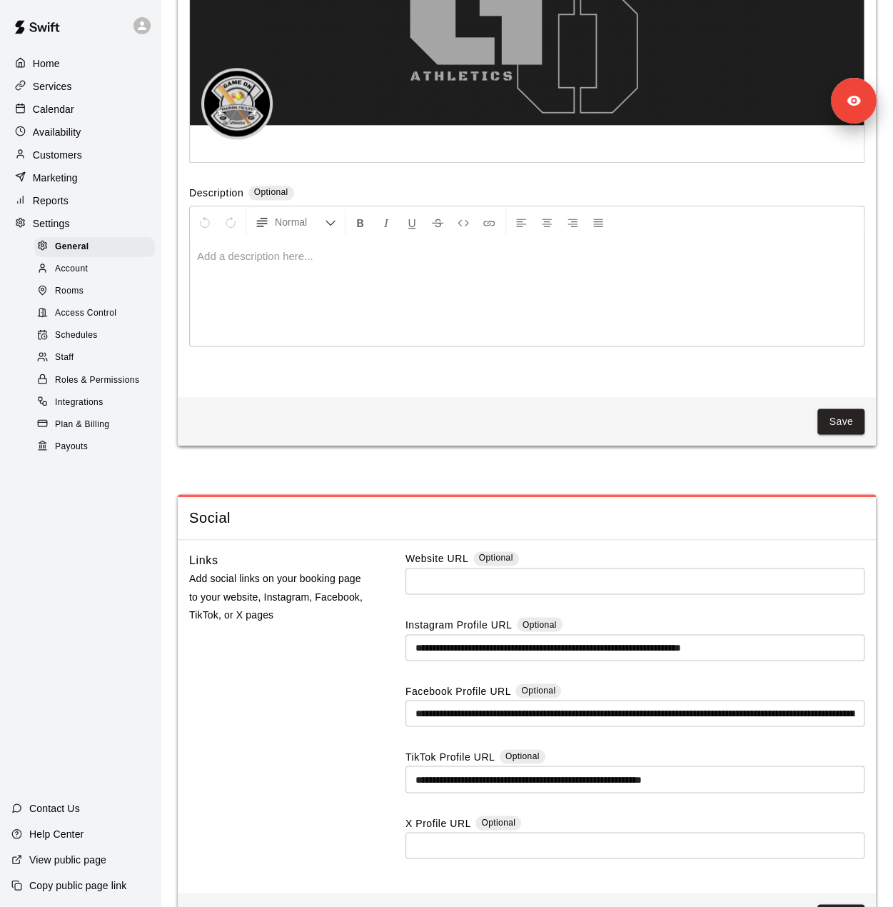
scroll to position [3510, 0]
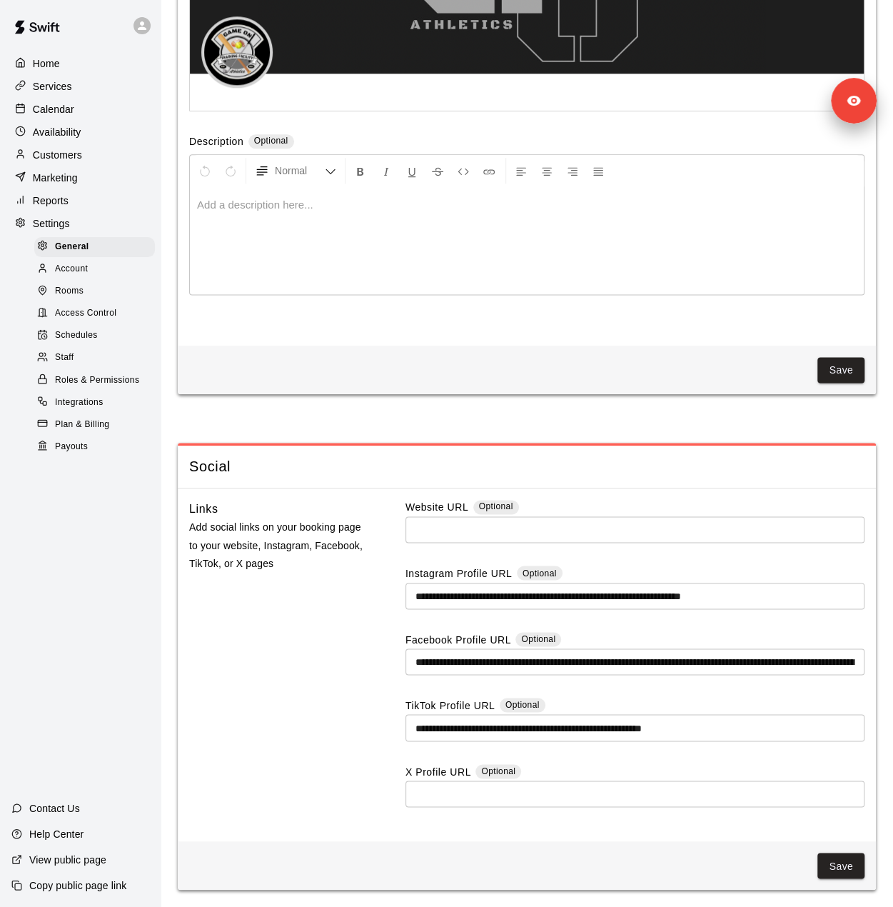
click at [88, 368] on div "Staff" at bounding box center [94, 358] width 121 height 20
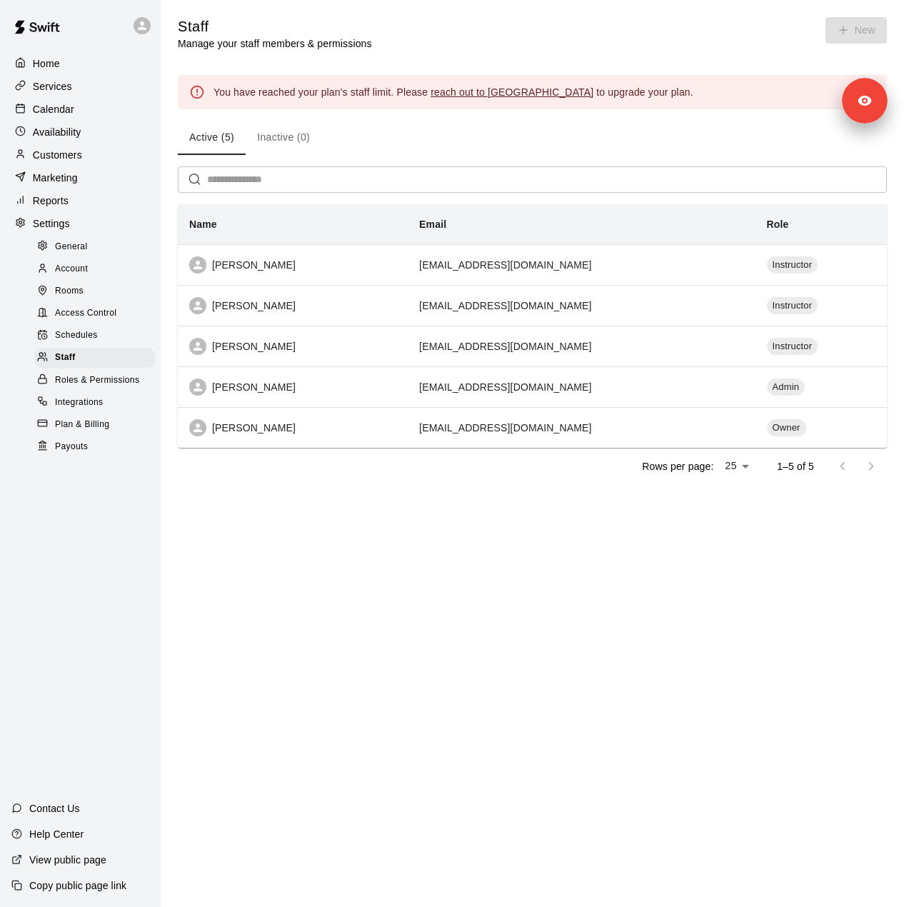
click at [69, 184] on p "Marketing" at bounding box center [55, 178] width 45 height 14
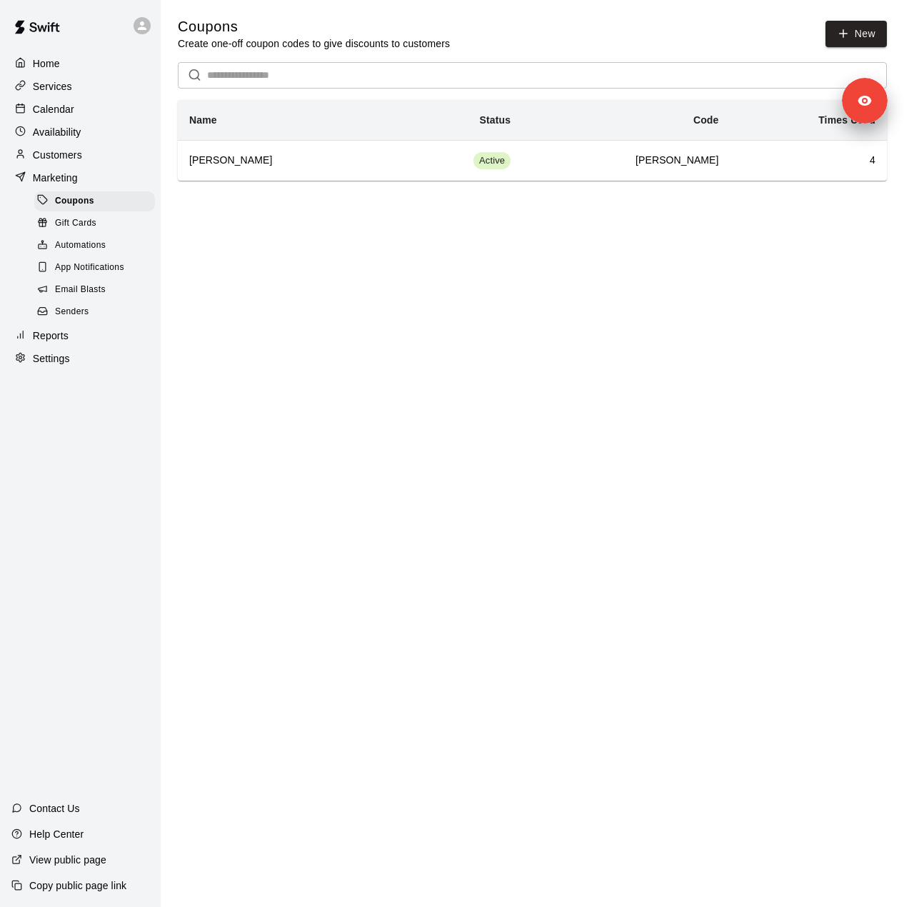
click at [77, 319] on span "Senders" at bounding box center [72, 312] width 34 height 14
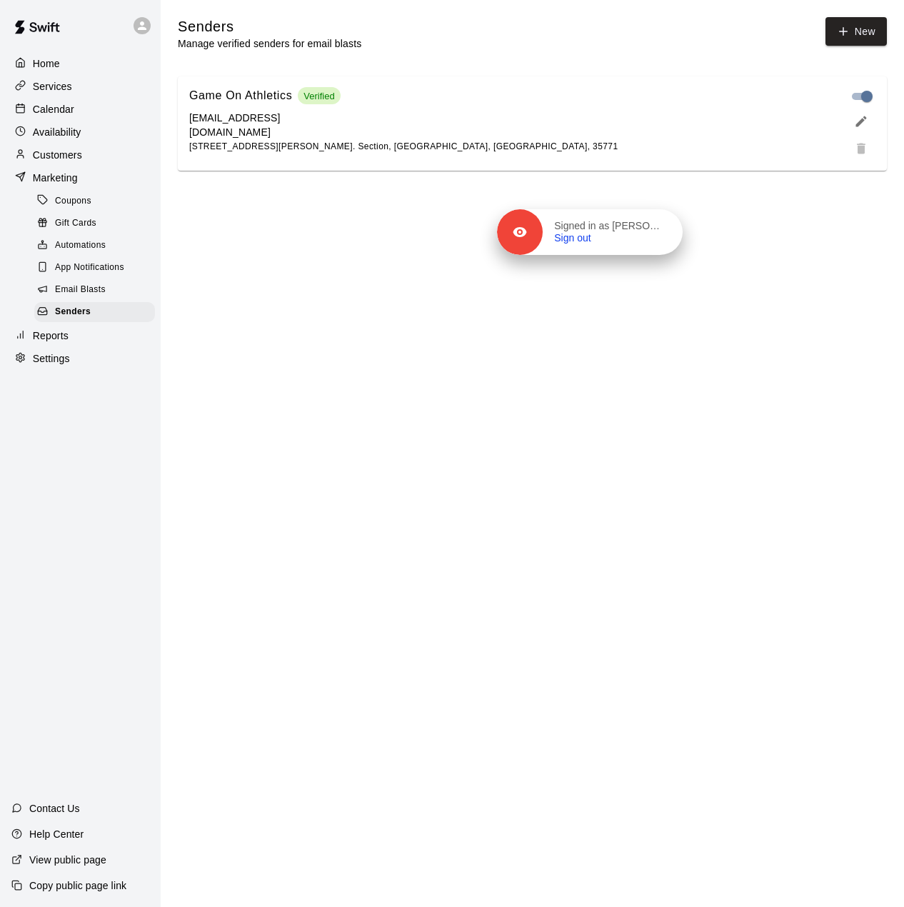
drag, startPoint x: 870, startPoint y: 106, endPoint x: 616, endPoint y: 334, distance: 341.3
click at [617, 245] on div "Signed in as [PERSON_NAME] Sign out" at bounding box center [613, 232] width 140 height 25
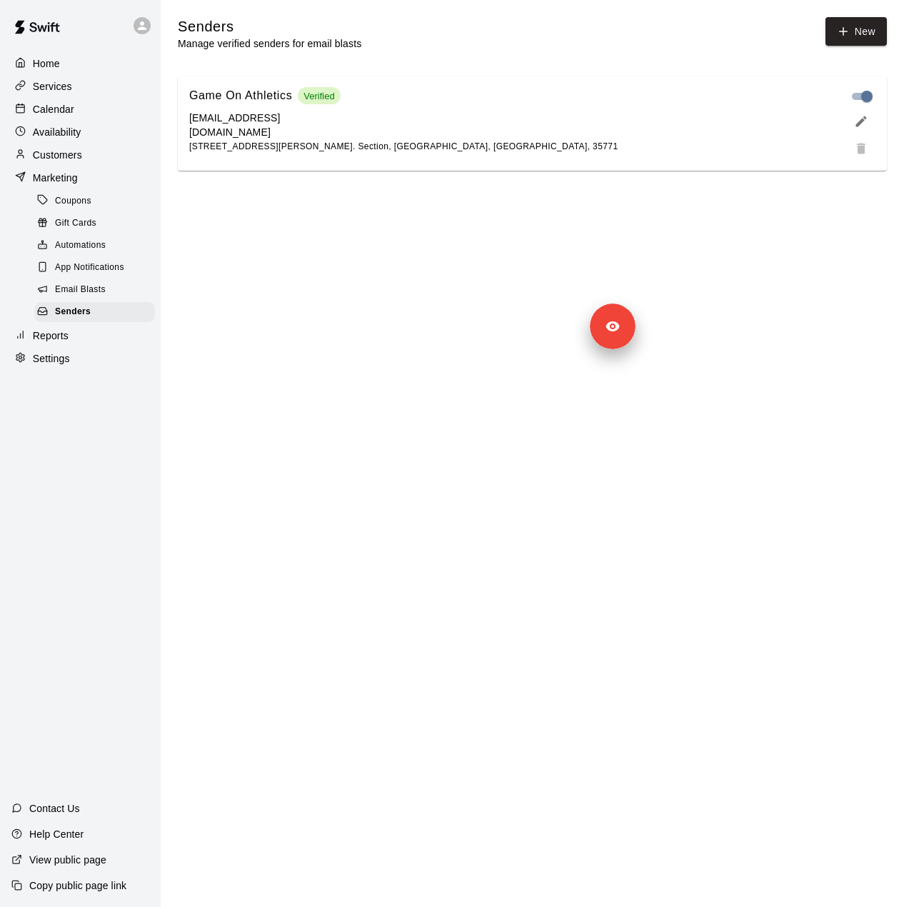
click at [90, 166] on div "Customers" at bounding box center [80, 154] width 138 height 21
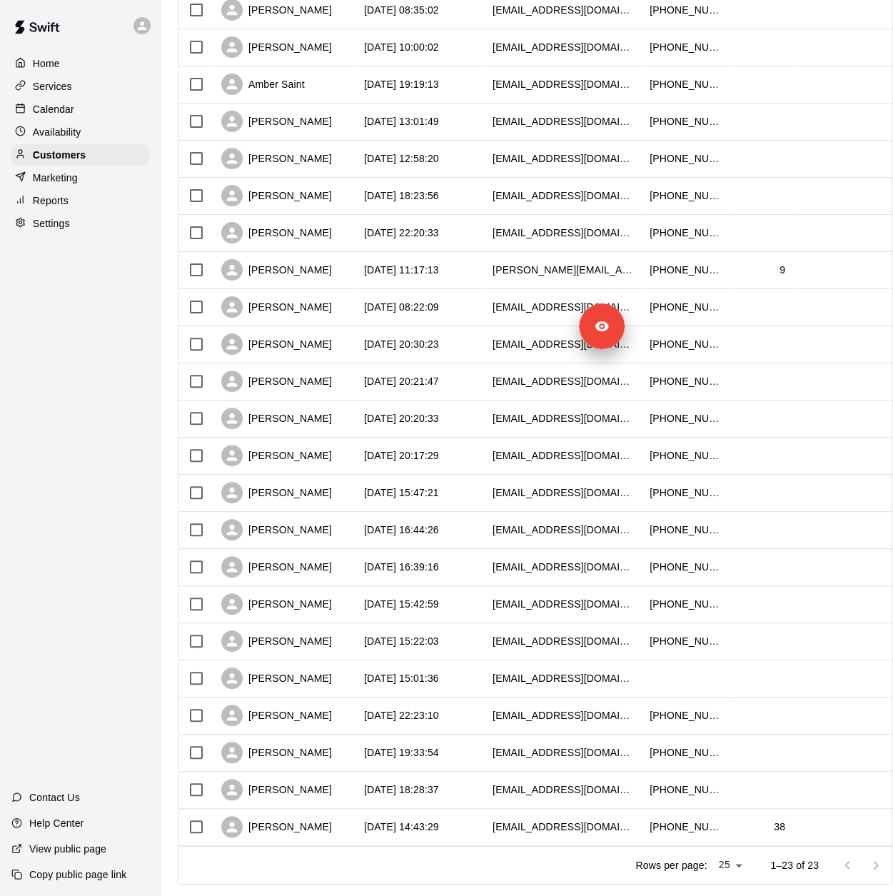
scroll to position [274, 0]
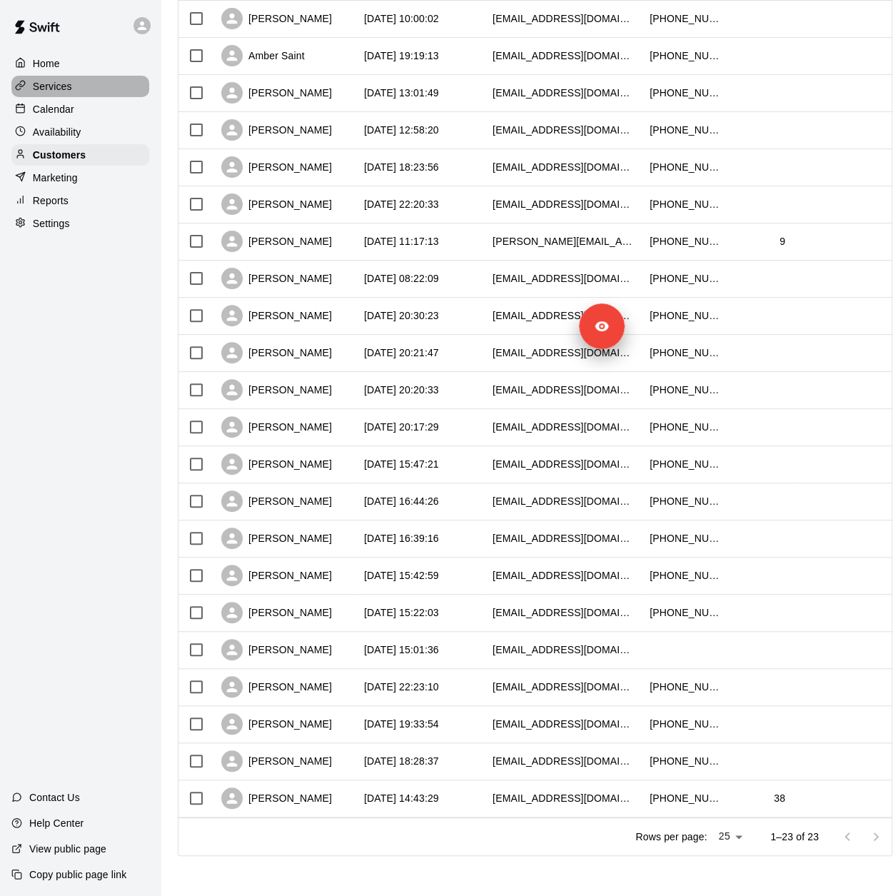
click at [79, 93] on div "Services" at bounding box center [80, 86] width 138 height 21
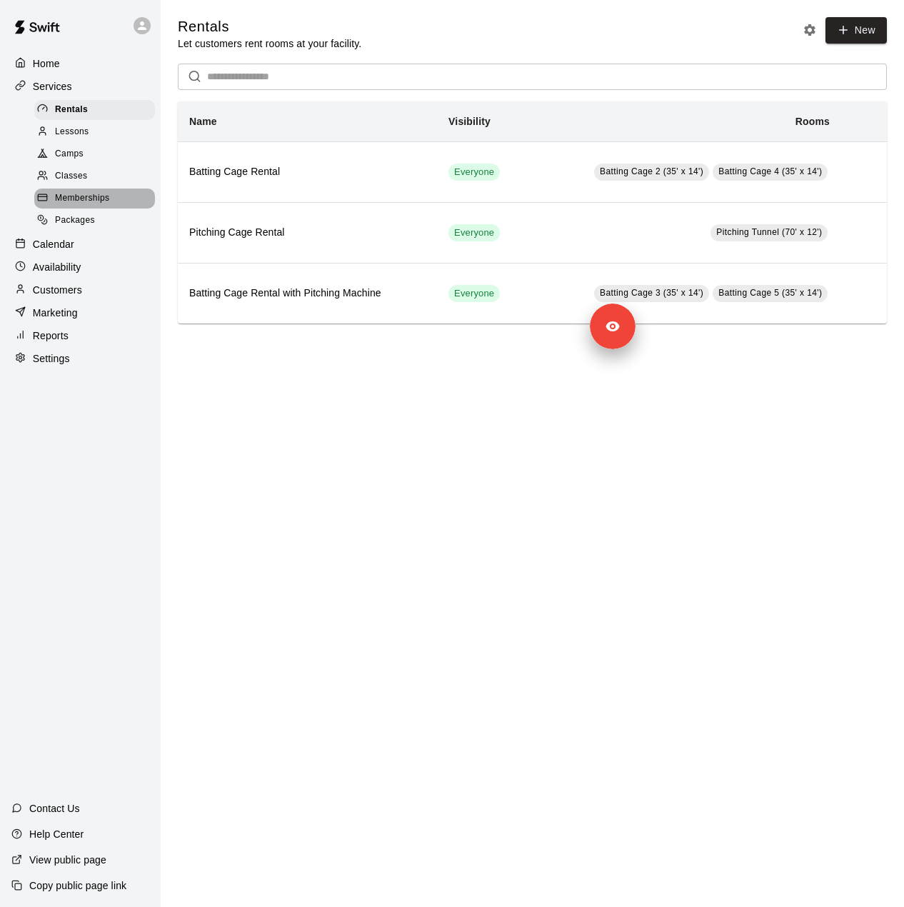
click at [121, 209] on div "Memberships" at bounding box center [94, 199] width 121 height 20
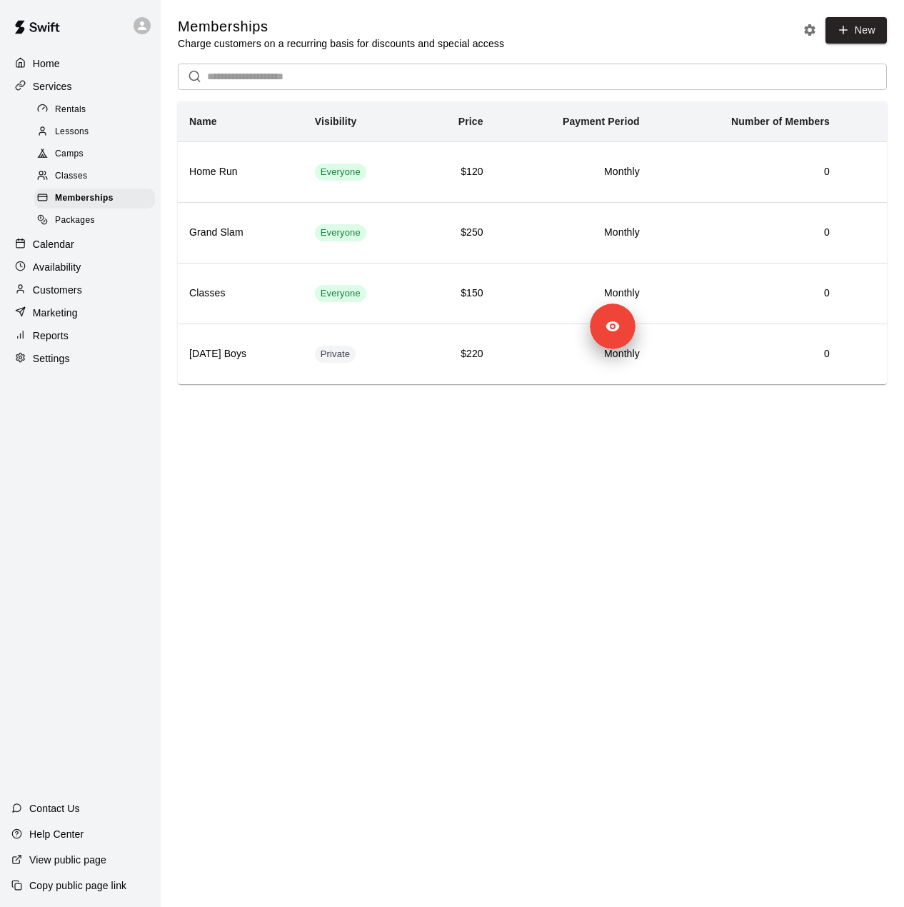
click at [59, 366] on p "Settings" at bounding box center [51, 358] width 37 height 14
select select "**"
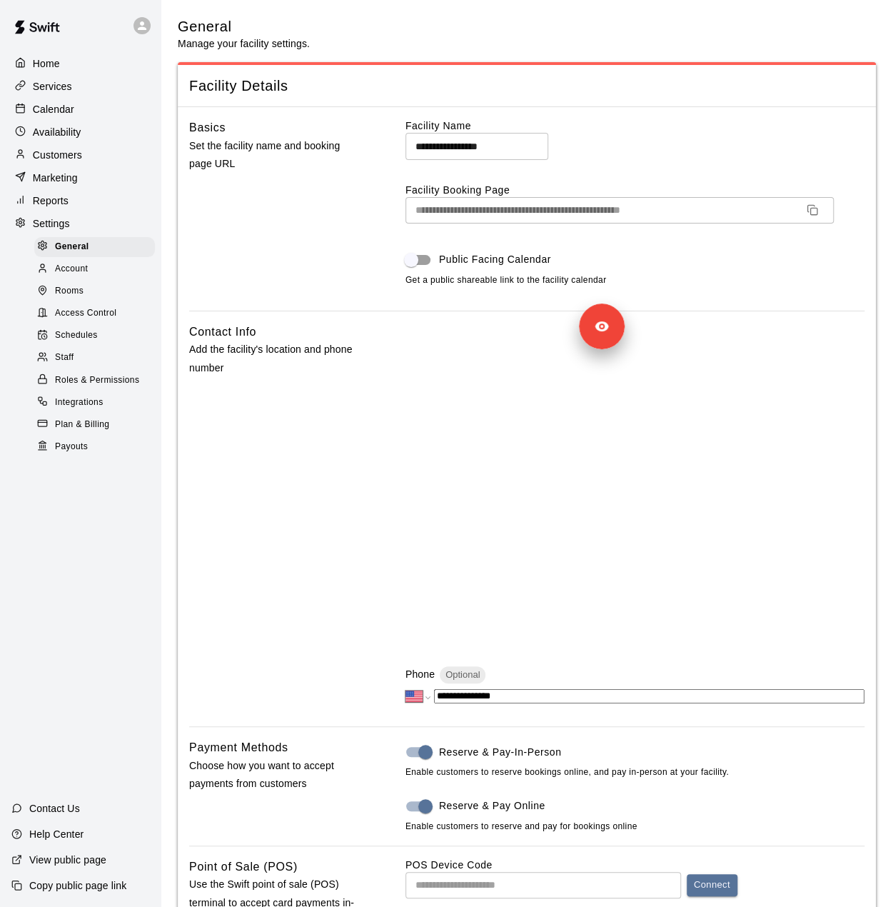
click at [85, 206] on div "Reports" at bounding box center [80, 200] width 138 height 21
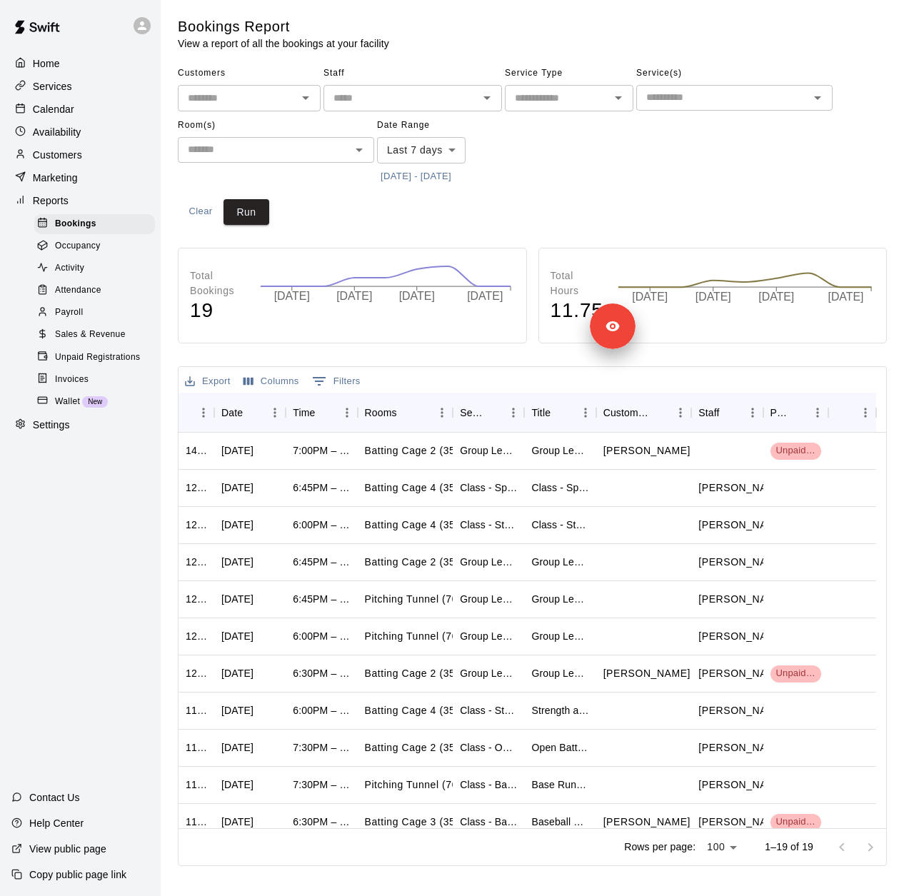
click at [450, 155] on body "Home Services Calendar Availability Customers Marketing Reports Bookings Occupa…" at bounding box center [452, 436] width 904 height 872
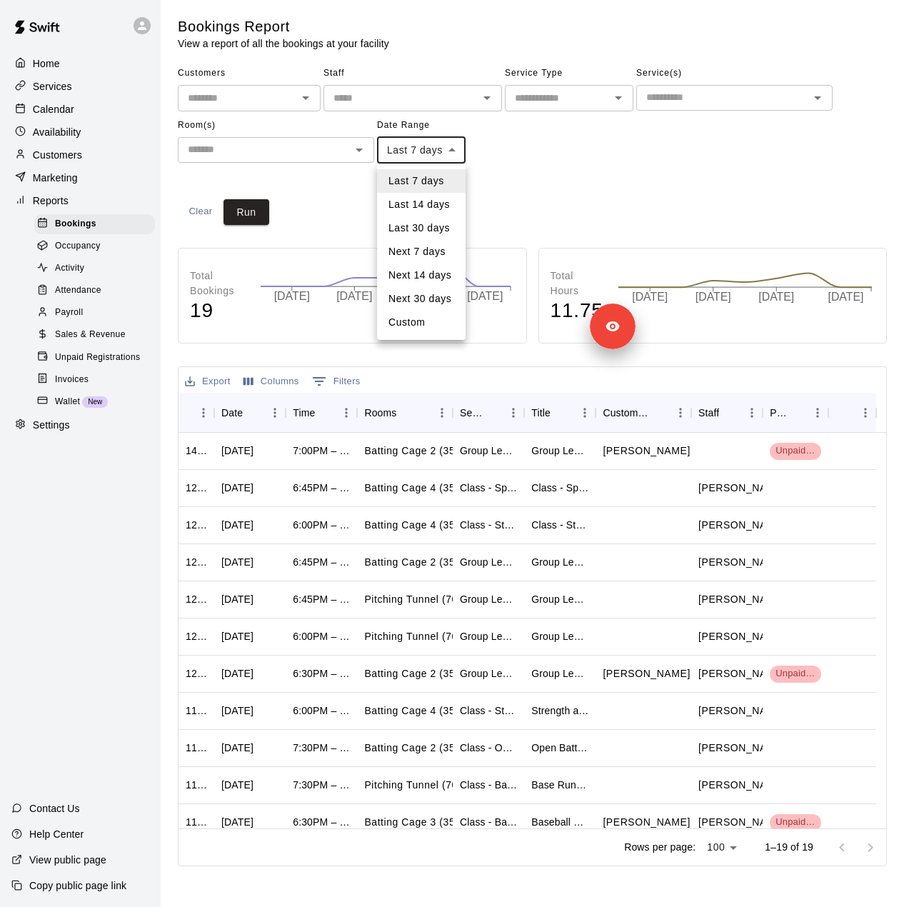
click at [442, 323] on li "Custom" at bounding box center [421, 323] width 89 height 24
type input "******"
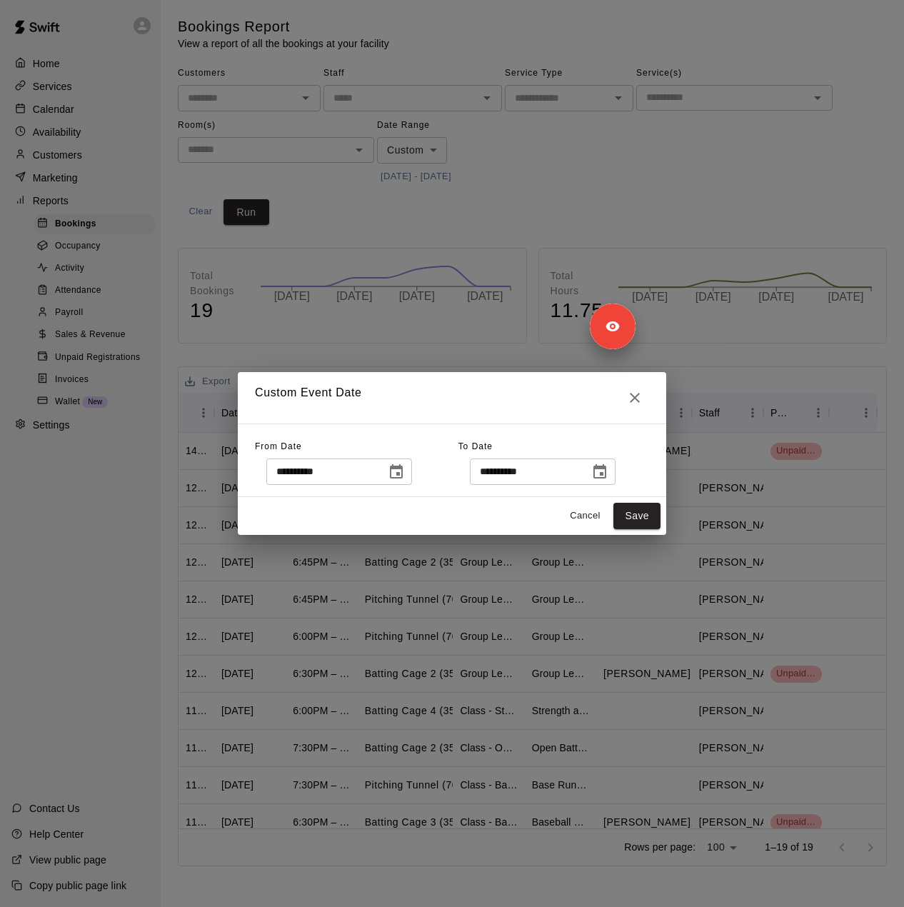
click at [411, 468] on button "Choose date, selected date is Sep 12, 2025" at bounding box center [396, 472] width 29 height 29
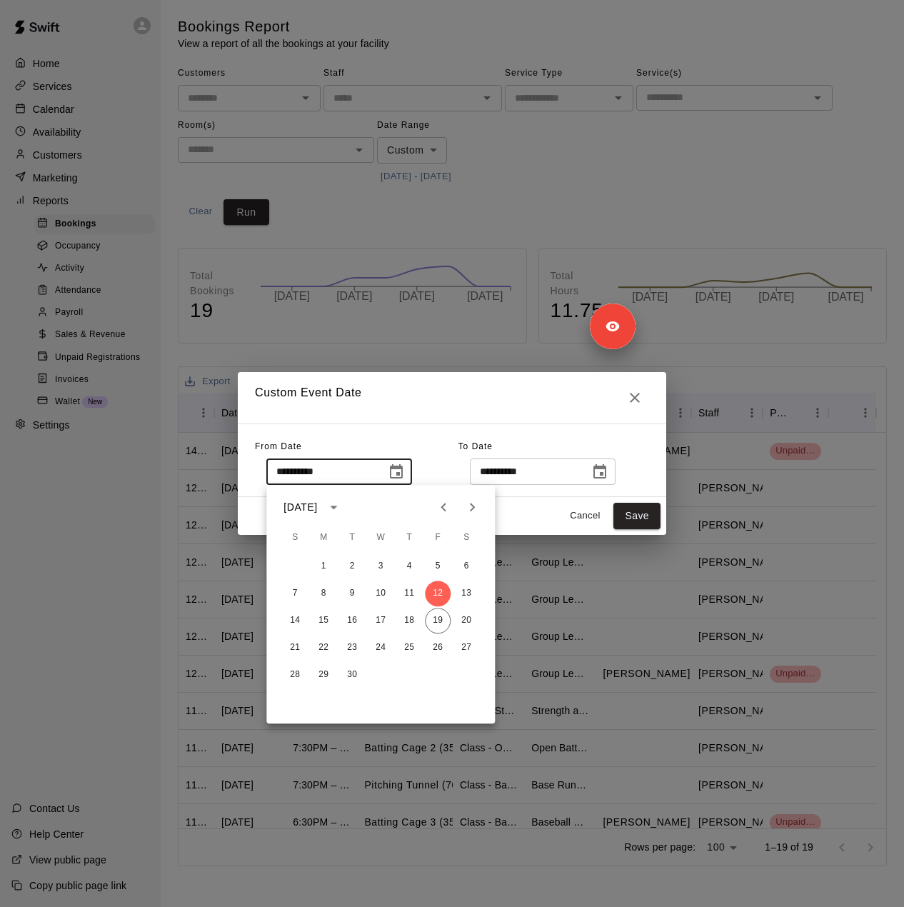
click at [443, 507] on icon "Previous month" at bounding box center [443, 506] width 17 height 17
click at [474, 512] on icon "Next month" at bounding box center [471, 506] width 17 height 17
drag, startPoint x: 378, startPoint y: 593, endPoint x: 391, endPoint y: 584, distance: 15.3
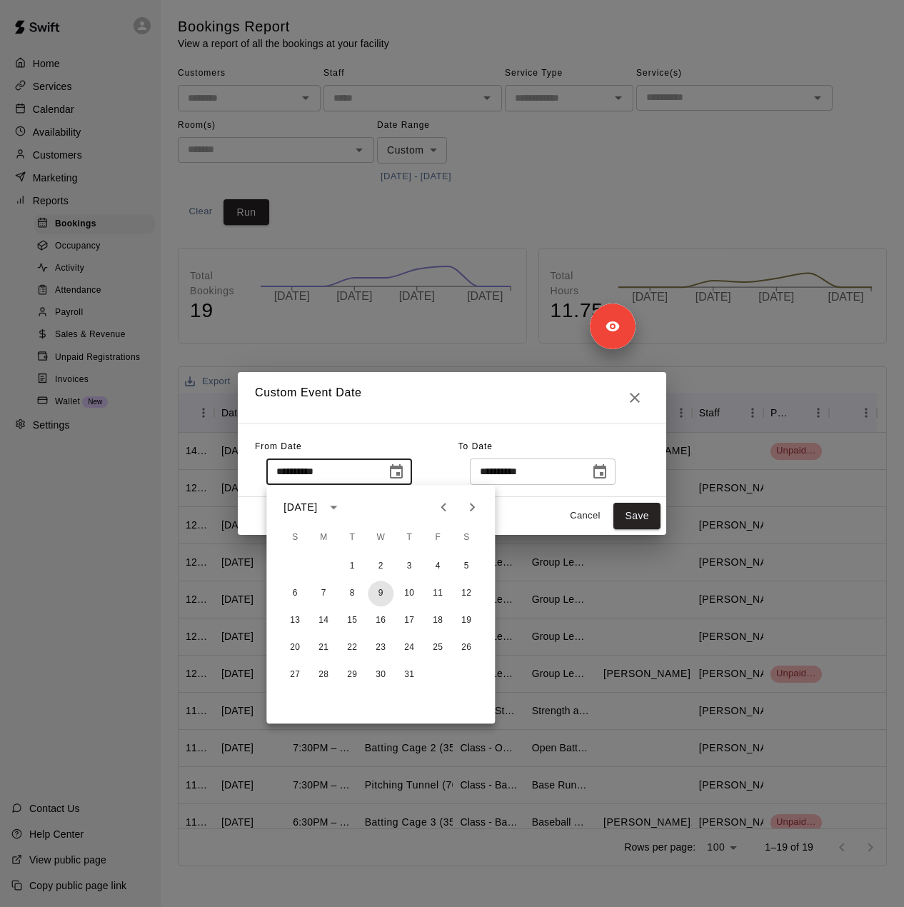
click at [378, 593] on button "9" at bounding box center [381, 594] width 26 height 26
type input "**********"
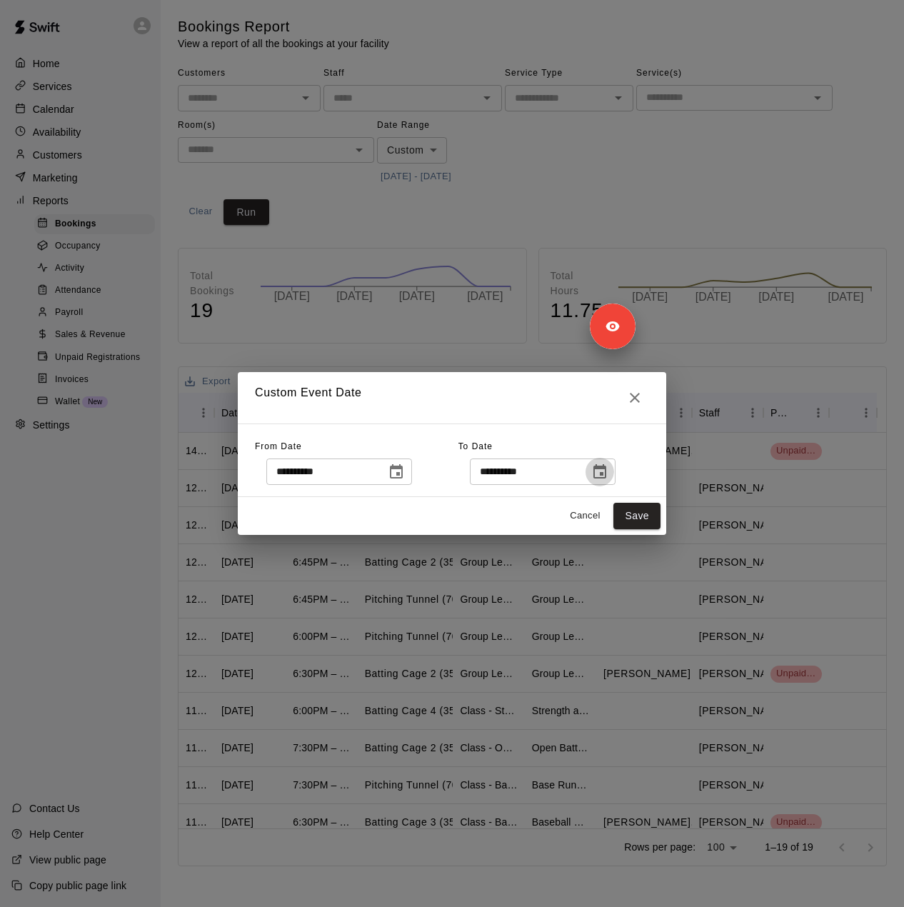
click at [606, 466] on icon "Choose date, selected date is Sep 20, 2025" at bounding box center [599, 471] width 13 height 14
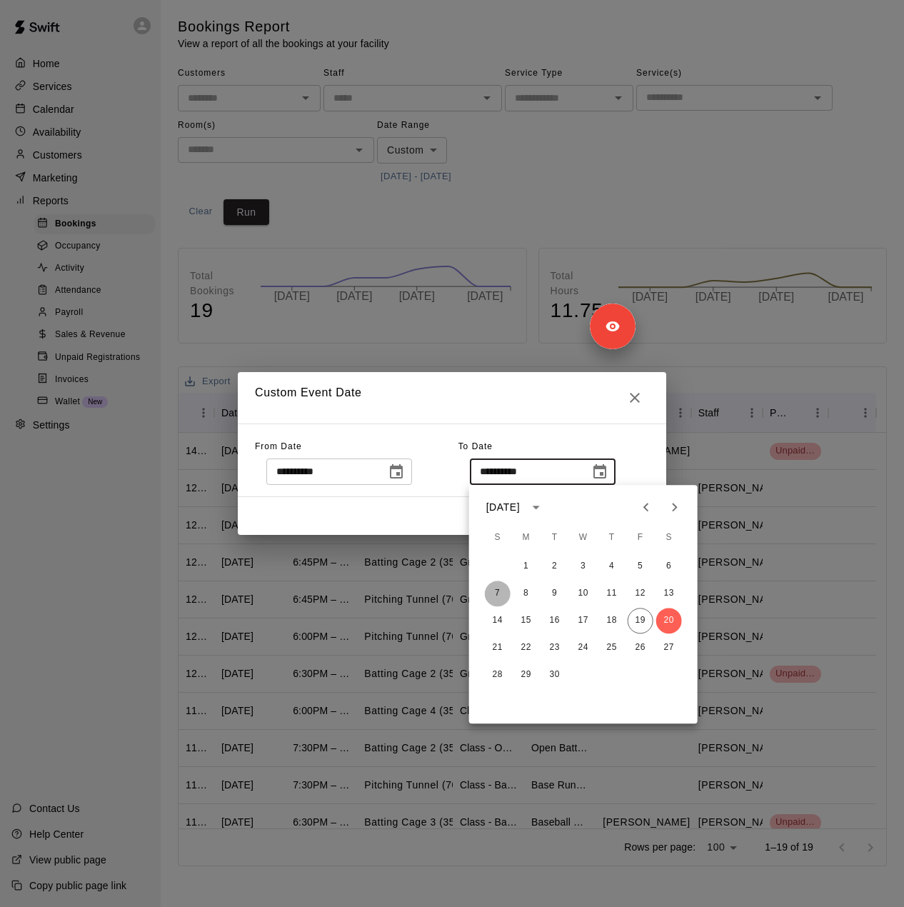
click at [496, 595] on button "7" at bounding box center [498, 594] width 26 height 26
type input "**********"
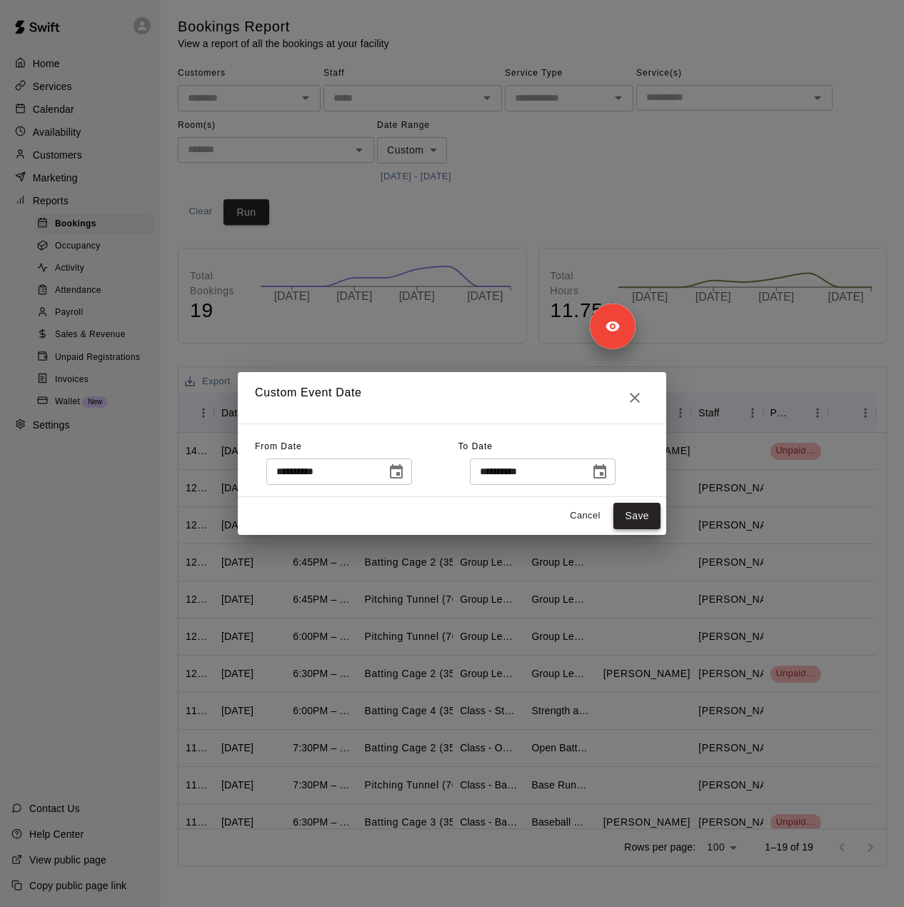
click at [636, 518] on button "Save" at bounding box center [636, 516] width 47 height 26
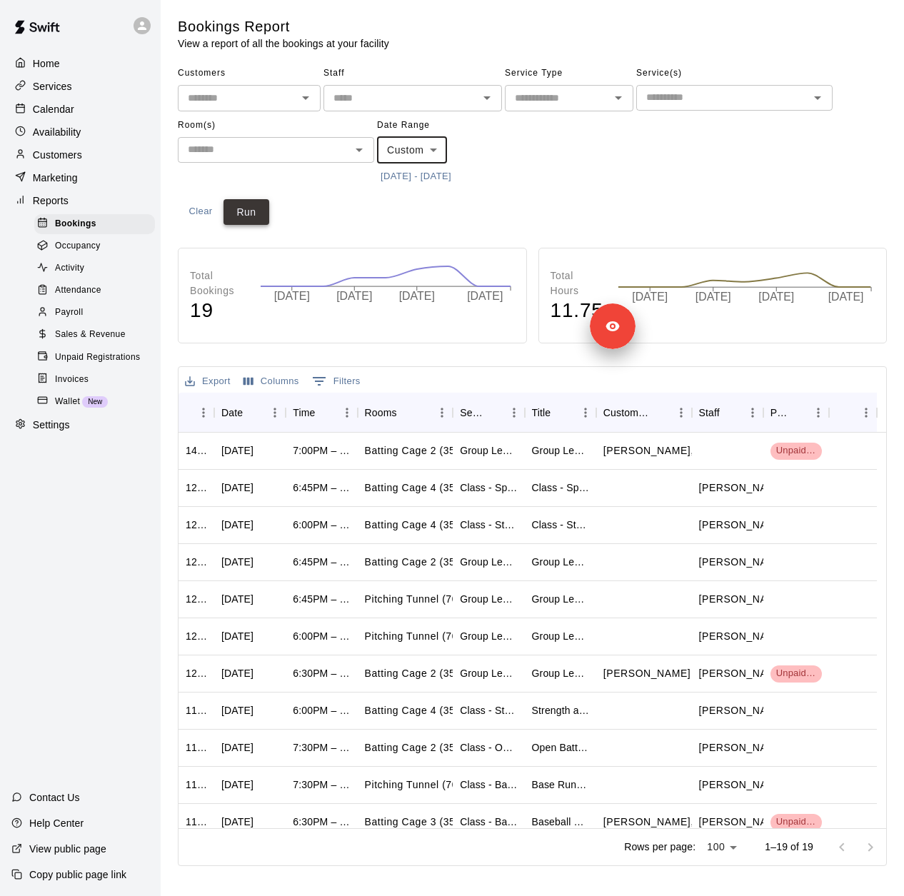
click at [244, 203] on button "Run" at bounding box center [247, 212] width 46 height 26
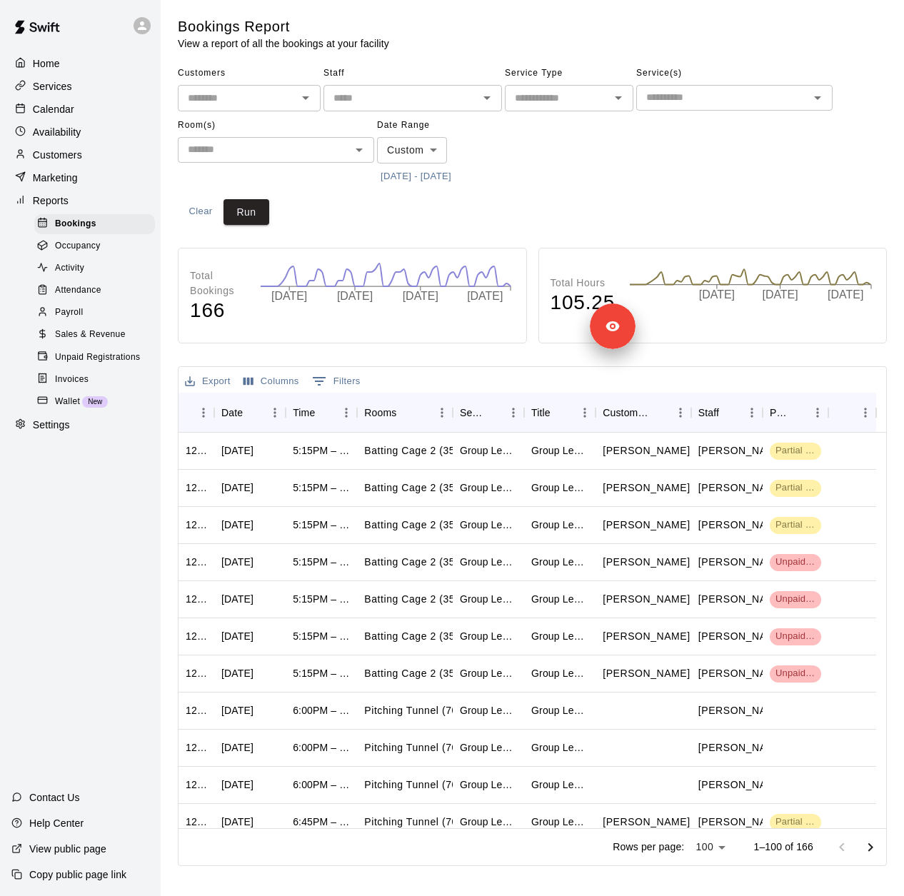
click at [428, 146] on body "Home Services Calendar Availability Customers Marketing Reports Bookings Occupa…" at bounding box center [452, 436] width 904 height 872
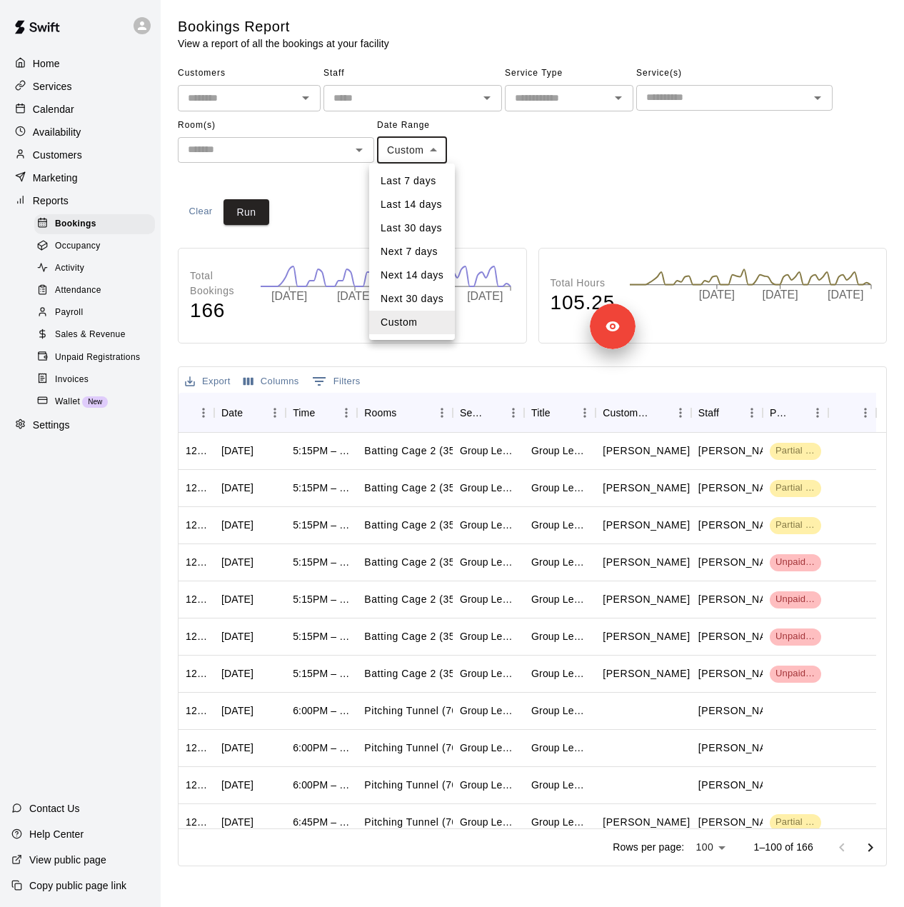
click at [516, 173] on div at bounding box center [452, 453] width 904 height 907
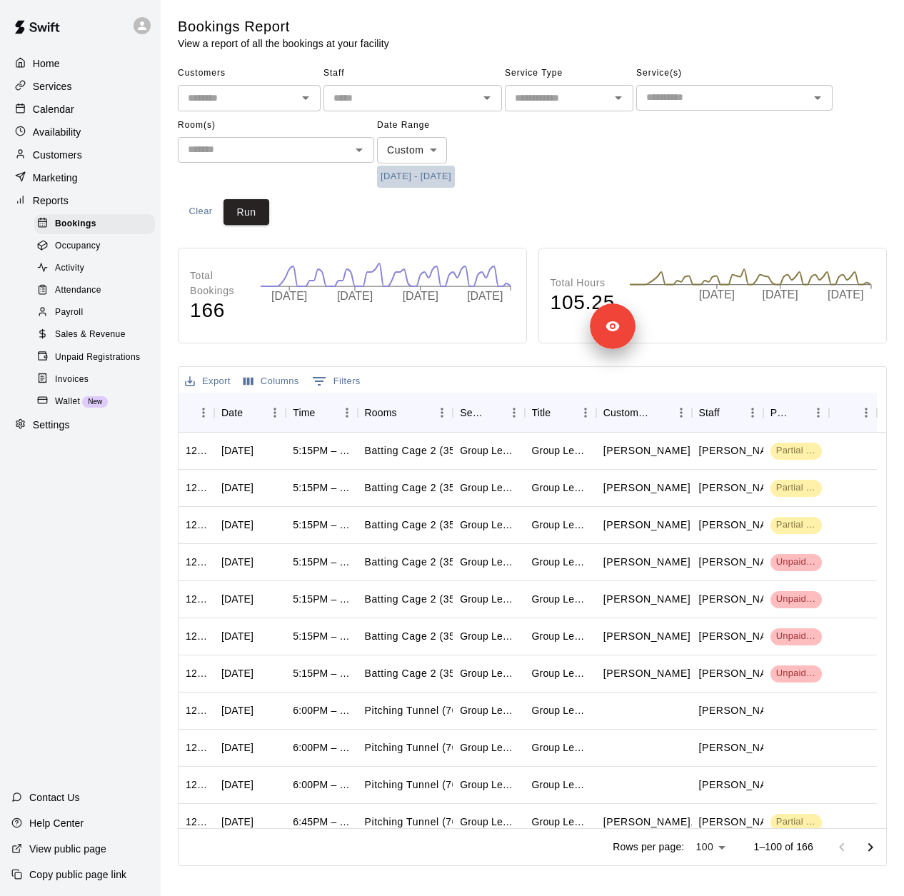
click at [455, 175] on button "[DATE] - [DATE]" at bounding box center [416, 177] width 78 height 22
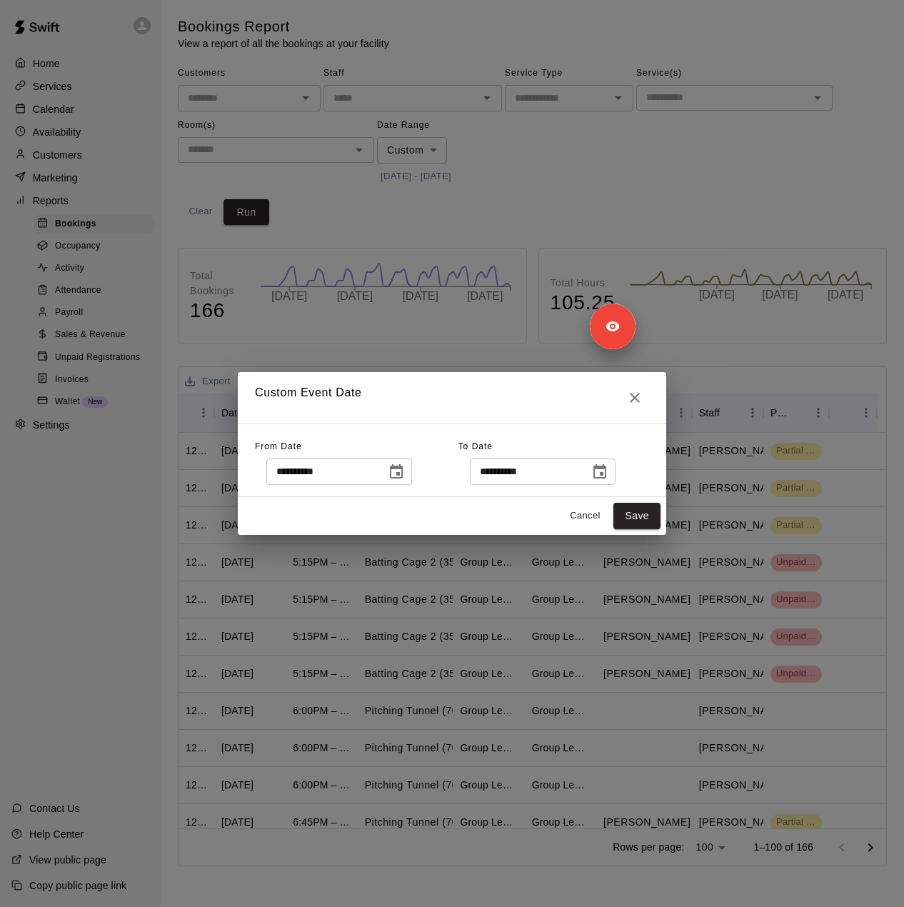
click at [608, 470] on icon "Choose date, selected date is Sep 7, 2025" at bounding box center [599, 471] width 17 height 17
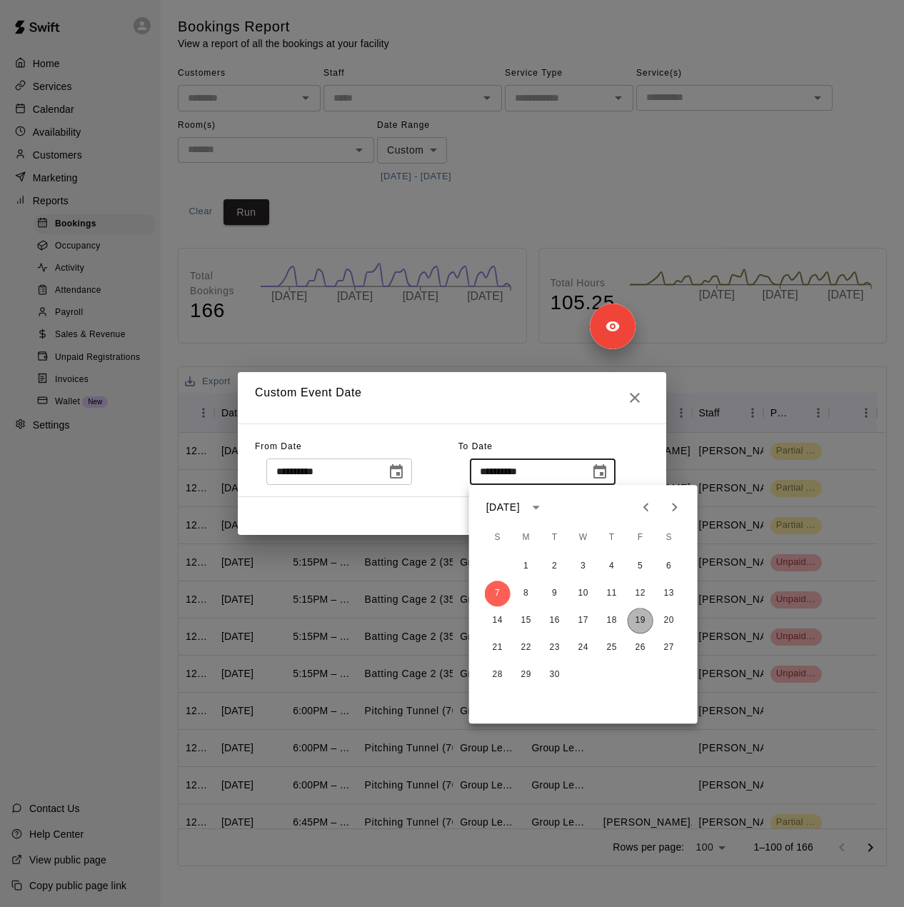
click at [641, 621] on button "19" at bounding box center [641, 621] width 26 height 26
type input "**********"
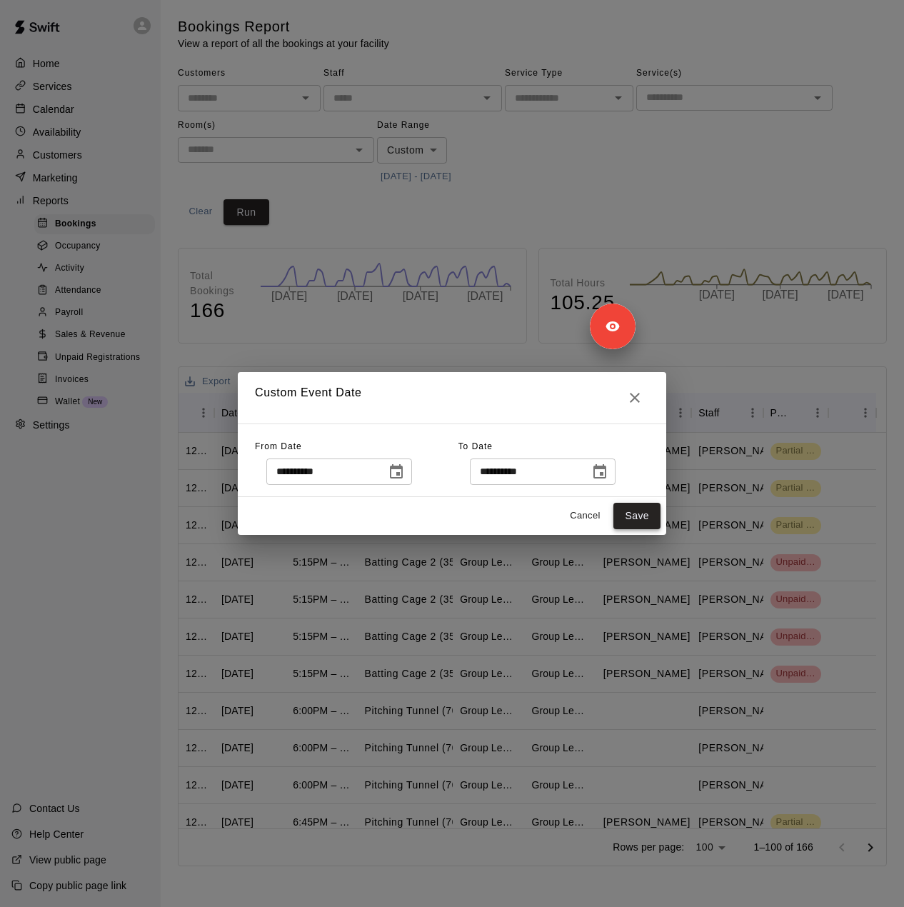
click at [646, 512] on button "Save" at bounding box center [636, 516] width 47 height 26
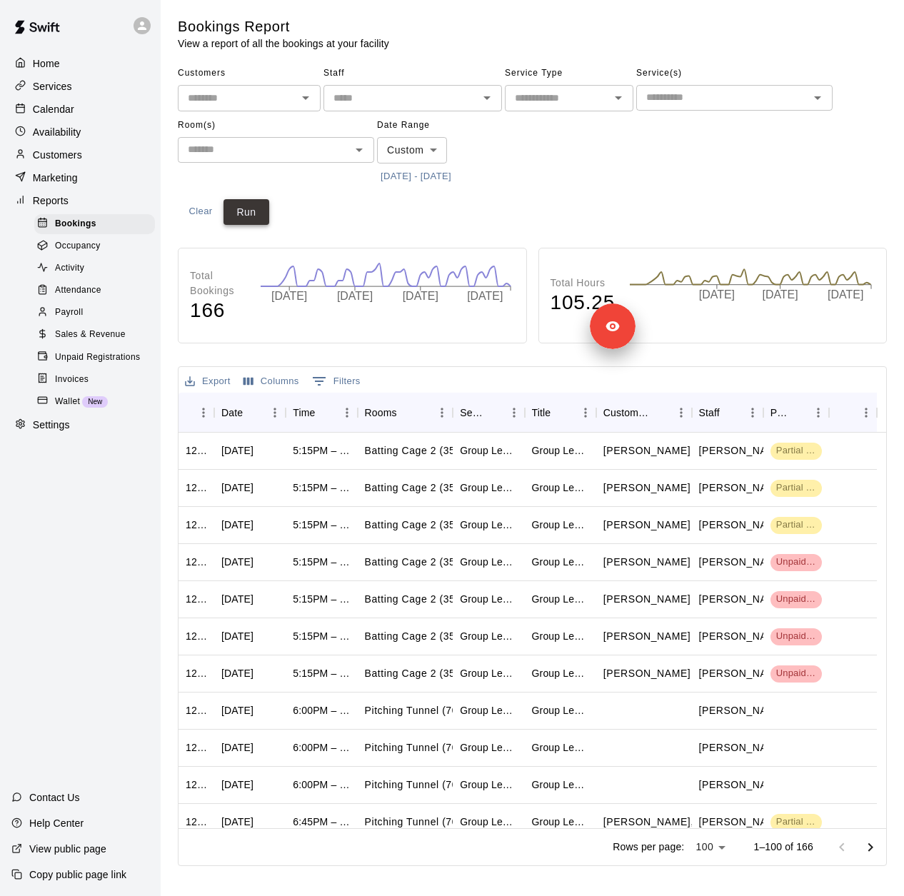
click at [249, 219] on button "Run" at bounding box center [247, 212] width 46 height 26
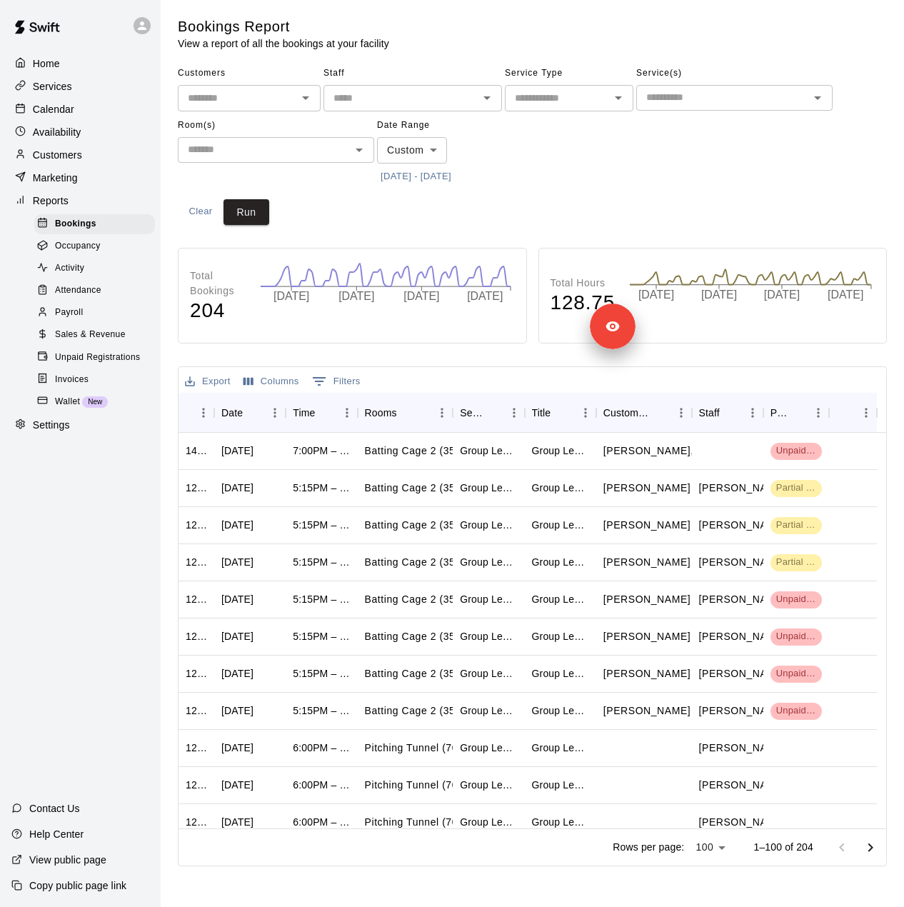
click at [82, 342] on span "Sales & Revenue" at bounding box center [90, 335] width 71 height 14
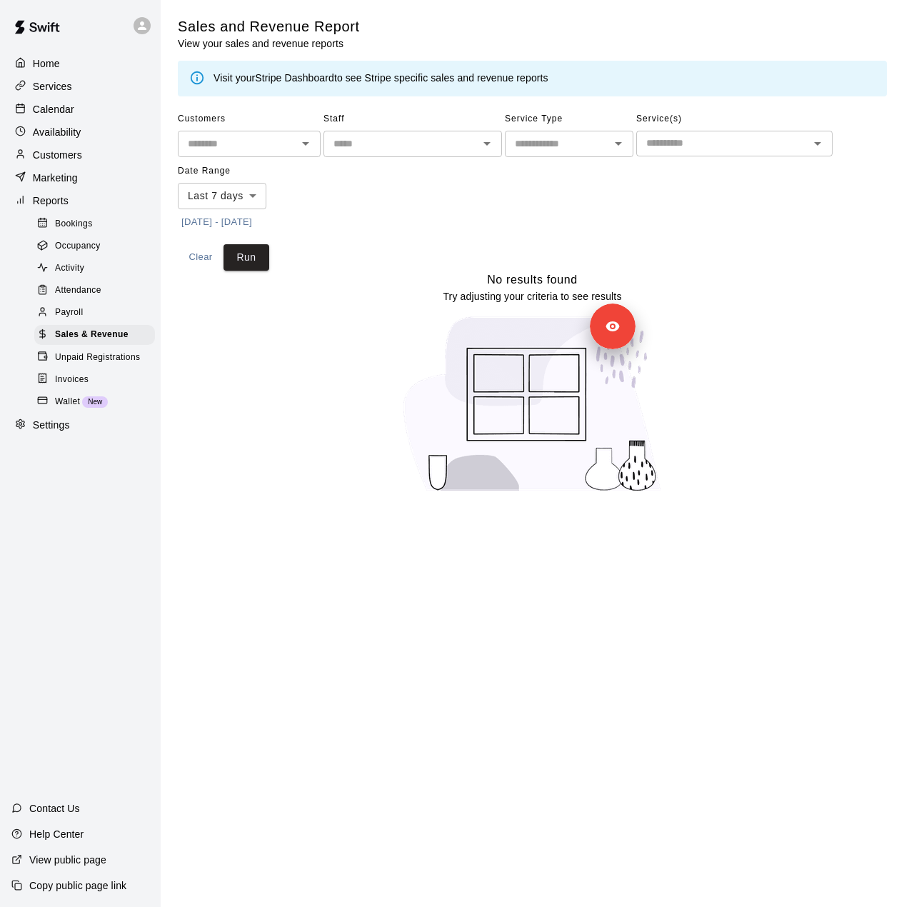
click at [250, 221] on button "[DATE] - [DATE]" at bounding box center [217, 222] width 78 height 22
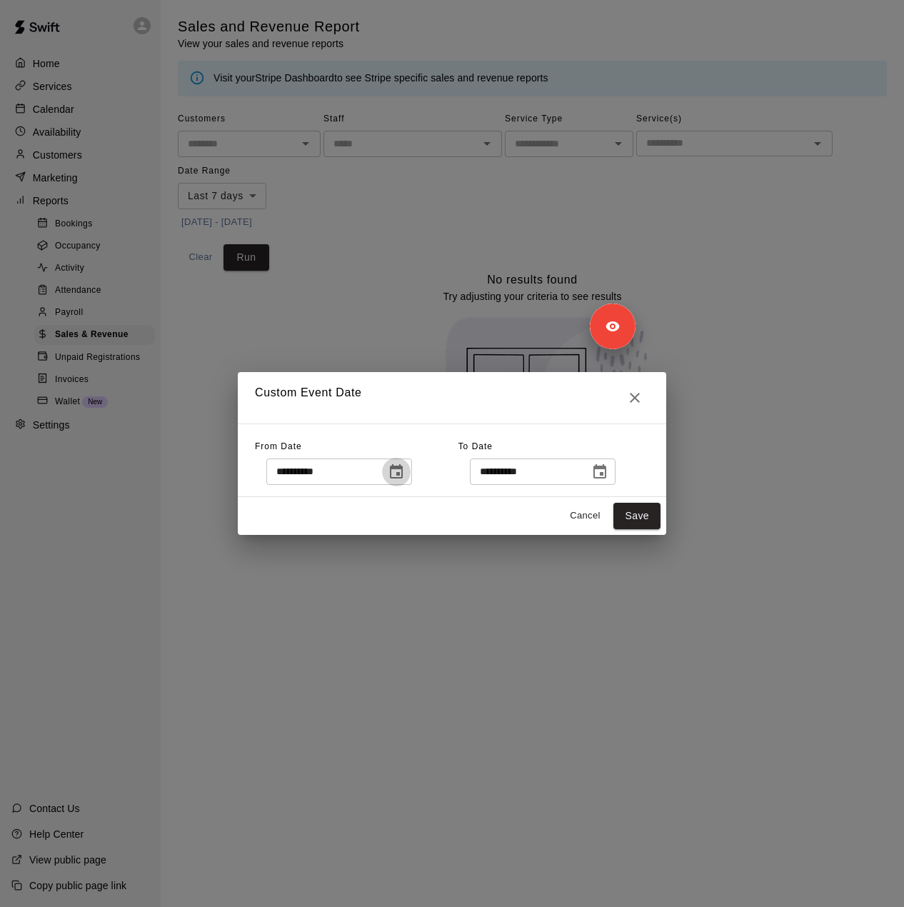
click at [411, 481] on button "Choose date, selected date is Sep 12, 2025" at bounding box center [396, 472] width 29 height 29
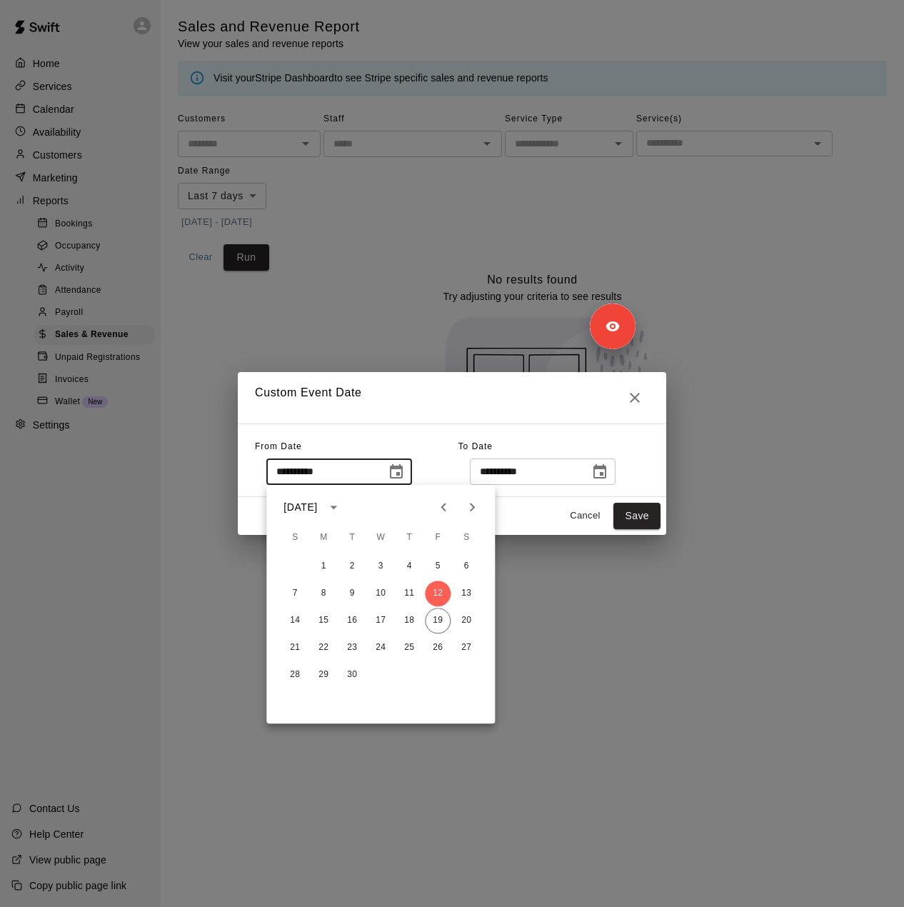
click at [436, 501] on icon "Previous month" at bounding box center [443, 506] width 17 height 17
click at [469, 504] on icon "Next month" at bounding box center [471, 506] width 17 height 17
click at [378, 599] on button "9" at bounding box center [381, 594] width 26 height 26
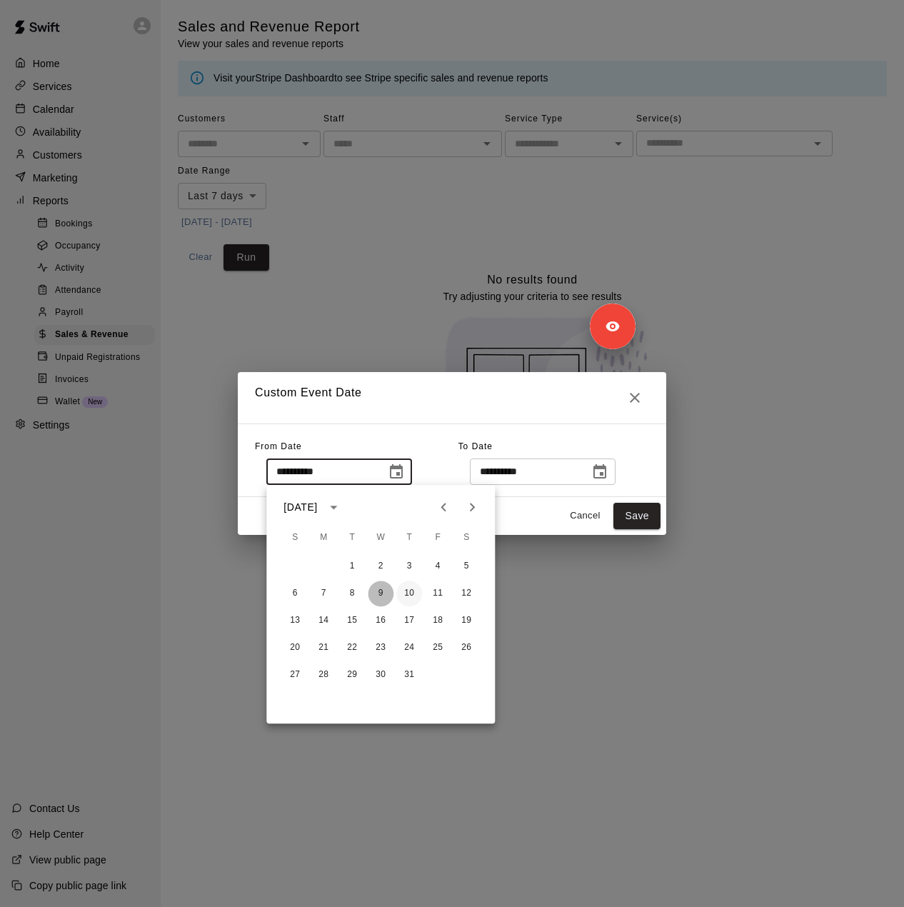
type input "**********"
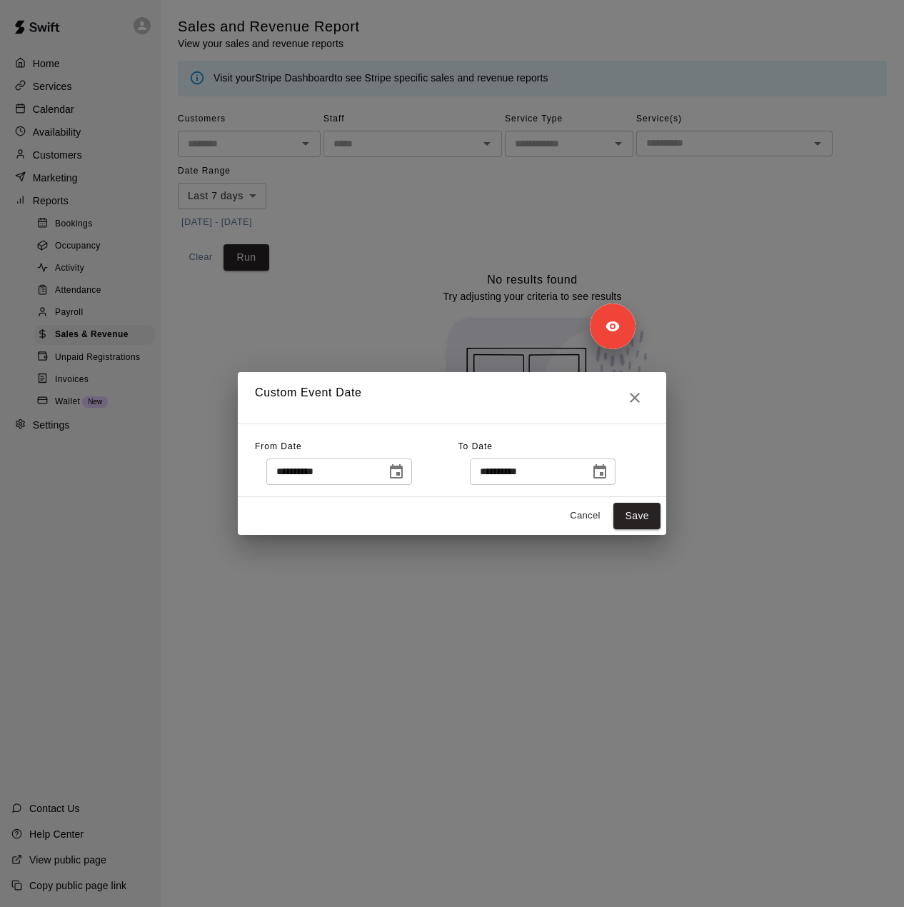
click at [608, 475] on icon "Choose date, selected date is Sep 20, 2025" at bounding box center [599, 471] width 17 height 17
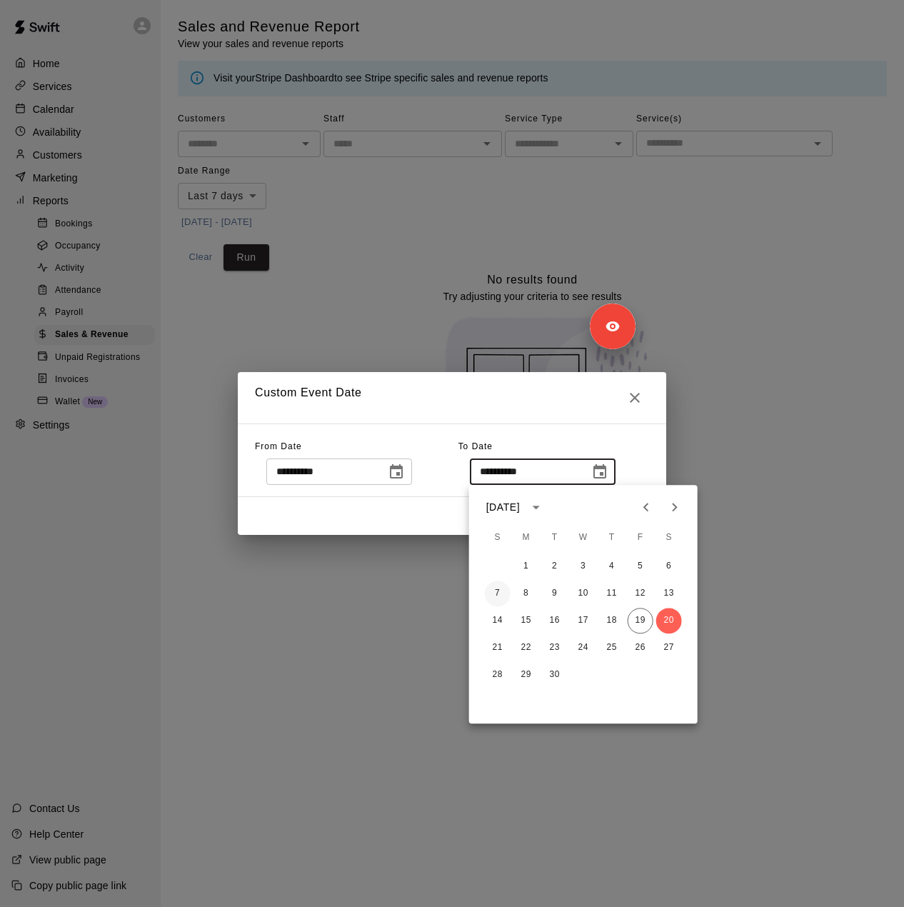
click at [498, 596] on button "7" at bounding box center [498, 594] width 26 height 26
type input "**********"
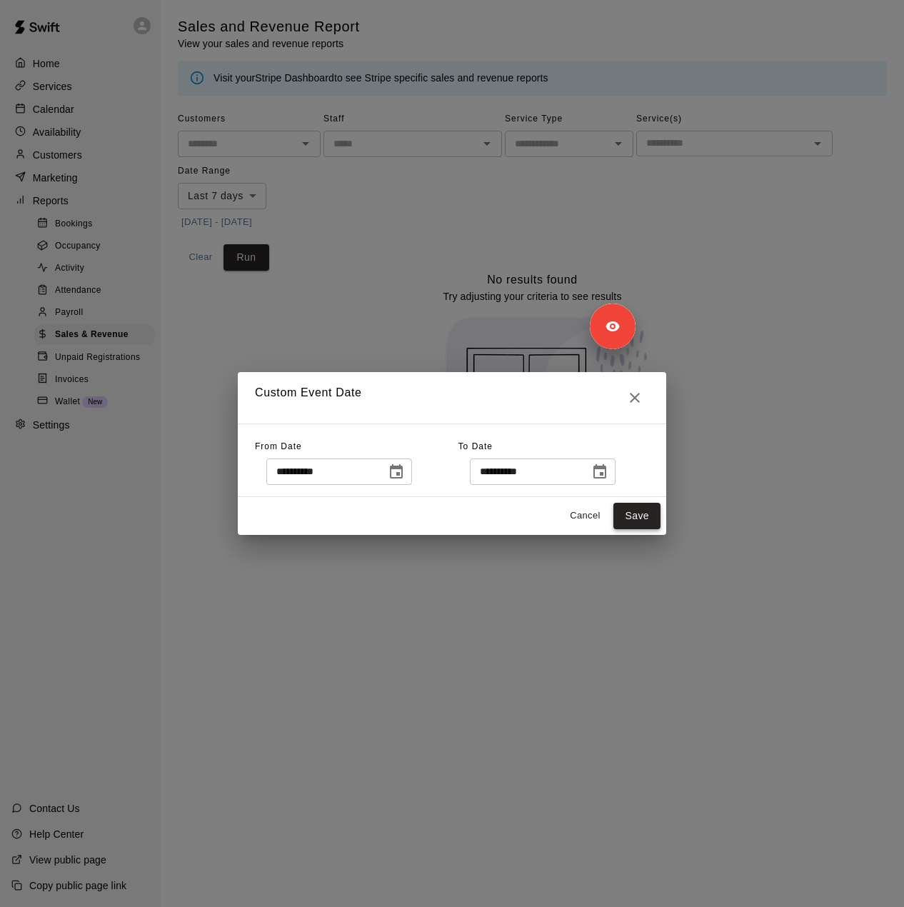
click at [633, 513] on button "Save" at bounding box center [636, 516] width 47 height 26
type input "******"
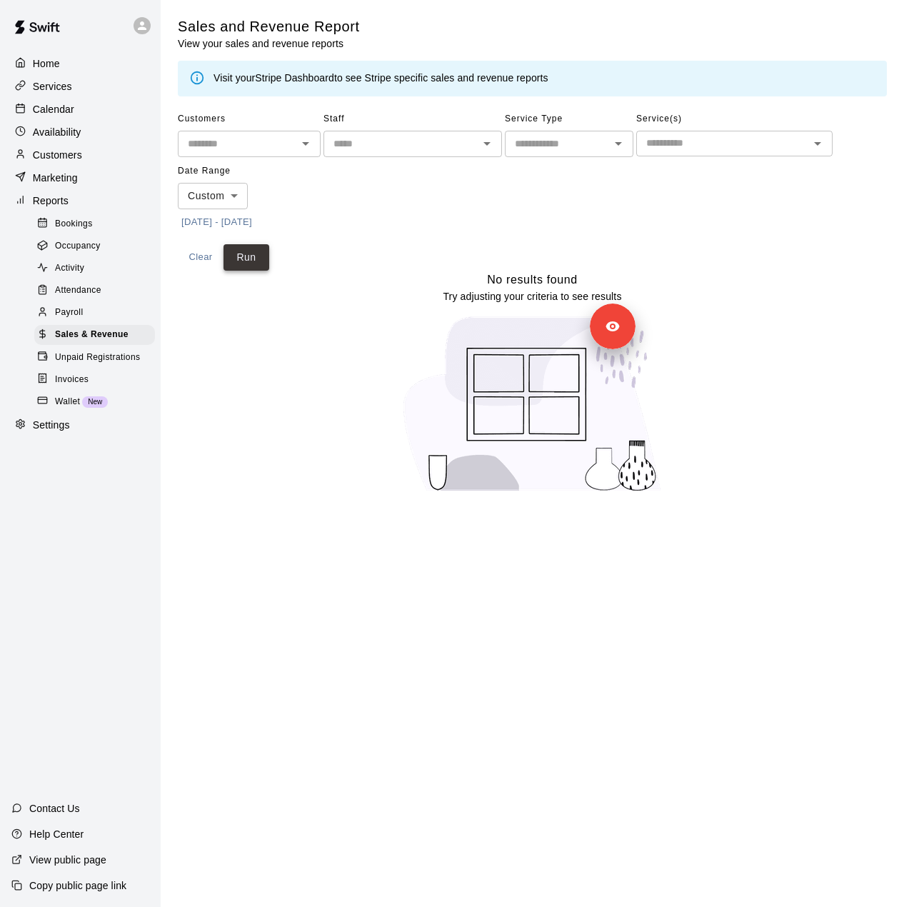
click at [247, 259] on button "Run" at bounding box center [247, 257] width 46 height 26
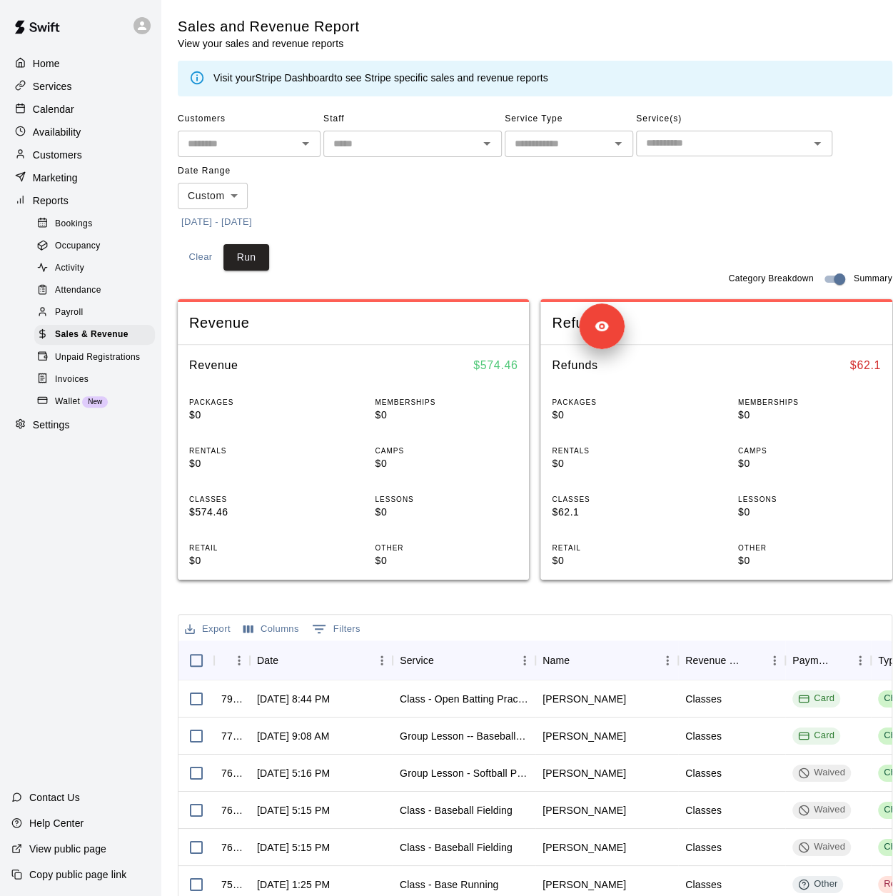
click at [250, 226] on button "[DATE] - [DATE]" at bounding box center [217, 222] width 78 height 22
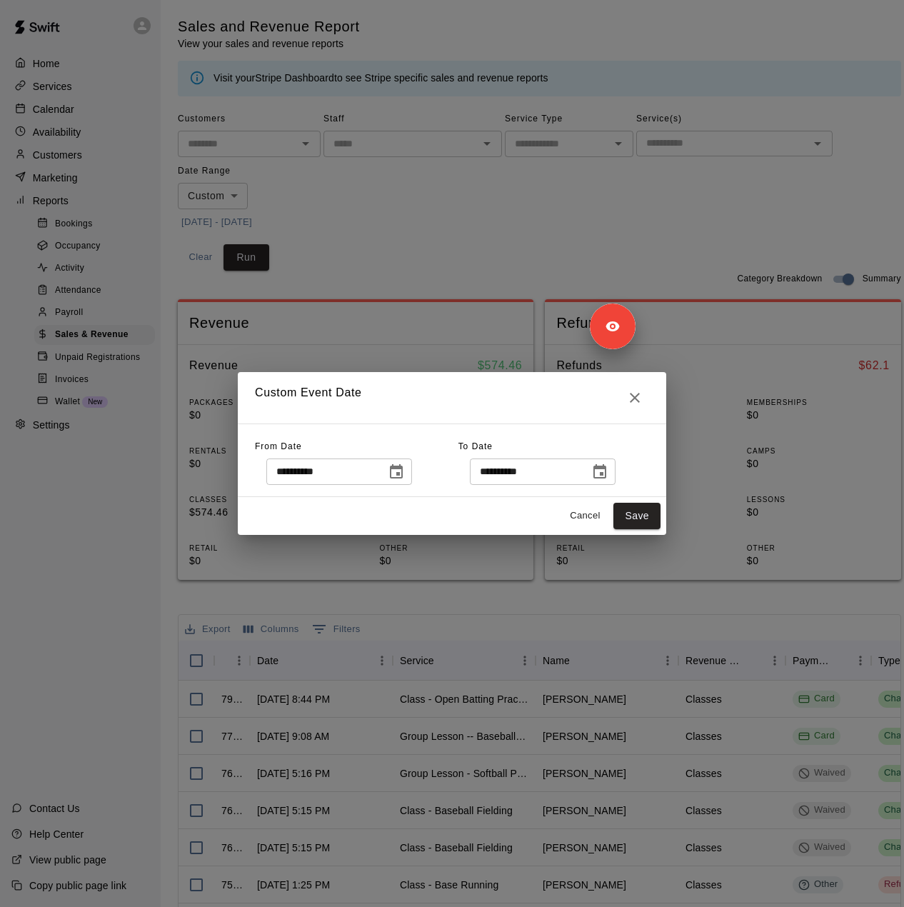
click at [608, 471] on icon "Choose date, selected date is Sep 7, 2025" at bounding box center [599, 471] width 17 height 17
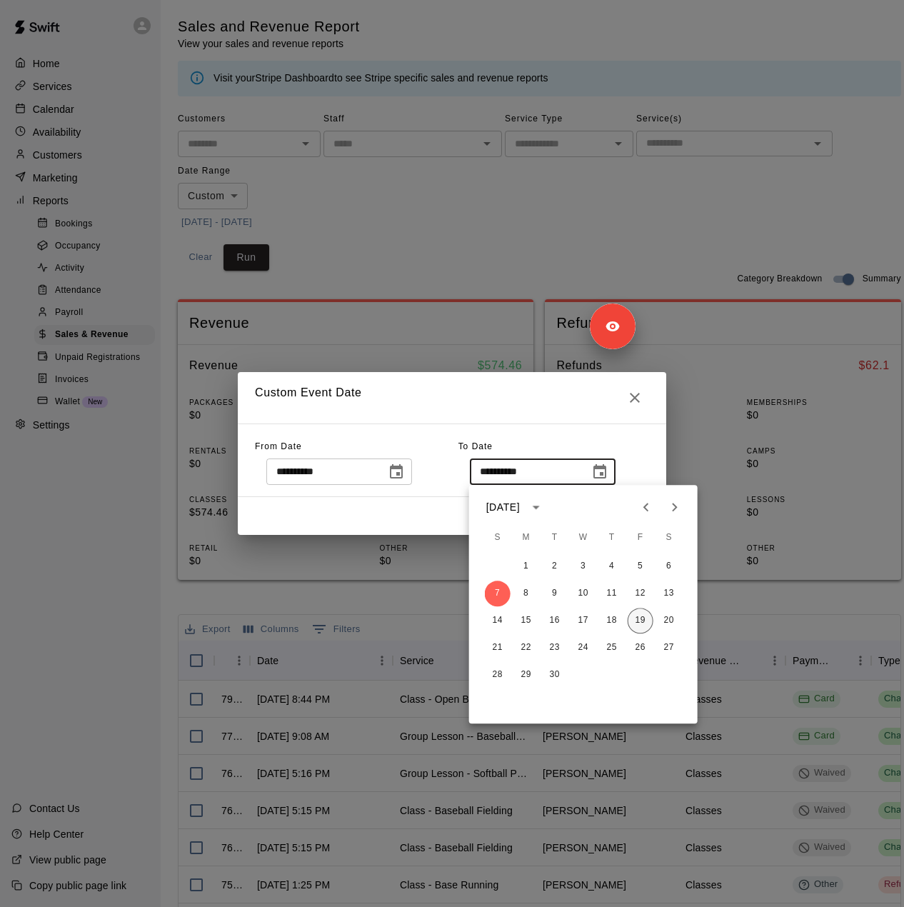
click at [638, 623] on button "19" at bounding box center [641, 621] width 26 height 26
type input "**********"
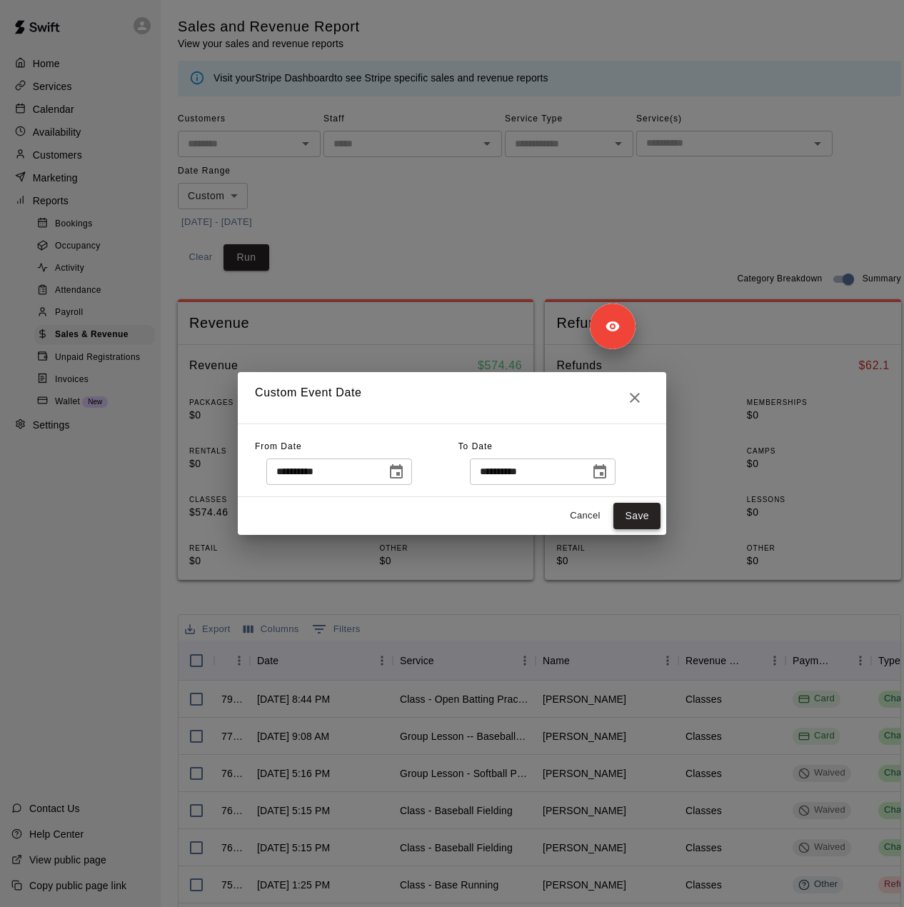
click at [641, 516] on button "Save" at bounding box center [636, 516] width 47 height 26
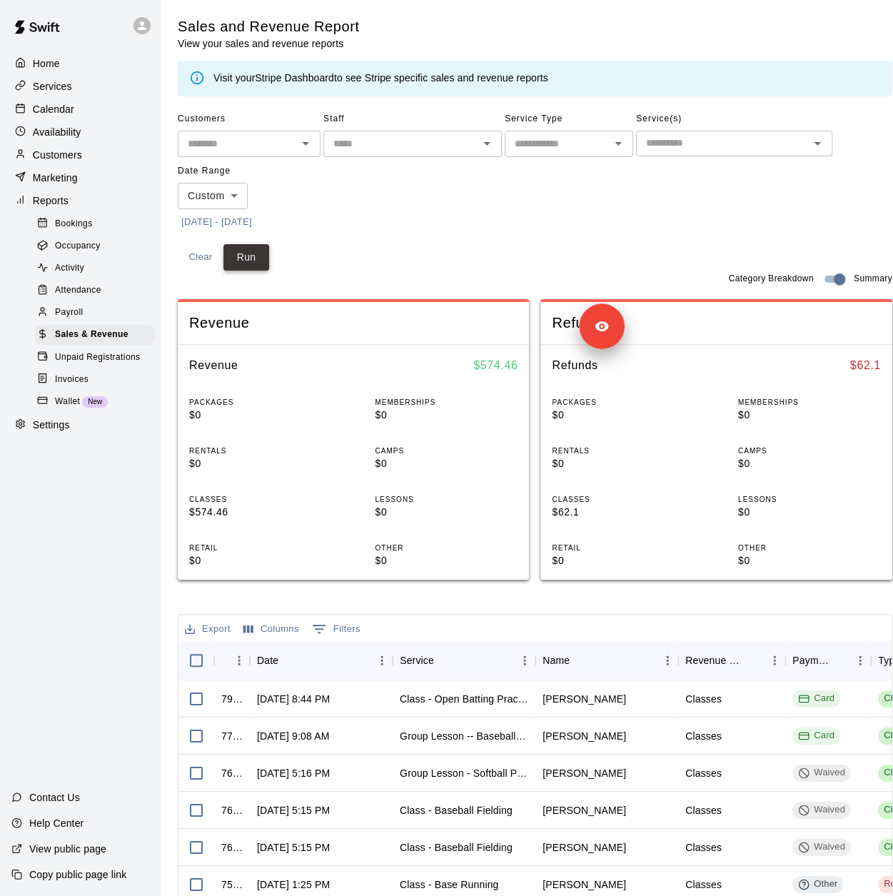
click at [243, 254] on button "Run" at bounding box center [247, 257] width 46 height 26
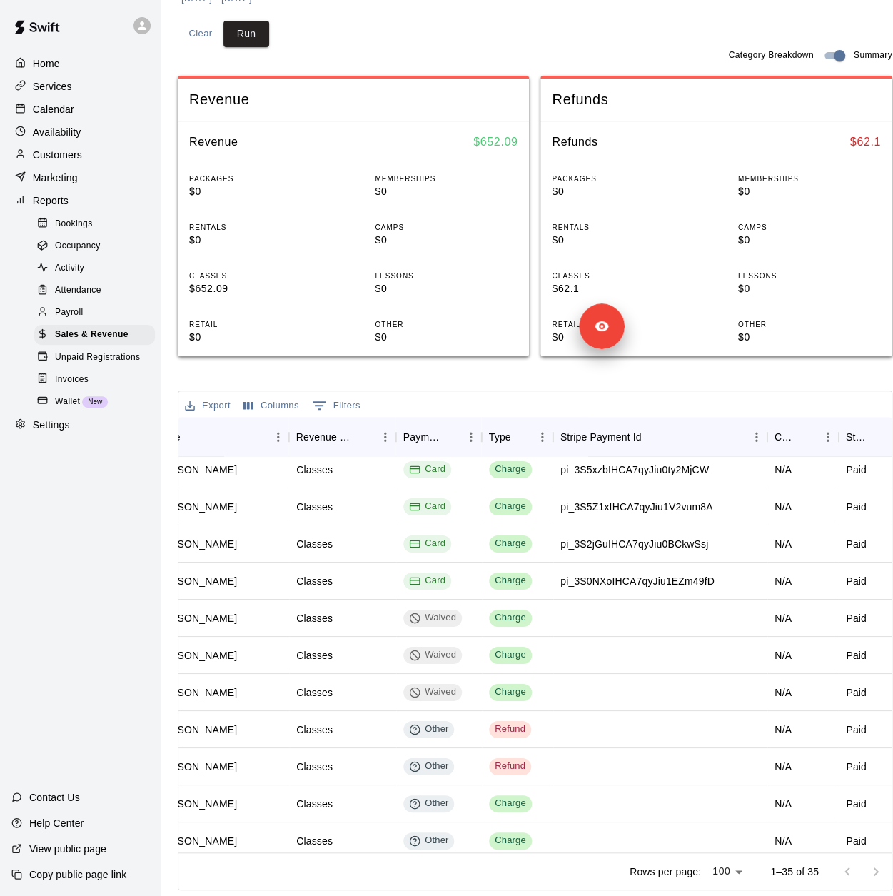
scroll to position [0, 389]
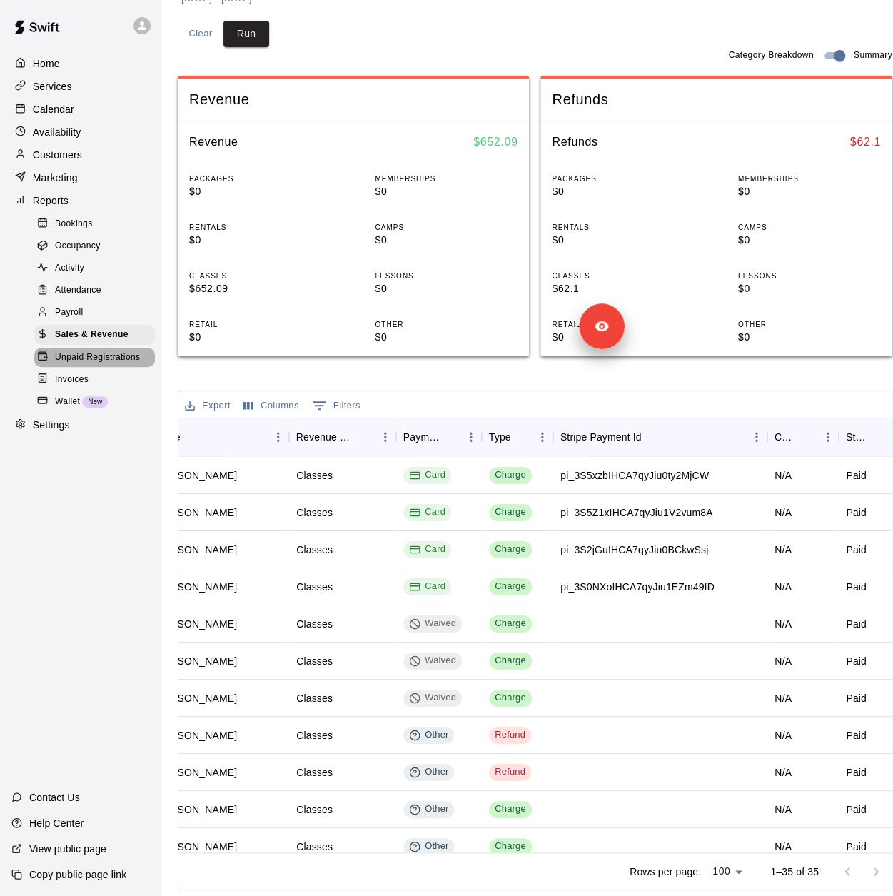
click at [87, 368] on div "Unpaid Registrations" at bounding box center [94, 358] width 121 height 20
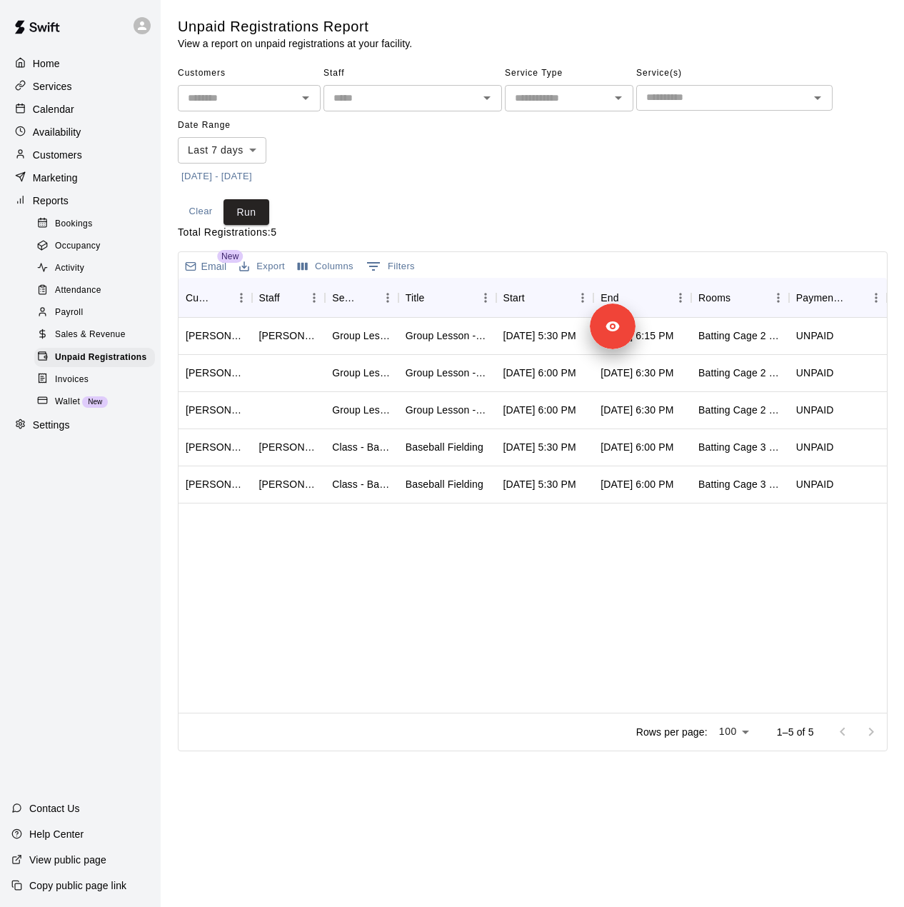
click at [256, 175] on button "[DATE] - [DATE]" at bounding box center [217, 177] width 78 height 22
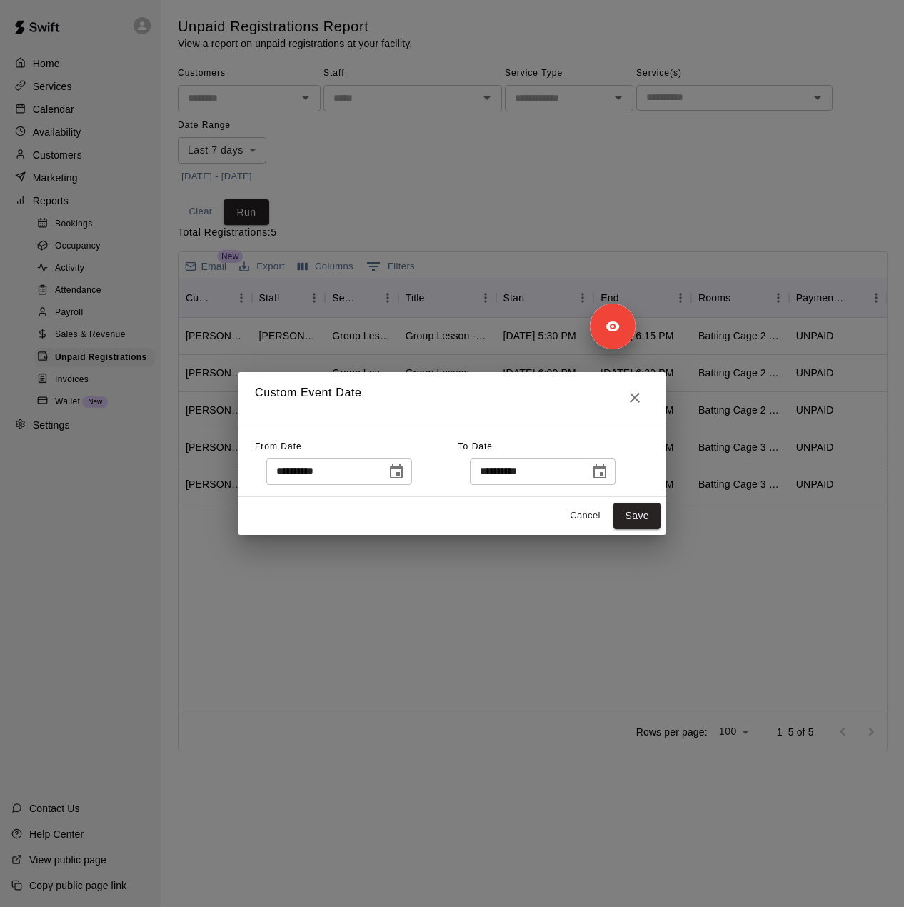
click at [405, 474] on icon "Choose date, selected date is Sep 12, 2025" at bounding box center [396, 471] width 17 height 17
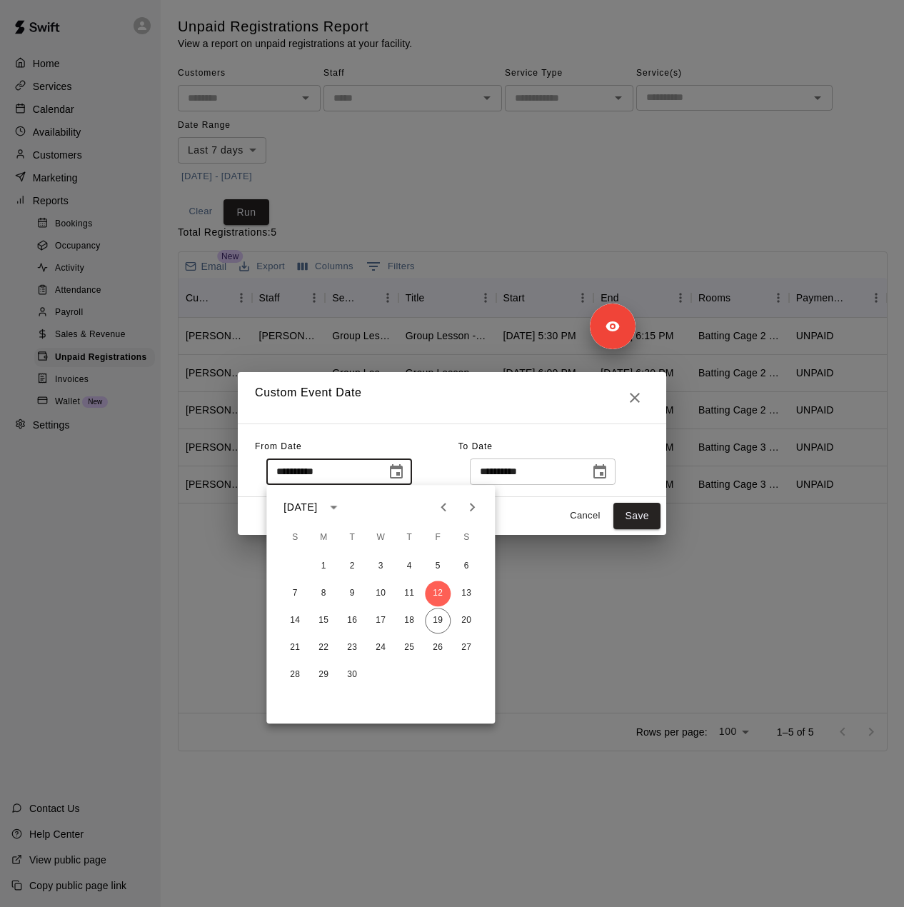
click at [444, 507] on icon "Previous month" at bounding box center [443, 506] width 17 height 17
click at [444, 506] on icon "Previous month" at bounding box center [443, 506] width 17 height 17
click at [374, 595] on button "9" at bounding box center [381, 594] width 26 height 26
type input "**********"
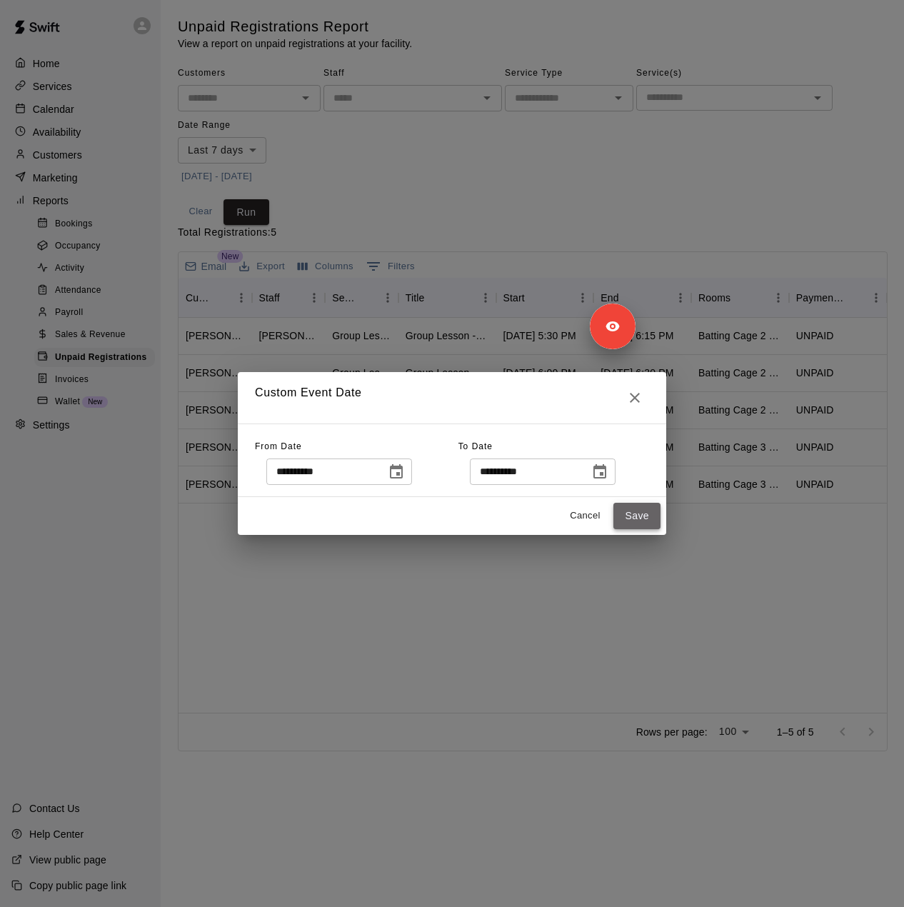
click at [630, 516] on button "Save" at bounding box center [636, 516] width 47 height 26
type input "******"
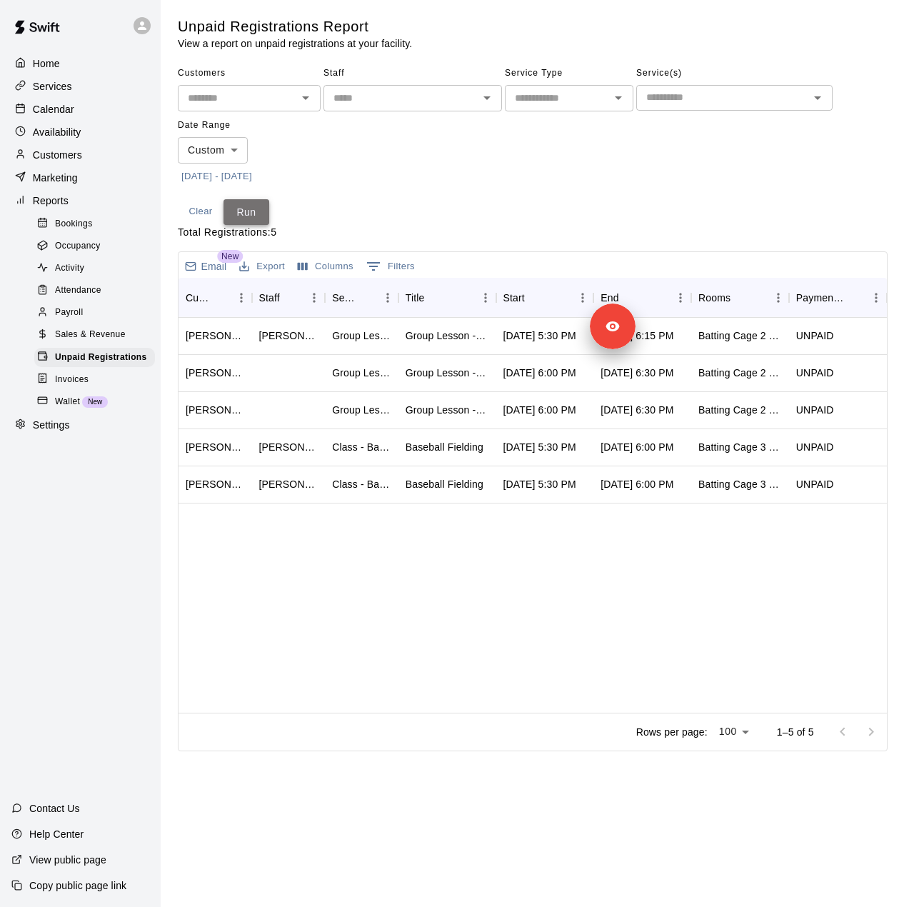
click at [254, 216] on button "Run" at bounding box center [247, 212] width 46 height 26
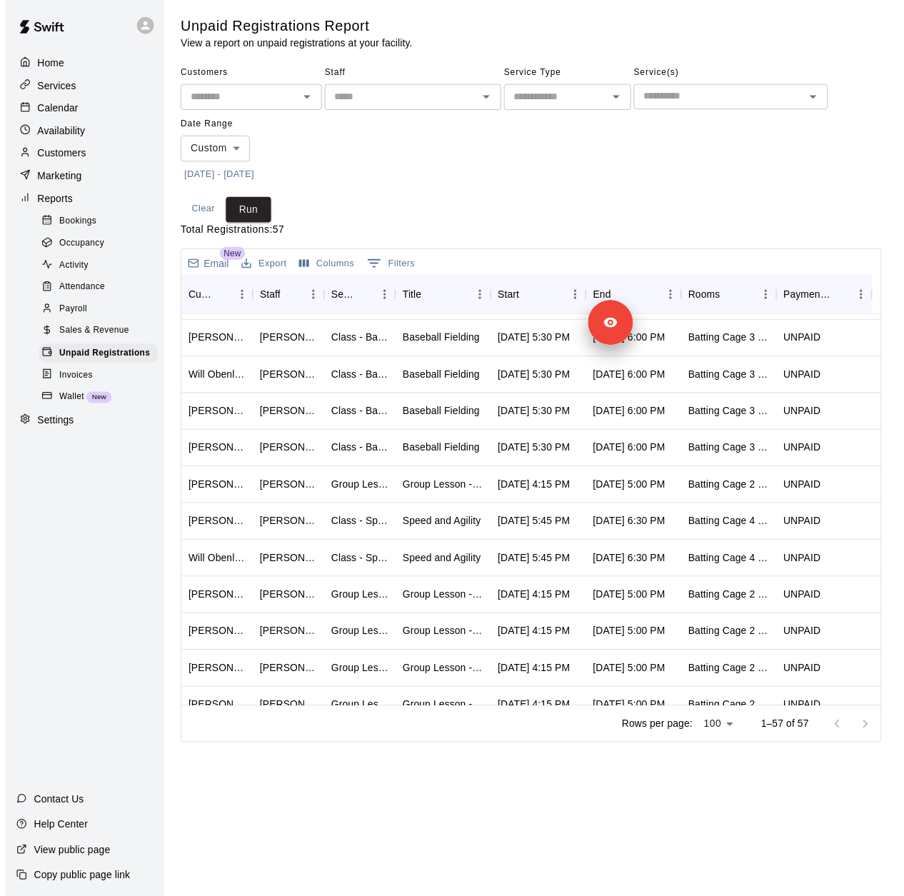
scroll to position [214, 0]
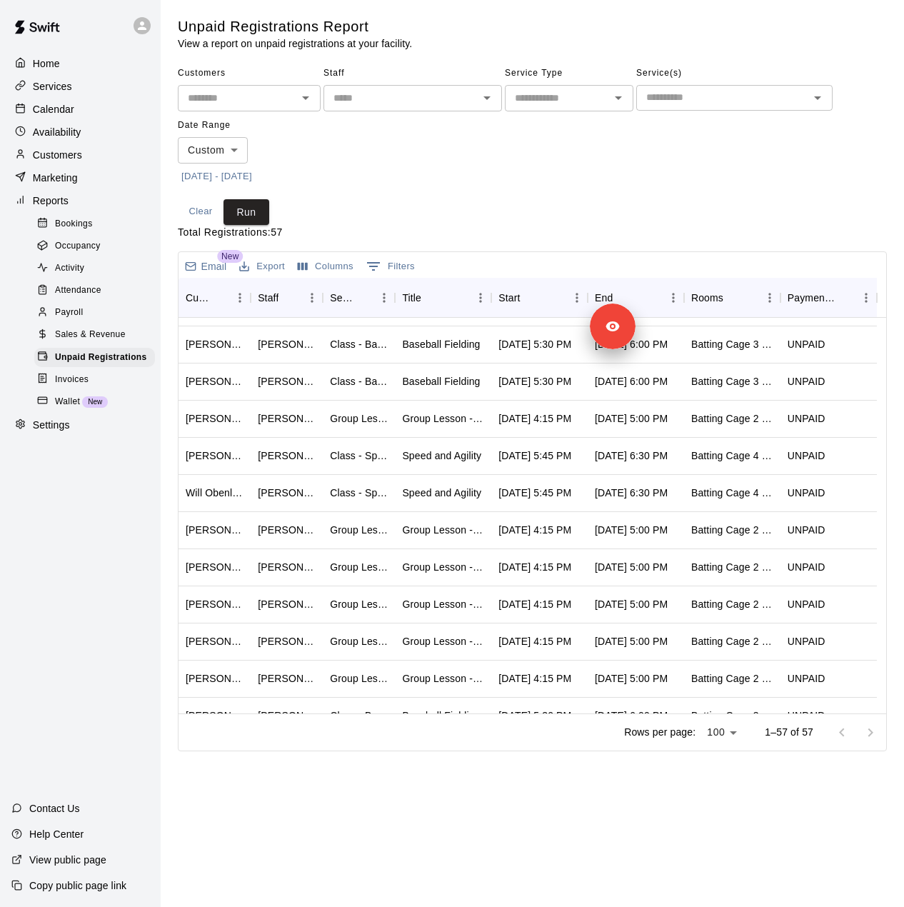
click at [117, 390] on div "Invoices" at bounding box center [94, 380] width 121 height 20
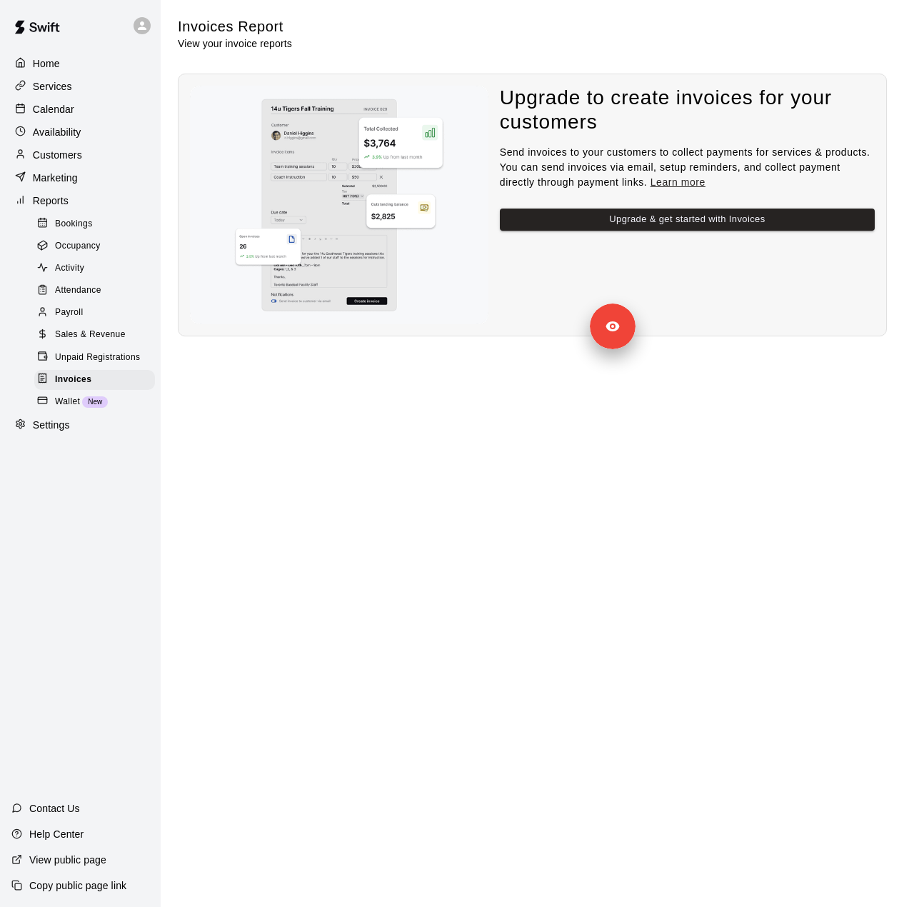
click at [105, 365] on span "Unpaid Registrations" at bounding box center [97, 358] width 85 height 14
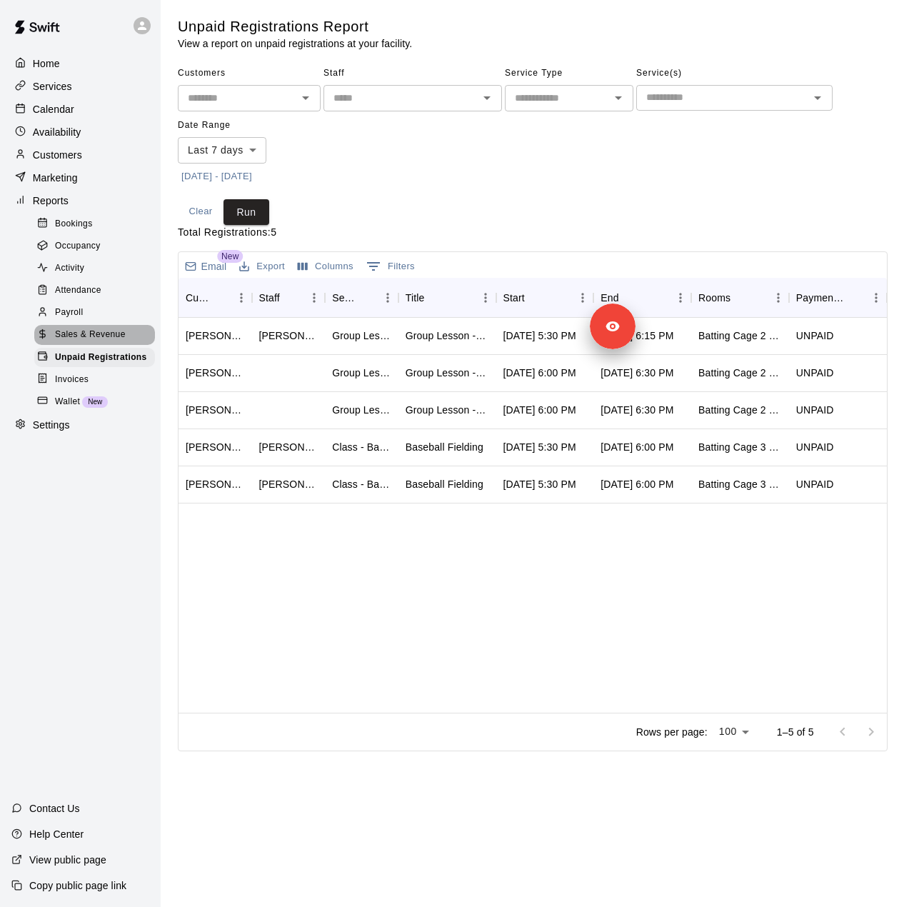
click at [103, 342] on span "Sales & Revenue" at bounding box center [90, 335] width 71 height 14
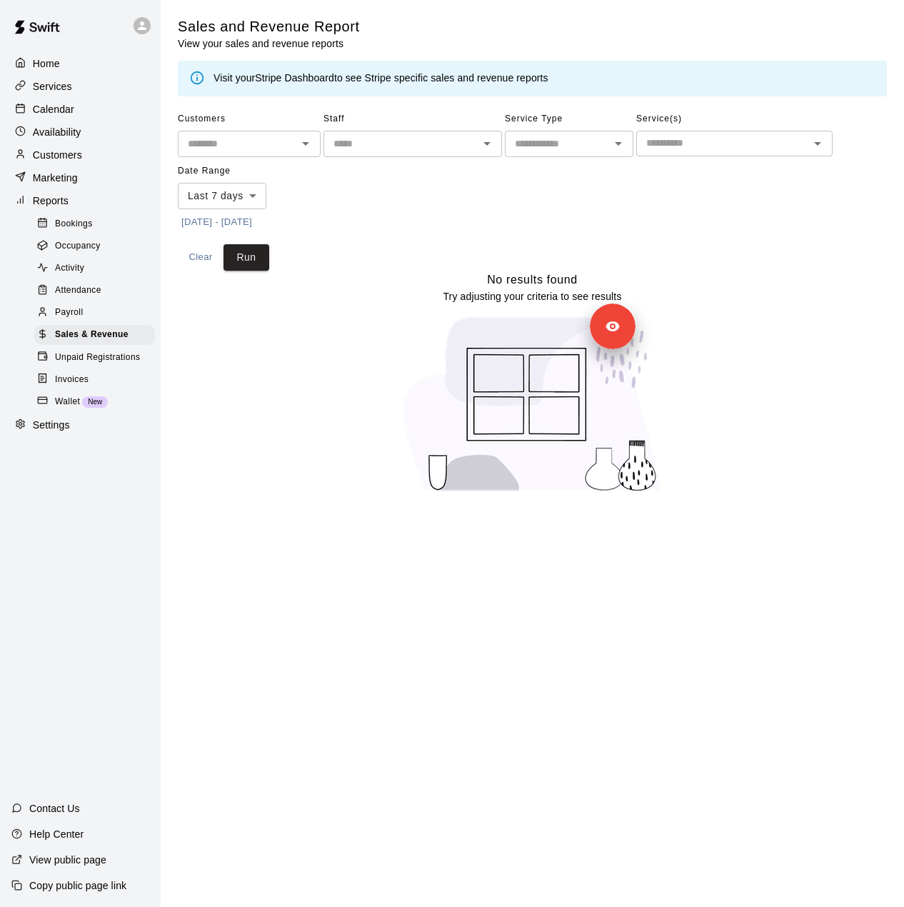
click at [74, 320] on span "Payroll" at bounding box center [69, 313] width 28 height 14
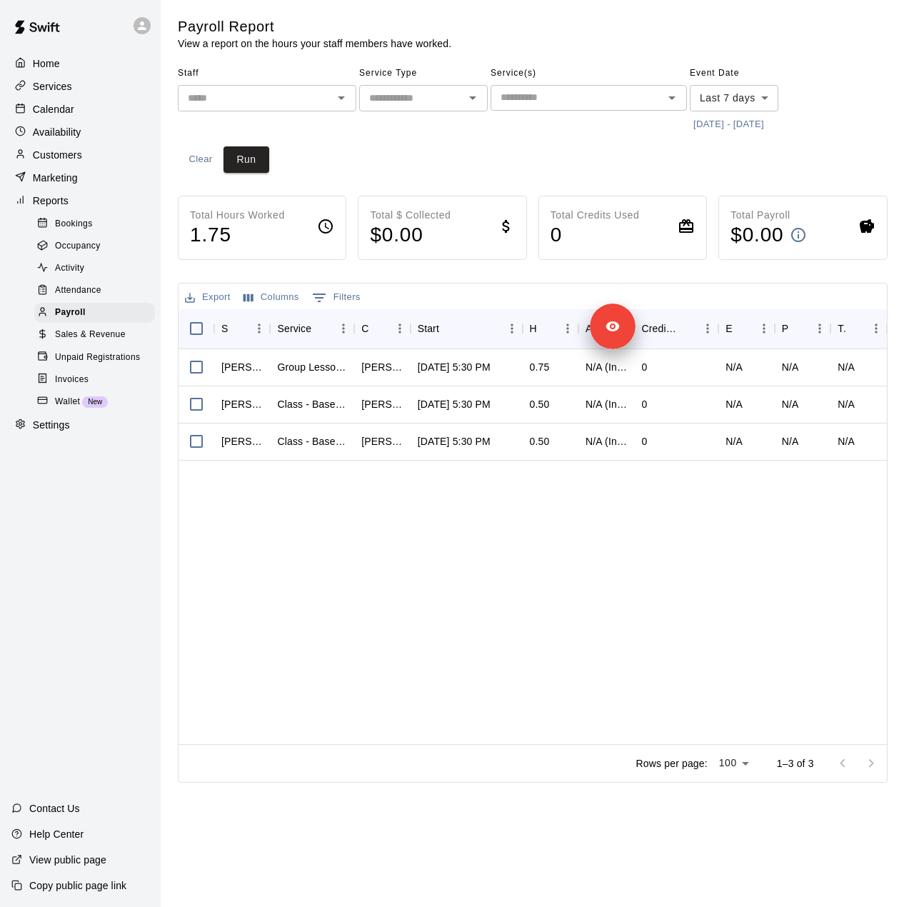
click at [86, 231] on span "Bookings" at bounding box center [74, 224] width 38 height 14
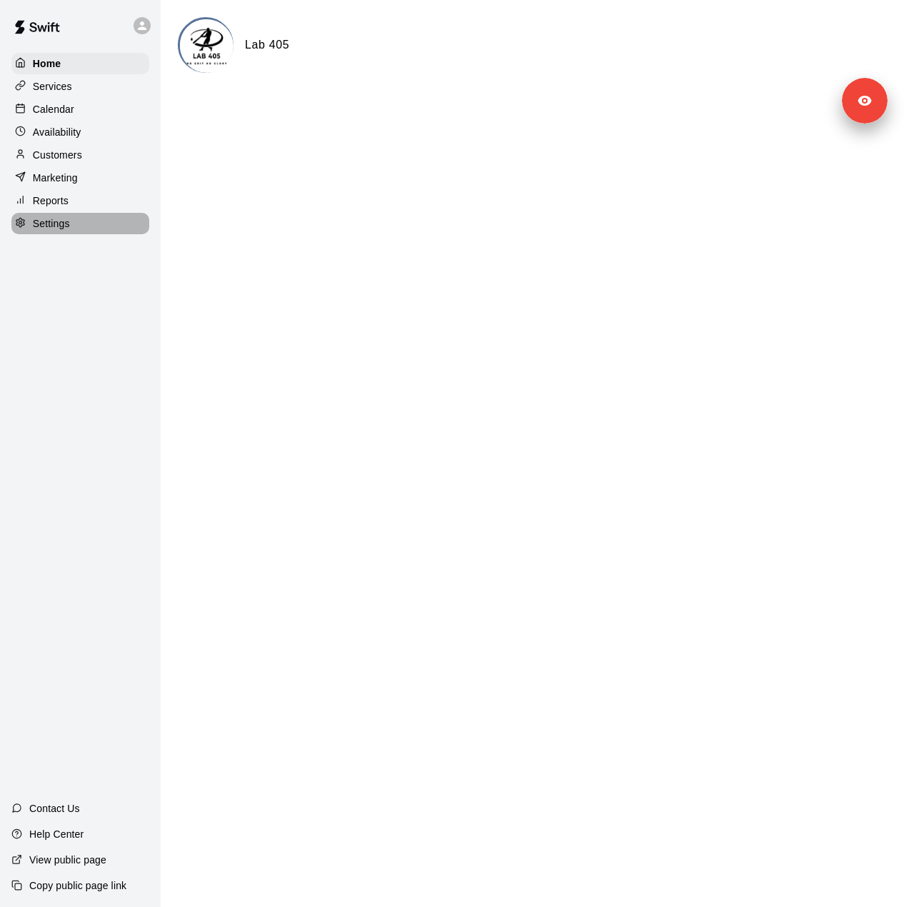
click at [77, 234] on div "Settings" at bounding box center [80, 223] width 138 height 21
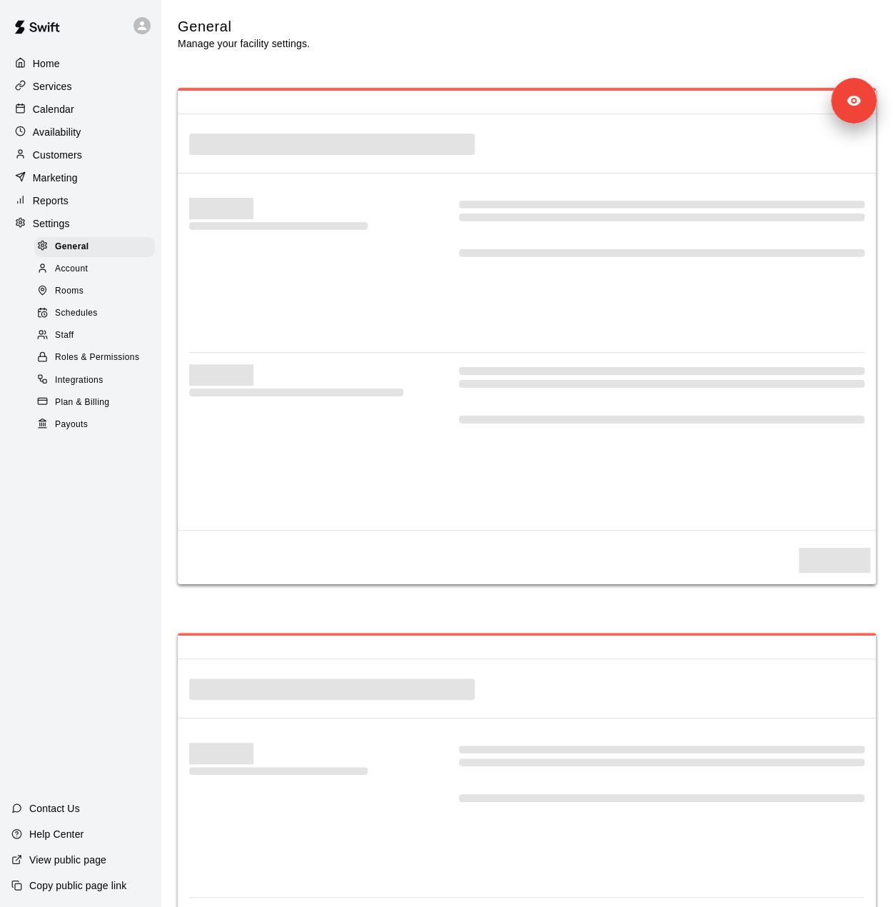
select select "**"
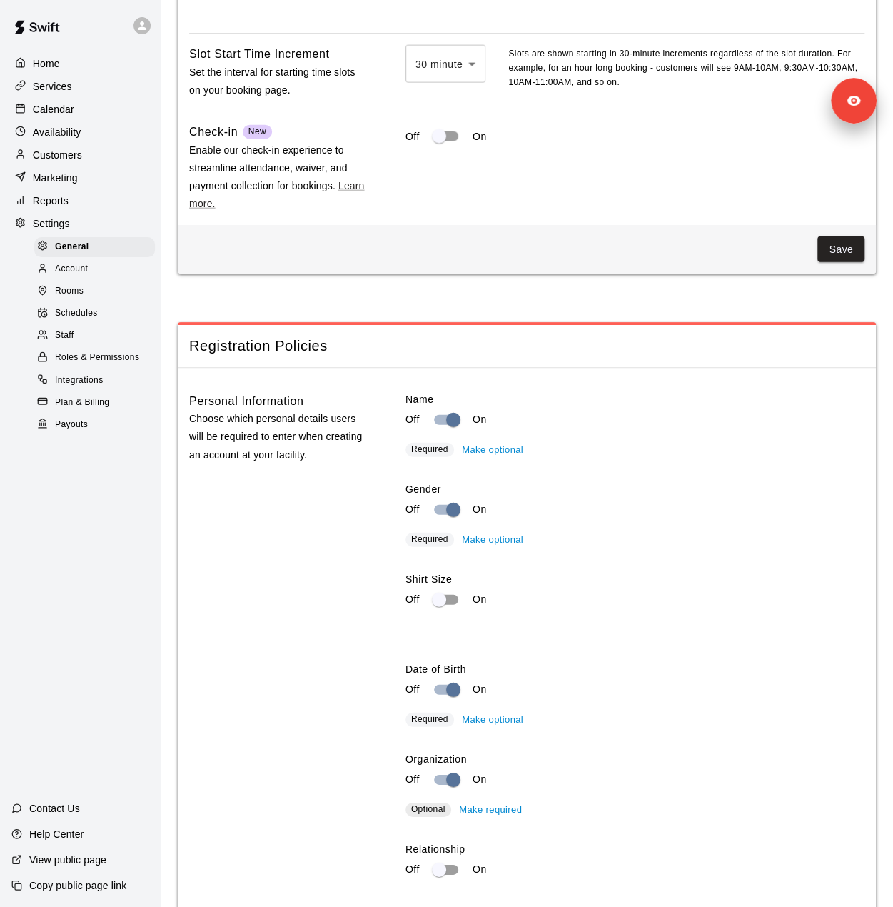
scroll to position [1319, 0]
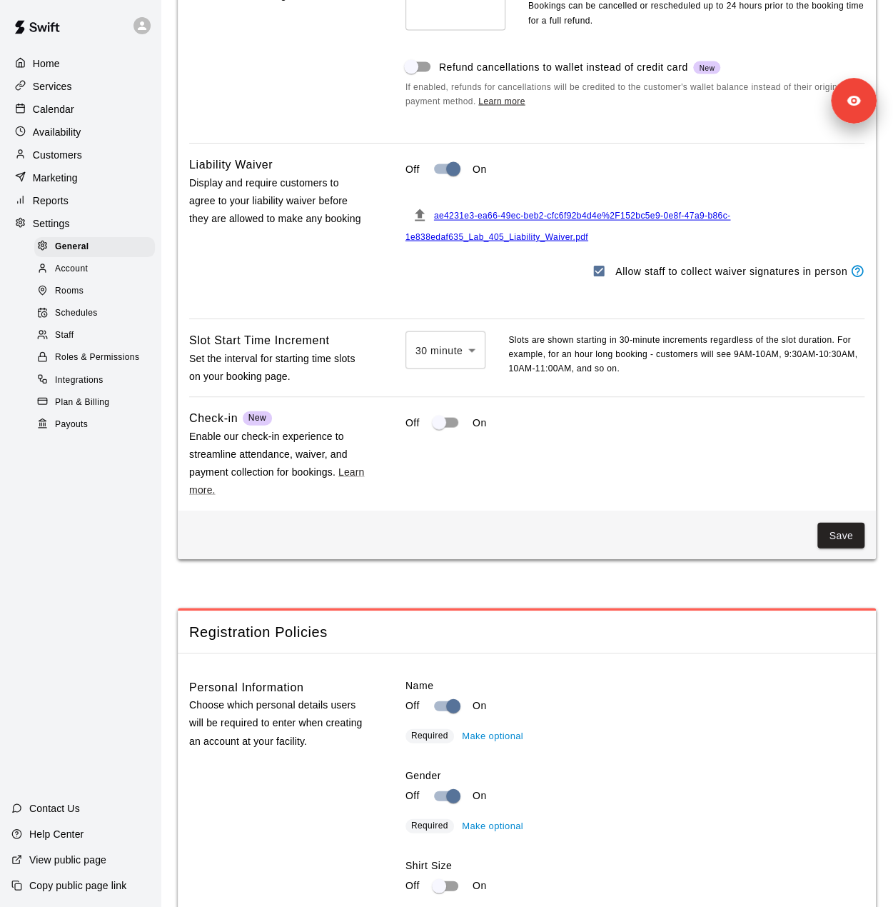
click at [68, 343] on span "Staff" at bounding box center [64, 335] width 19 height 14
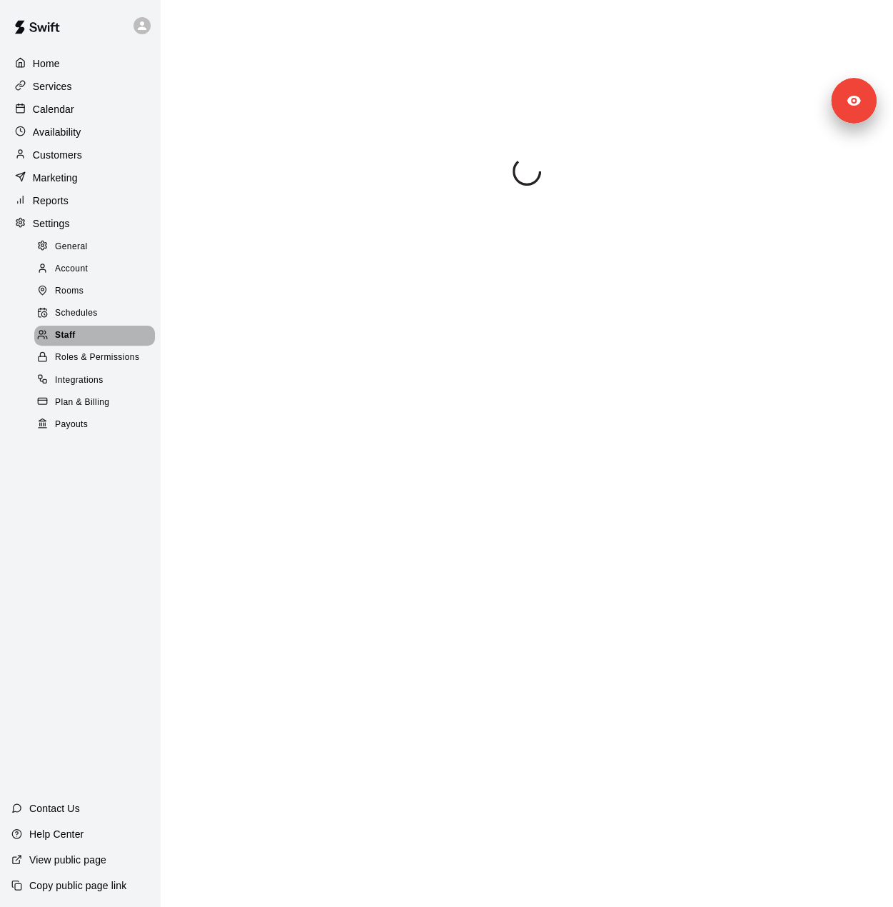
click at [68, 343] on span "Staff" at bounding box center [65, 335] width 21 height 14
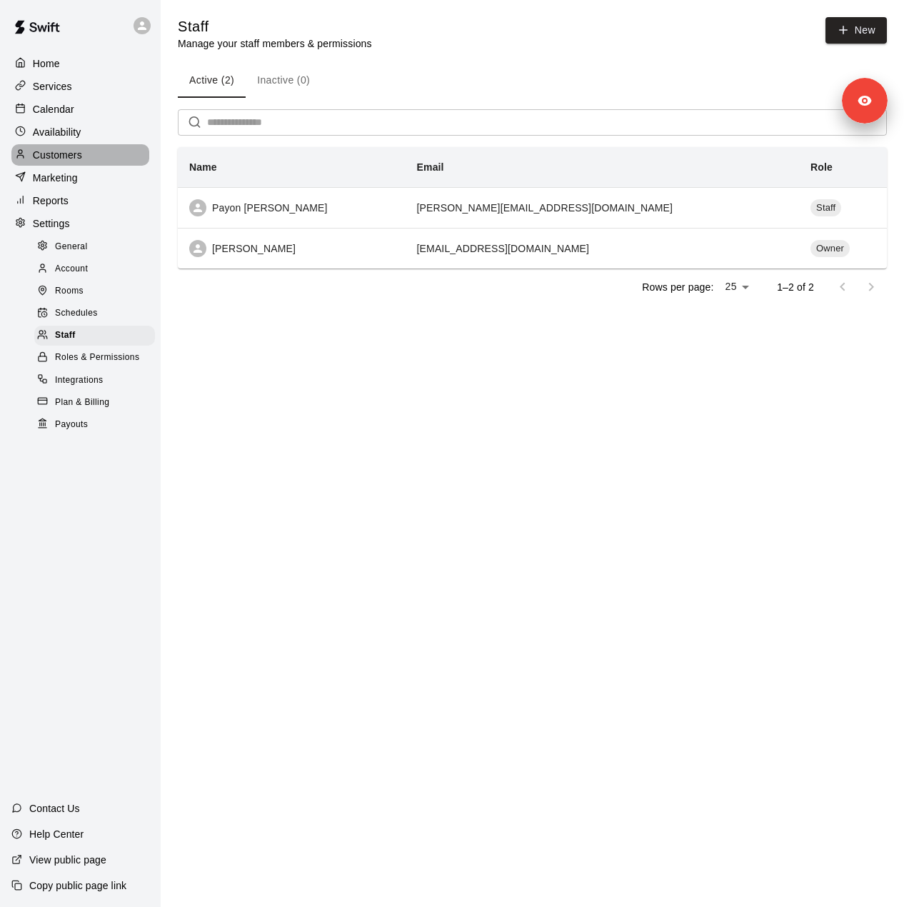
click at [75, 159] on p "Customers" at bounding box center [57, 155] width 49 height 14
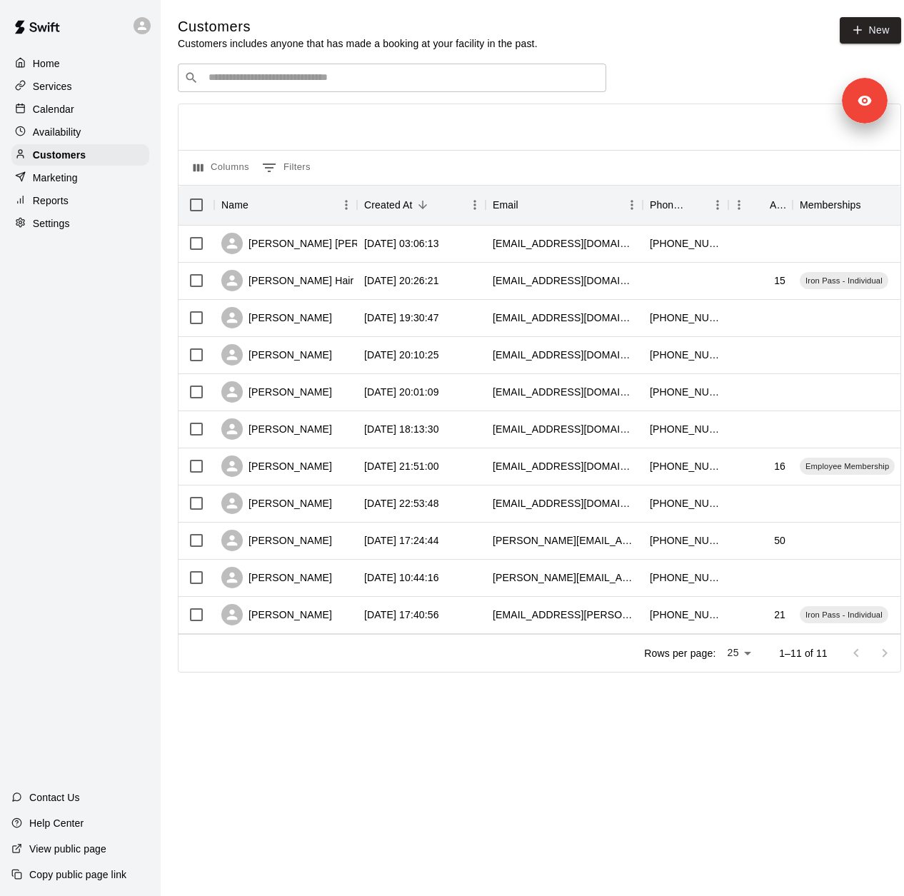
click at [61, 91] on p "Services" at bounding box center [52, 86] width 39 height 14
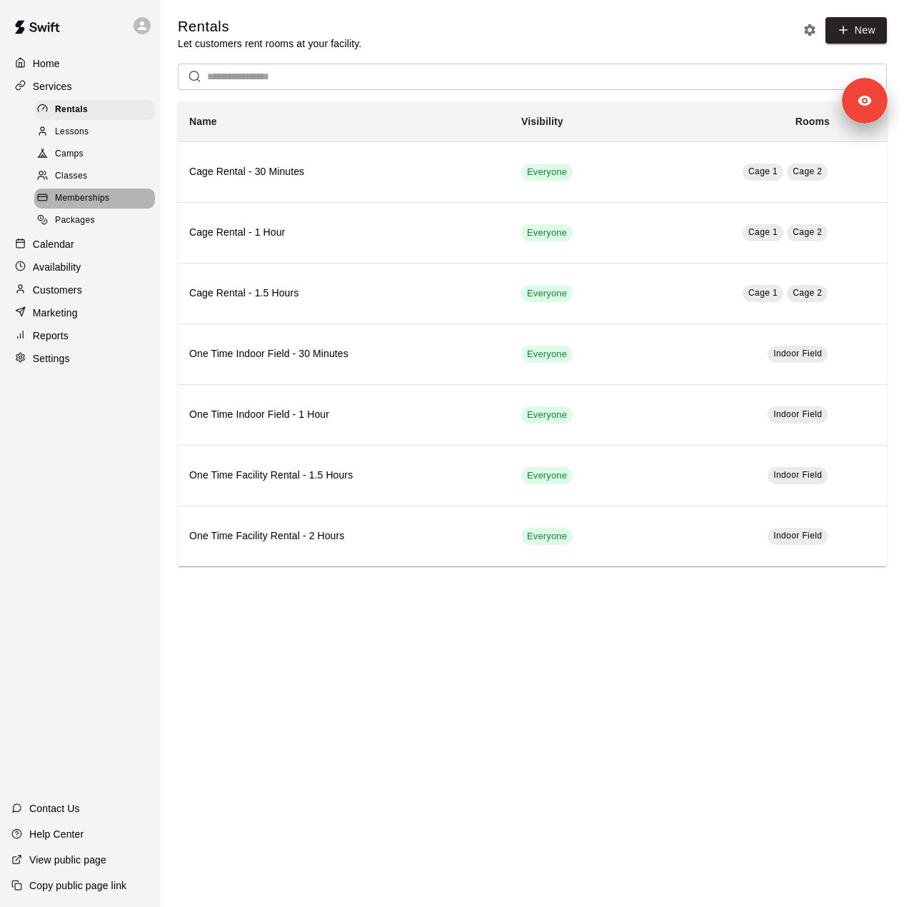
click at [99, 200] on span "Memberships" at bounding box center [82, 198] width 54 height 14
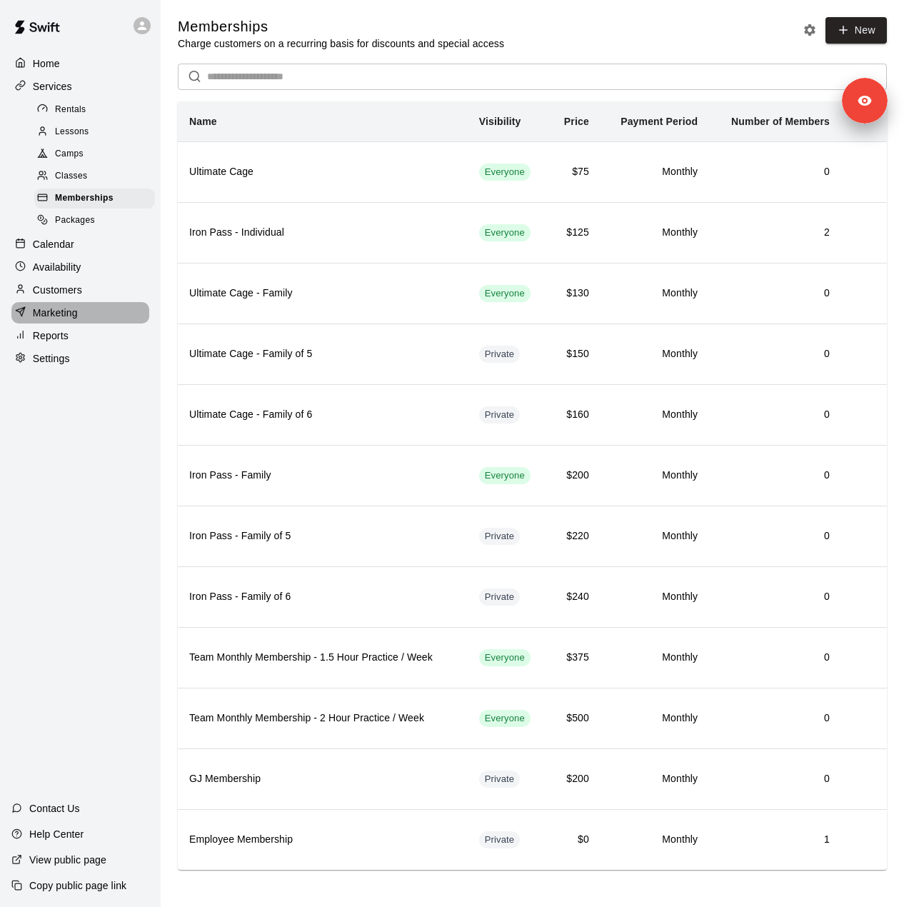
click at [69, 320] on p "Marketing" at bounding box center [55, 313] width 45 height 14
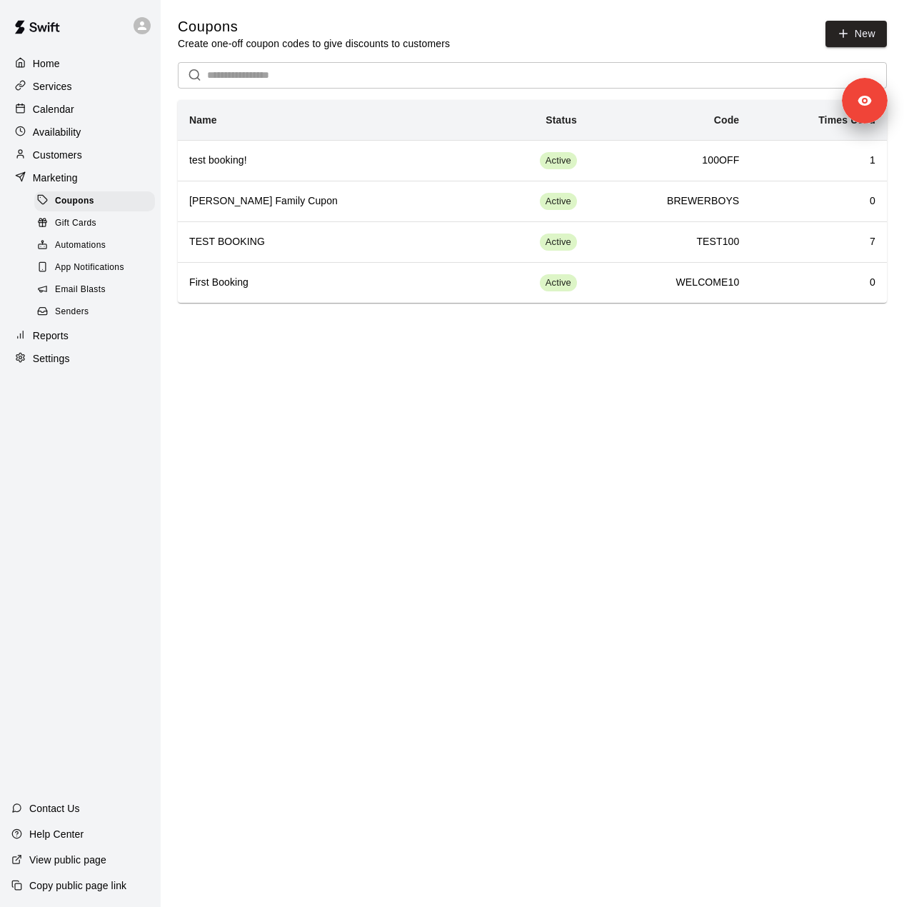
click at [74, 319] on span "Senders" at bounding box center [72, 312] width 34 height 14
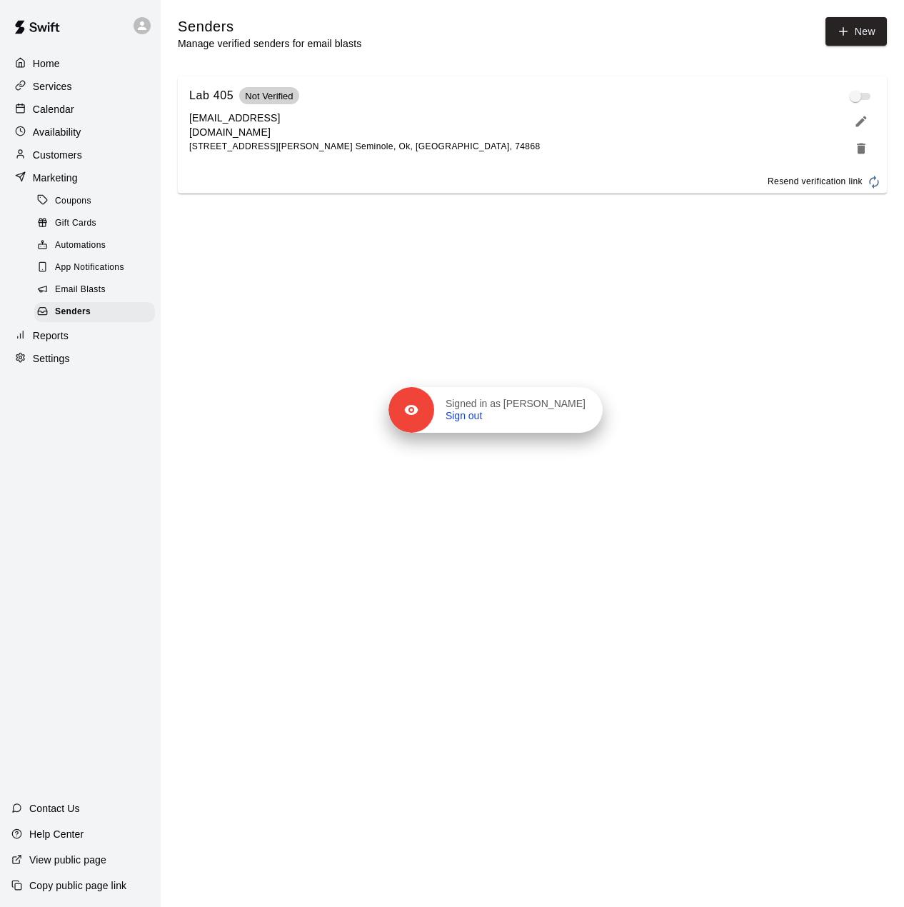
drag, startPoint x: 866, startPoint y: 98, endPoint x: 541, endPoint y: 455, distance: 482.8
click at [546, 411] on p "Signed in as [PERSON_NAME]" at bounding box center [516, 404] width 140 height 13
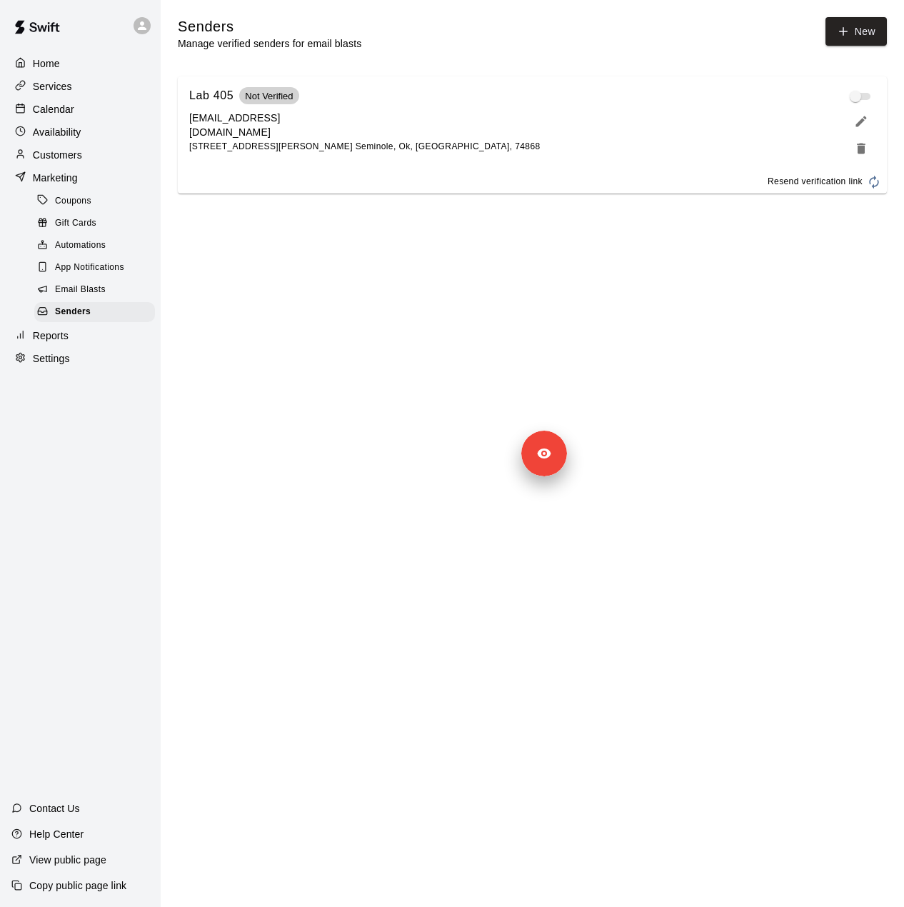
click at [69, 91] on p "Services" at bounding box center [52, 86] width 39 height 14
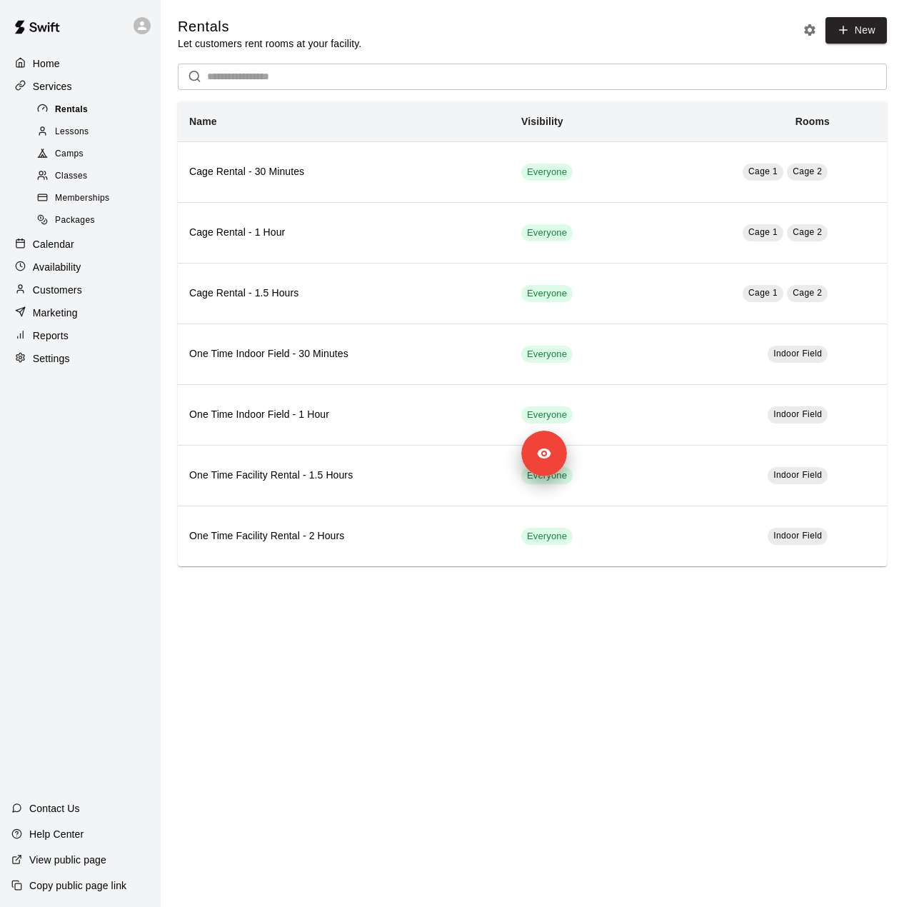
click at [71, 120] on div "Rentals" at bounding box center [94, 110] width 121 height 20
click at [77, 142] on div "Lessons" at bounding box center [94, 132] width 121 height 20
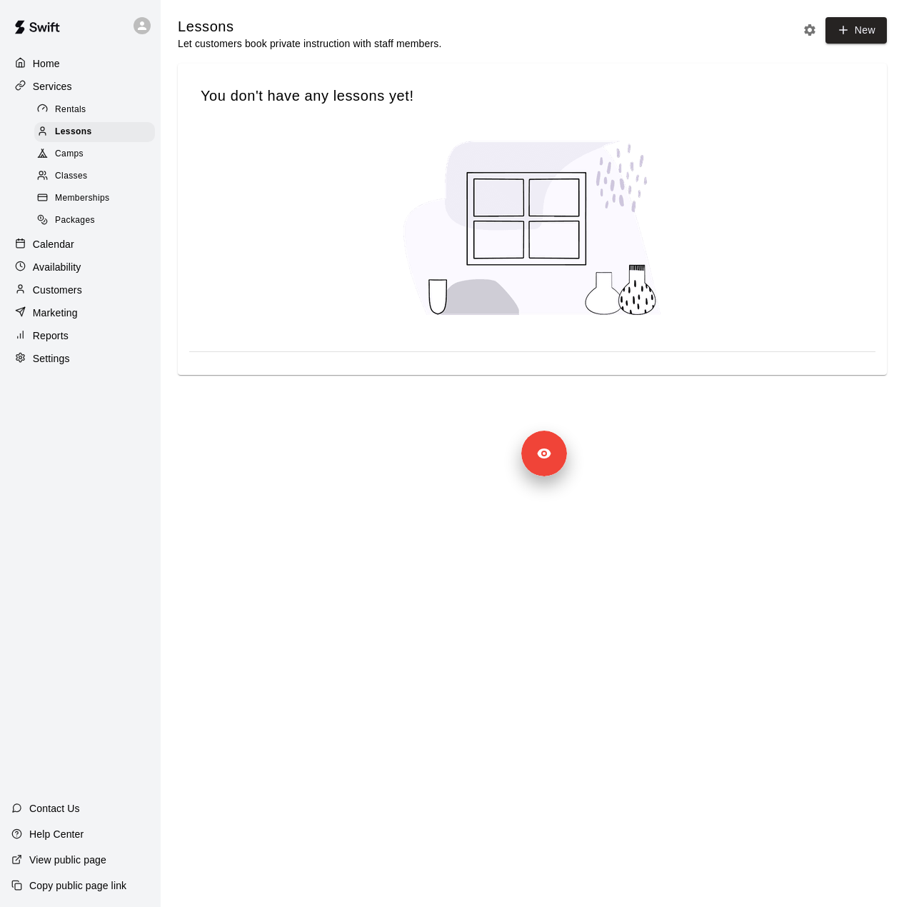
click at [75, 155] on span "Camps" at bounding box center [69, 154] width 29 height 14
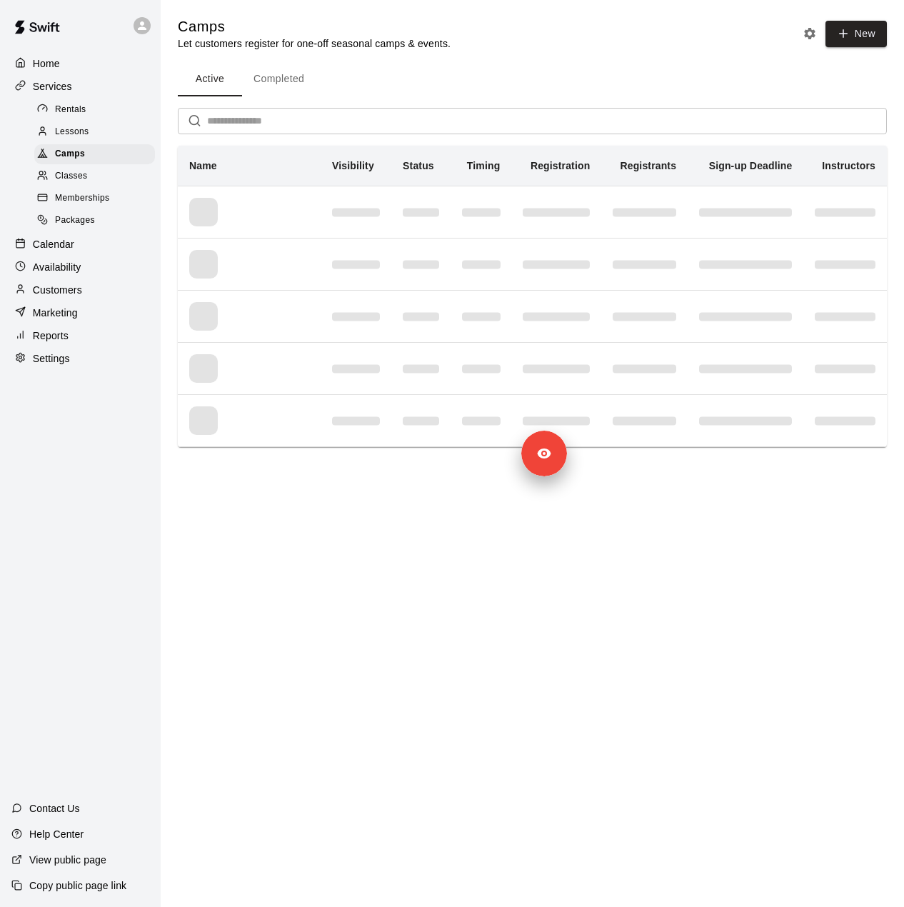
click at [74, 181] on span "Classes" at bounding box center [71, 176] width 32 height 14
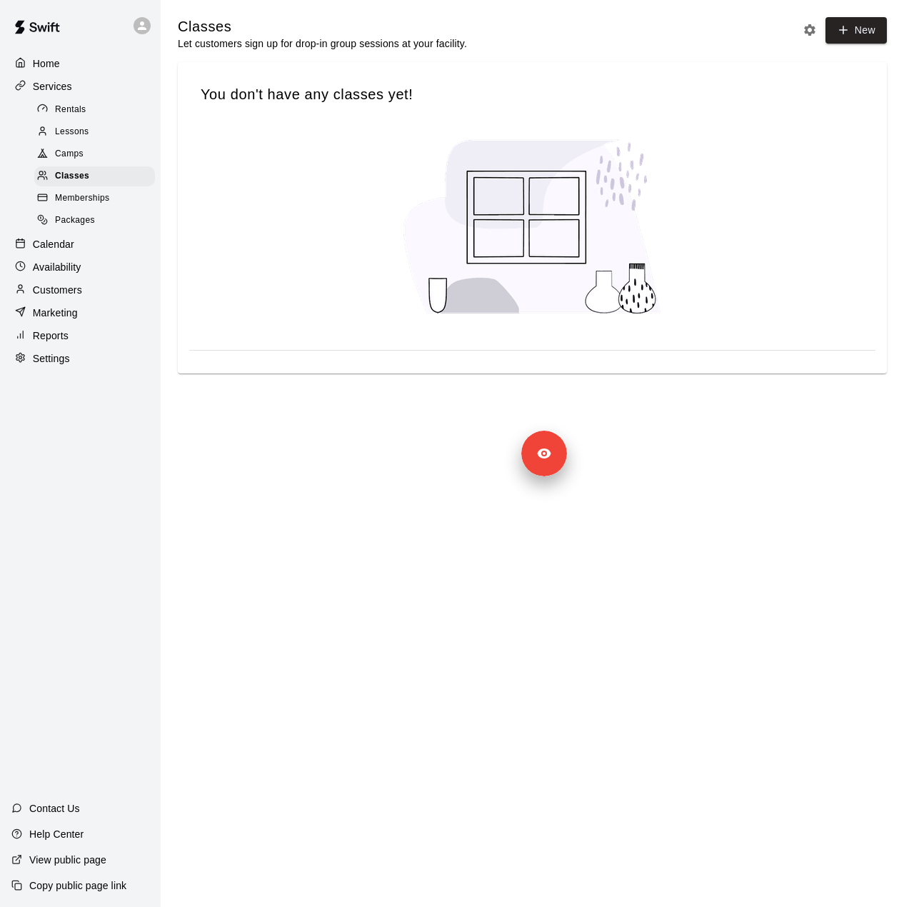
click at [74, 219] on div "Packages" at bounding box center [94, 221] width 121 height 20
click at [71, 263] on div "Home Services Rentals Lessons Camps Classes Memberships Packages Calendar Avail…" at bounding box center [80, 210] width 161 height 319
click at [60, 251] on p "Calendar" at bounding box center [53, 244] width 41 height 14
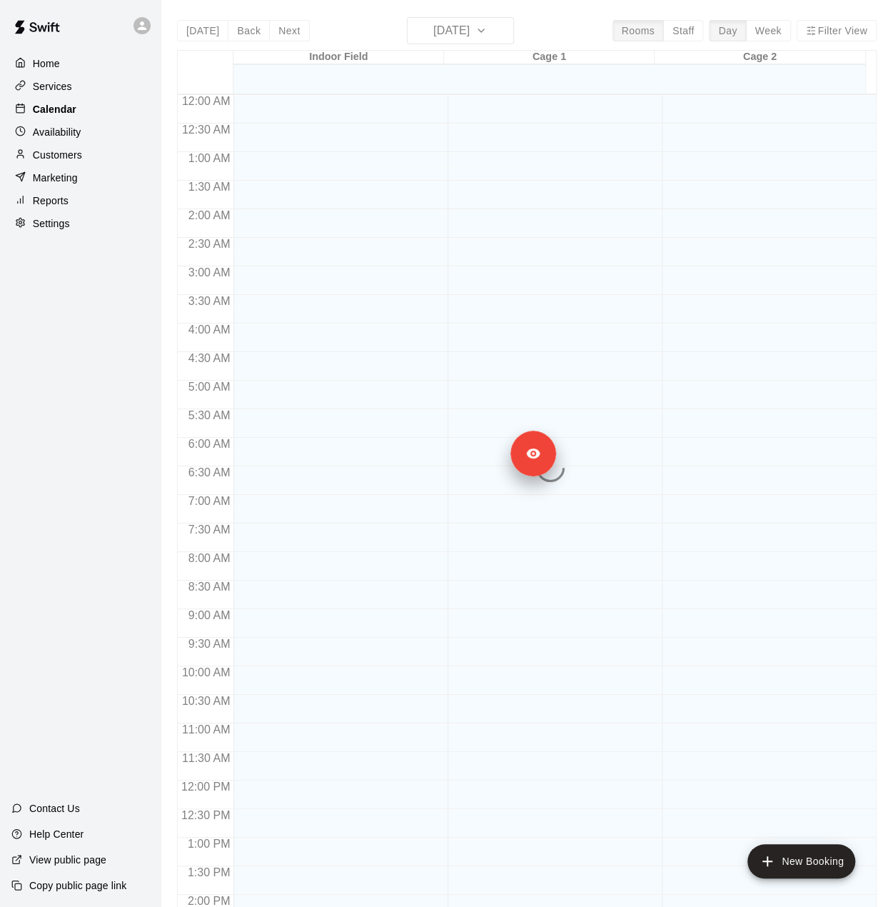
scroll to position [500, 0]
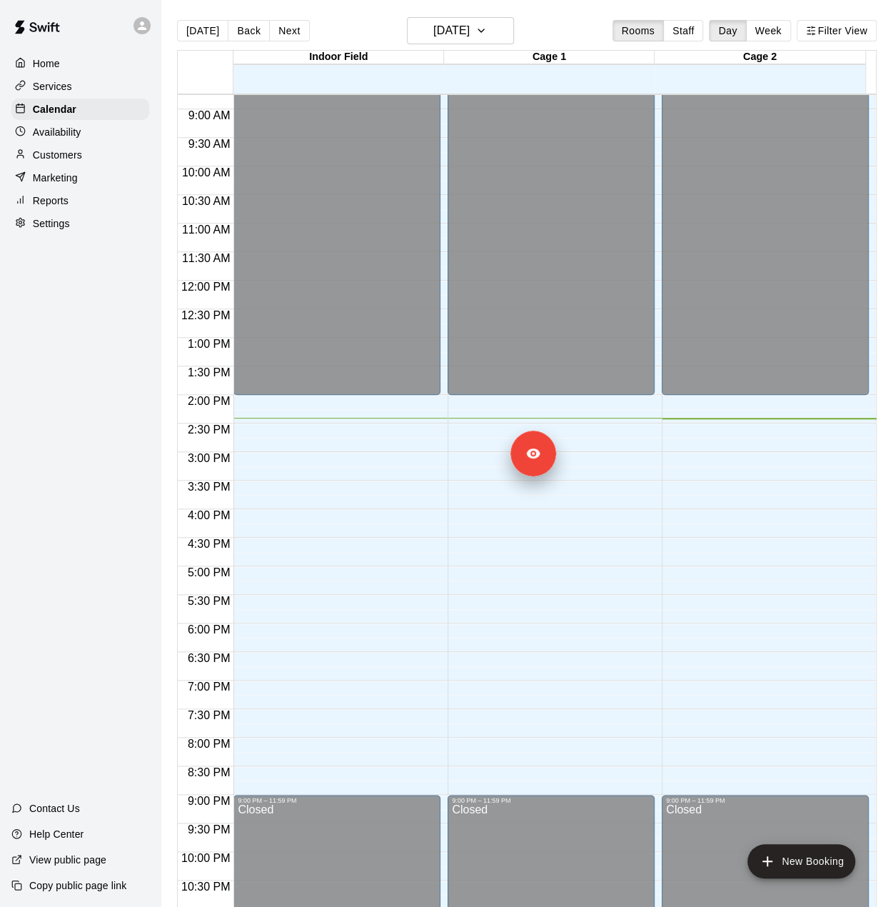
click at [49, 234] on div "Settings" at bounding box center [80, 223] width 138 height 21
select select "**"
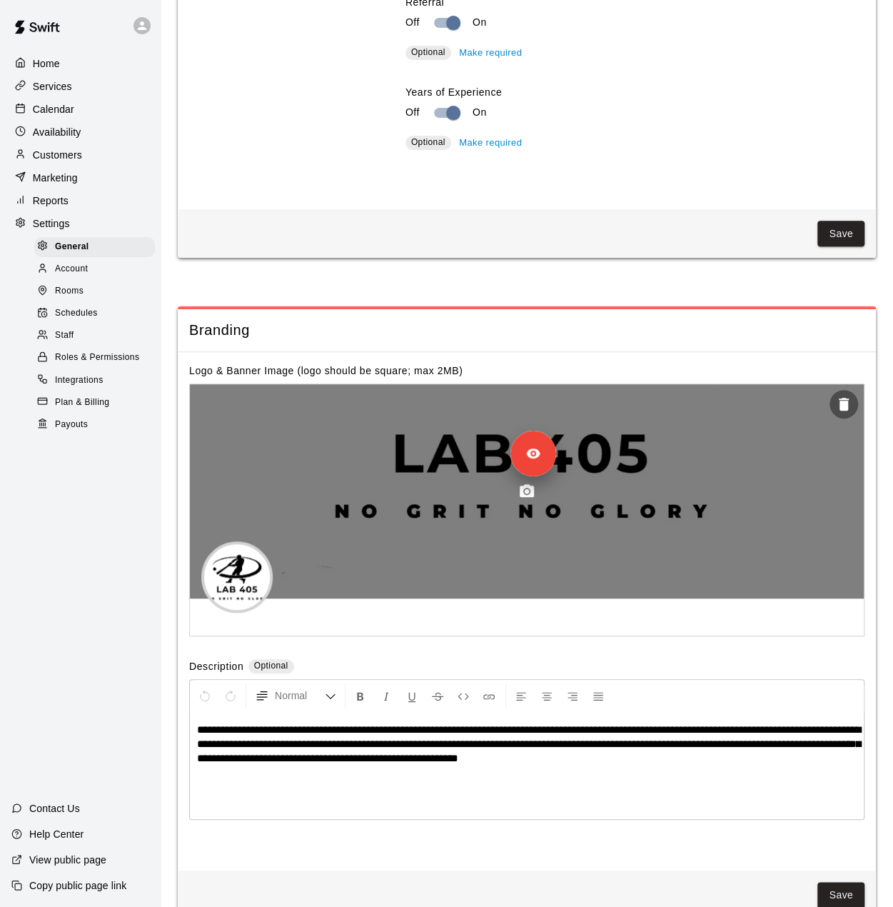
scroll to position [2890, 0]
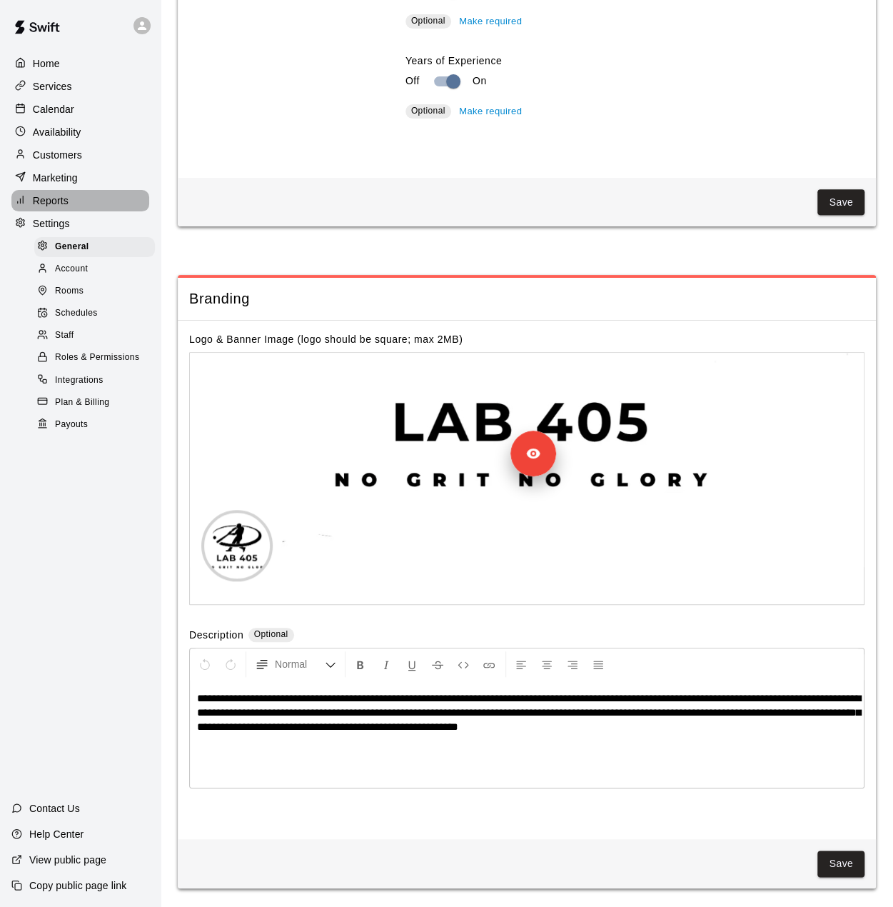
click at [59, 198] on div "Reports" at bounding box center [80, 200] width 138 height 21
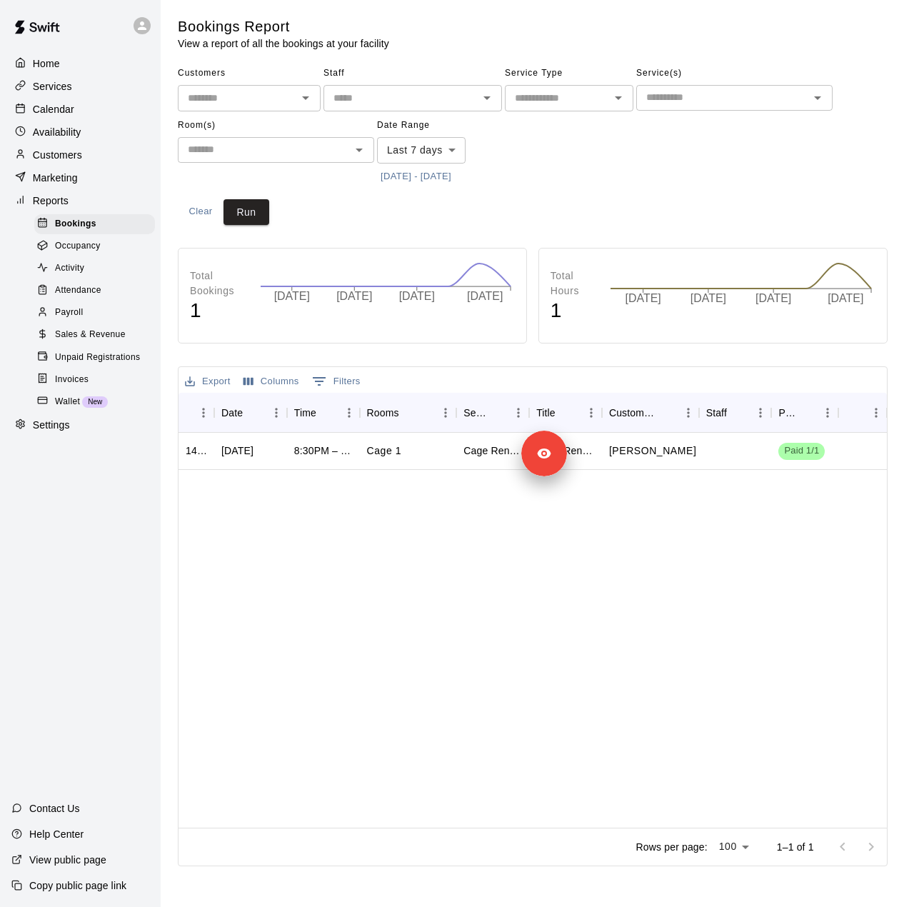
click at [455, 179] on button "[DATE] - [DATE]" at bounding box center [416, 177] width 78 height 22
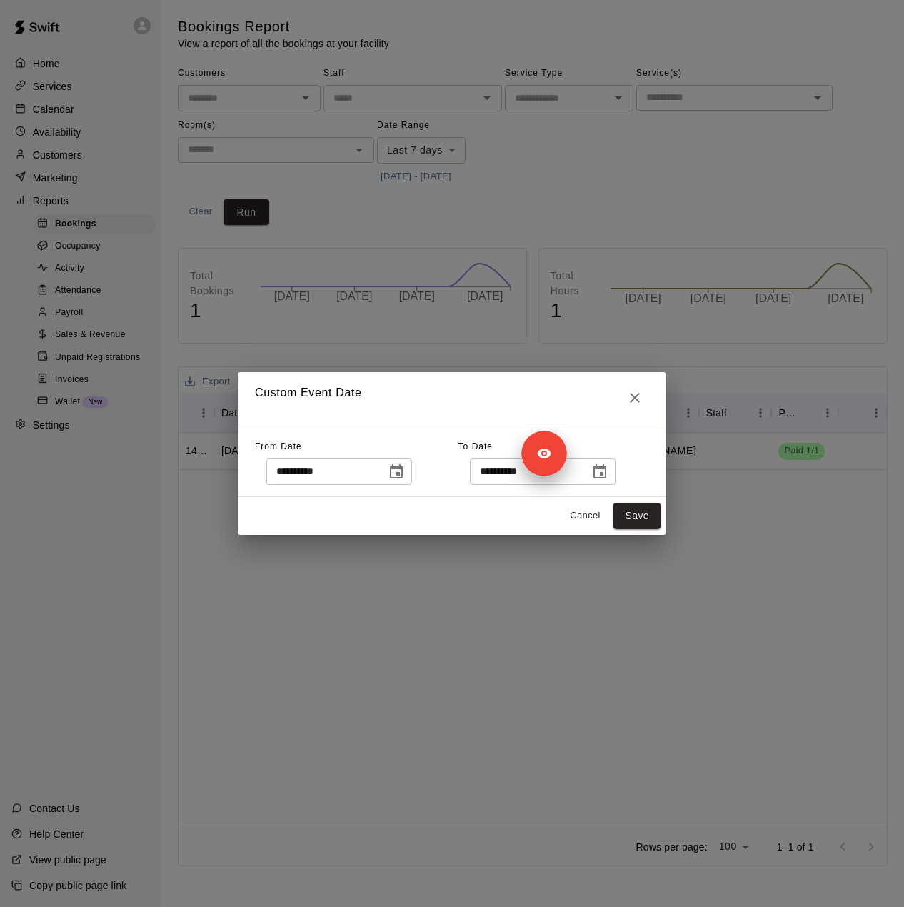
click at [405, 471] on icon "Choose date, selected date is Sep 12, 2025" at bounding box center [396, 471] width 17 height 17
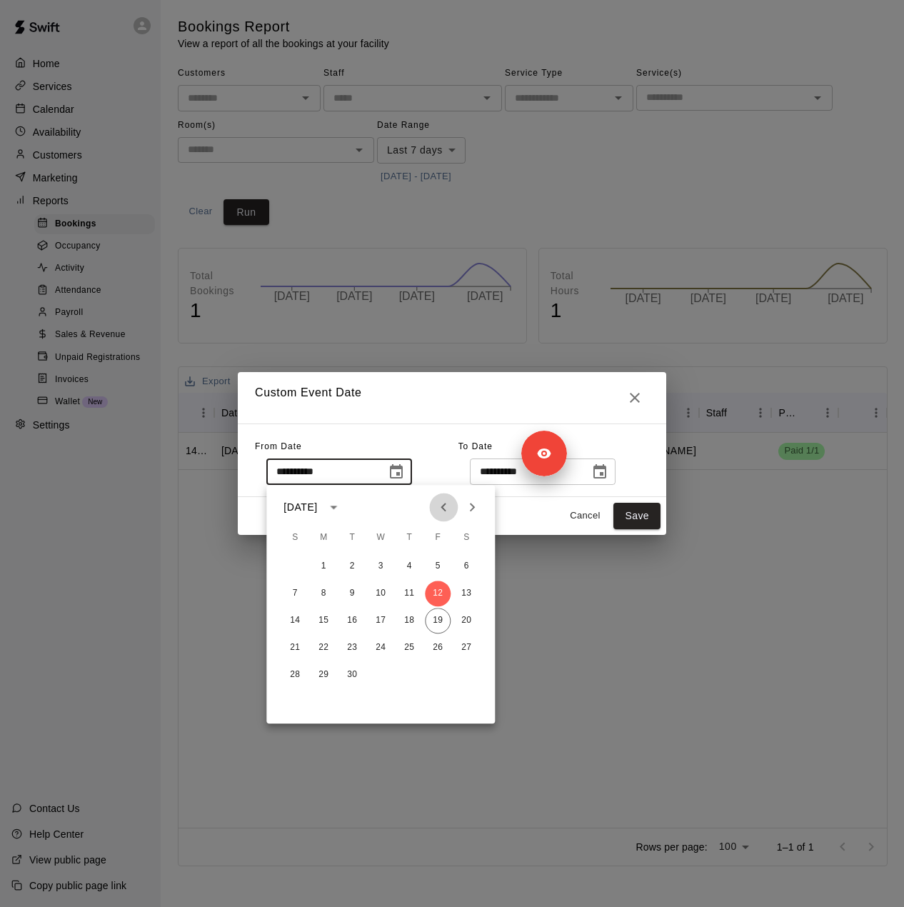
click at [447, 509] on icon "Previous month" at bounding box center [443, 506] width 17 height 17
click at [326, 593] on button "7" at bounding box center [324, 594] width 26 height 26
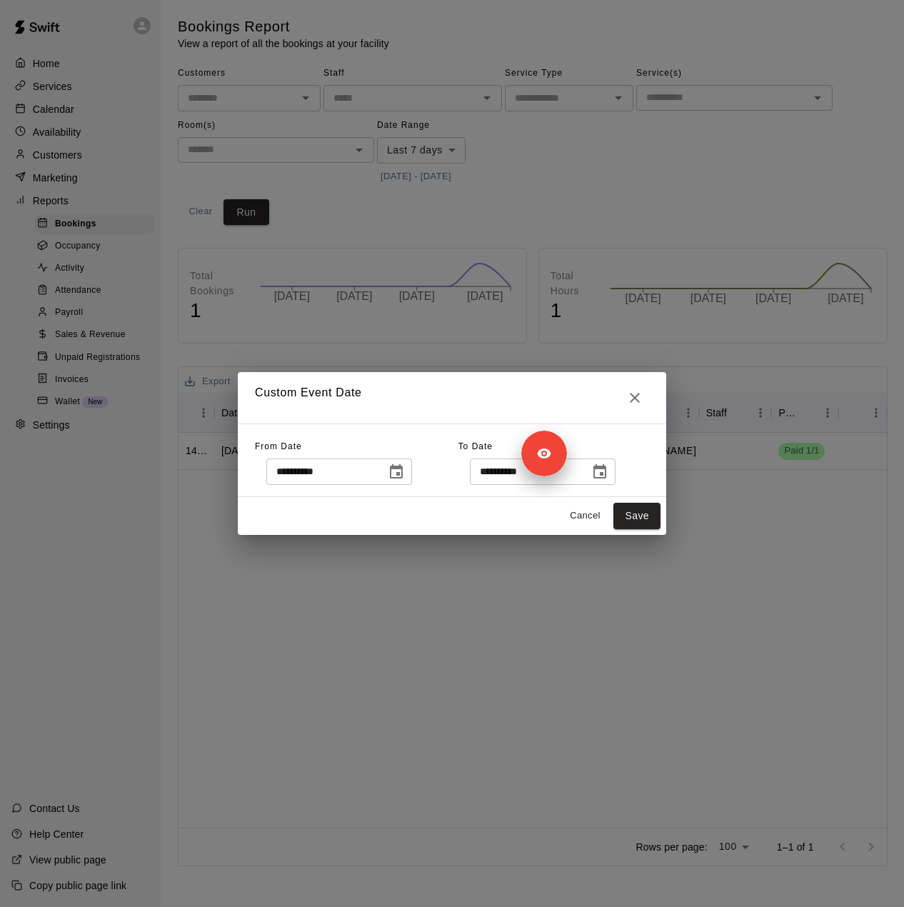
click at [403, 475] on icon "Choose date, selected date is Jul 7, 2025" at bounding box center [396, 471] width 13 height 14
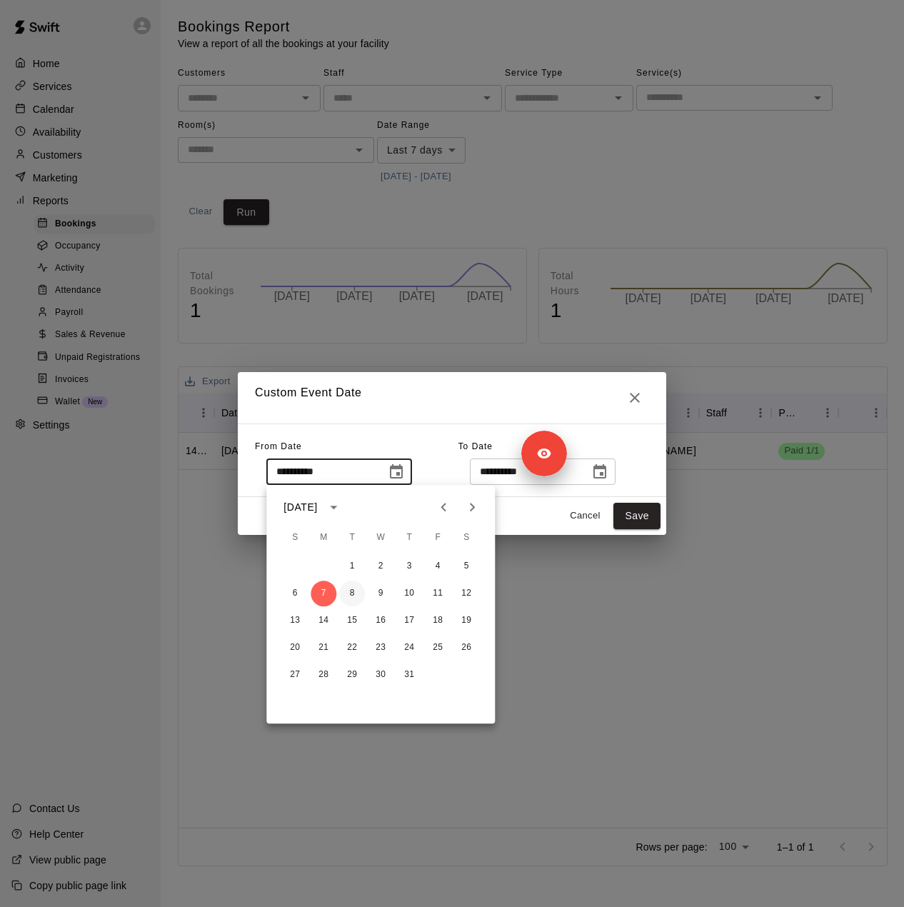
click at [346, 598] on button "8" at bounding box center [352, 594] width 26 height 26
type input "**********"
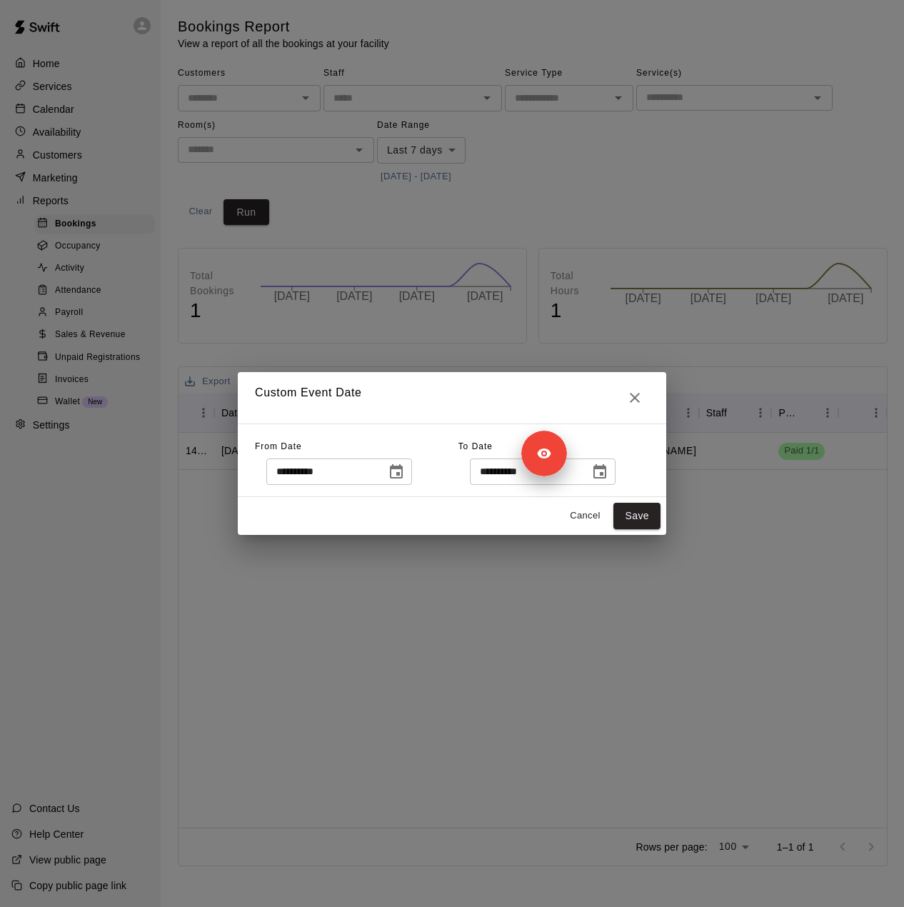
click at [608, 475] on icon "Choose date, selected date is Sep 20, 2025" at bounding box center [599, 471] width 17 height 17
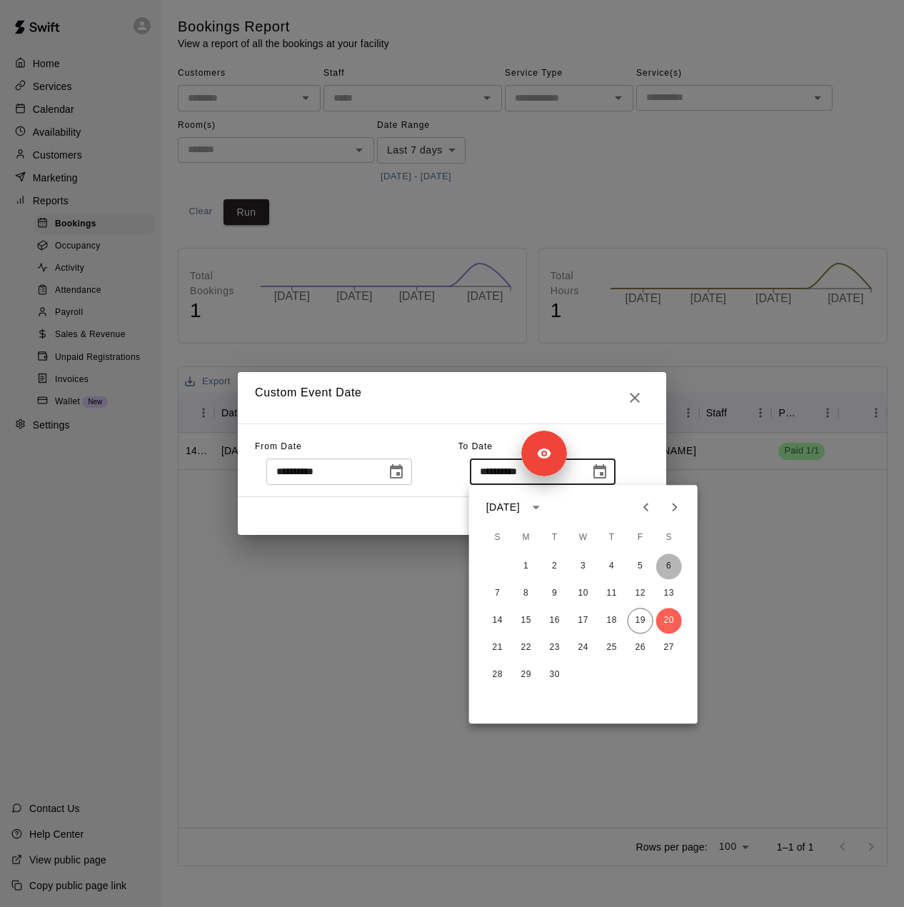
click at [681, 566] on button "6" at bounding box center [669, 566] width 26 height 26
type input "**********"
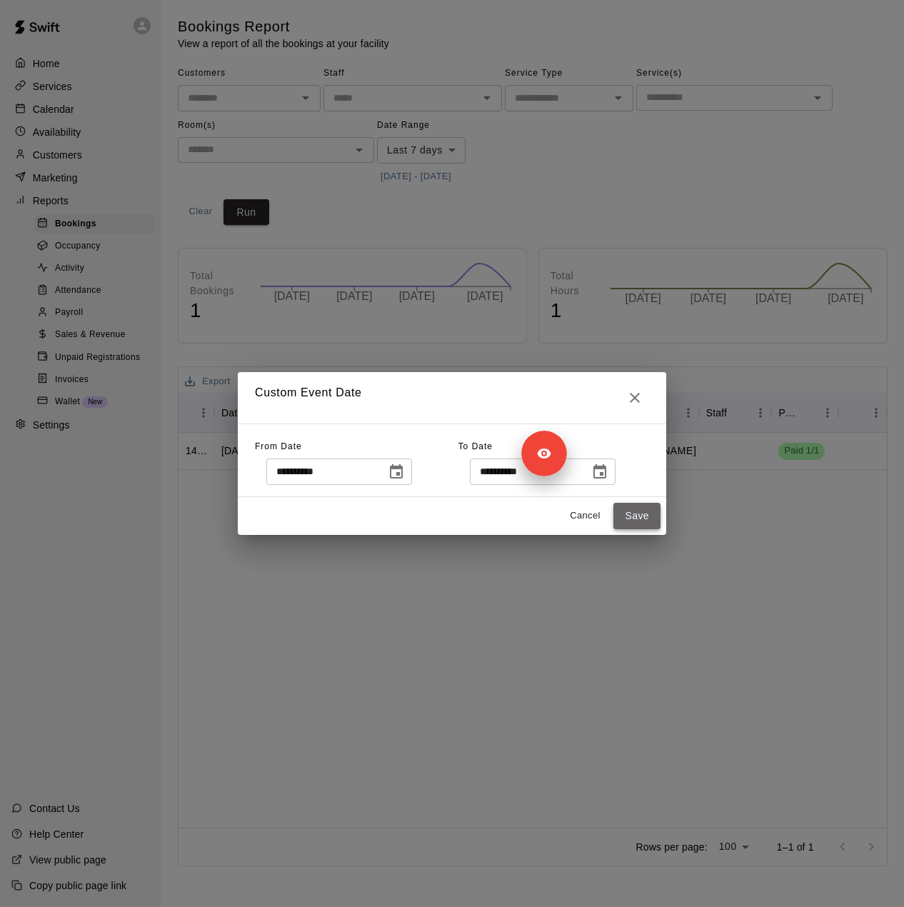
click at [626, 521] on button "Save" at bounding box center [636, 516] width 47 height 26
type input "******"
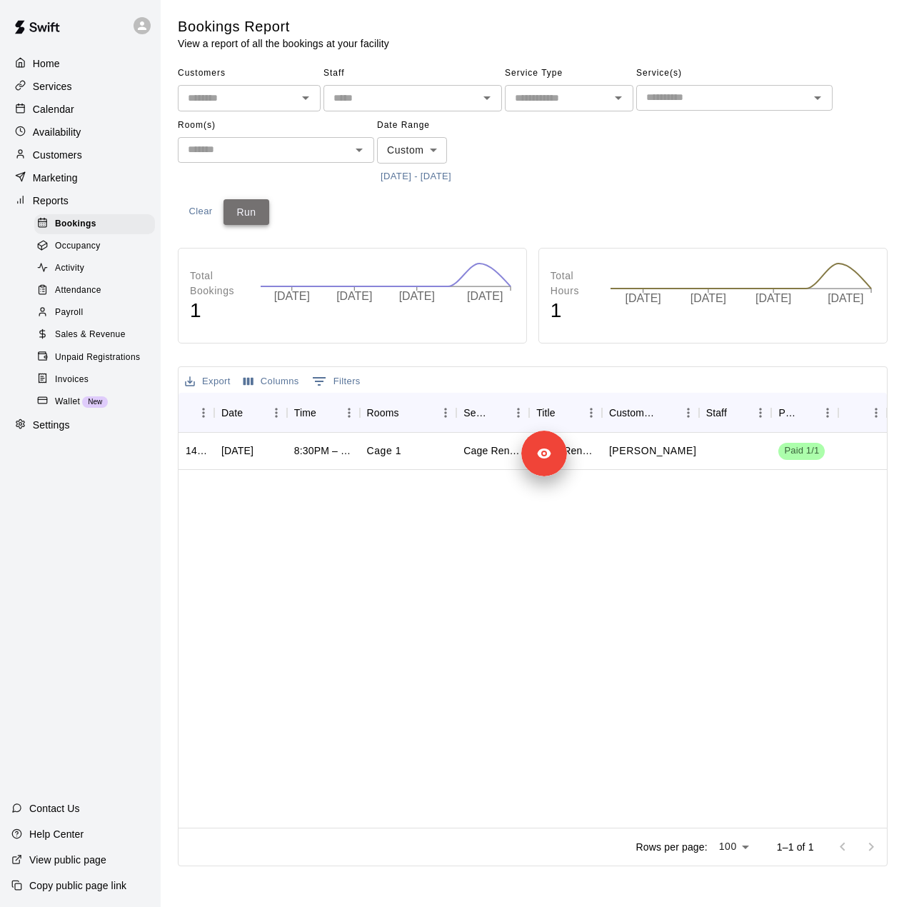
click at [241, 221] on button "Run" at bounding box center [247, 212] width 46 height 26
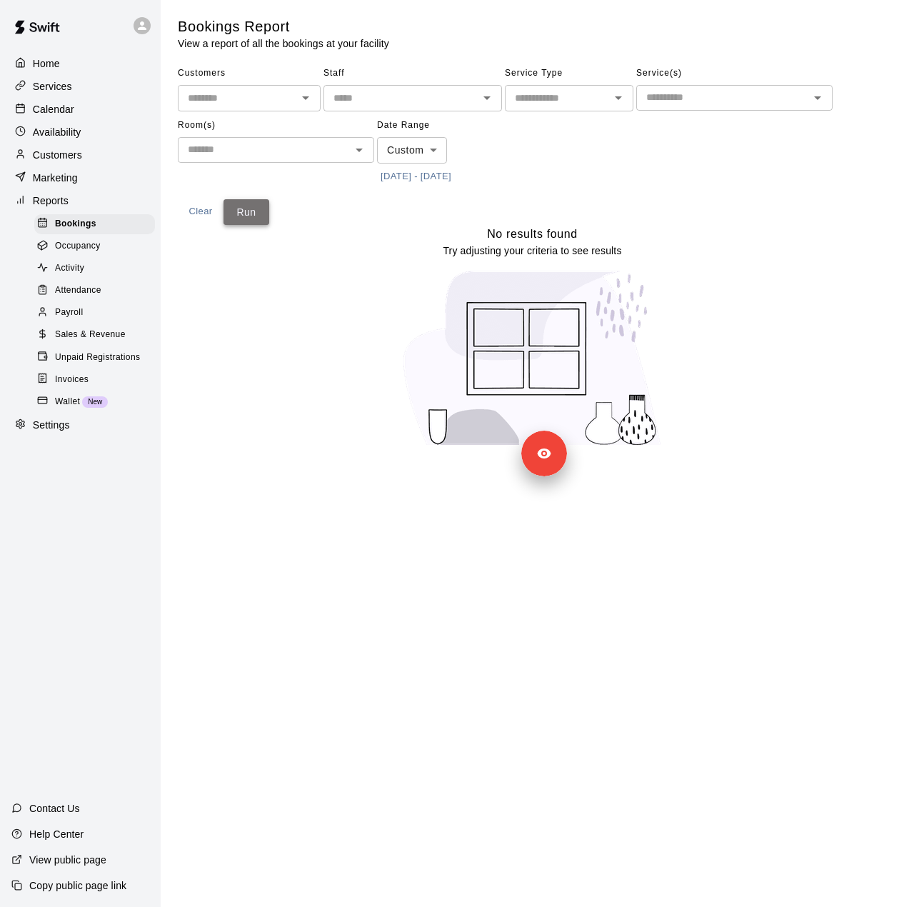
click at [253, 211] on button "Run" at bounding box center [247, 212] width 46 height 26
click at [414, 145] on body "Home Services Calendar Availability Customers Marketing Reports Bookings Occupa…" at bounding box center [452, 232] width 904 height 464
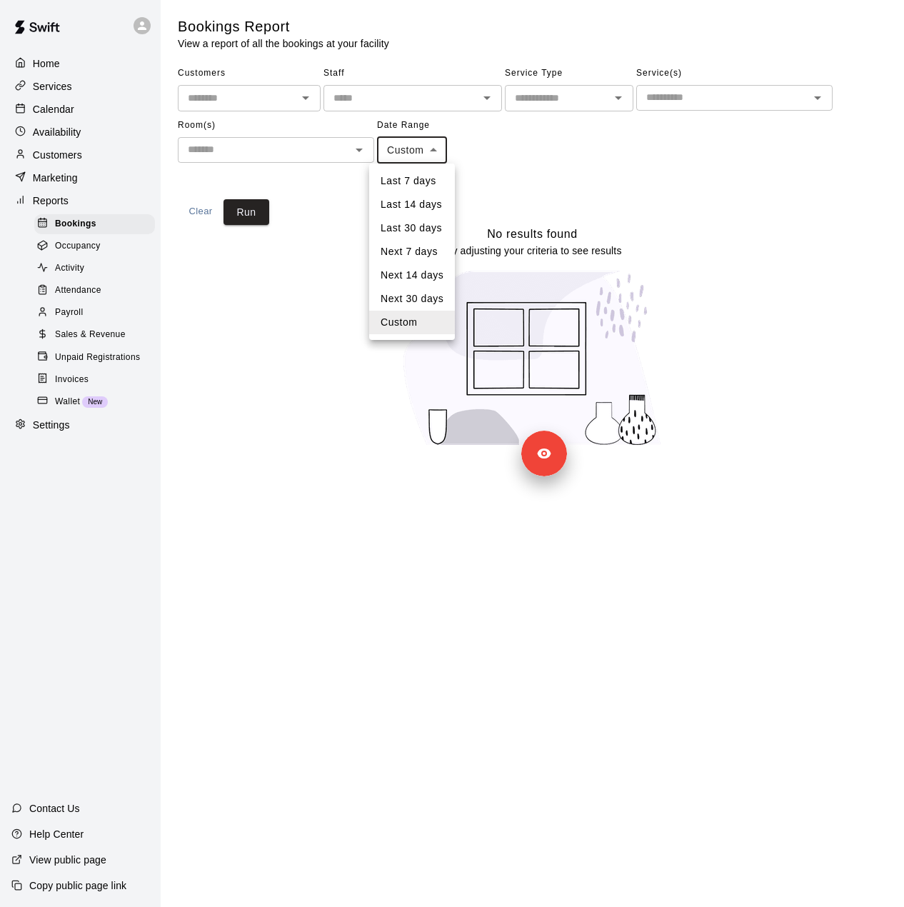
drag, startPoint x: 564, startPoint y: 201, endPoint x: 526, endPoint y: 191, distance: 39.8
click at [564, 202] on div at bounding box center [452, 453] width 904 height 907
click at [455, 180] on button "[DATE] - [DATE]" at bounding box center [416, 177] width 78 height 22
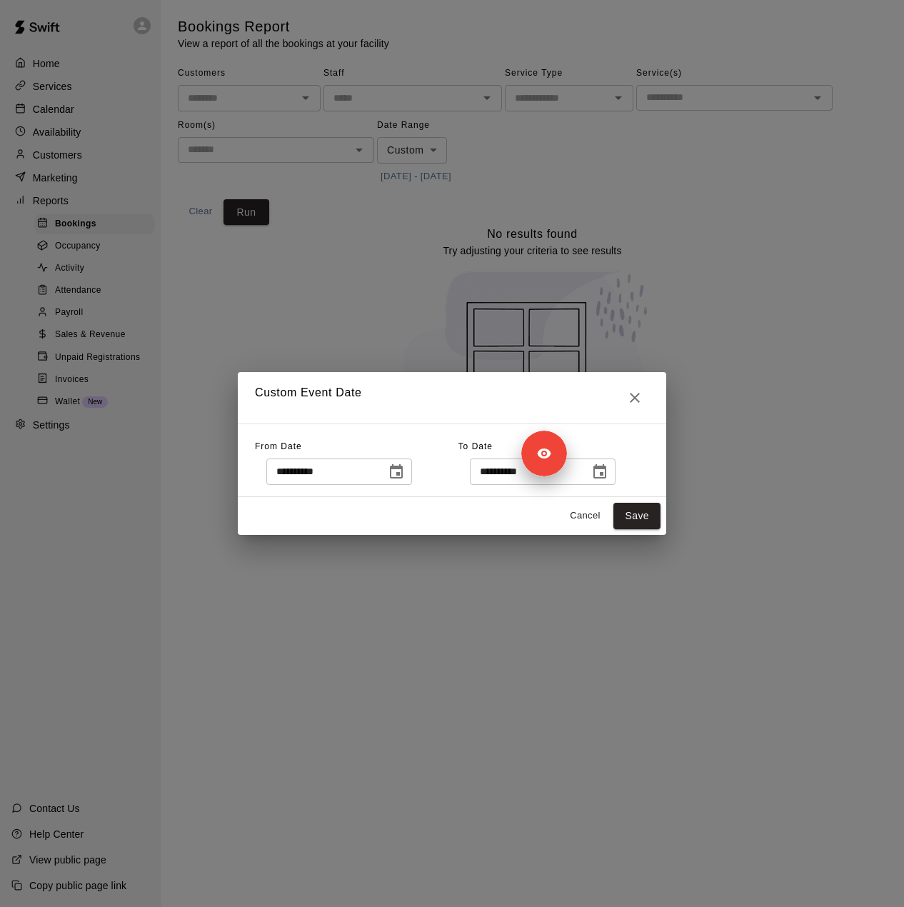
click at [608, 471] on icon "Choose date, selected date is Sep 6, 2025" at bounding box center [599, 471] width 17 height 17
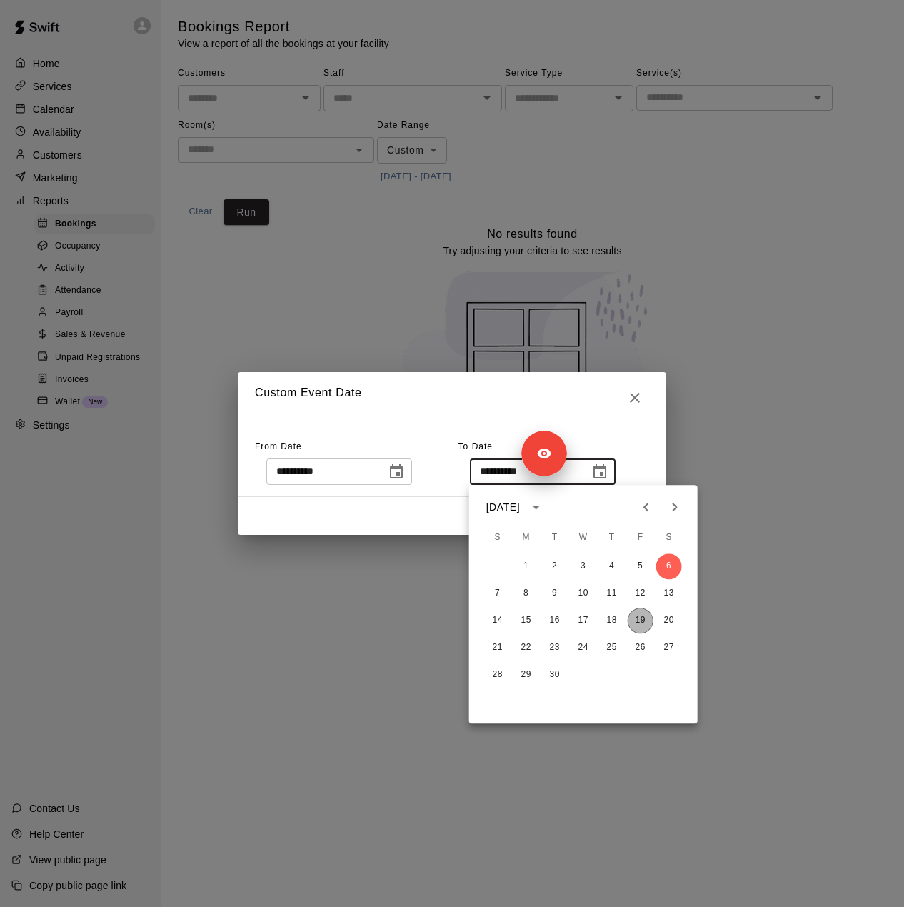
click at [645, 622] on button "19" at bounding box center [641, 621] width 26 height 26
type input "**********"
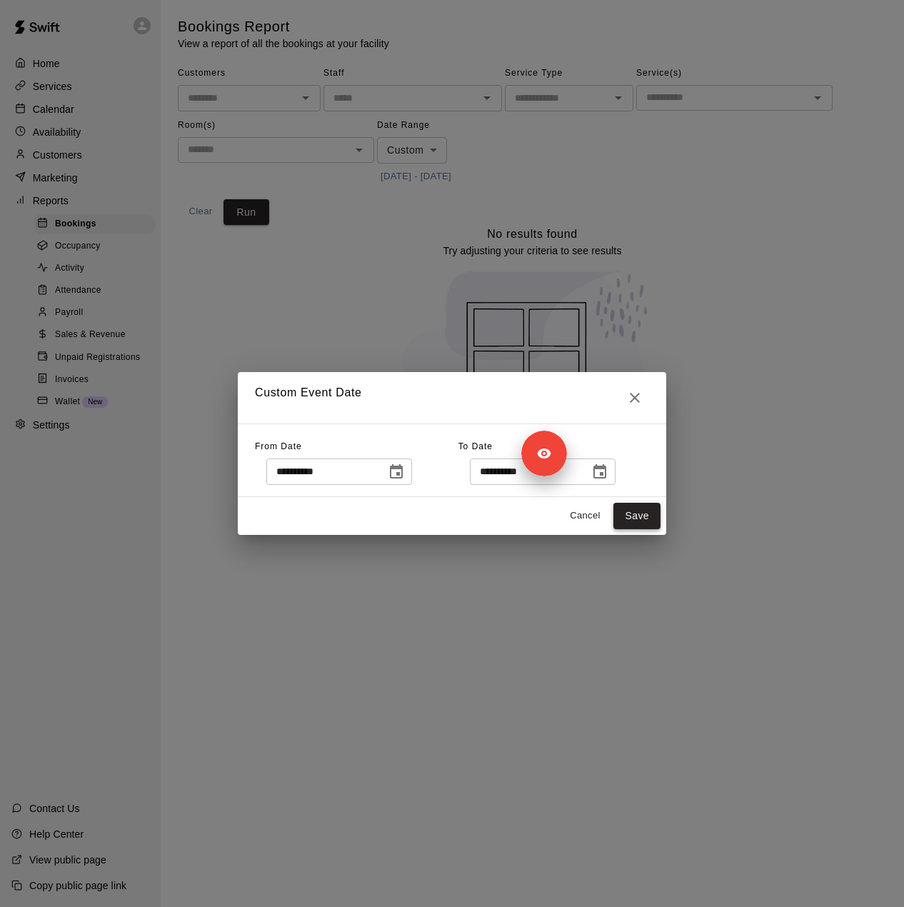
click at [628, 516] on button "Save" at bounding box center [636, 516] width 47 height 26
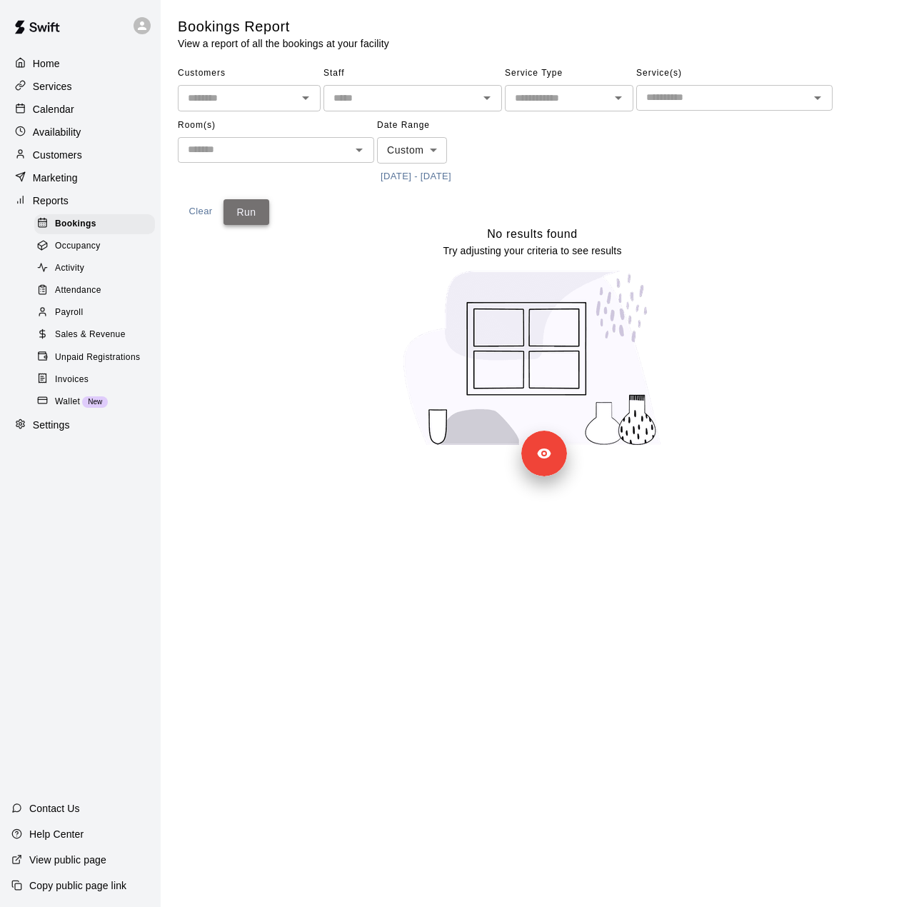
click at [242, 219] on button "Run" at bounding box center [247, 212] width 46 height 26
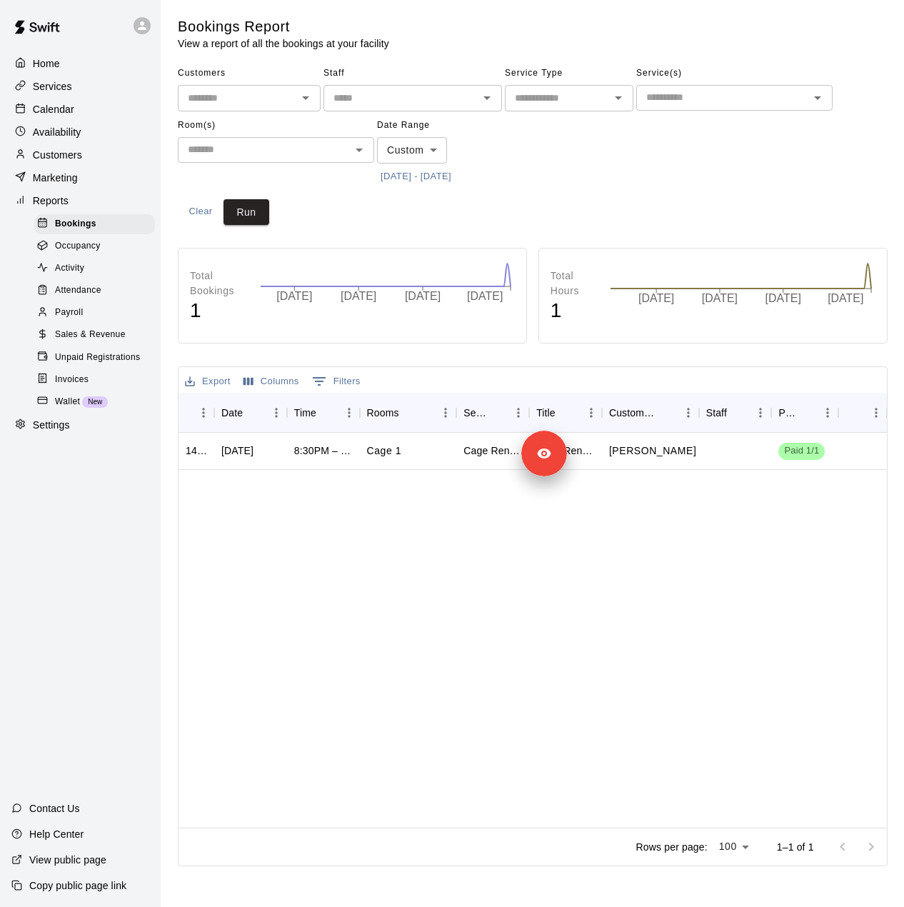
click at [120, 342] on span "Sales & Revenue" at bounding box center [90, 335] width 71 height 14
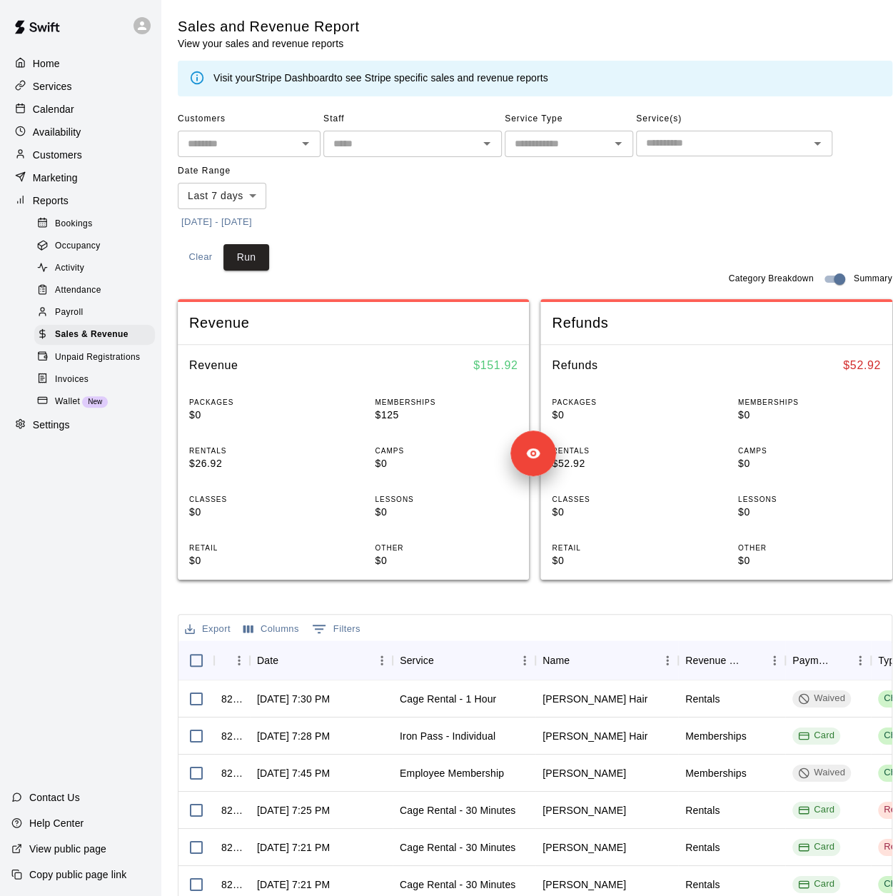
click at [249, 197] on body "Home Services Calendar Availability Customers Marketing Reports Bookings Occupa…" at bounding box center [446, 560] width 893 height 1120
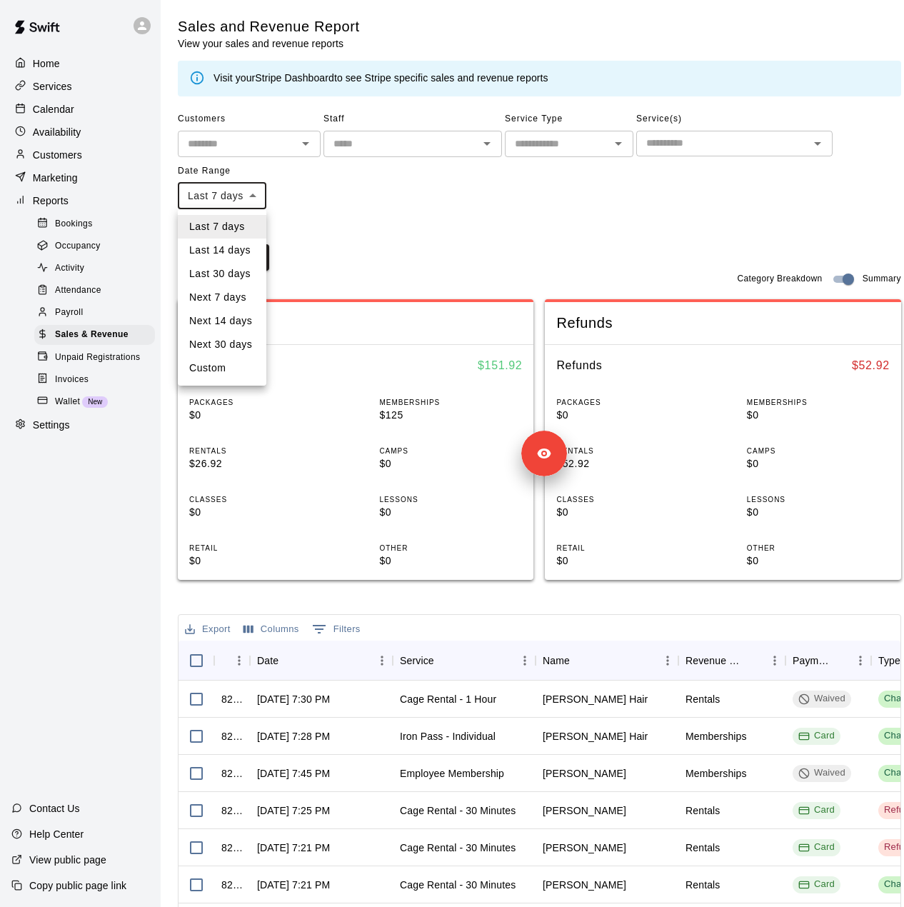
click at [220, 371] on li "Custom" at bounding box center [222, 368] width 89 height 24
type input "******"
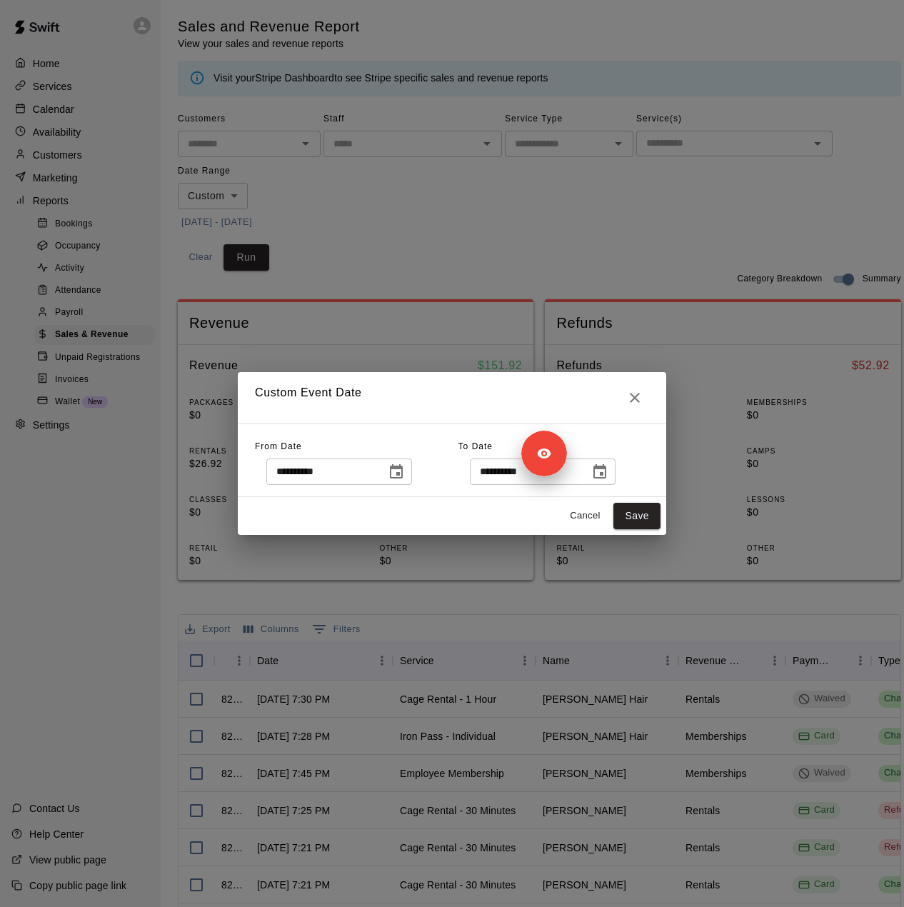
click at [411, 475] on button "Choose date, selected date is Sep 12, 2025" at bounding box center [396, 472] width 29 height 29
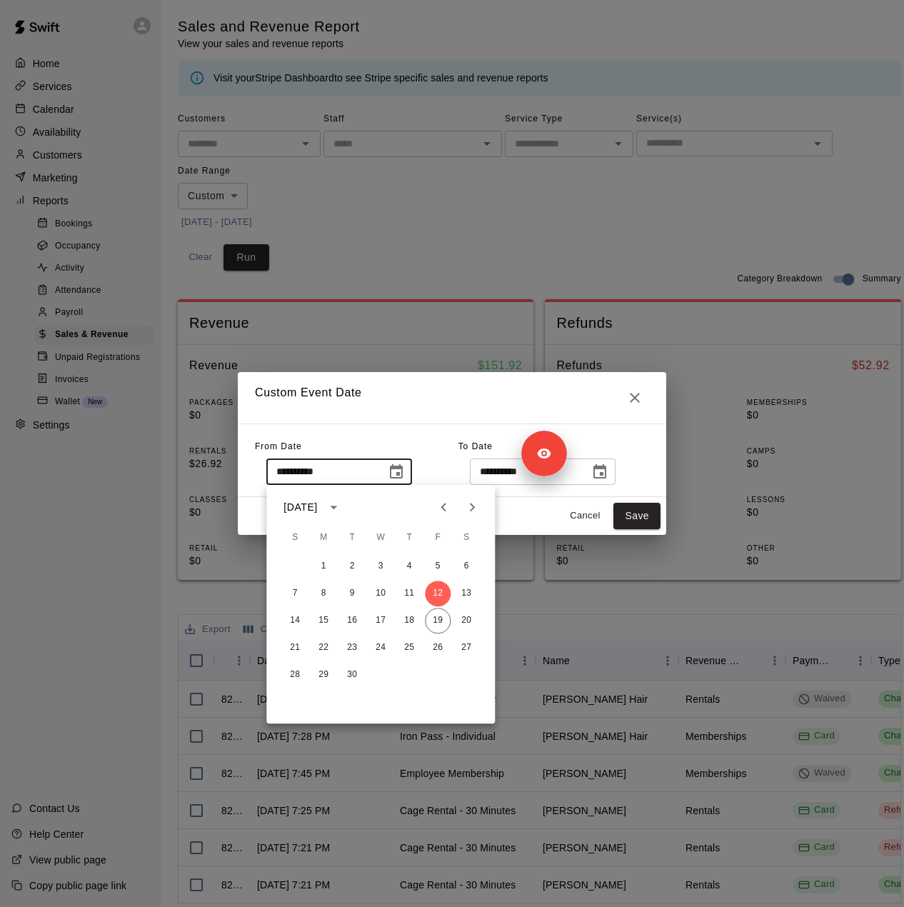
click at [443, 520] on button "Previous month" at bounding box center [443, 507] width 29 height 29
click at [383, 596] on button "9" at bounding box center [381, 594] width 26 height 26
type input "**********"
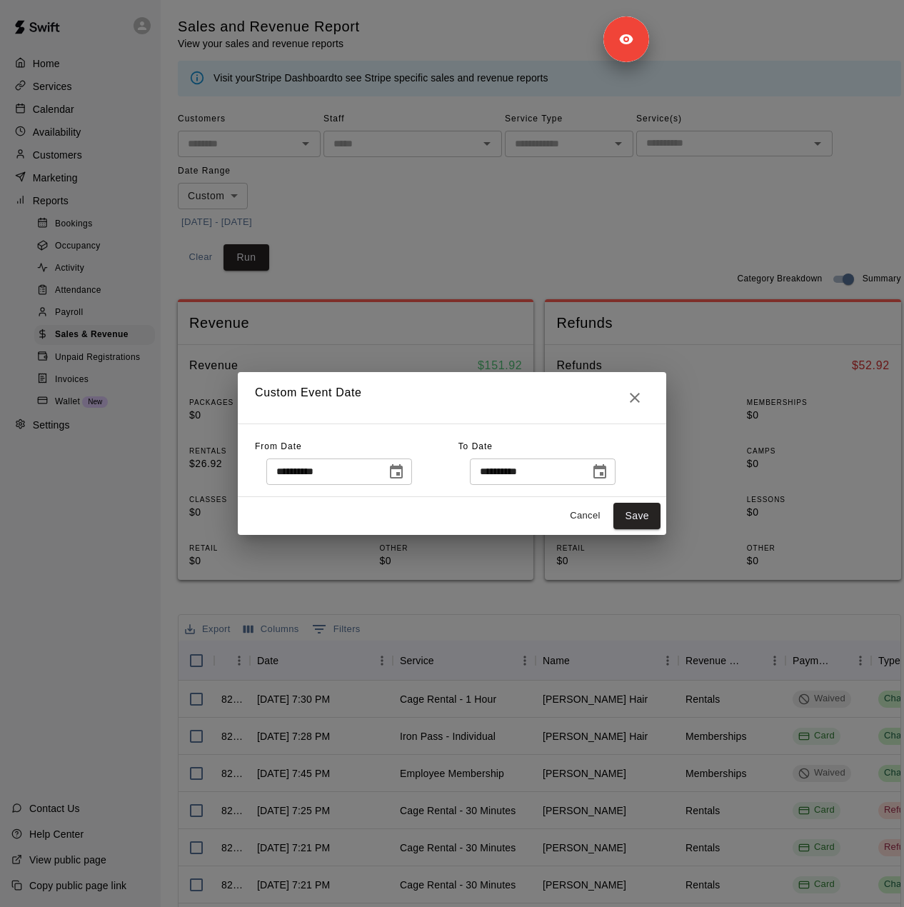
drag, startPoint x: 548, startPoint y: 457, endPoint x: 613, endPoint y: 42, distance: 419.9
click at [649, 27] on div "Signed in as [PERSON_NAME] Sign out" at bounding box center [663, 39] width 29 height 25
click at [606, 469] on icon "Choose date, selected date is Sep 20, 2025" at bounding box center [599, 471] width 13 height 14
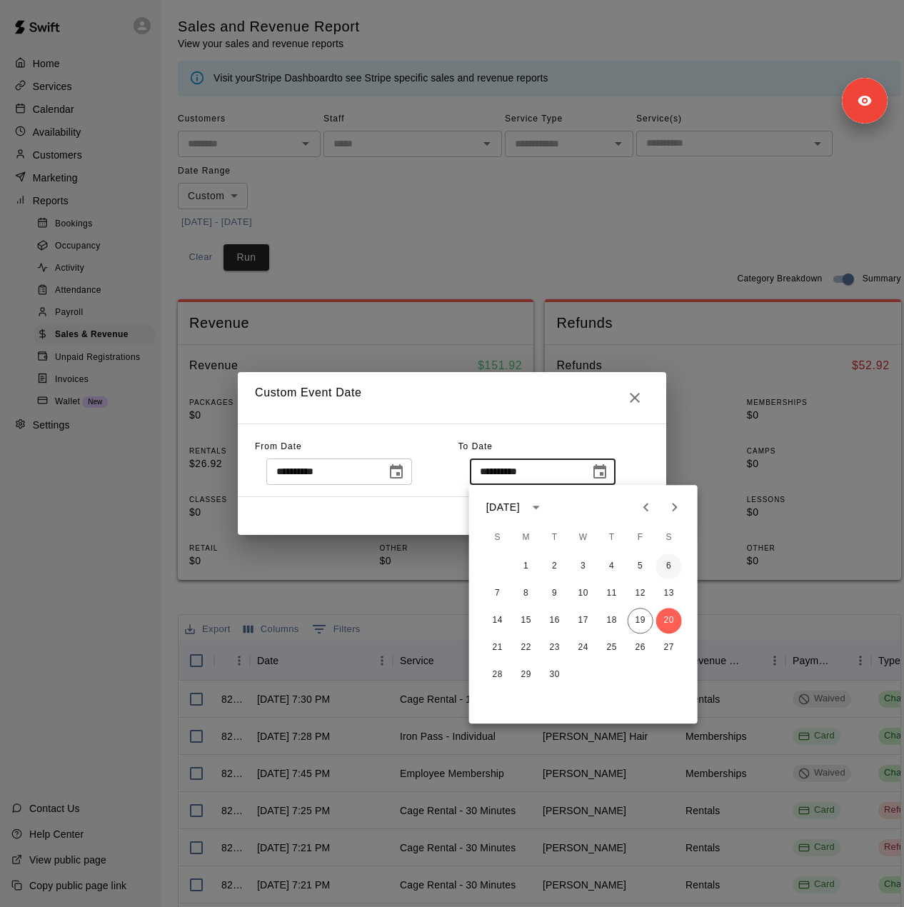
click at [666, 571] on button "6" at bounding box center [669, 566] width 26 height 26
type input "**********"
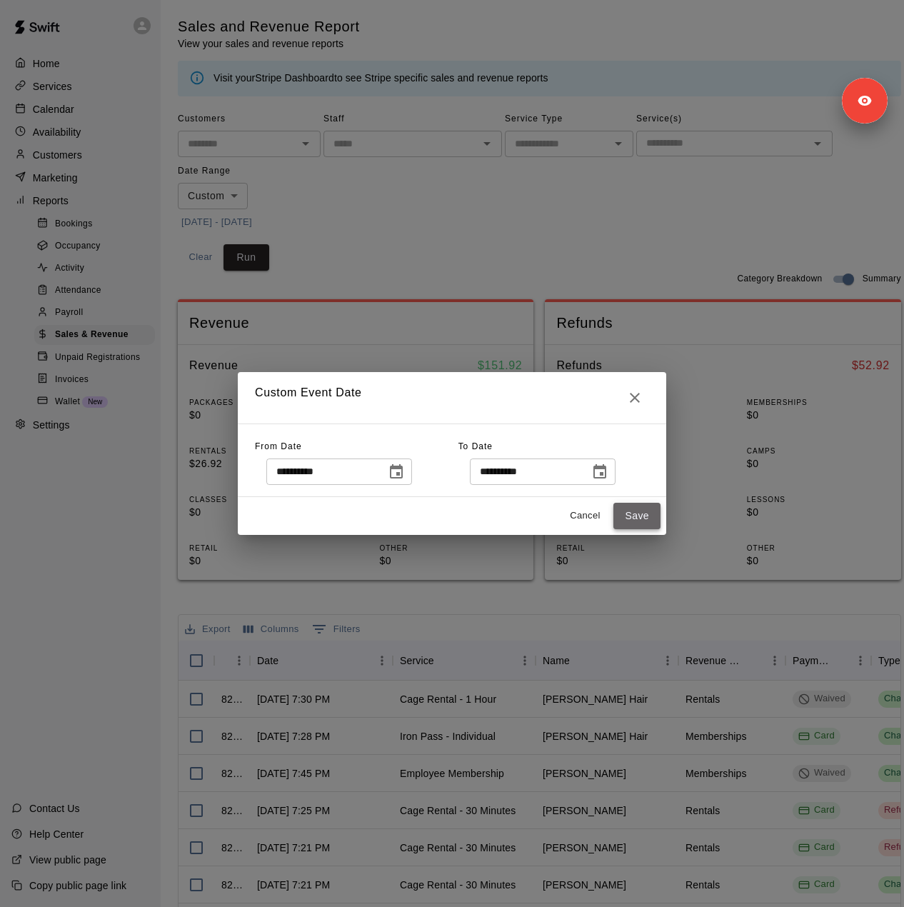
click at [640, 518] on button "Save" at bounding box center [636, 516] width 47 height 26
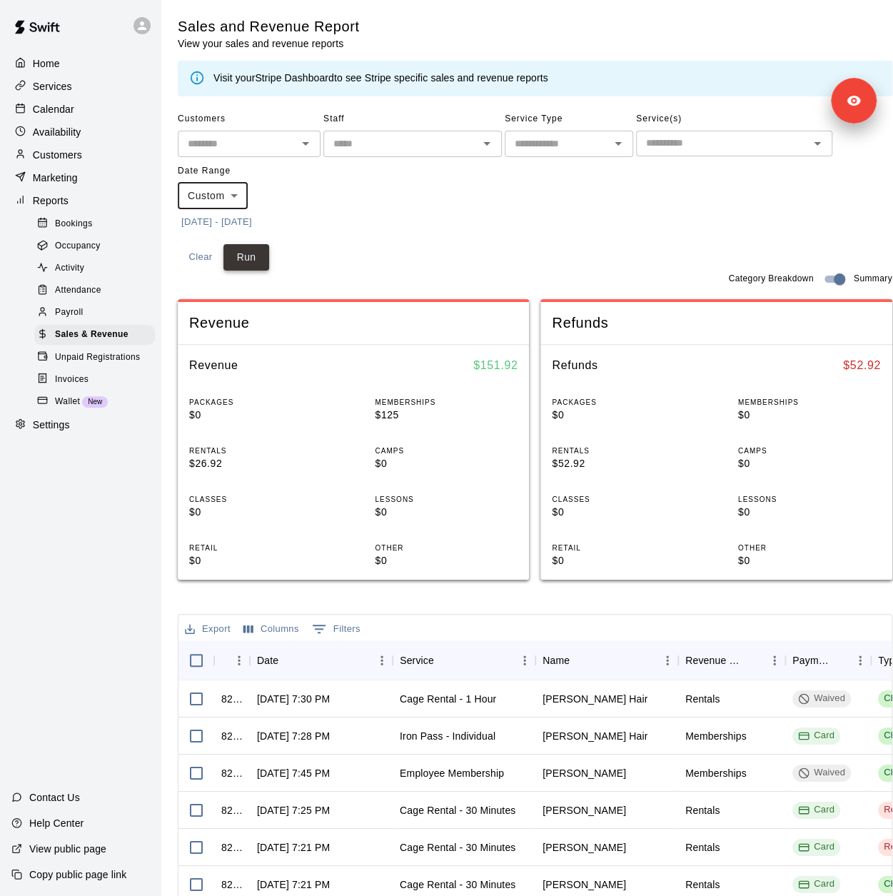
click at [267, 262] on button "Run" at bounding box center [247, 257] width 46 height 26
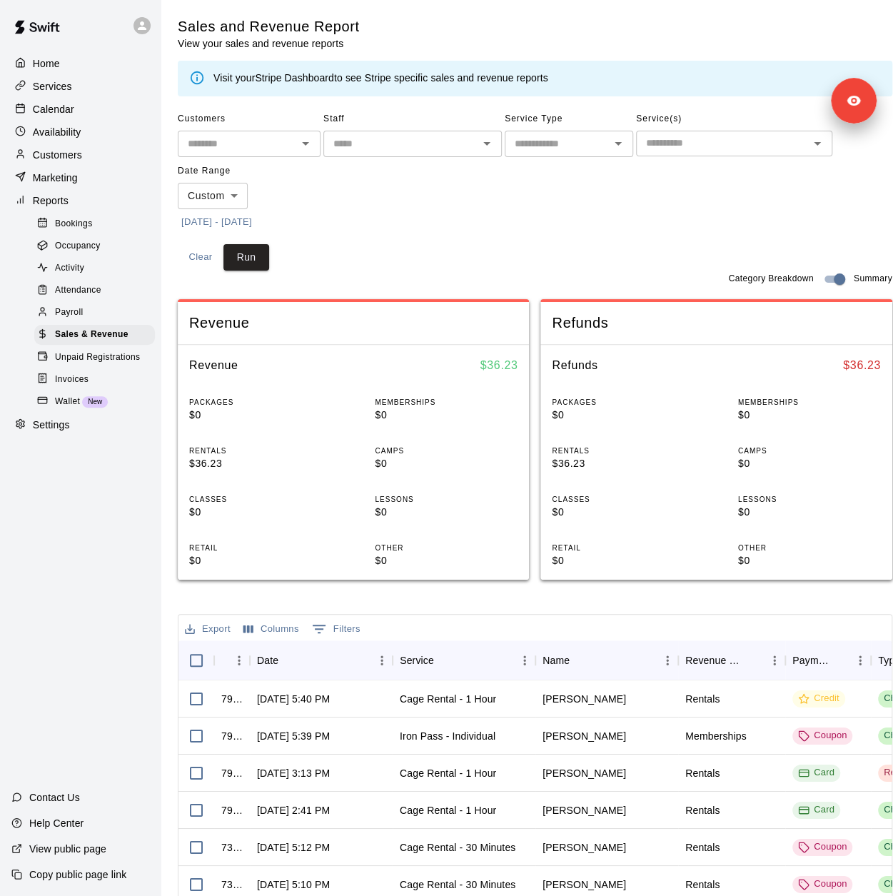
click at [256, 219] on button "[DATE] - [DATE]" at bounding box center [217, 222] width 78 height 22
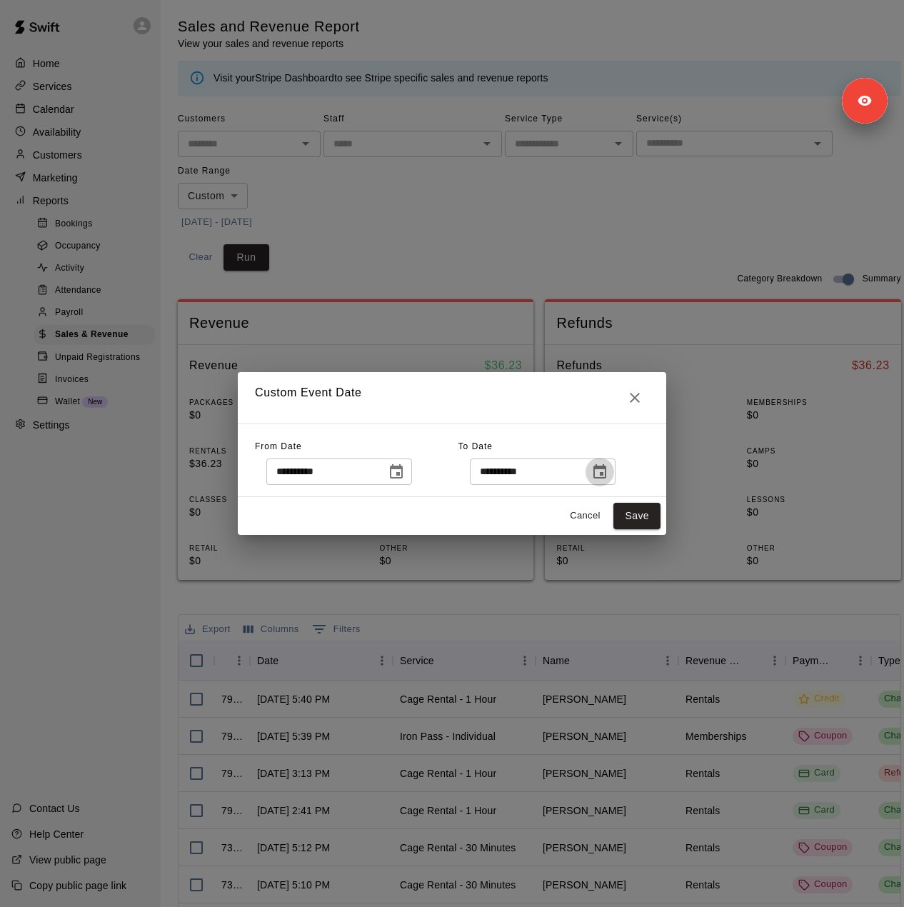
click at [608, 471] on icon "Choose date, selected date is Sep 6, 2025" at bounding box center [599, 471] width 17 height 17
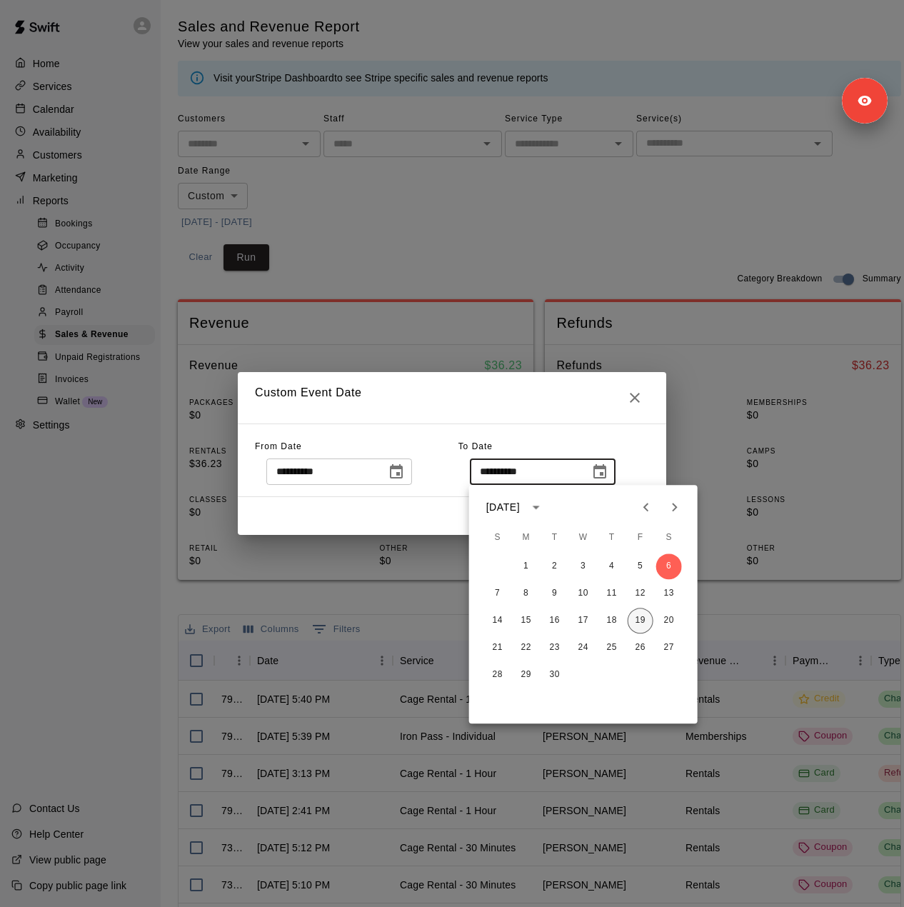
click at [642, 617] on button "19" at bounding box center [641, 621] width 26 height 26
type input "**********"
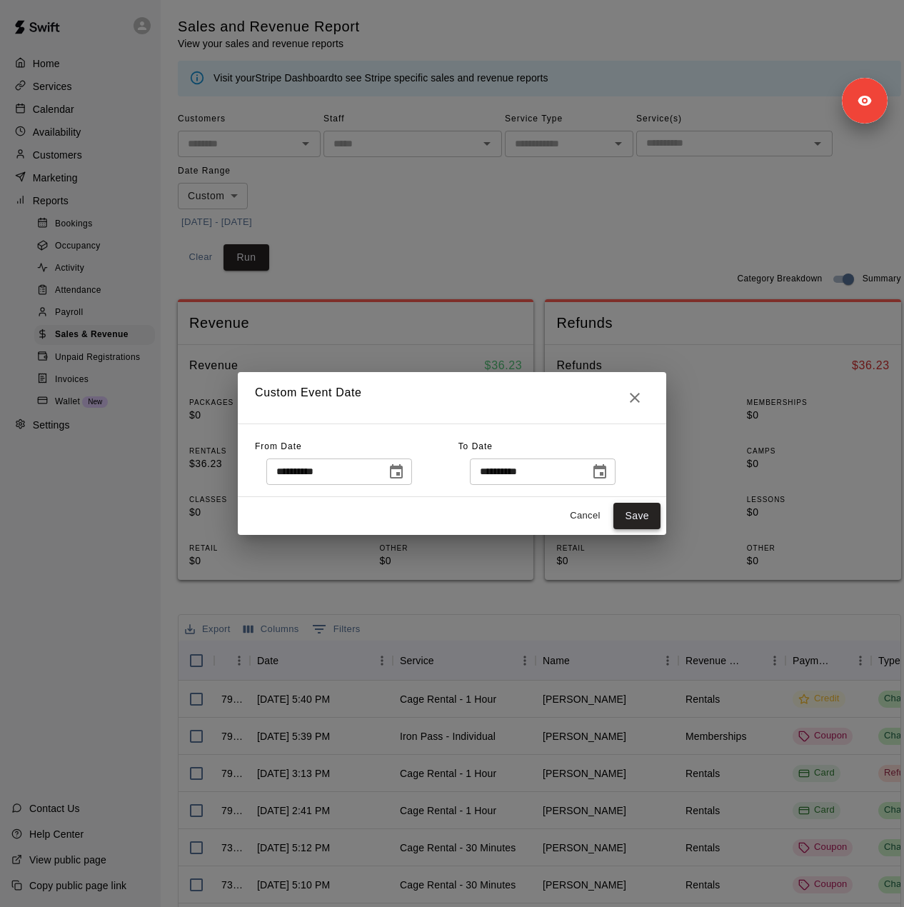
click at [636, 512] on button "Save" at bounding box center [636, 516] width 47 height 26
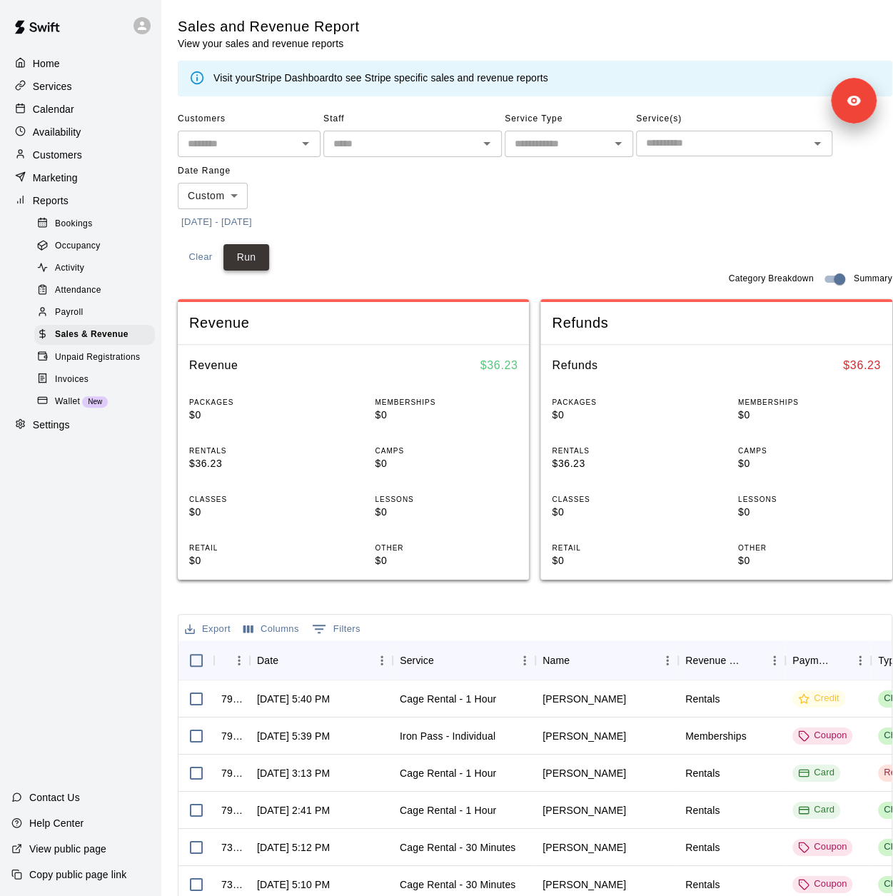
click at [260, 263] on button "Run" at bounding box center [247, 257] width 46 height 26
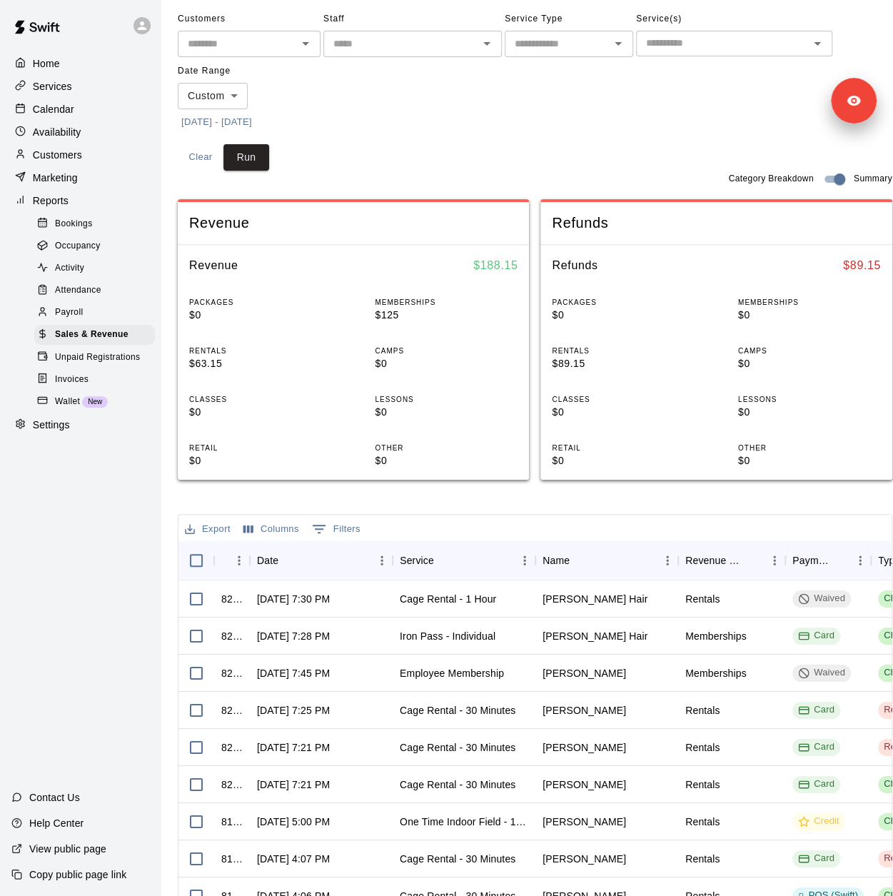
scroll to position [81, 0]
